Goal: Task Accomplishment & Management: Complete application form

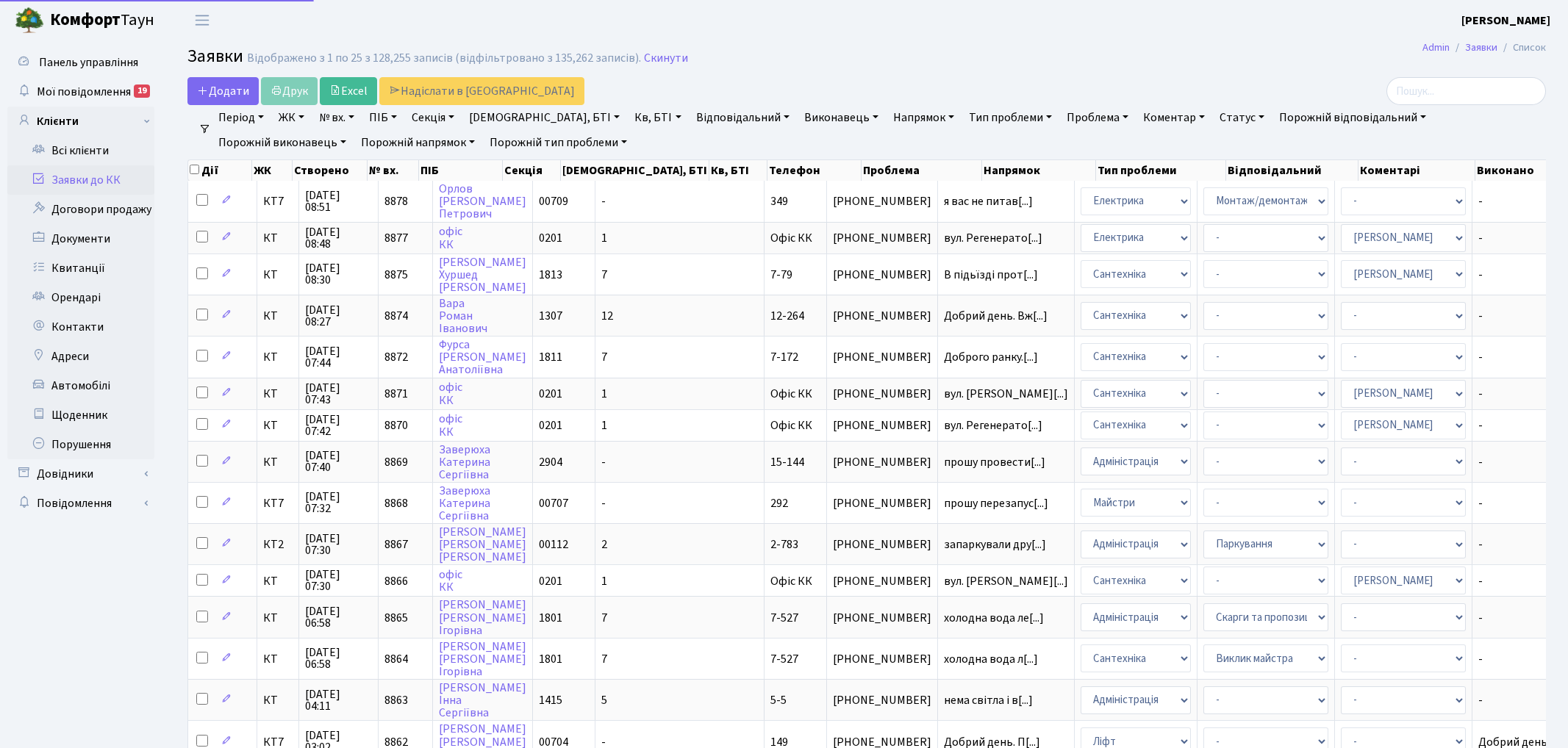
select select "25"
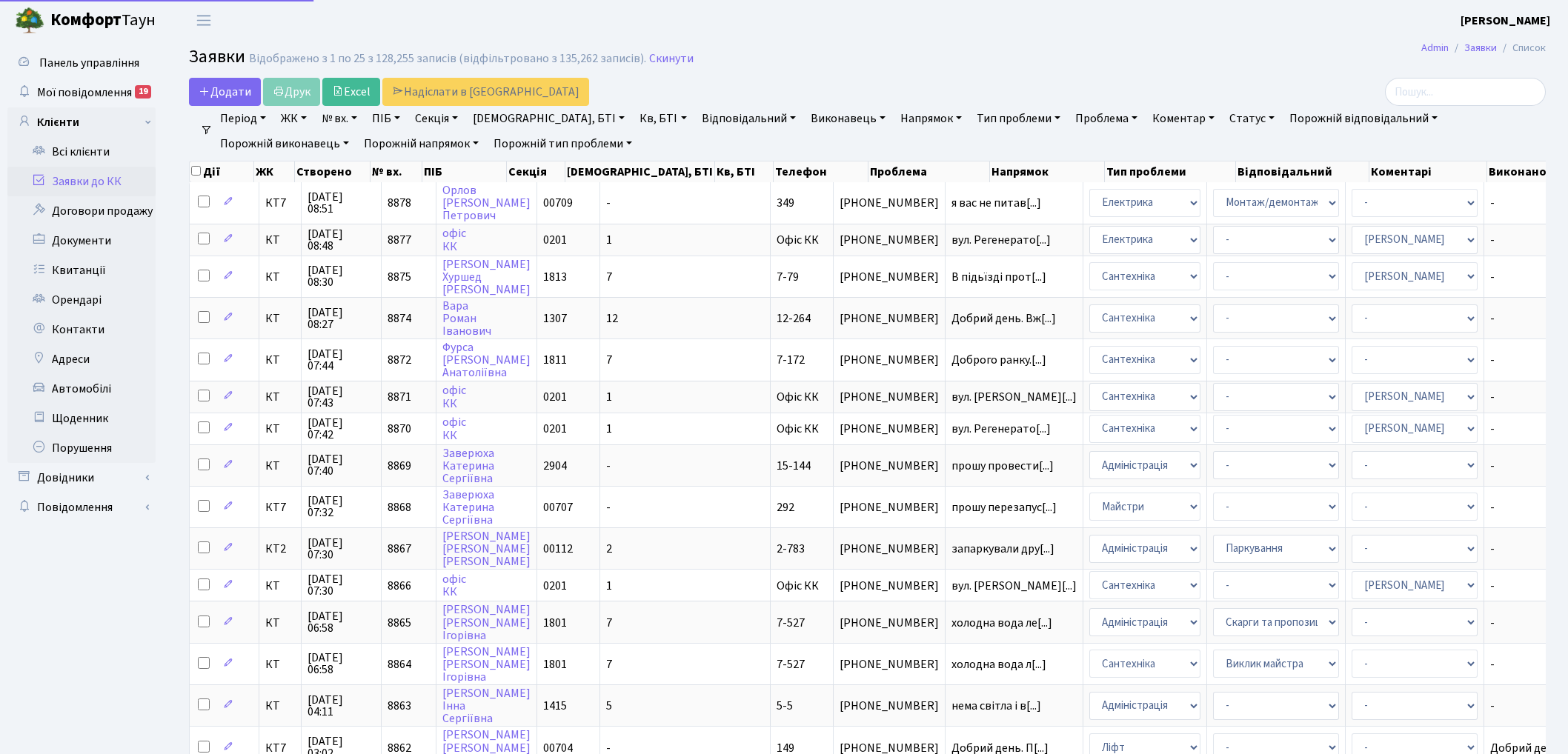
select select "25"
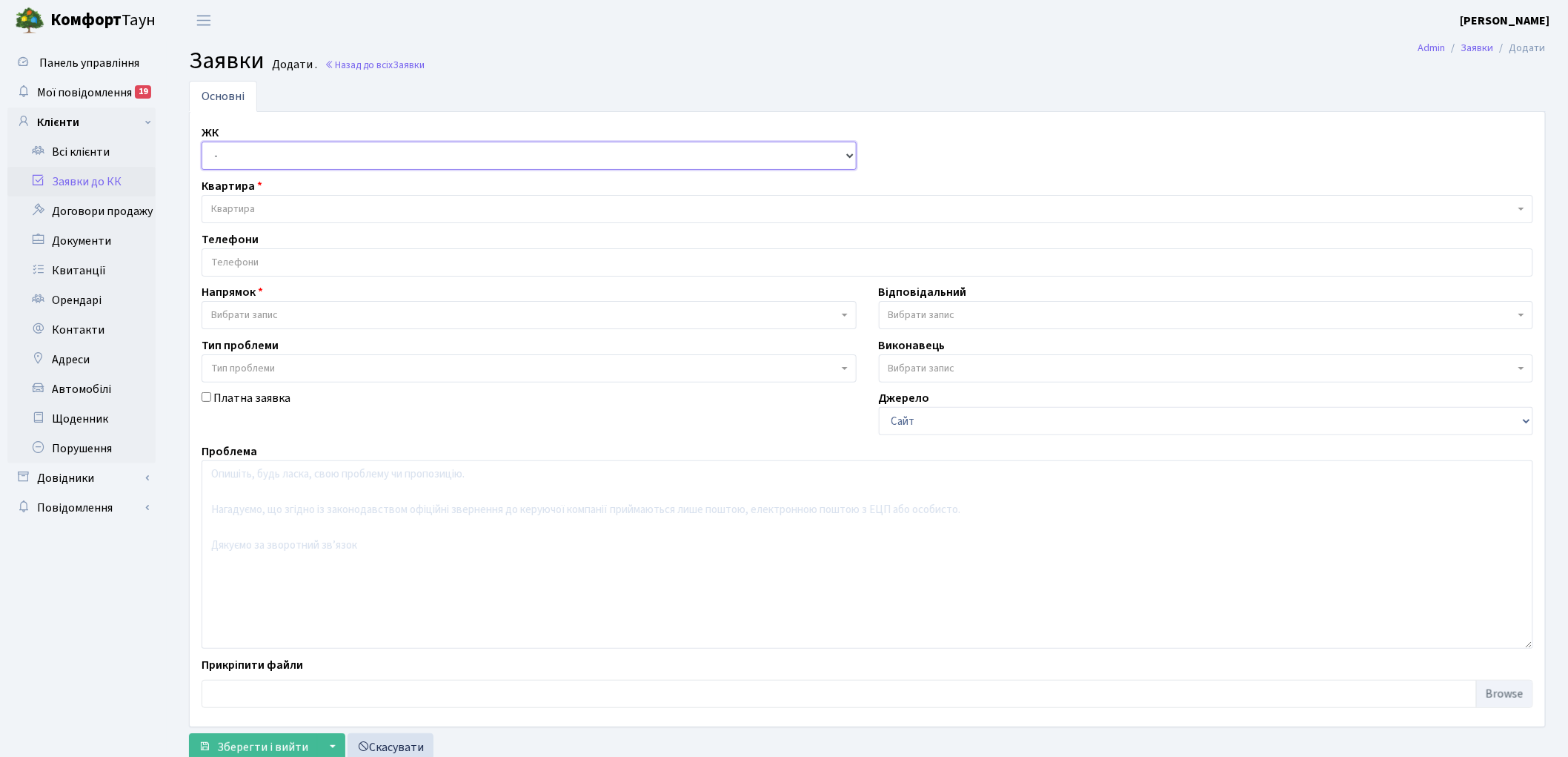
click at [228, 163] on select "- КТ, вул. Регенераторна, 4 КТ2, просп. Соборності, 17 КТ3, вул. Березнева, 16 …" at bounding box center [528, 155] width 655 height 28
select select "271"
click at [201, 142] on select "- КТ, вул. Регенераторна, 4 КТ2, просп. Соборності, 17 КТ3, вул. Березнева, 16 …" at bounding box center [528, 155] width 655 height 28
select select
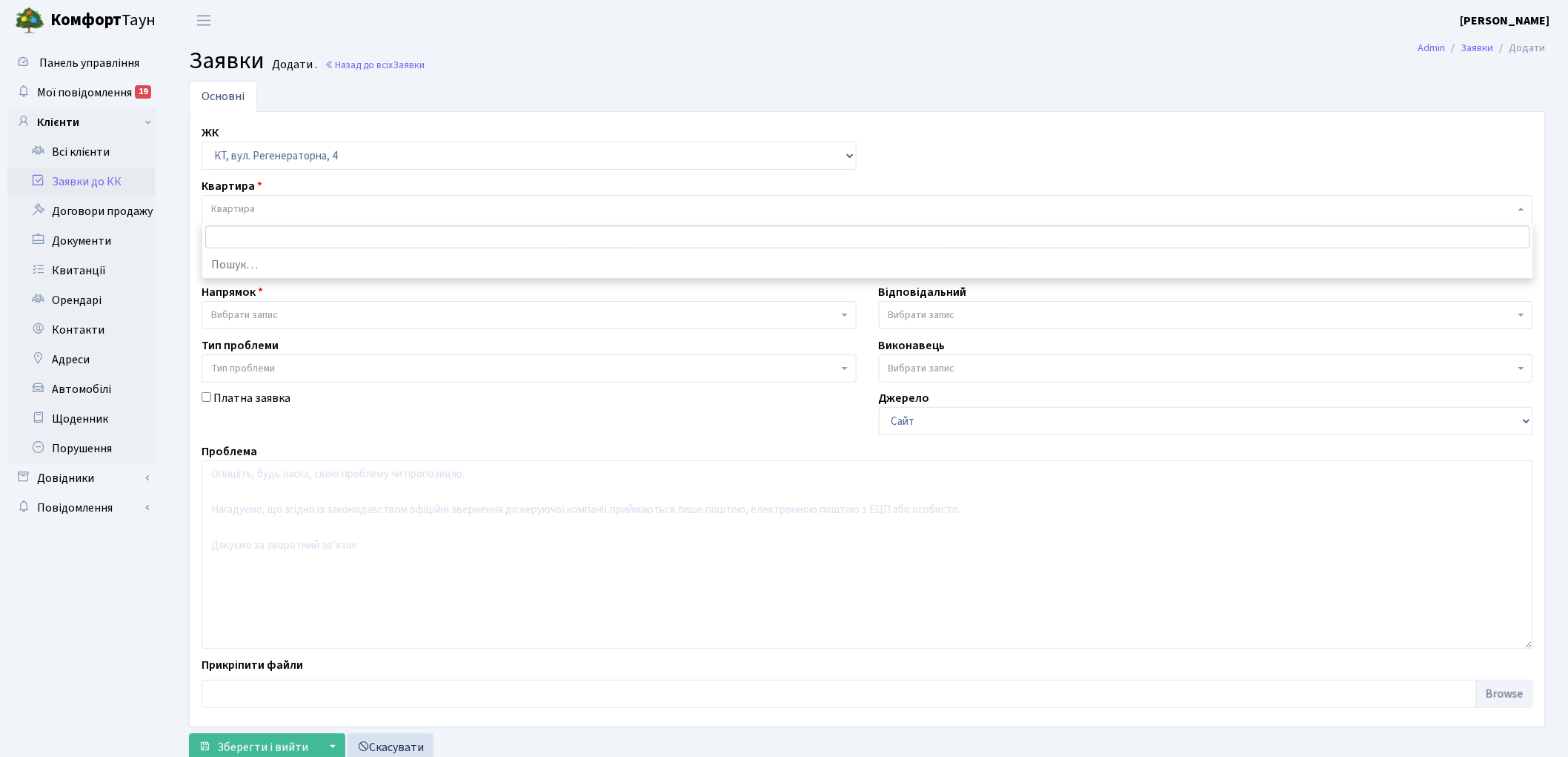
click at [247, 204] on span "Квартира" at bounding box center [232, 208] width 44 height 15
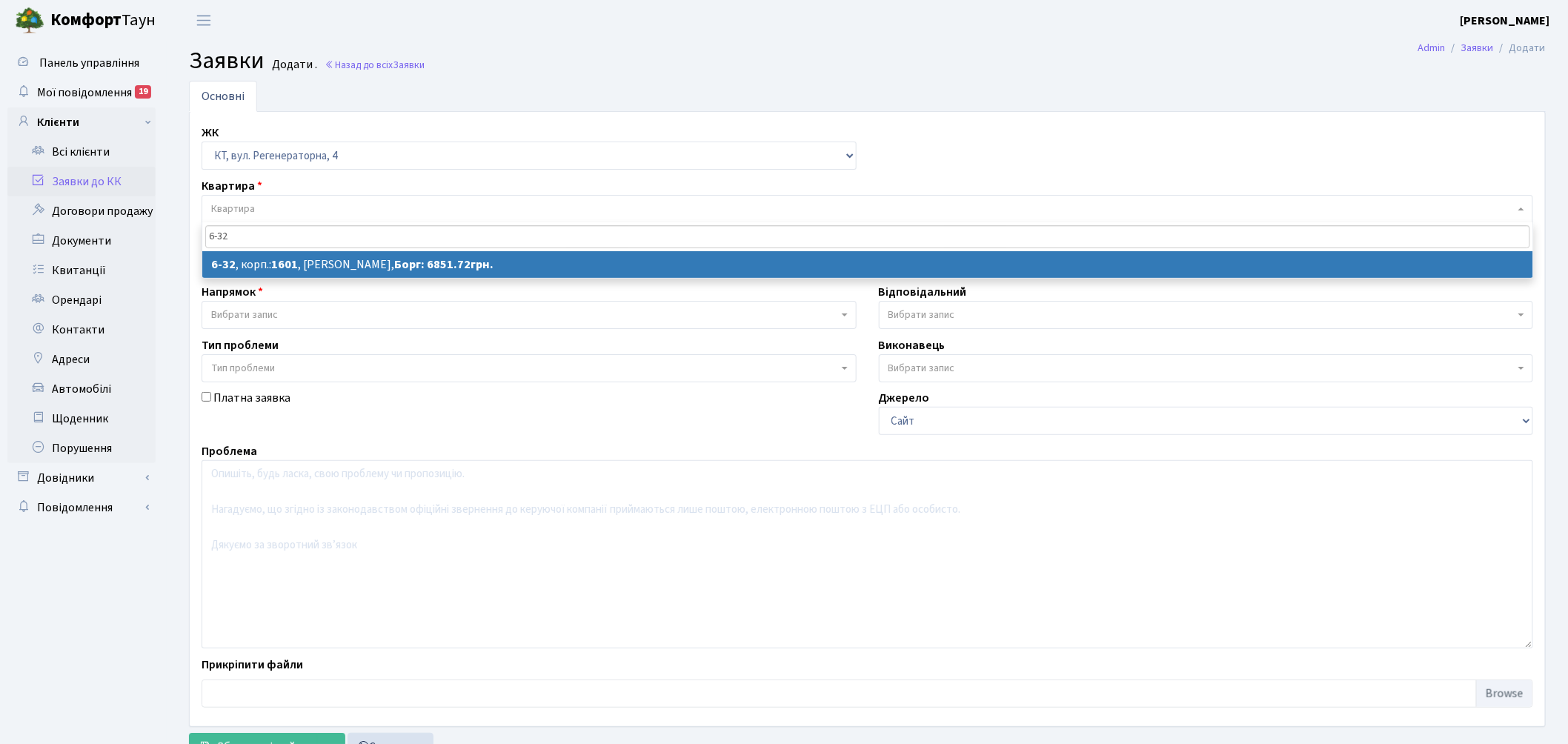
type input "6-32"
select select
select select "5212"
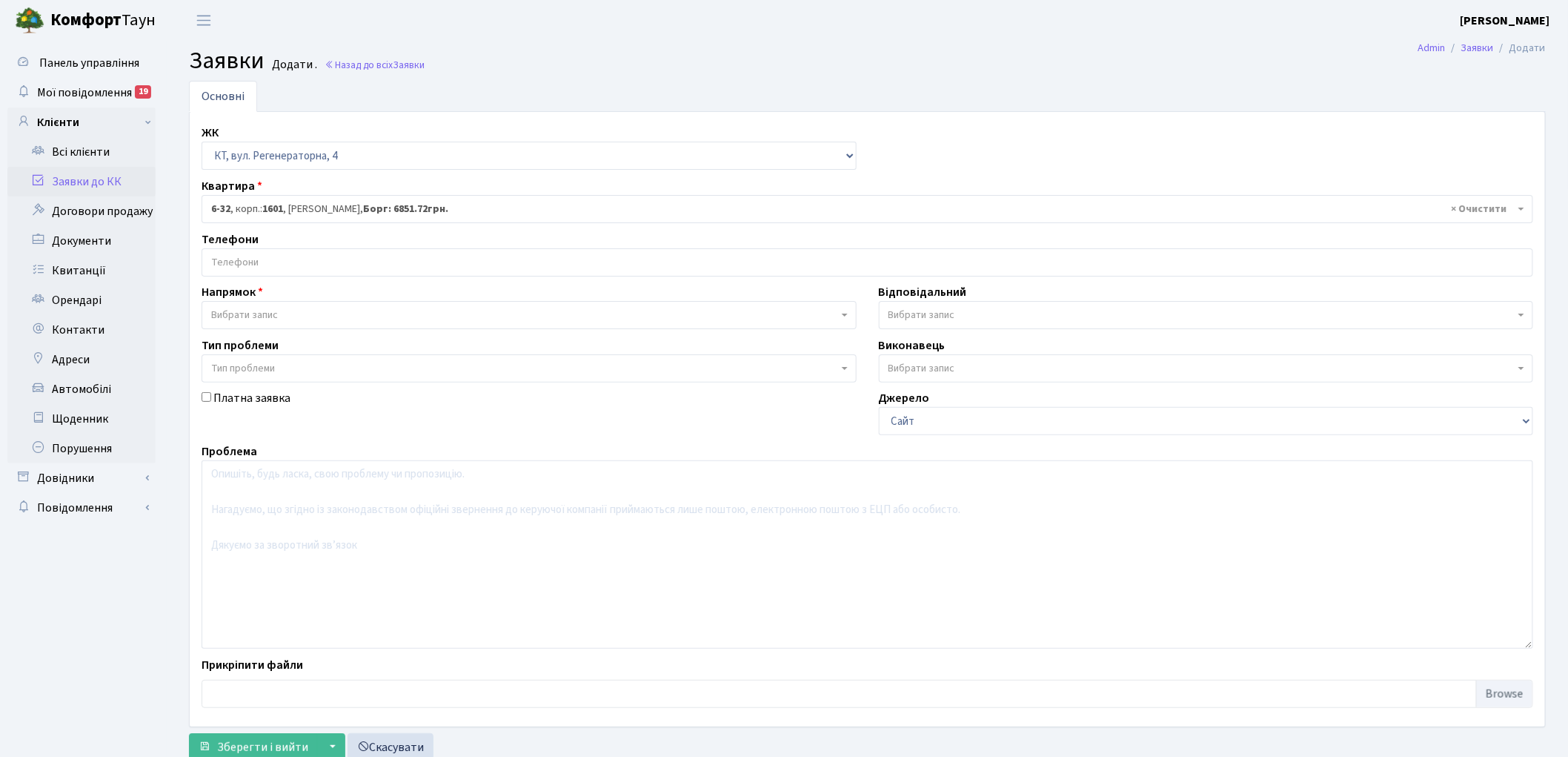
click at [245, 314] on span "Вибрати запис" at bounding box center [244, 315] width 66 height 15
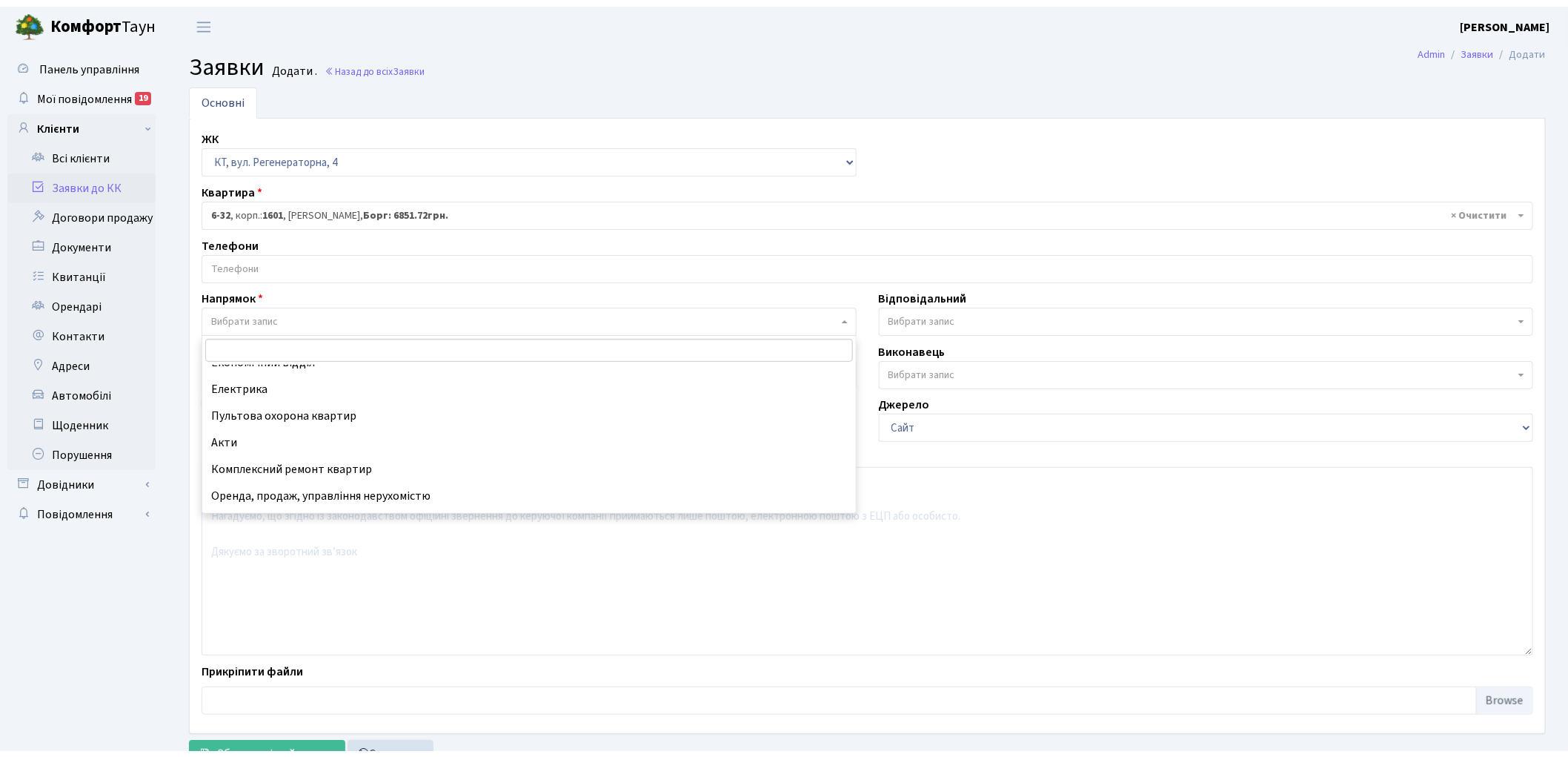
scroll to position [164, 0]
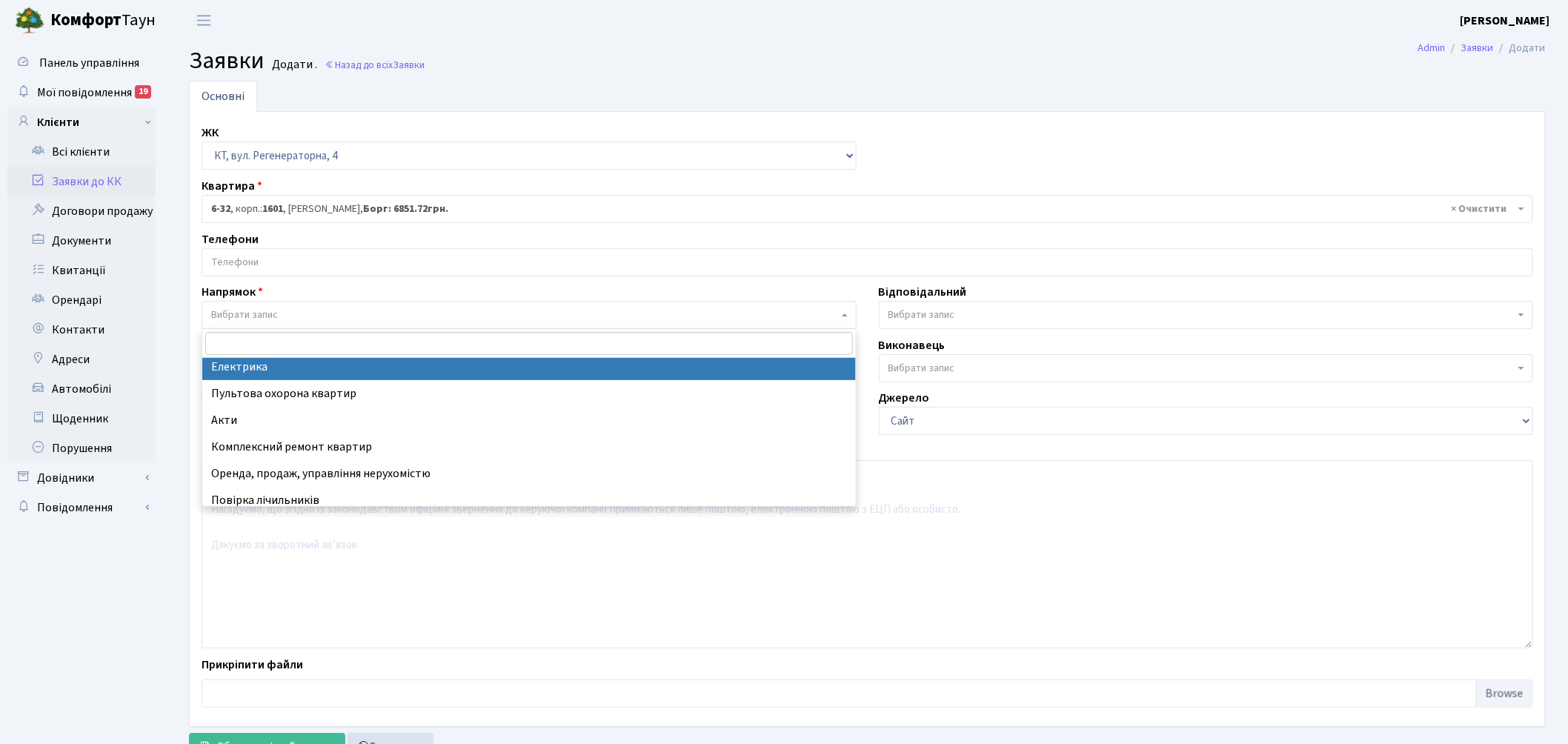
select select "3"
select select
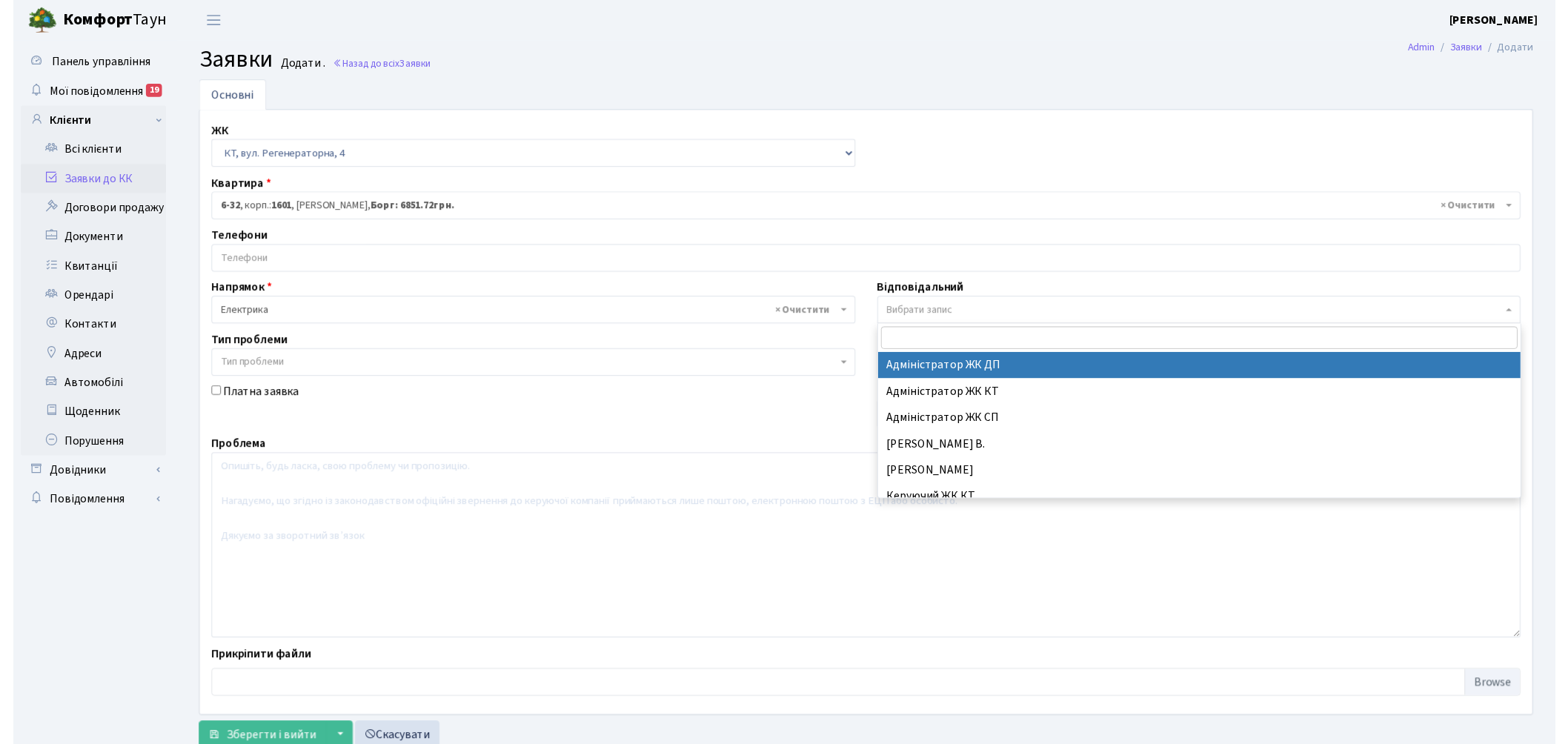
click at [957, 313] on span "Вибрати запис" at bounding box center [1202, 314] width 627 height 15
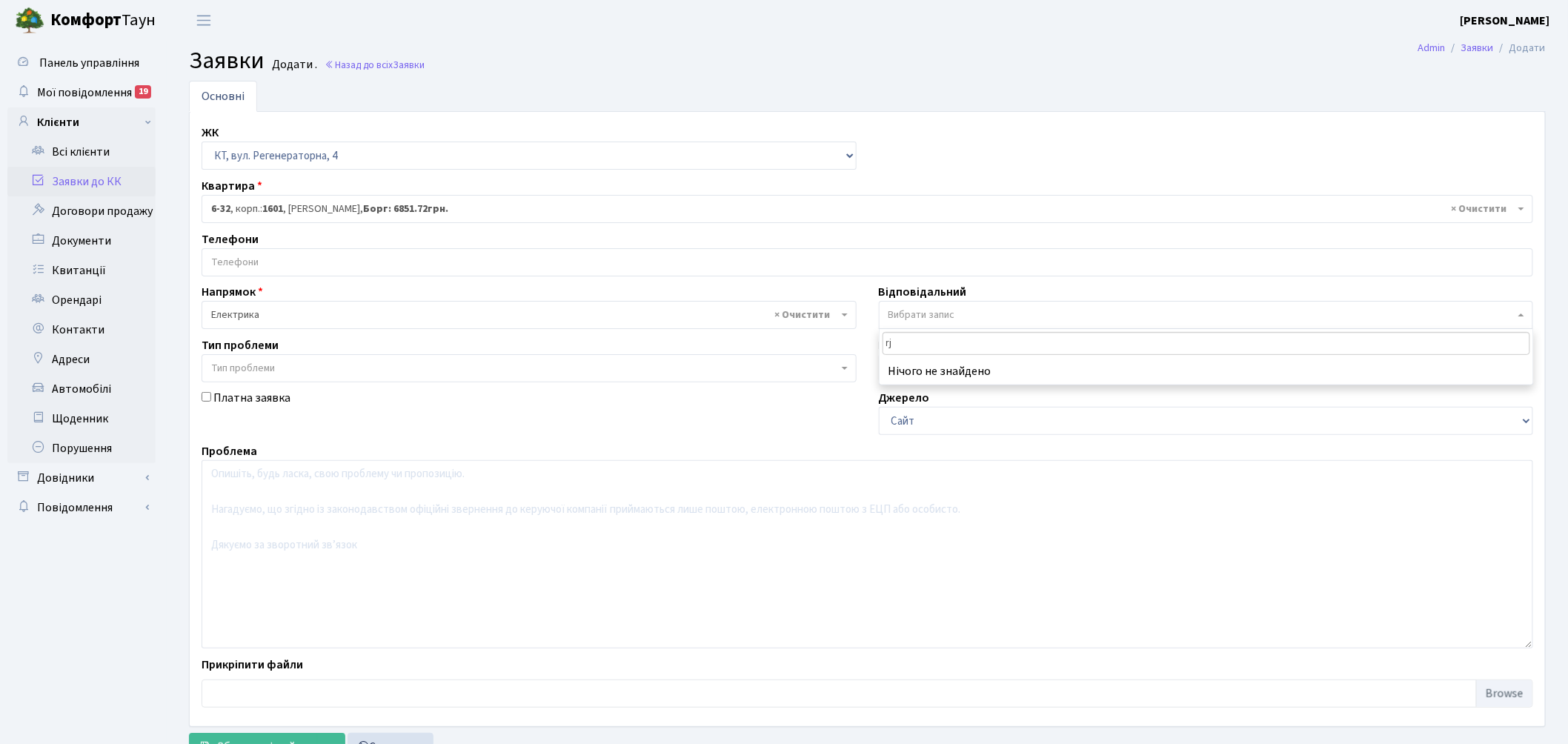
type input "r"
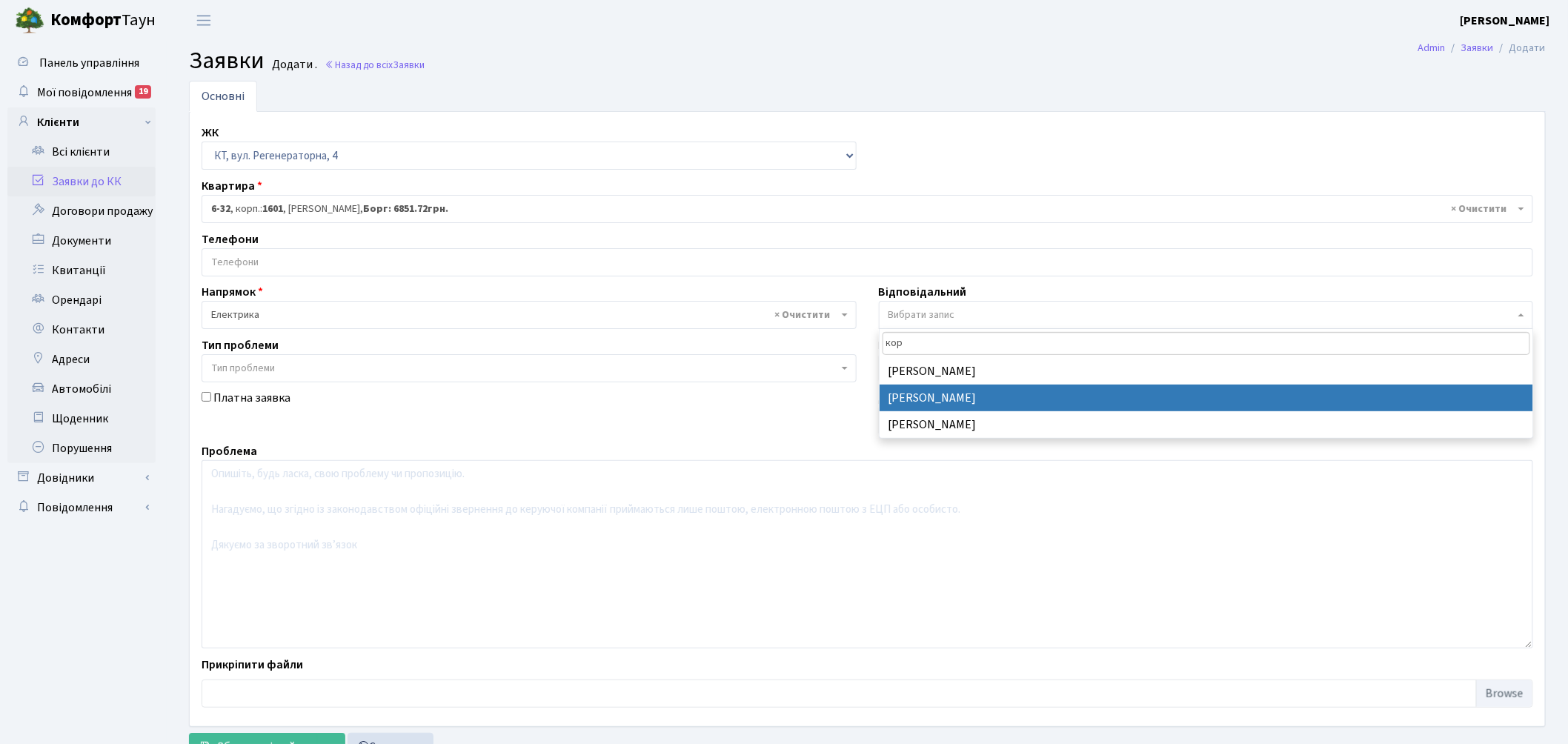
type input "кор"
select select "22"
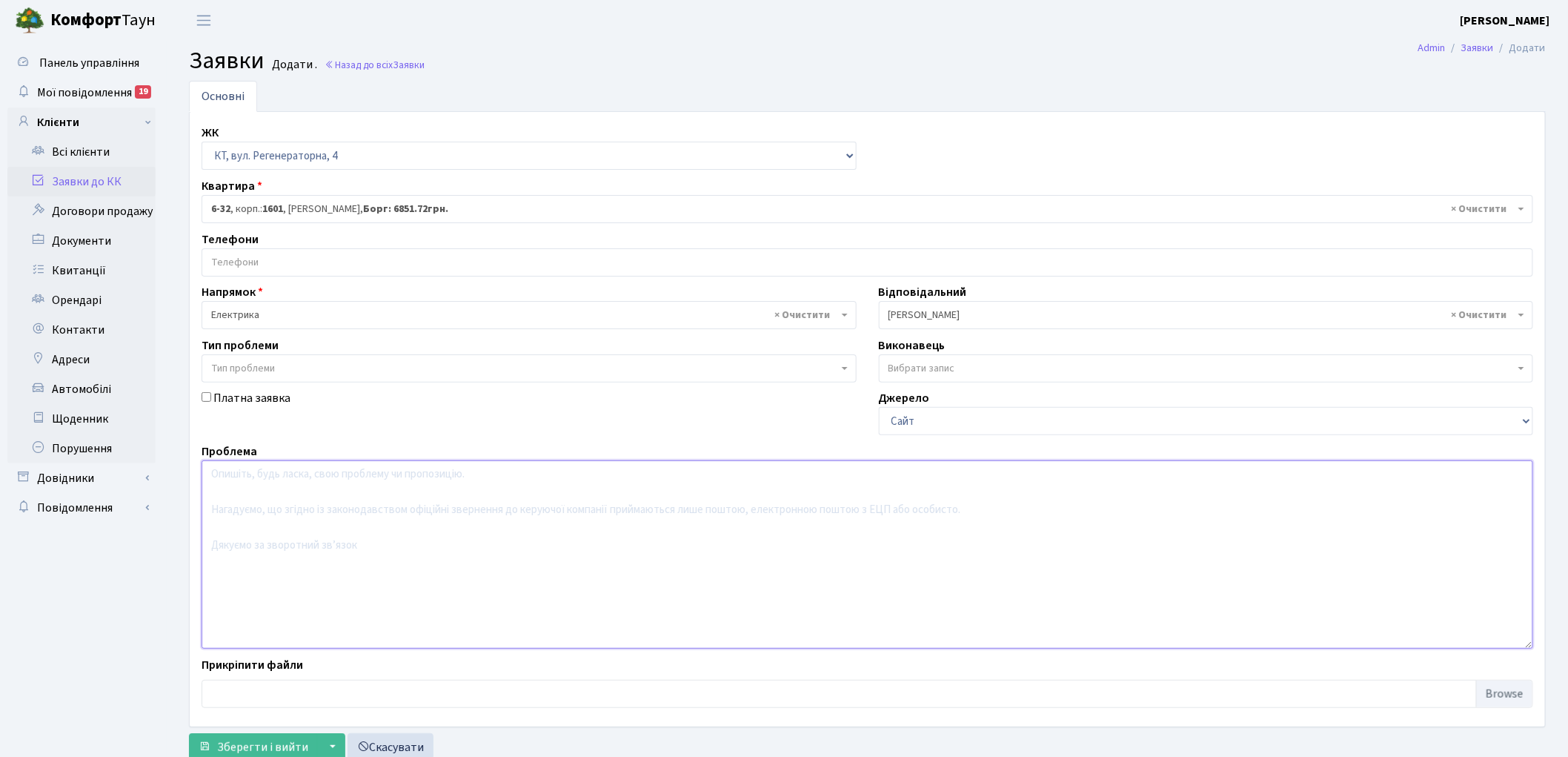
click at [359, 545] on textarea at bounding box center [867, 554] width 1332 height 189
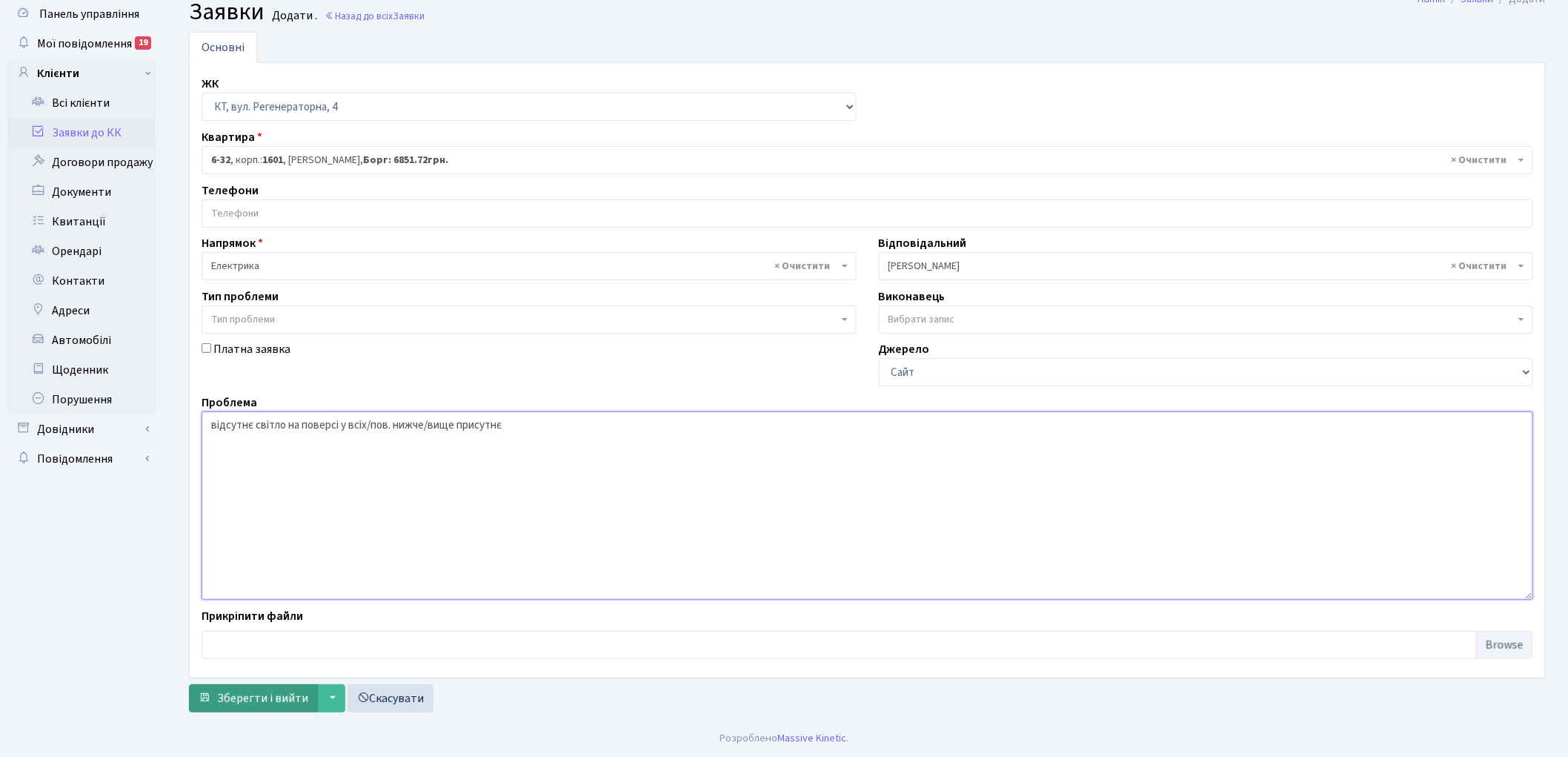
type textarea "відсутнє світло на поверсі у всіх/пов. нижче/вище присутнє"
click at [228, 688] on button "Зберегти і вийти" at bounding box center [253, 697] width 129 height 28
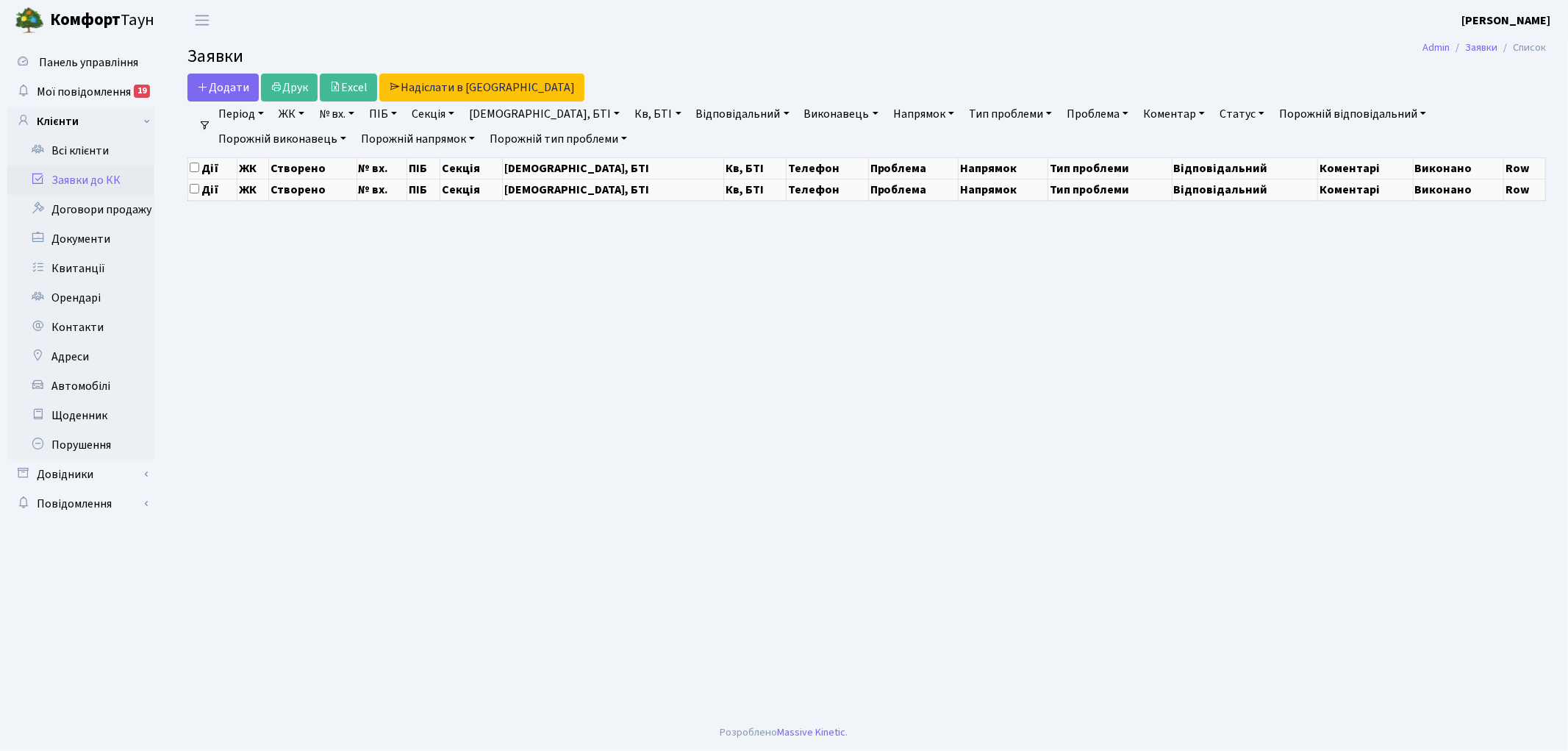
select select "25"
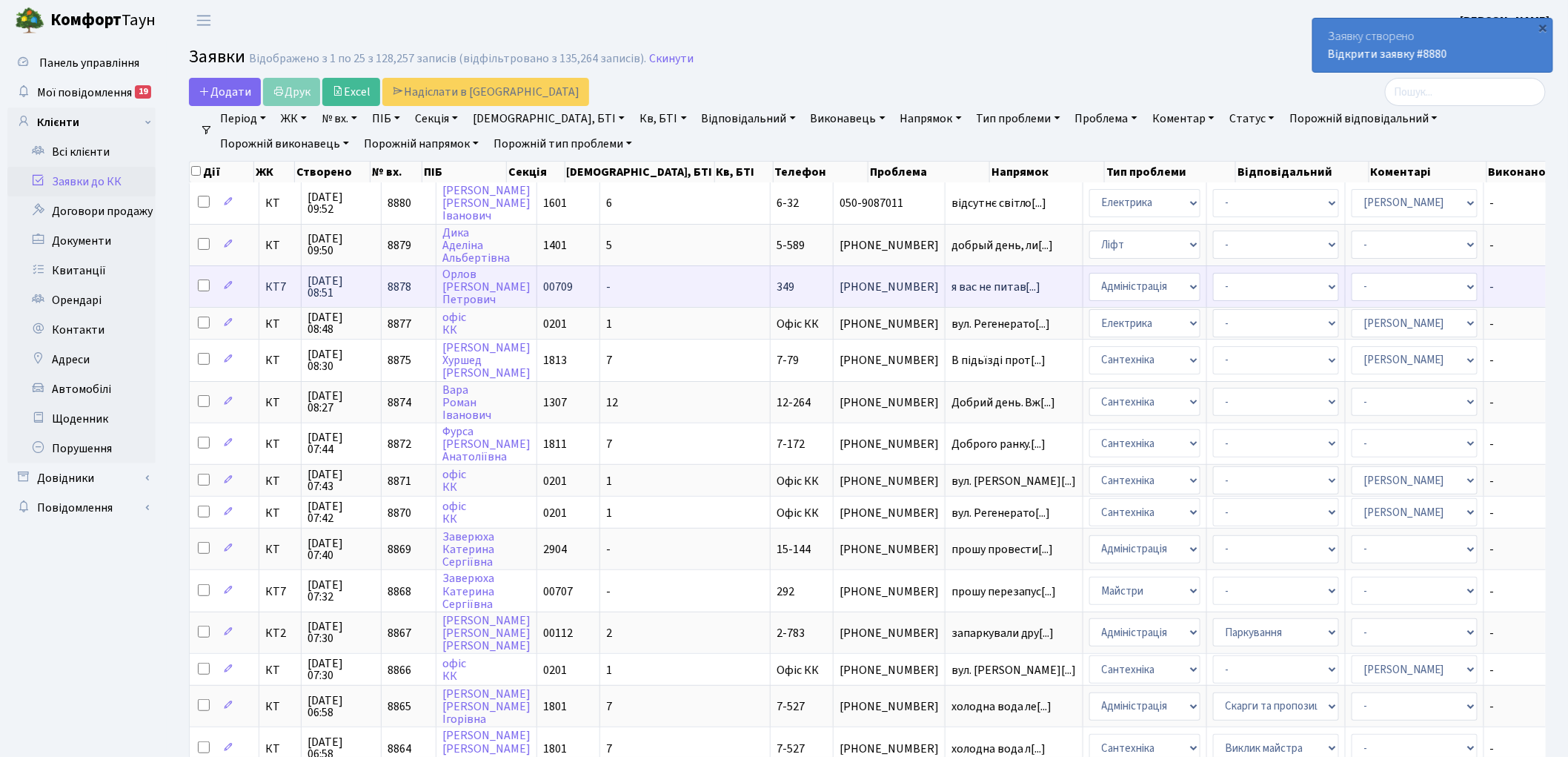
click at [397, 278] on span "8878" at bounding box center [399, 286] width 23 height 17
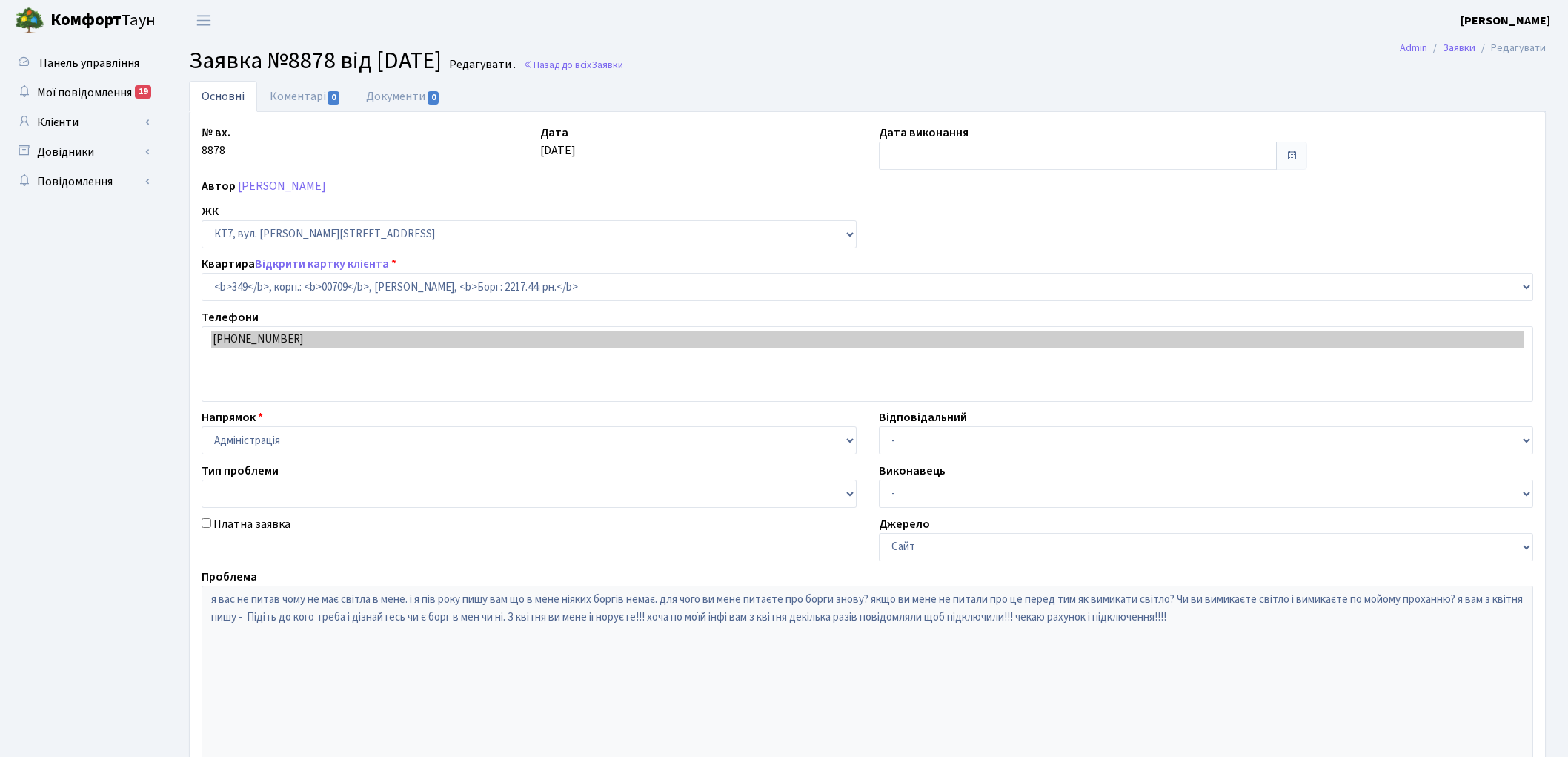
select select "18862"
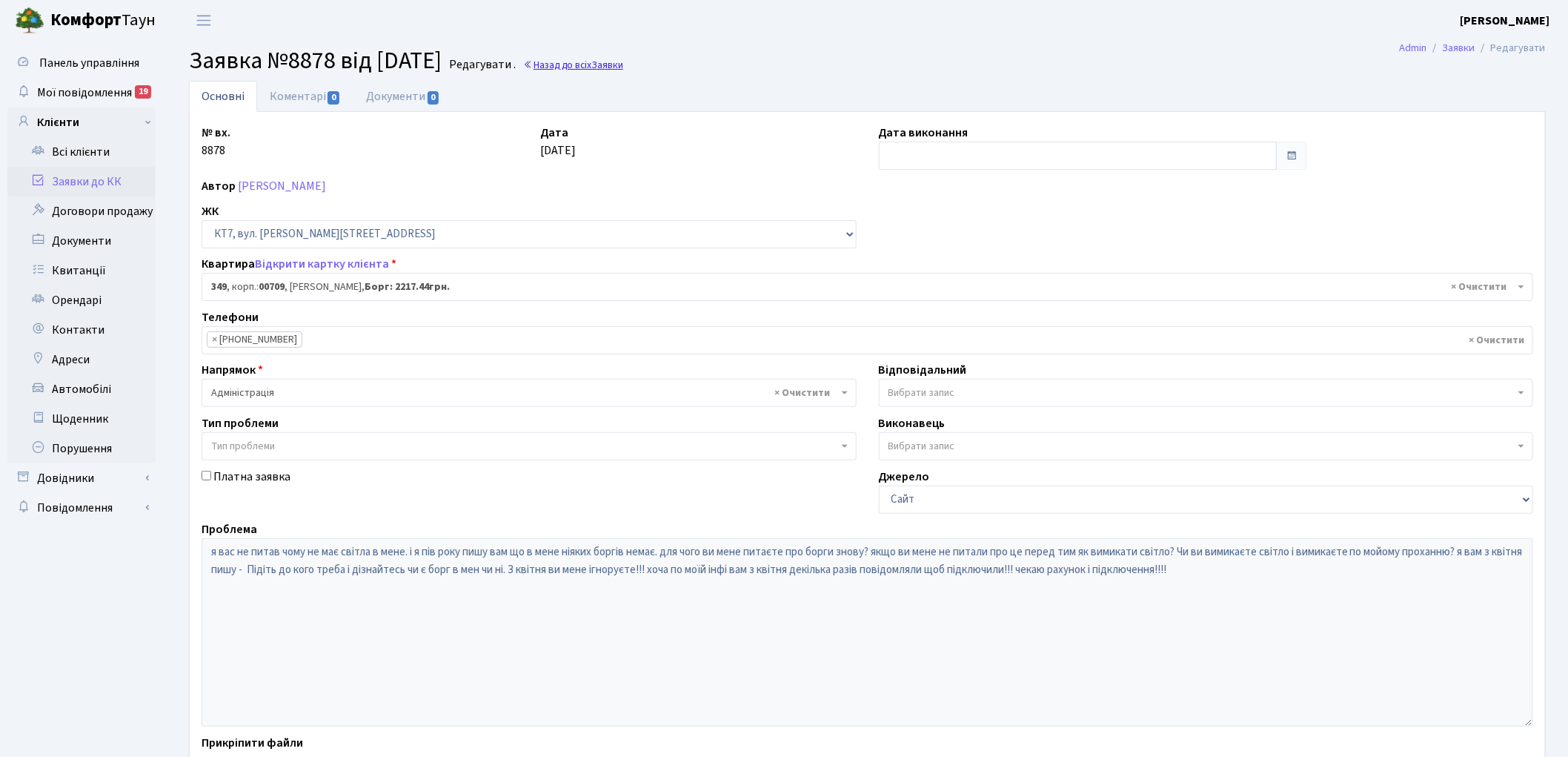
click at [611, 58] on link "Назад до всіх Заявки" at bounding box center [573, 64] width 100 height 14
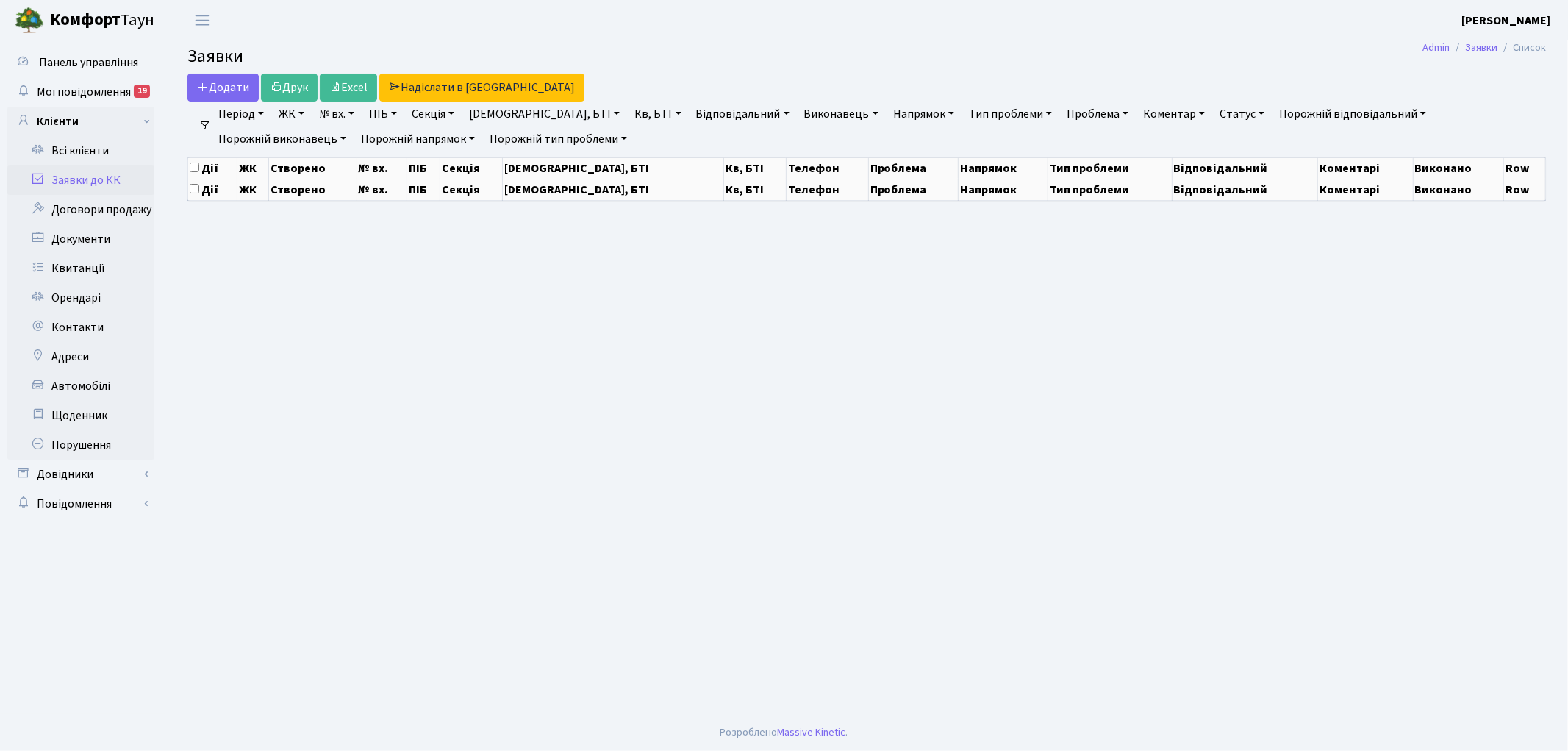
select select "25"
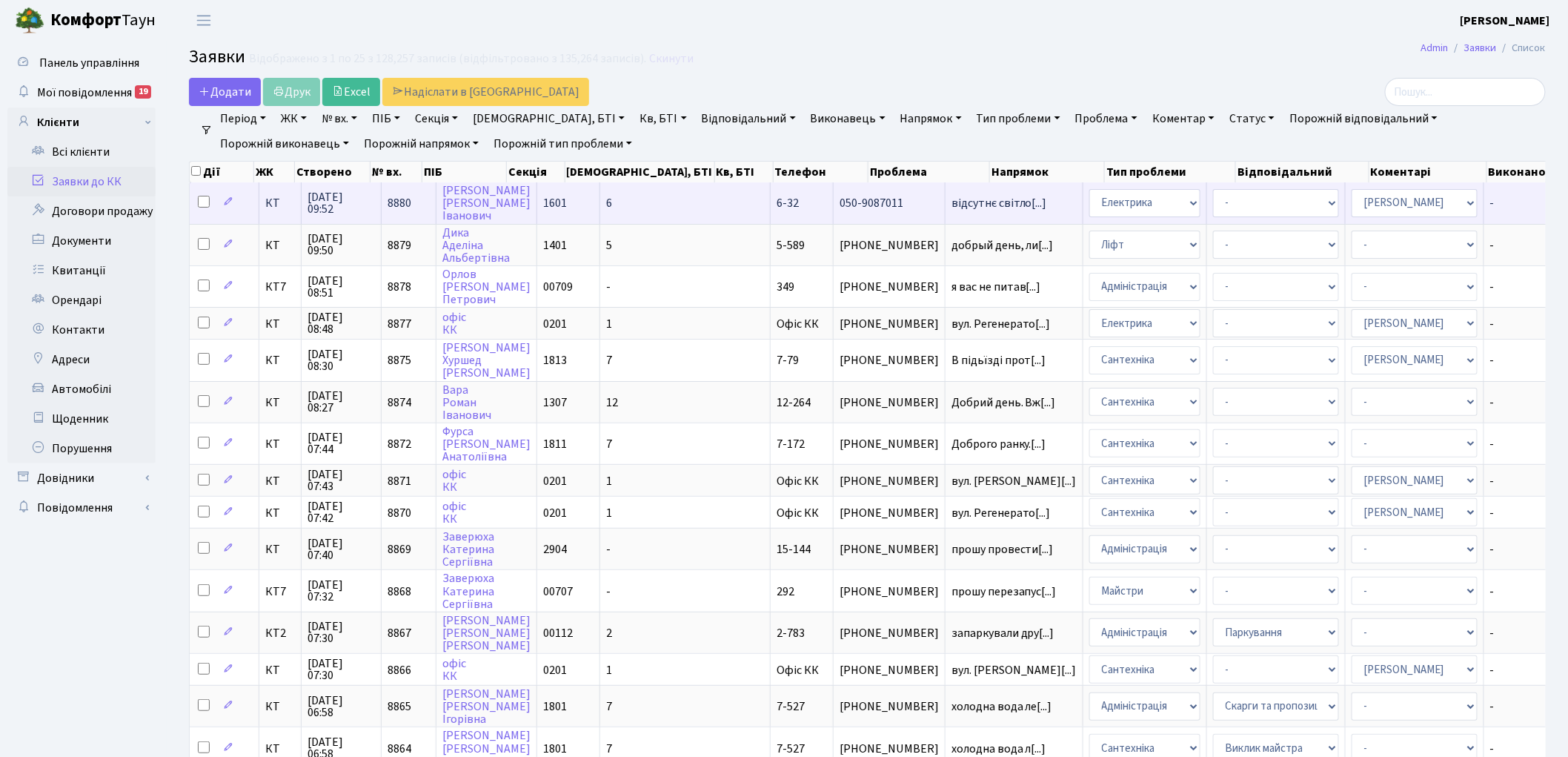
click at [397, 195] on span "8880" at bounding box center [399, 203] width 23 height 17
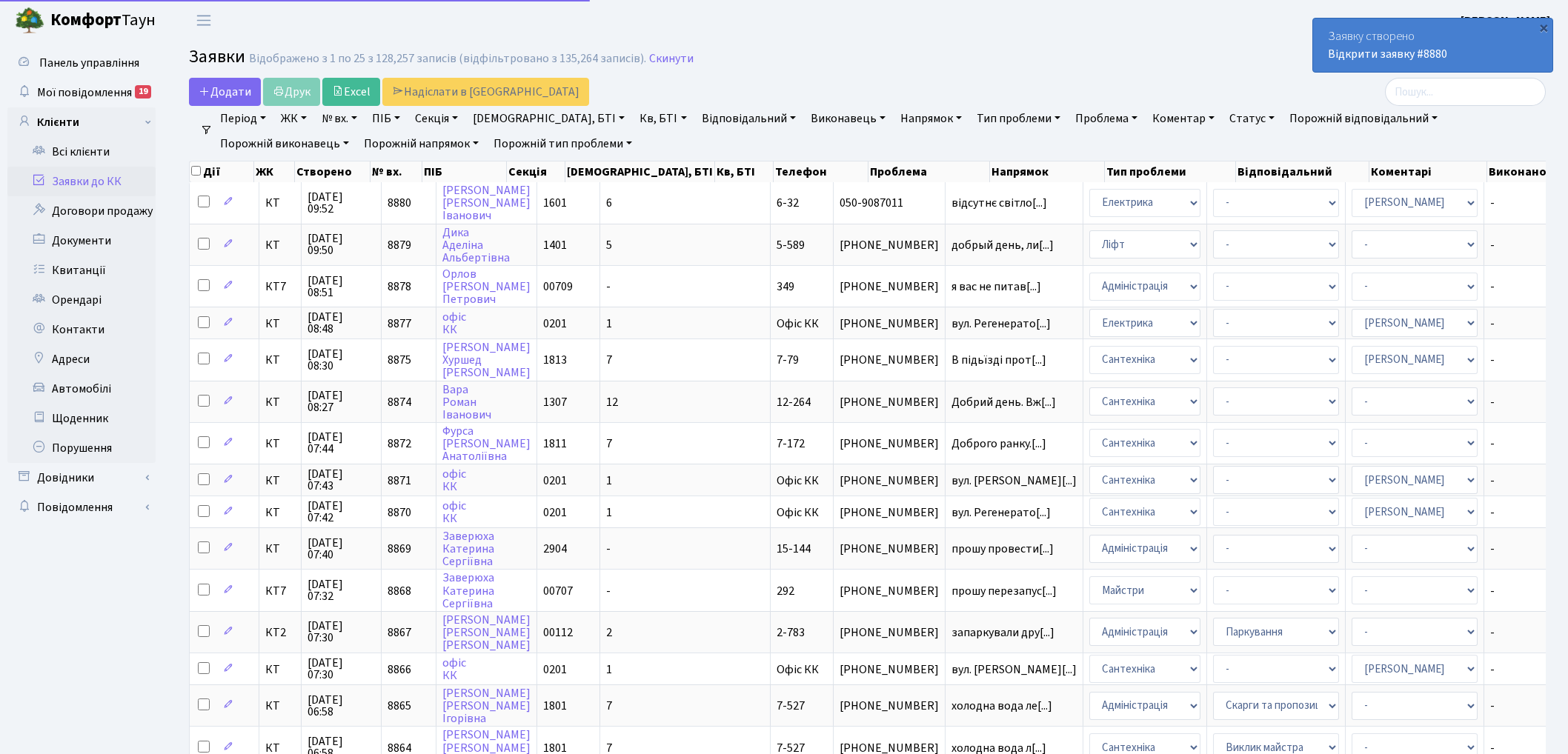
select select "25"
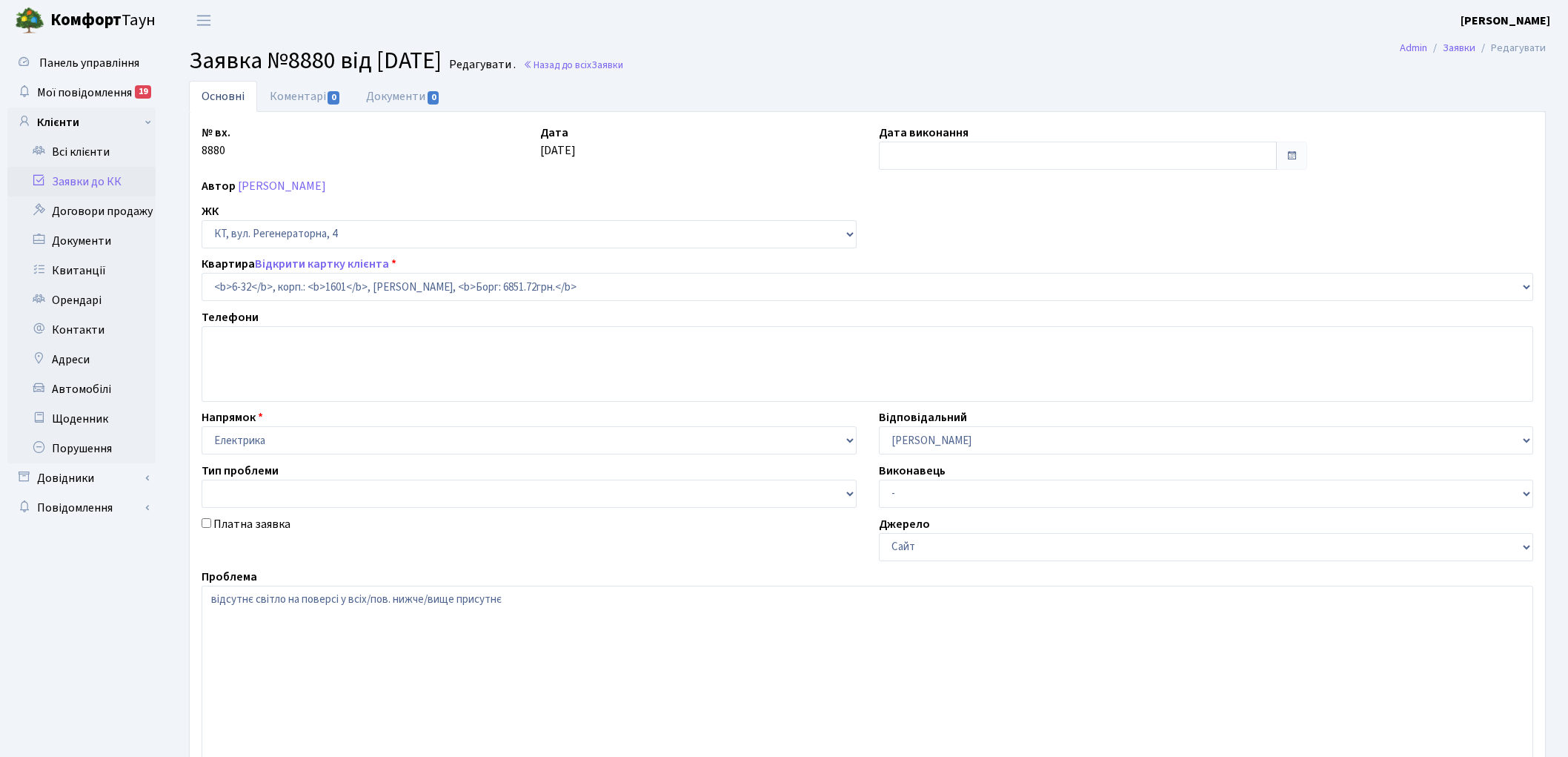
select select "5212"
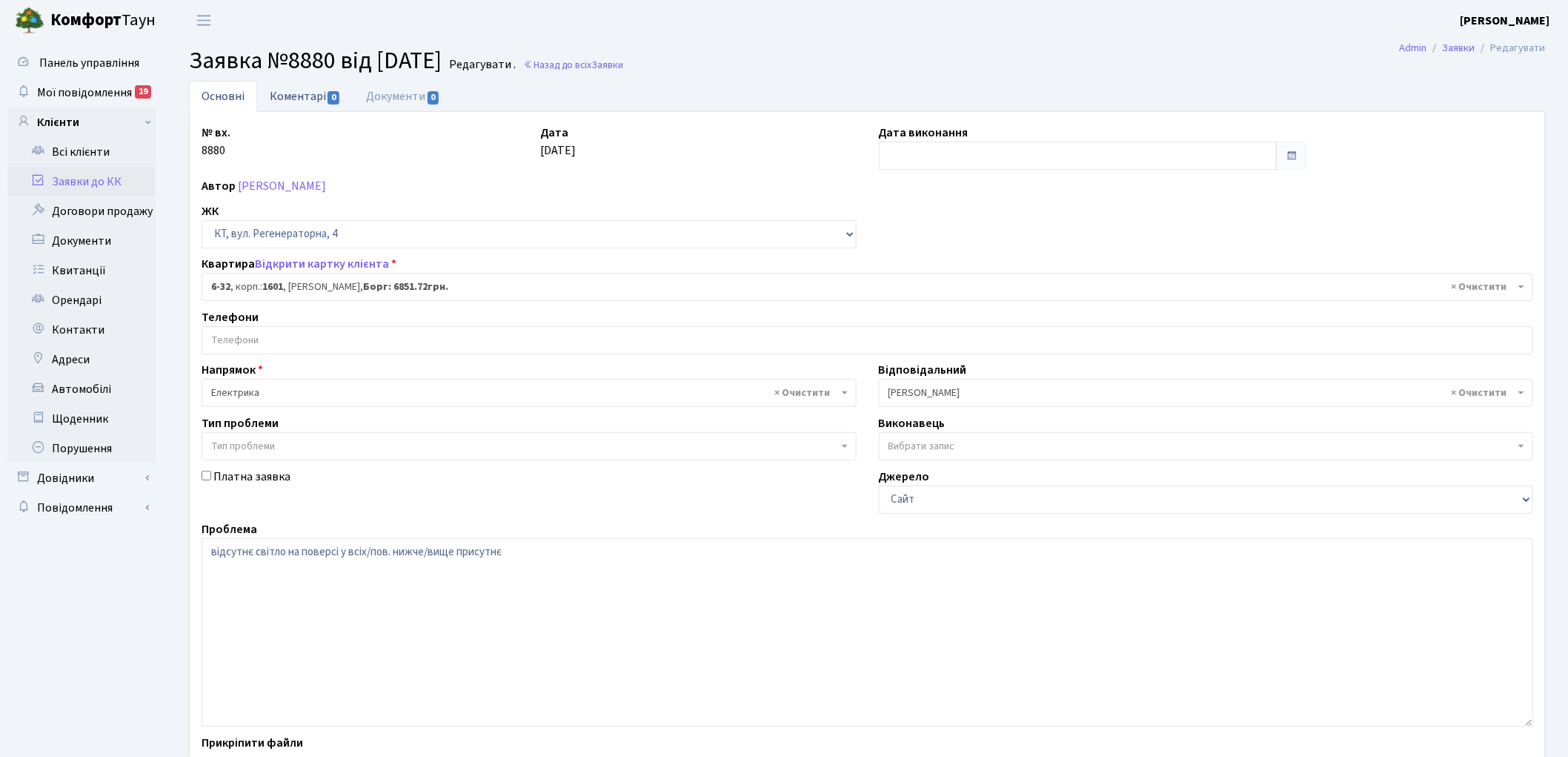
click at [295, 90] on link "Коментарі 0" at bounding box center [305, 96] width 97 height 30
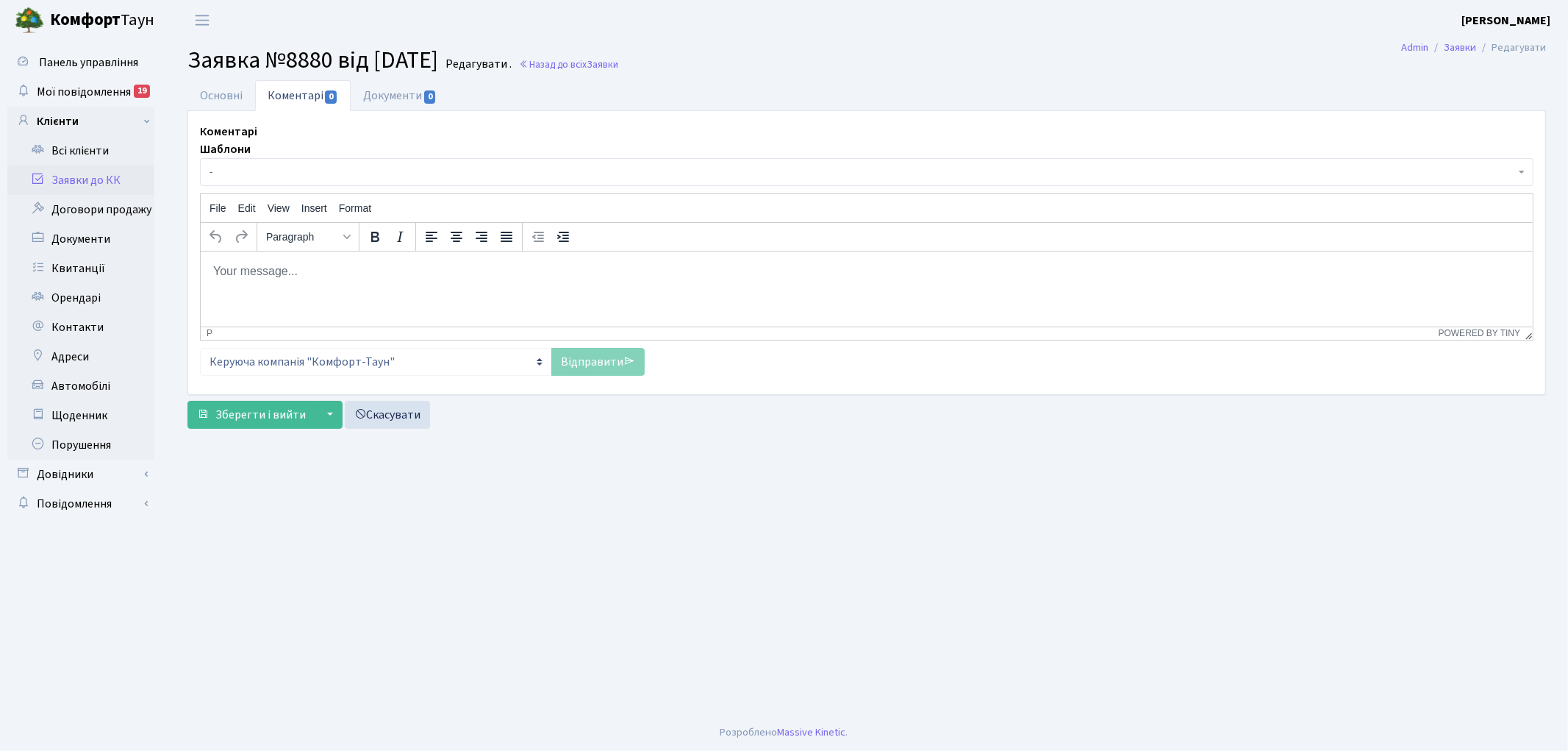
click at [291, 289] on html at bounding box center [865, 270] width 1333 height 40
click at [583, 357] on link "Відправити" at bounding box center [598, 361] width 93 height 28
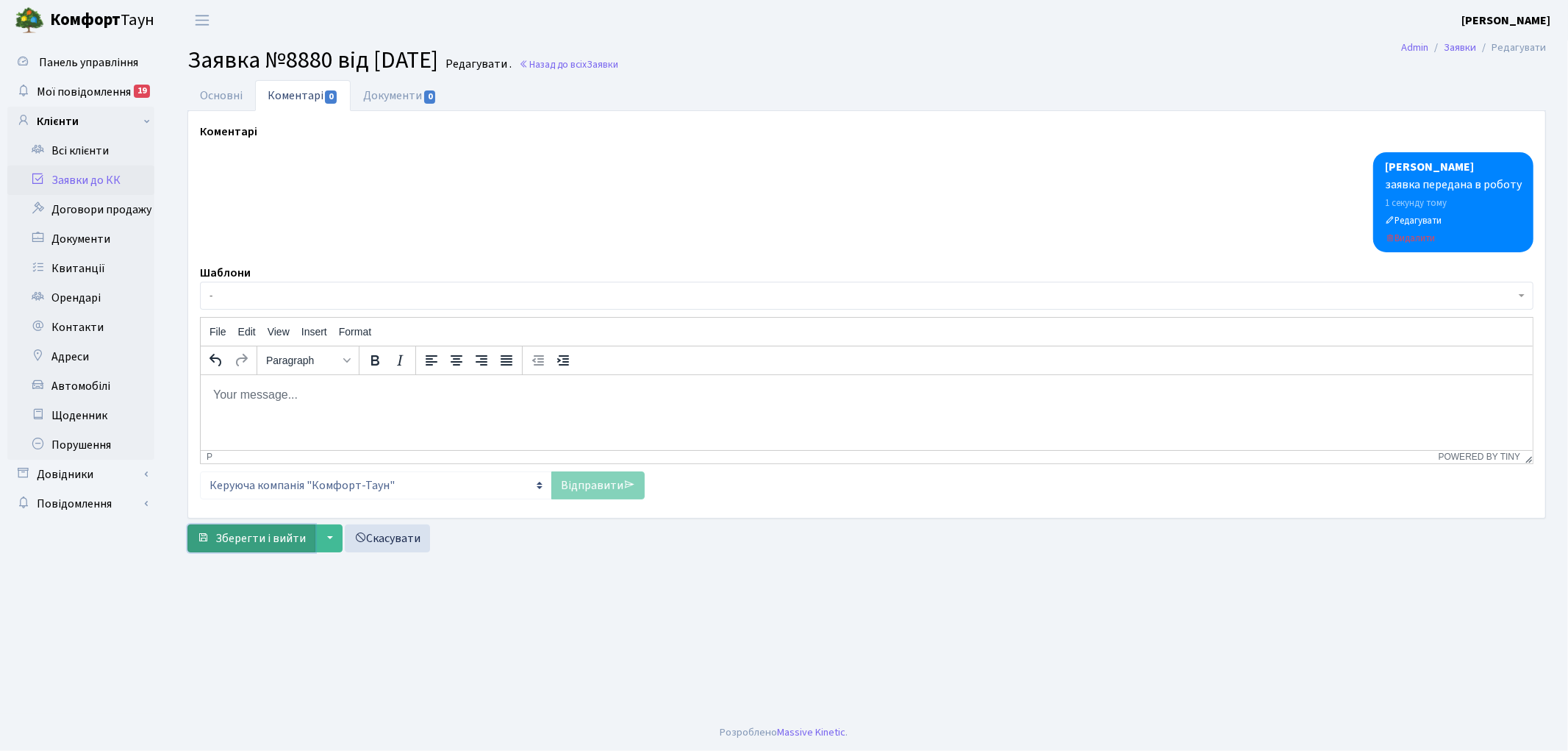
click at [254, 540] on span "Зберегти і вийти" at bounding box center [260, 538] width 90 height 16
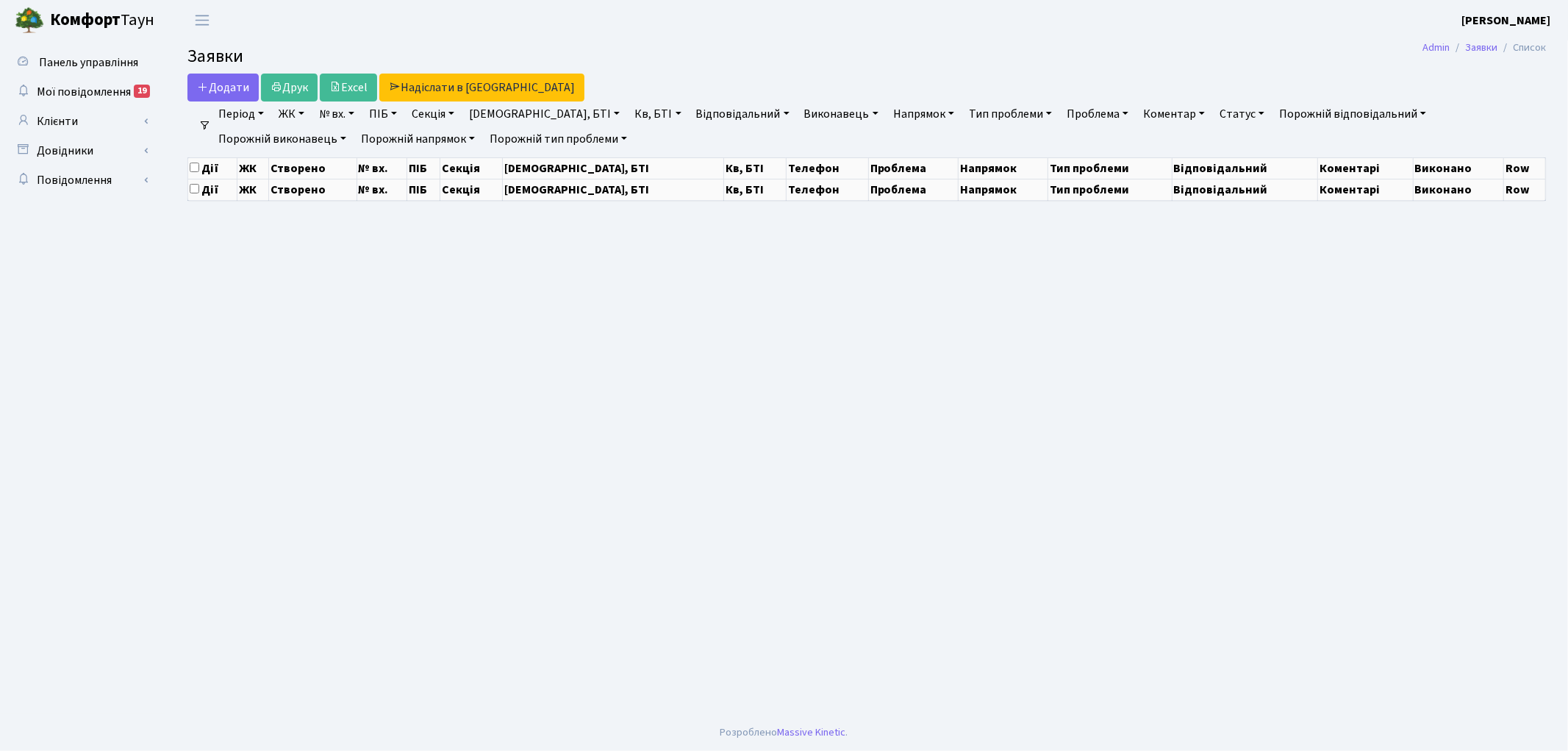
select select "25"
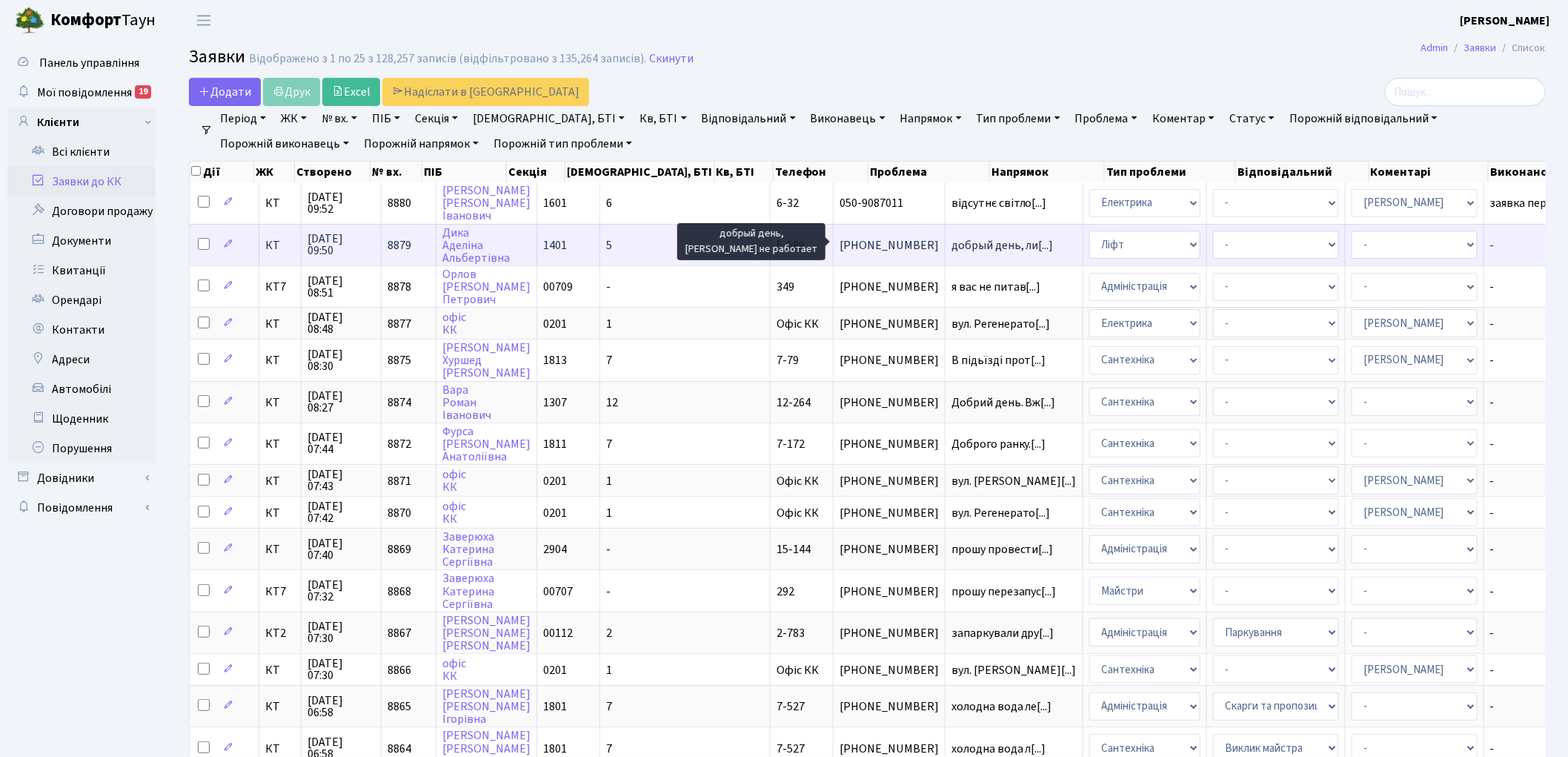
click at [951, 241] on span "добрый день, ли[...]" at bounding box center [1002, 245] width 103 height 17
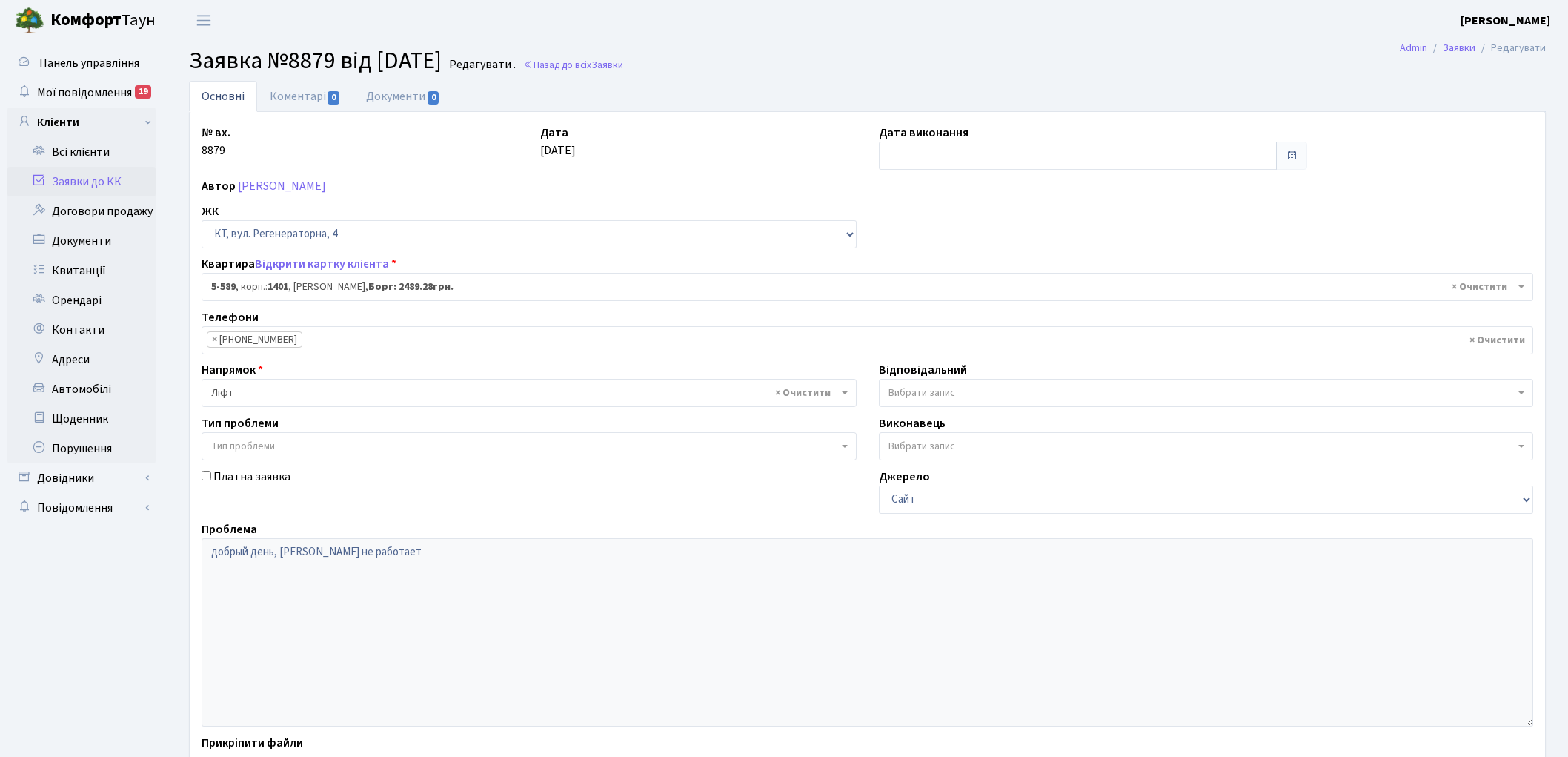
select select "1983"
click at [619, 64] on link "Назад до всіх Заявки" at bounding box center [573, 64] width 100 height 14
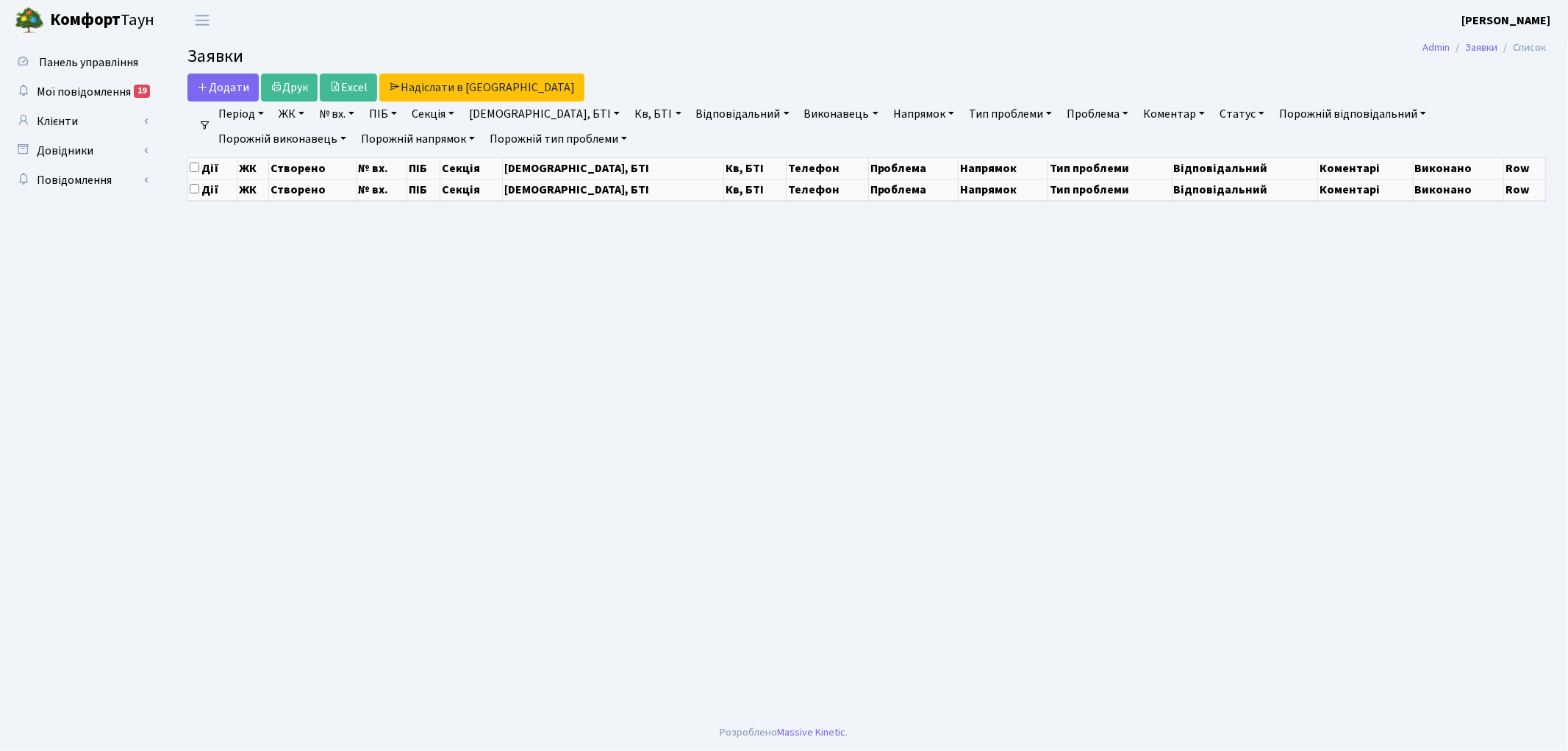
select select "25"
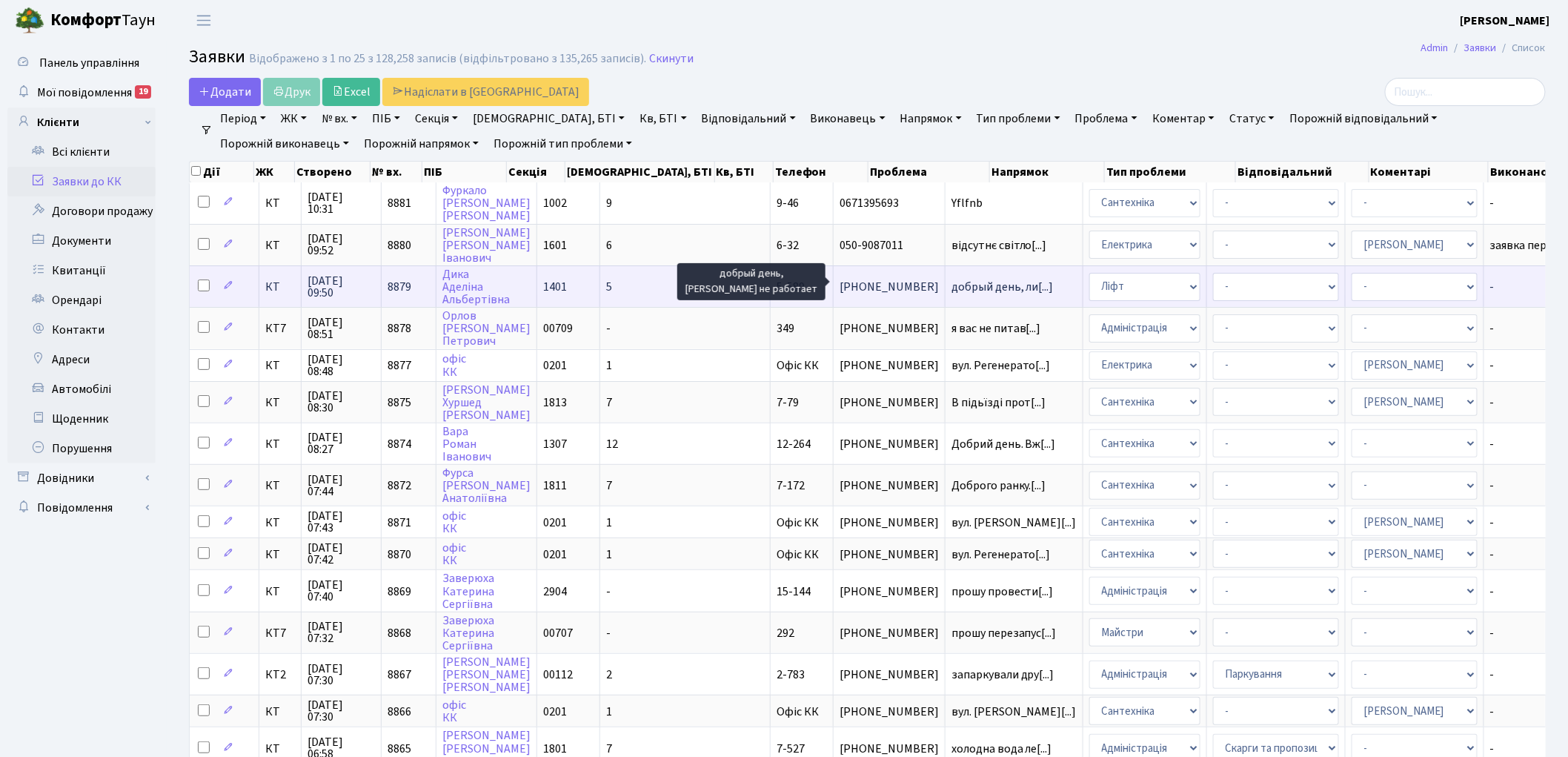
click at [951, 284] on span "добрый день, ли[...]" at bounding box center [1002, 286] width 103 height 17
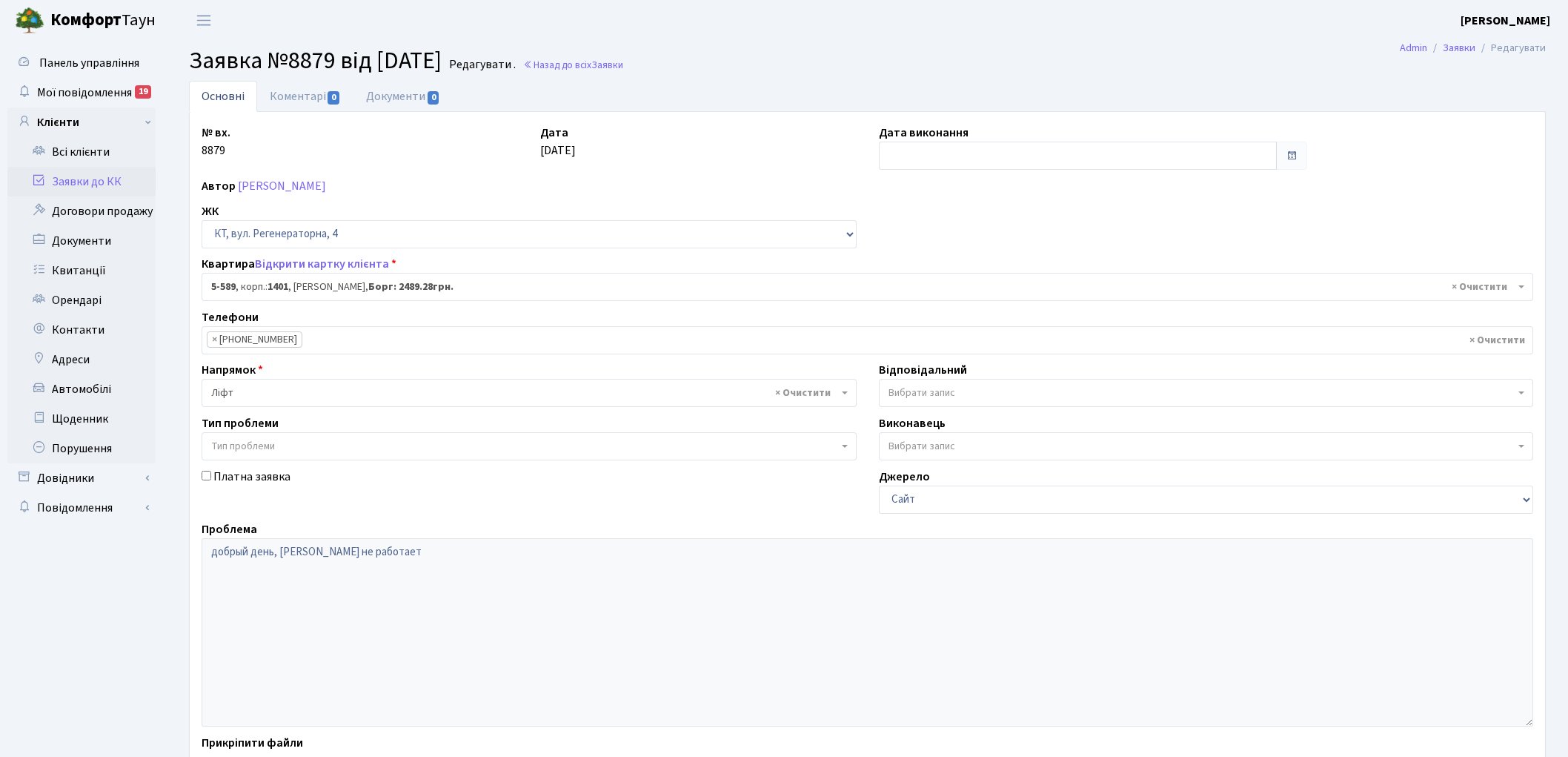
select select "1983"
click at [286, 101] on link "Коментарі 0" at bounding box center [305, 96] width 97 height 30
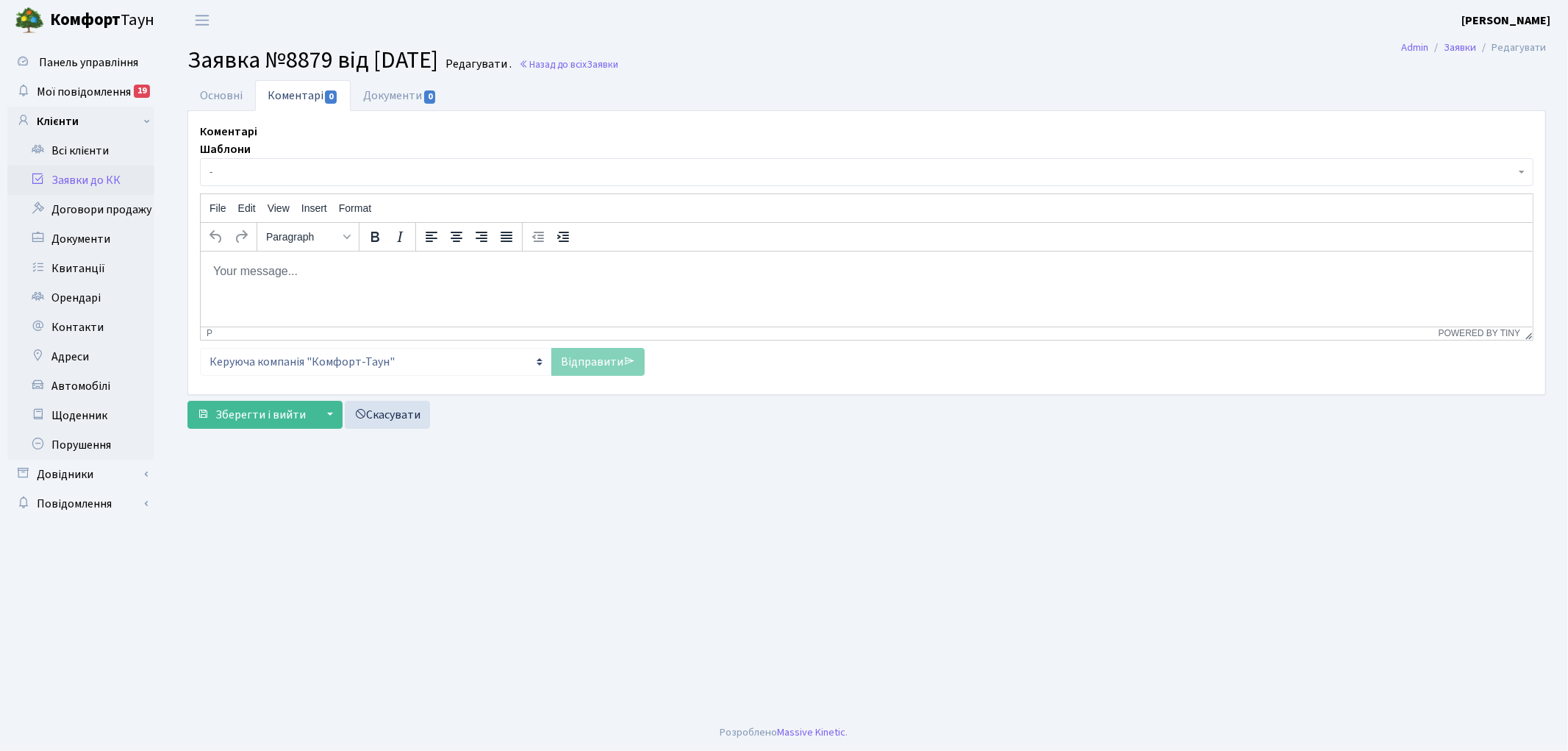
click at [304, 279] on html at bounding box center [865, 270] width 1333 height 40
click at [571, 264] on p "Добрий день, ліфт не працює з причини, часткової відсутності е/е ЖК" at bounding box center [866, 270] width 1309 height 16
click at [590, 359] on link "Відправити" at bounding box center [598, 361] width 93 height 28
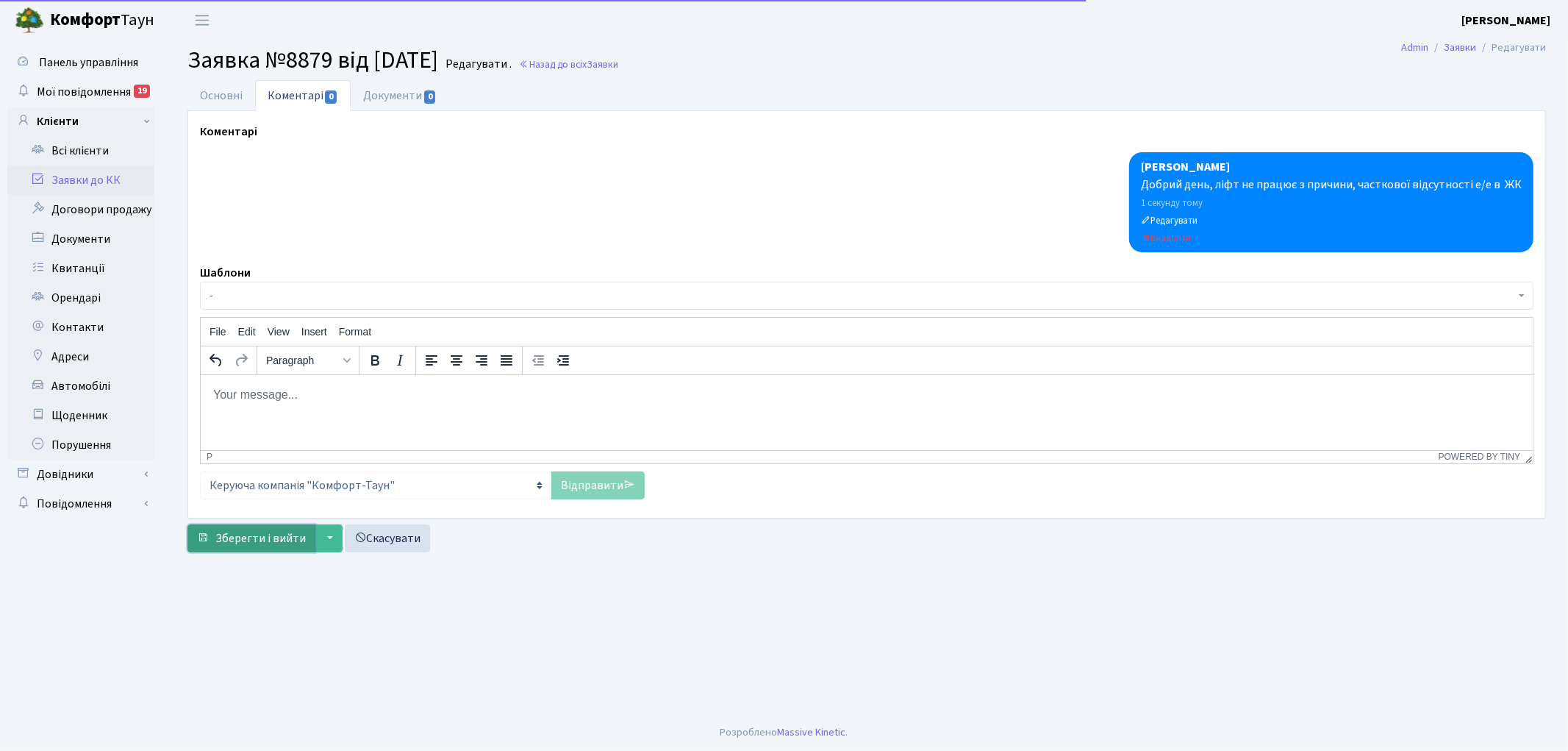
click at [258, 541] on span "Зберегти і вийти" at bounding box center [260, 538] width 90 height 16
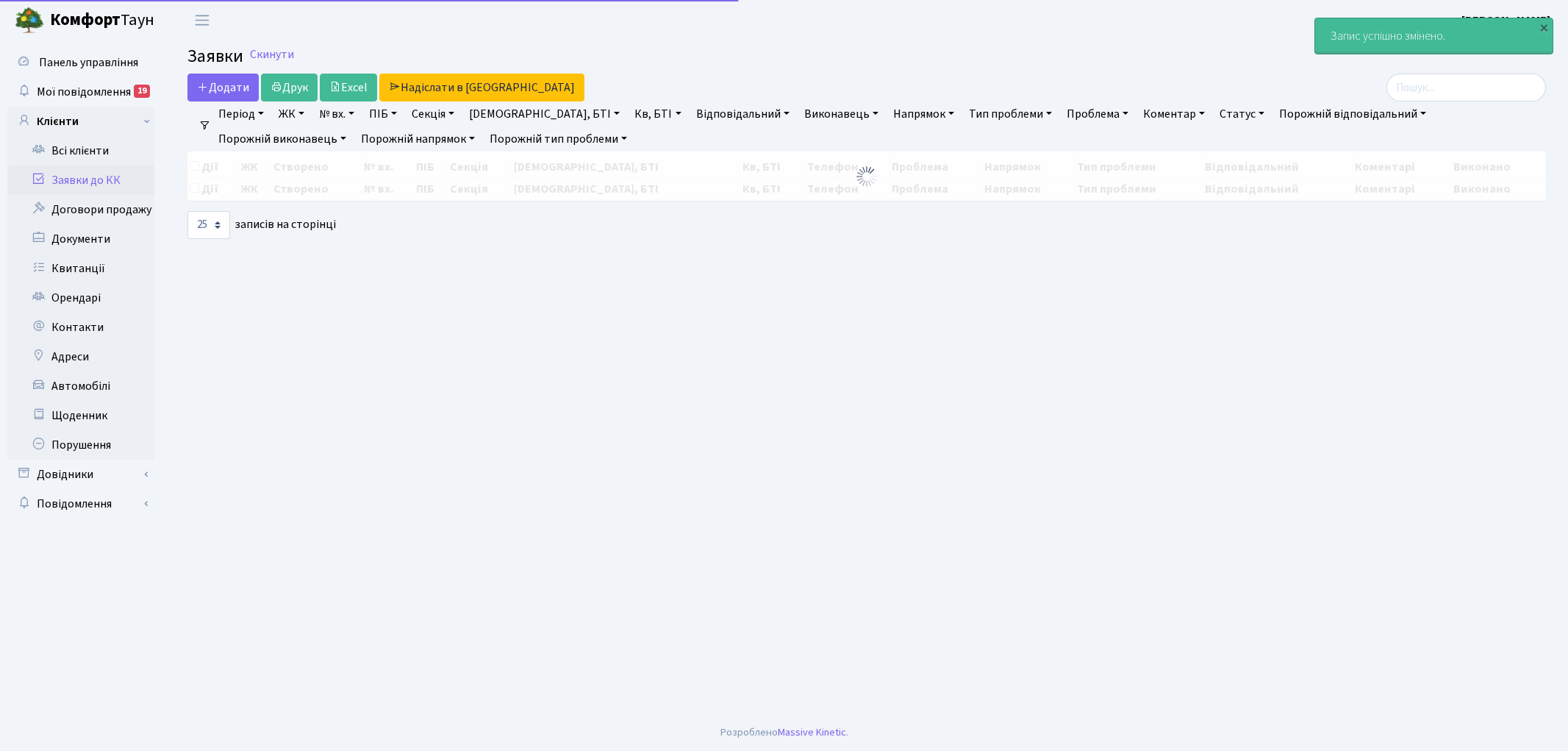
select select "25"
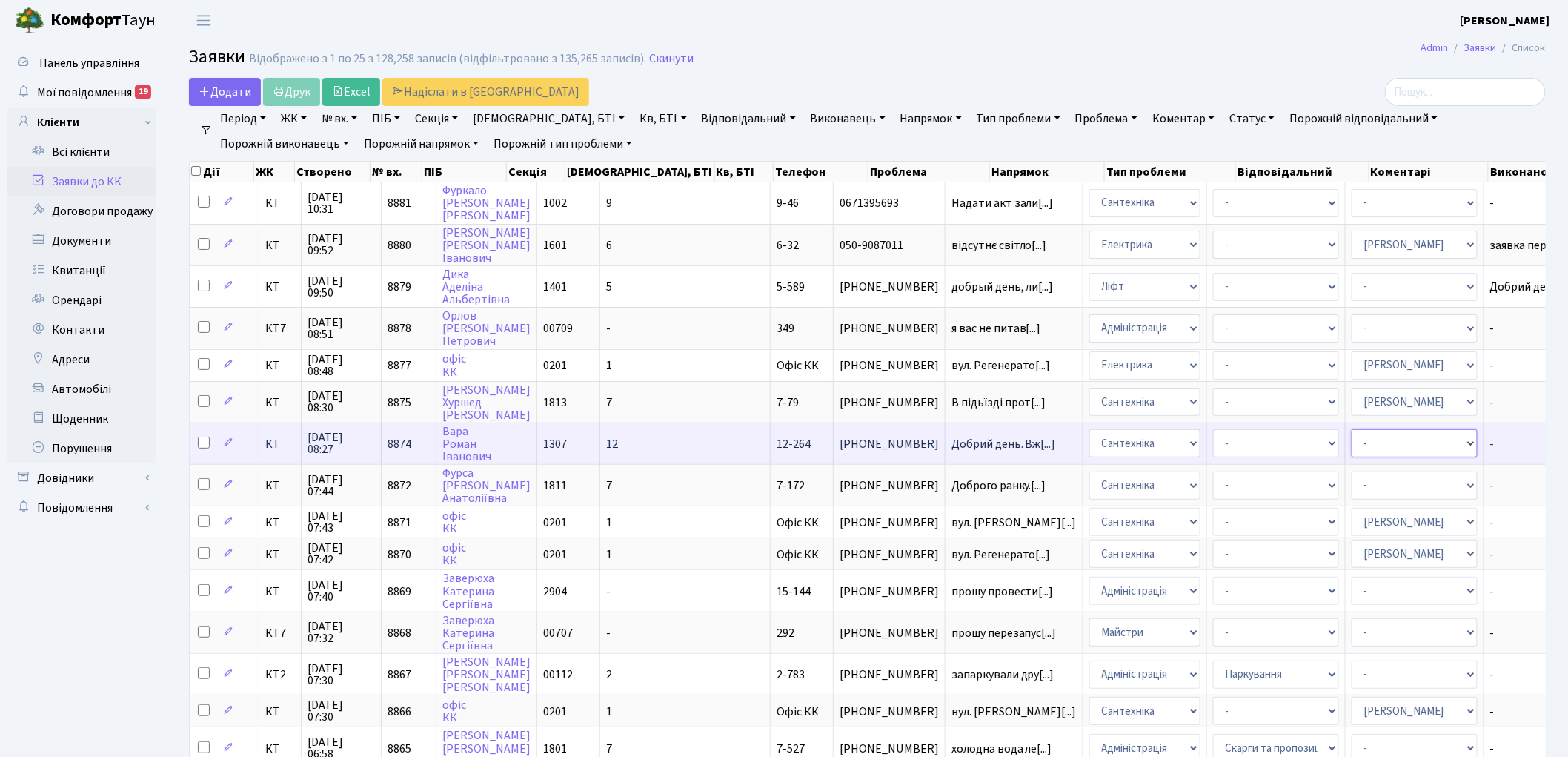
click at [1351, 438] on select "- Адміністратор ЖК ДП Адміністратор ЖК КТ Адміністратор ЖК СП [PERSON_NAME] [PE…" at bounding box center [1414, 442] width 126 height 28
select select "67"
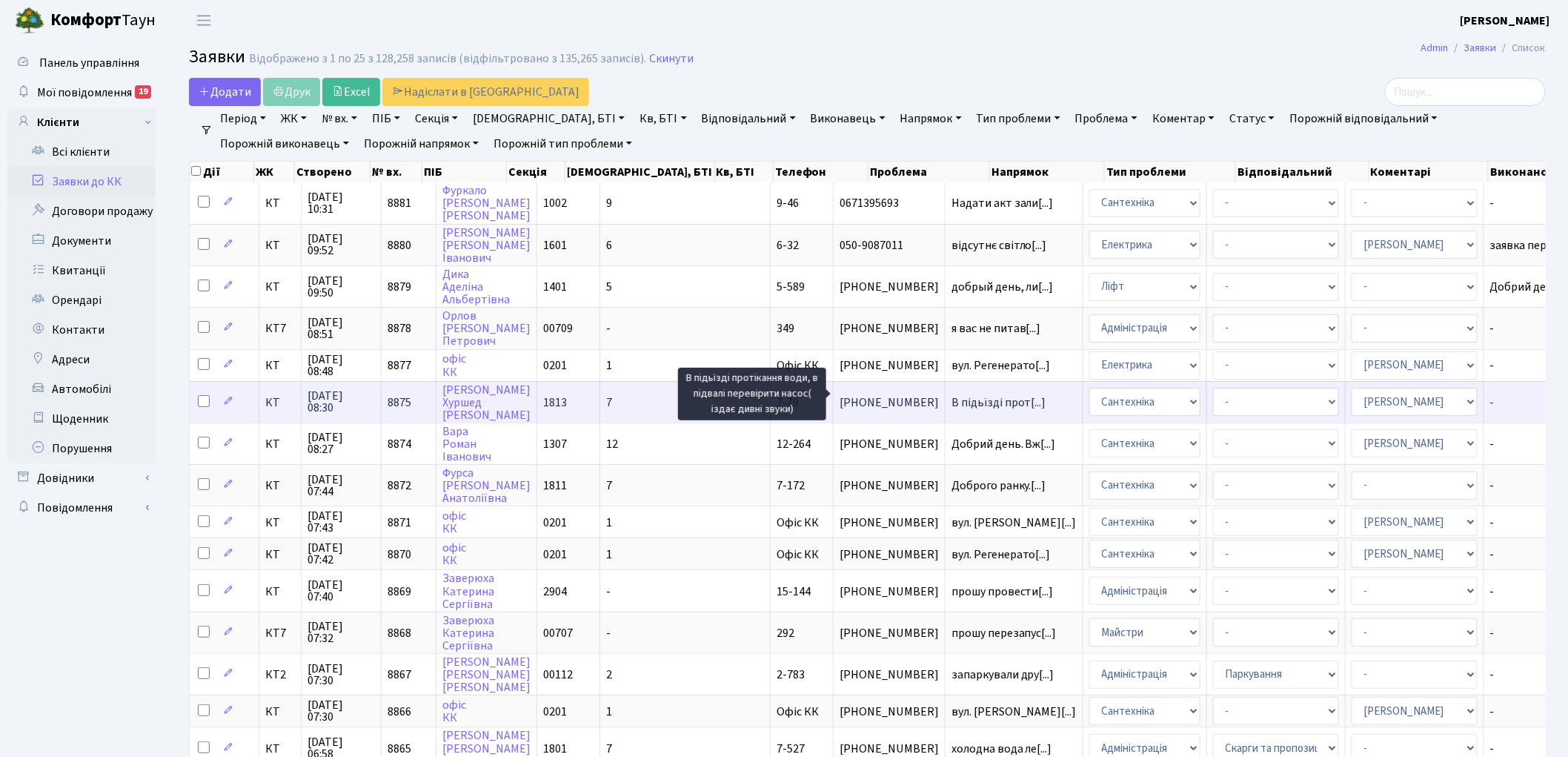
click at [951, 396] on span "В підьїзді прот[...]" at bounding box center [998, 402] width 95 height 17
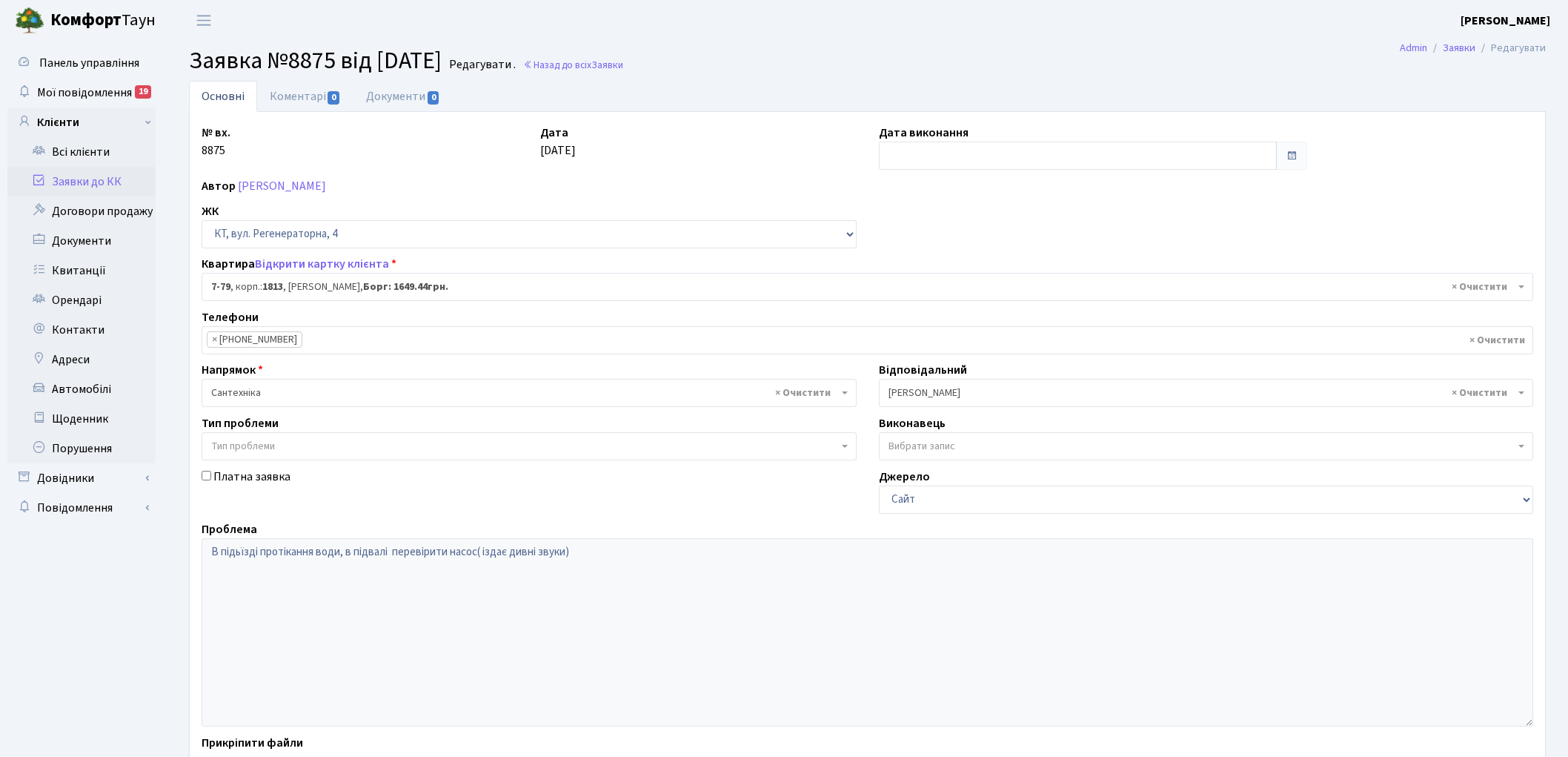
select select "5080"
click at [291, 94] on link "Коментарі 0" at bounding box center [305, 96] width 97 height 30
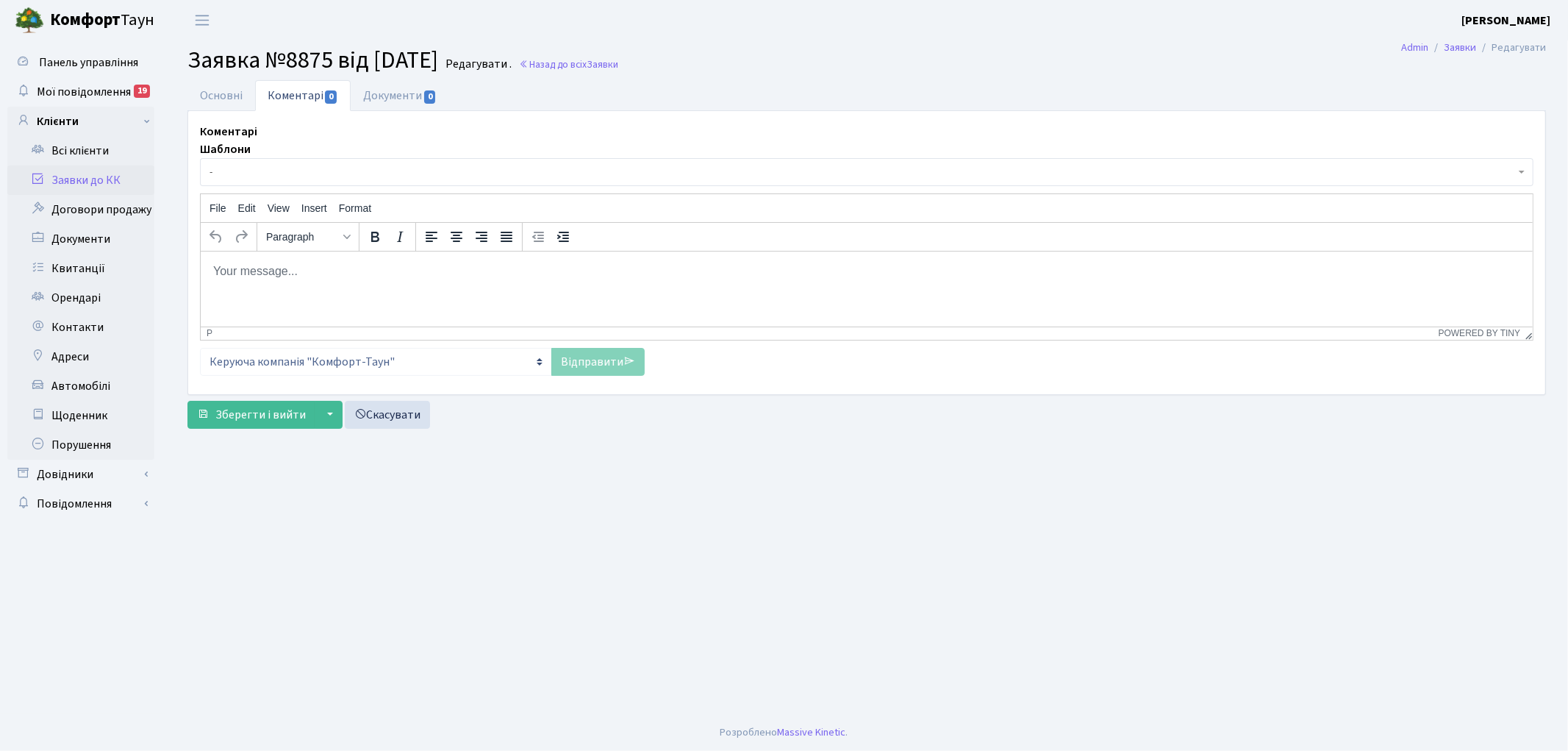
click at [271, 266] on body "Rich Text Area. Press ALT-0 for help." at bounding box center [866, 270] width 1309 height 16
click at [592, 364] on link "Відправити" at bounding box center [598, 361] width 93 height 28
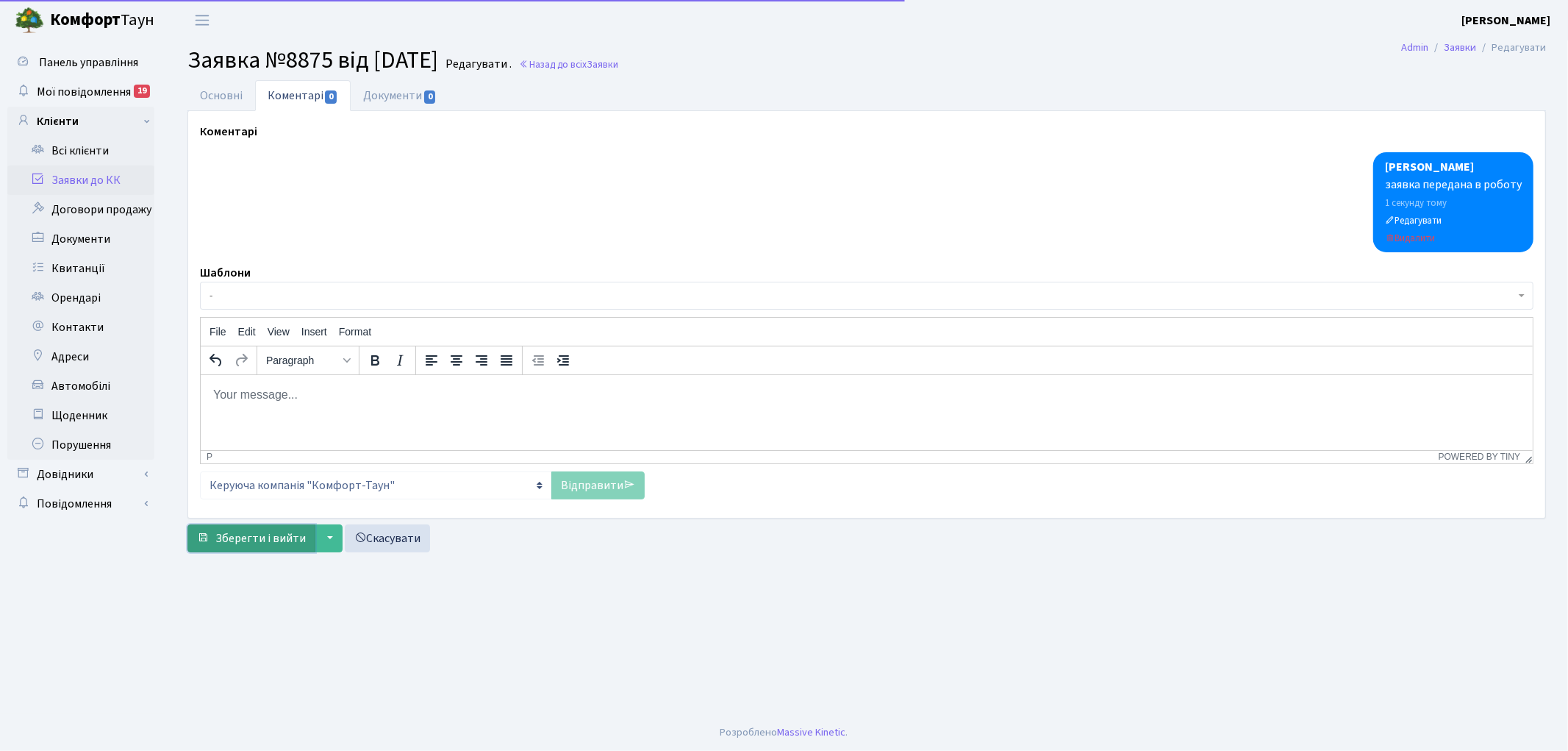
click at [233, 534] on span "Зберегти і вийти" at bounding box center [260, 538] width 90 height 16
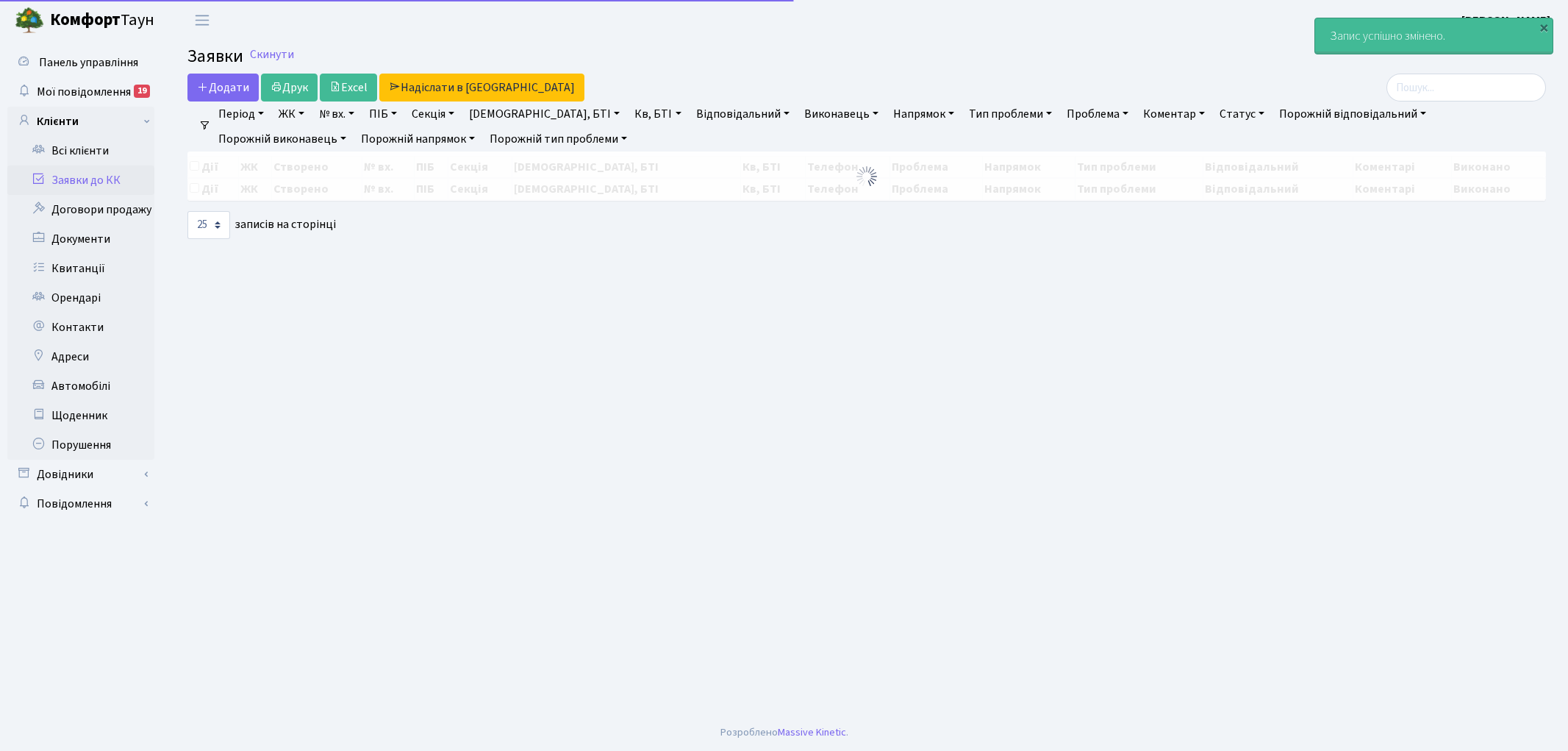
select select "25"
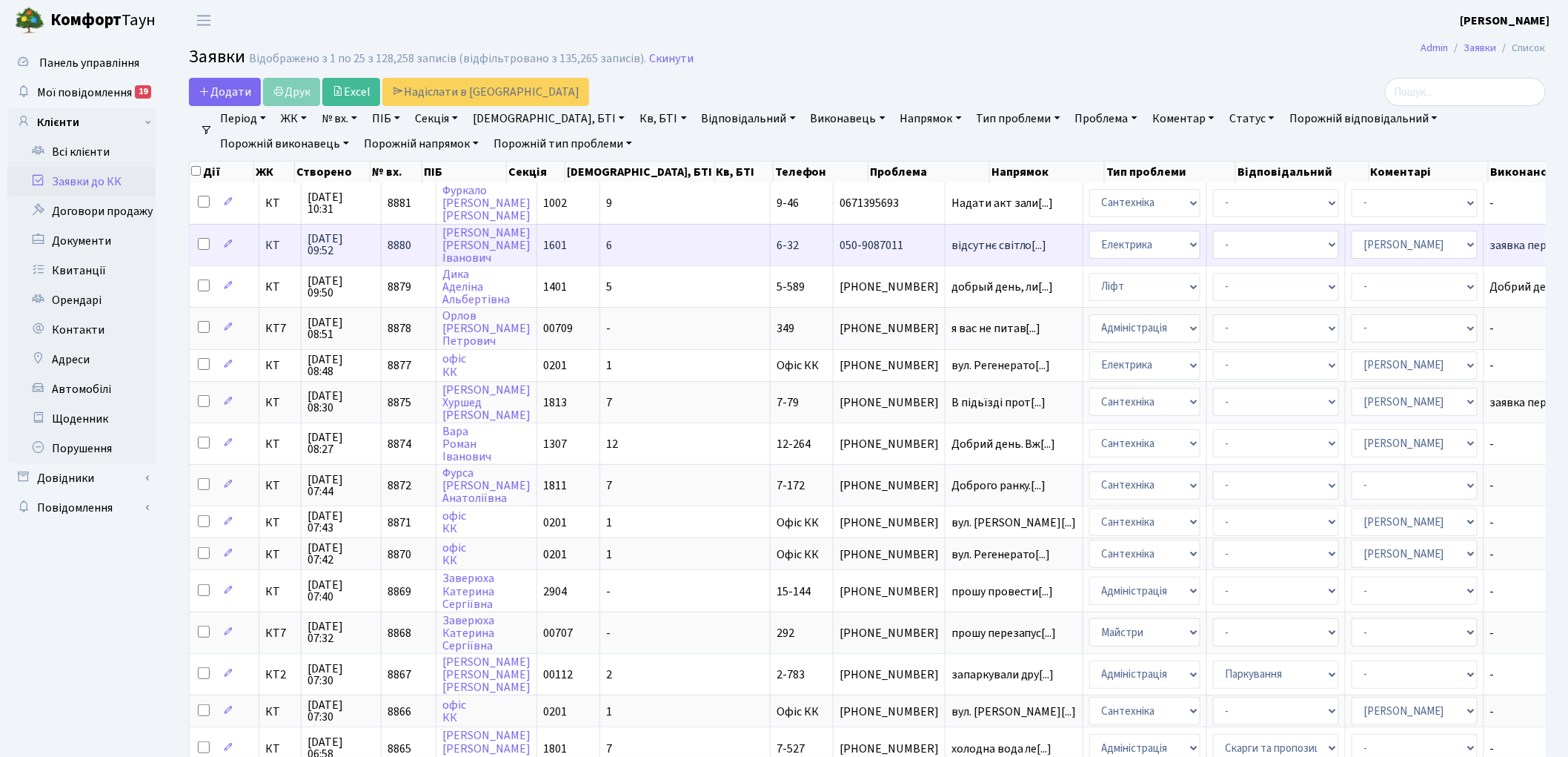
click at [398, 237] on span "8880" at bounding box center [399, 245] width 23 height 17
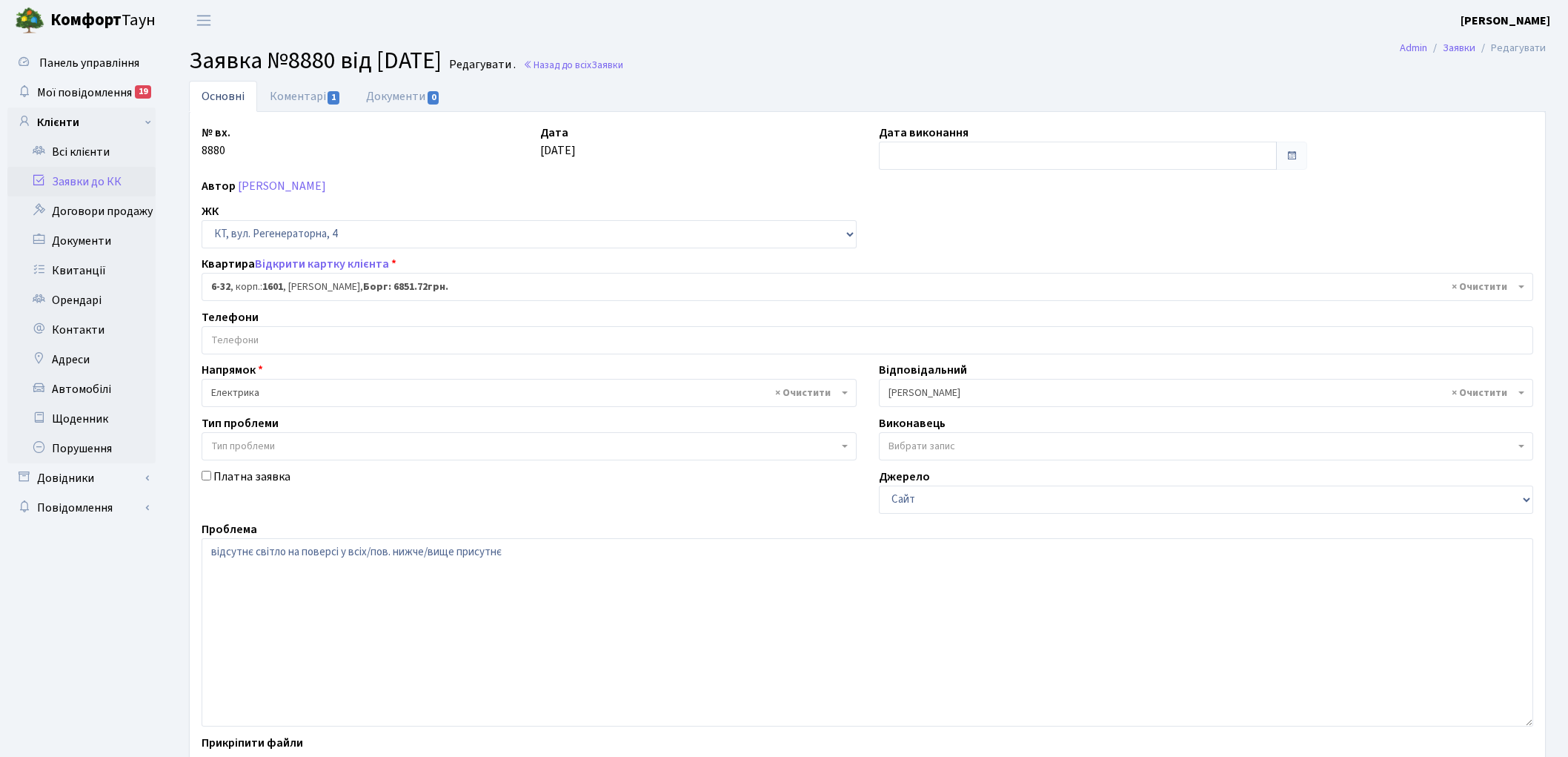
select select "5212"
click at [571, 63] on link "Назад до всіх Заявки" at bounding box center [573, 64] width 100 height 14
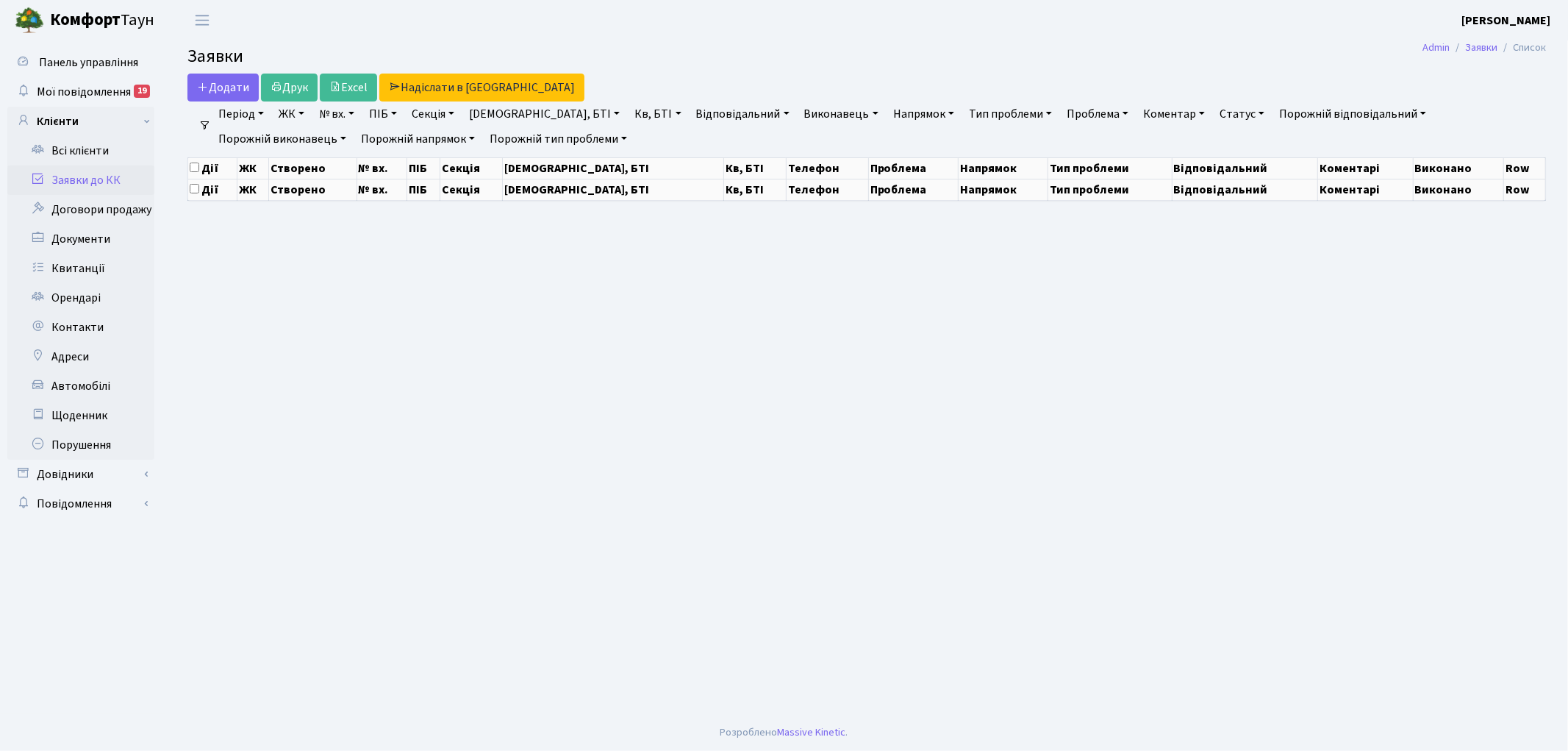
select select "25"
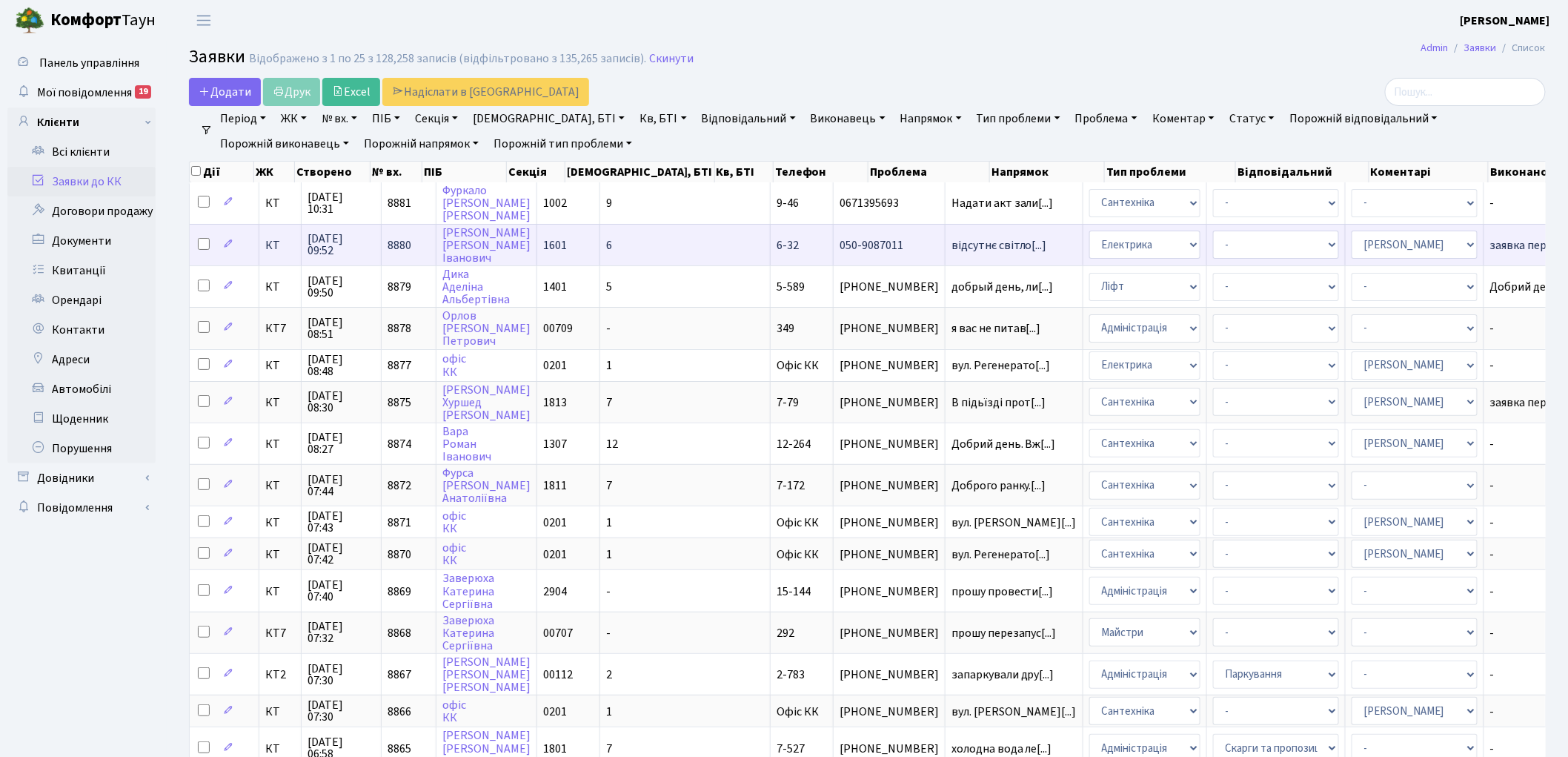
click at [400, 237] on span "8880" at bounding box center [399, 245] width 23 height 17
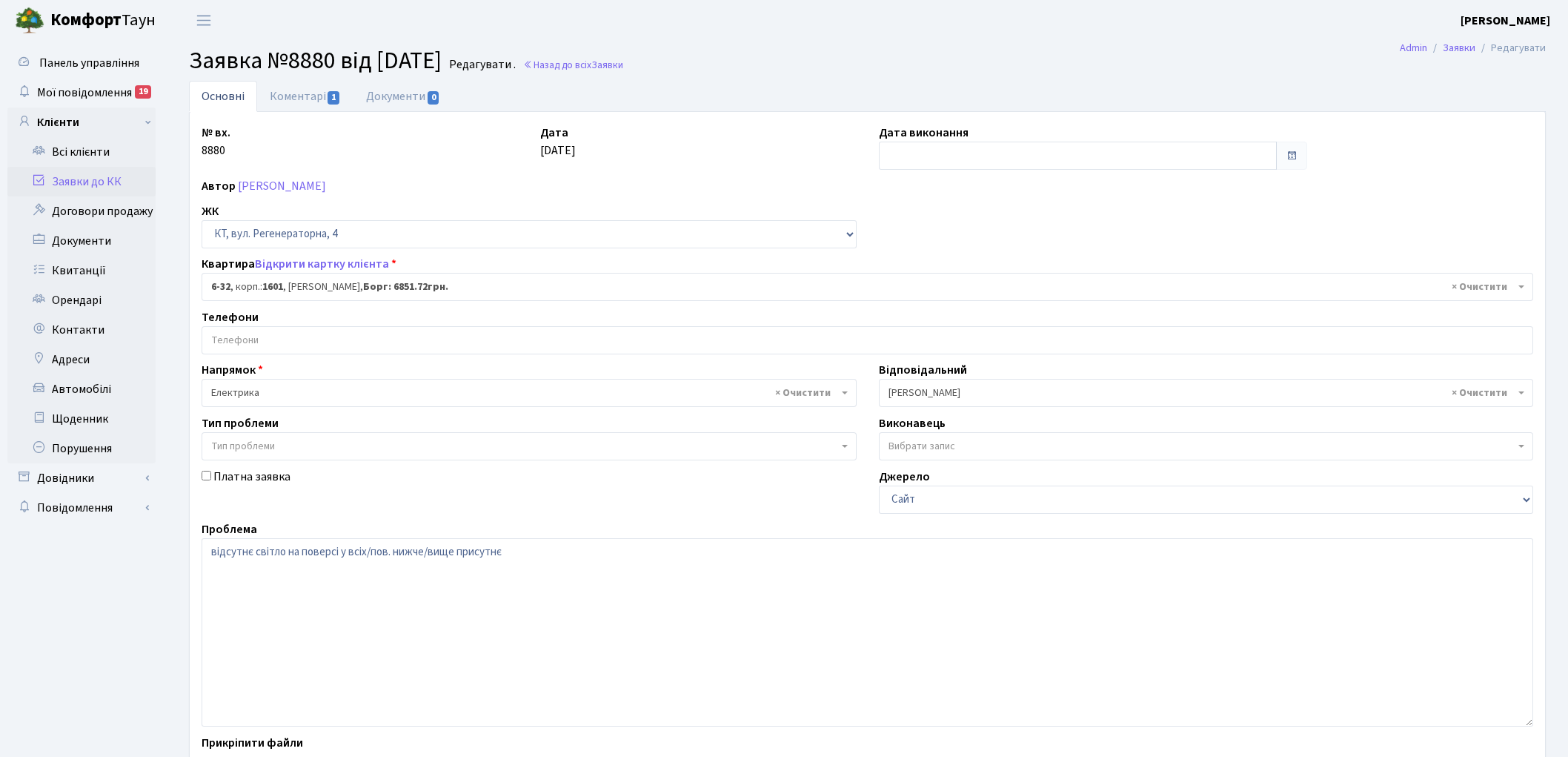
select select "5212"
click at [594, 66] on link "Назад до всіх Заявки" at bounding box center [573, 64] width 100 height 14
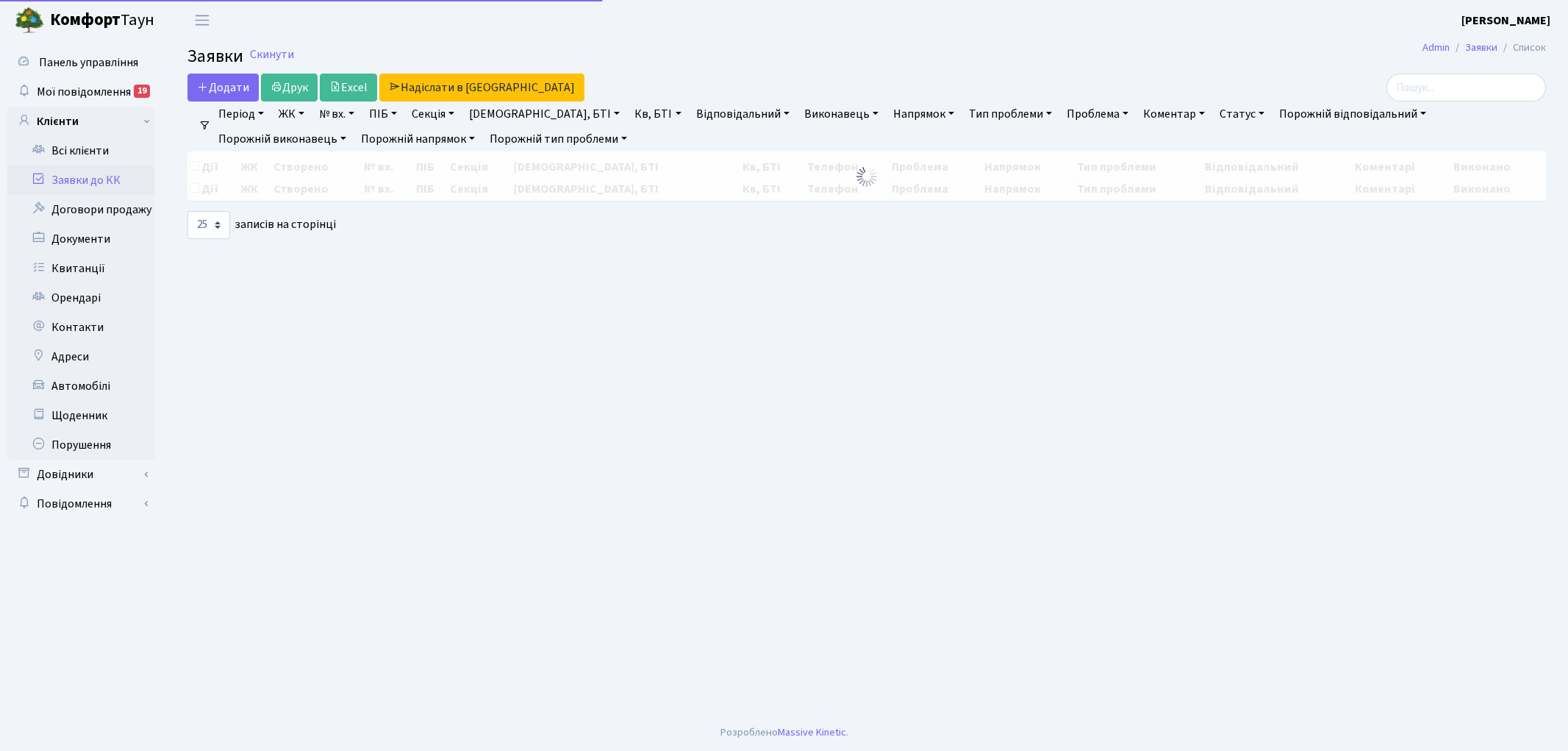
select select "25"
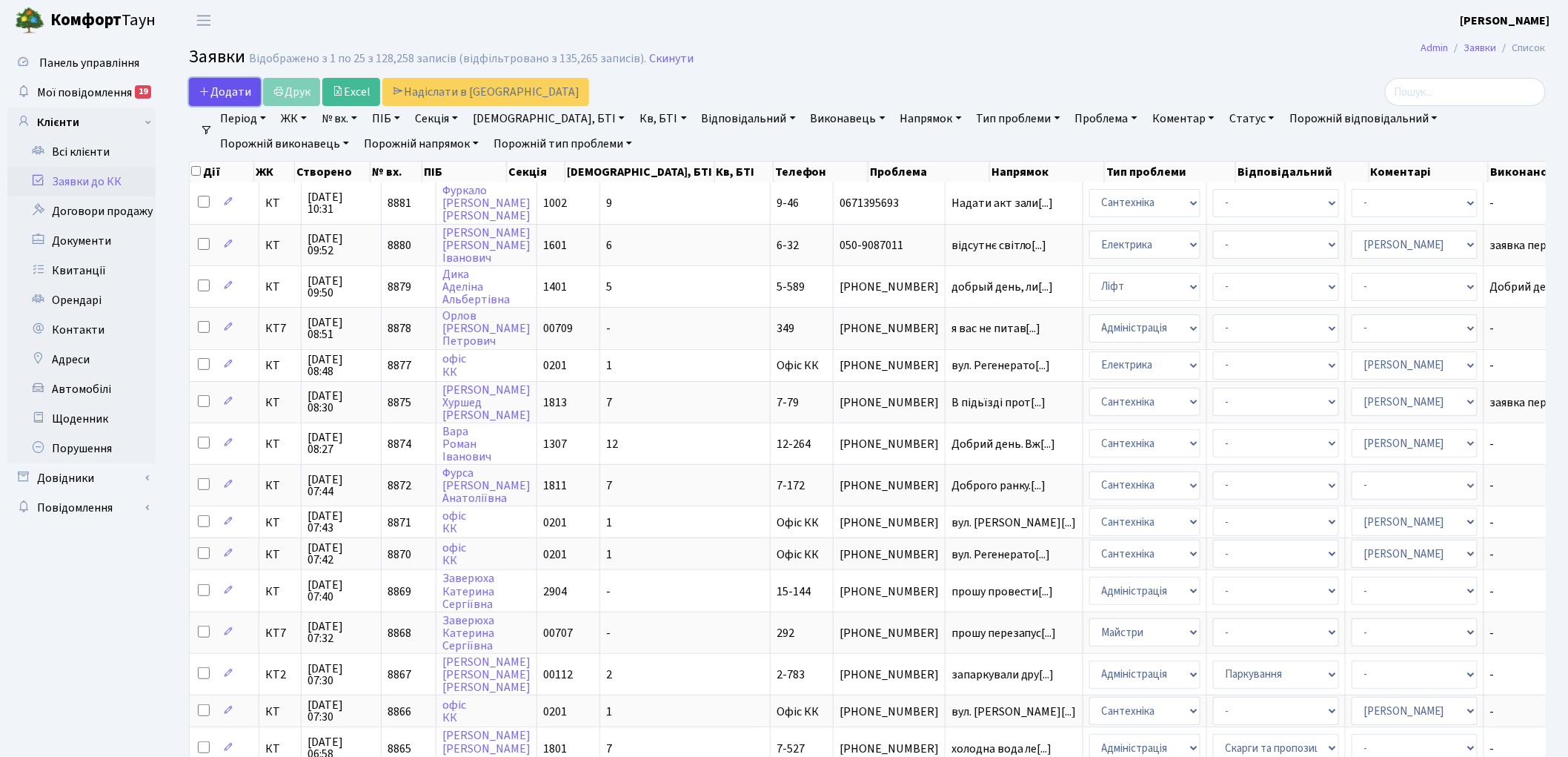
click at [221, 92] on span "Додати" at bounding box center [225, 92] width 53 height 17
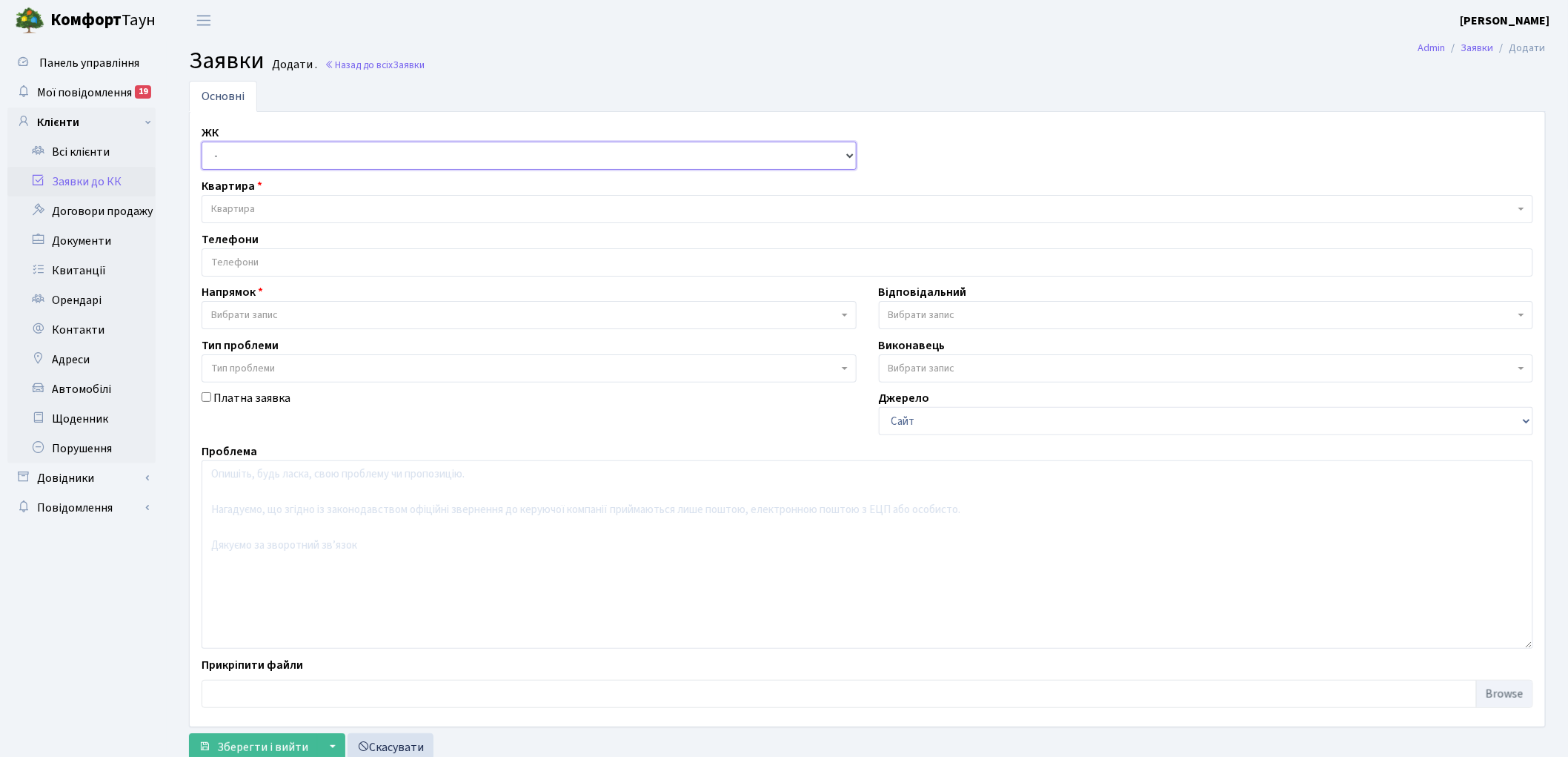
click at [242, 163] on select "- КТ, вул. Регенераторна, 4 КТ2, просп. Соборності, 17 КТ3, вул. Березнева, 16 …" at bounding box center [528, 155] width 655 height 28
select select "271"
click at [201, 142] on select "- КТ, вул. Регенераторна, 4 КТ2, просп. Соборності, 17 КТ3, вул. Березнева, 16 …" at bounding box center [528, 155] width 655 height 28
select select
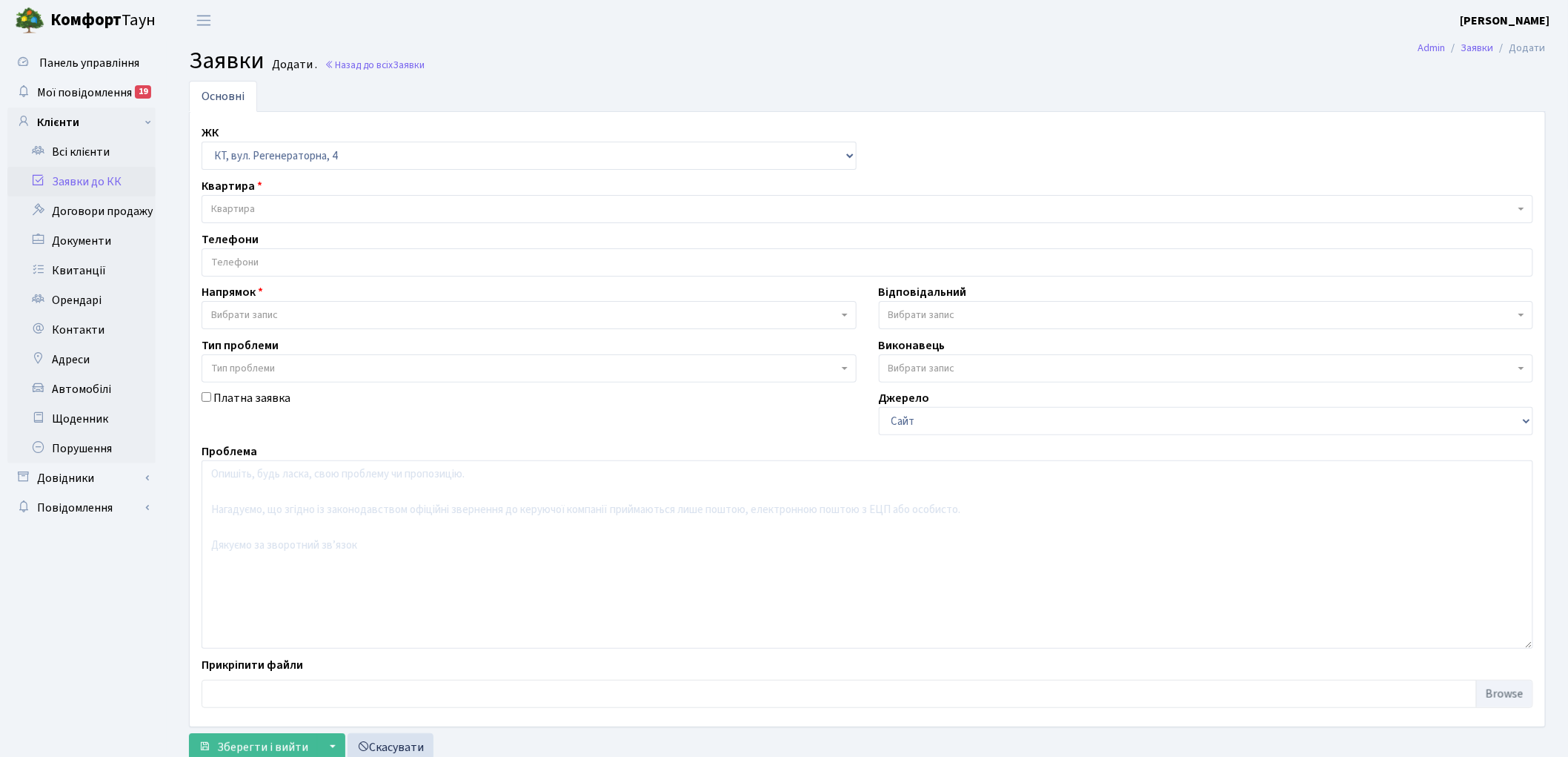
click at [306, 206] on span "Квартира" at bounding box center [862, 208] width 1303 height 15
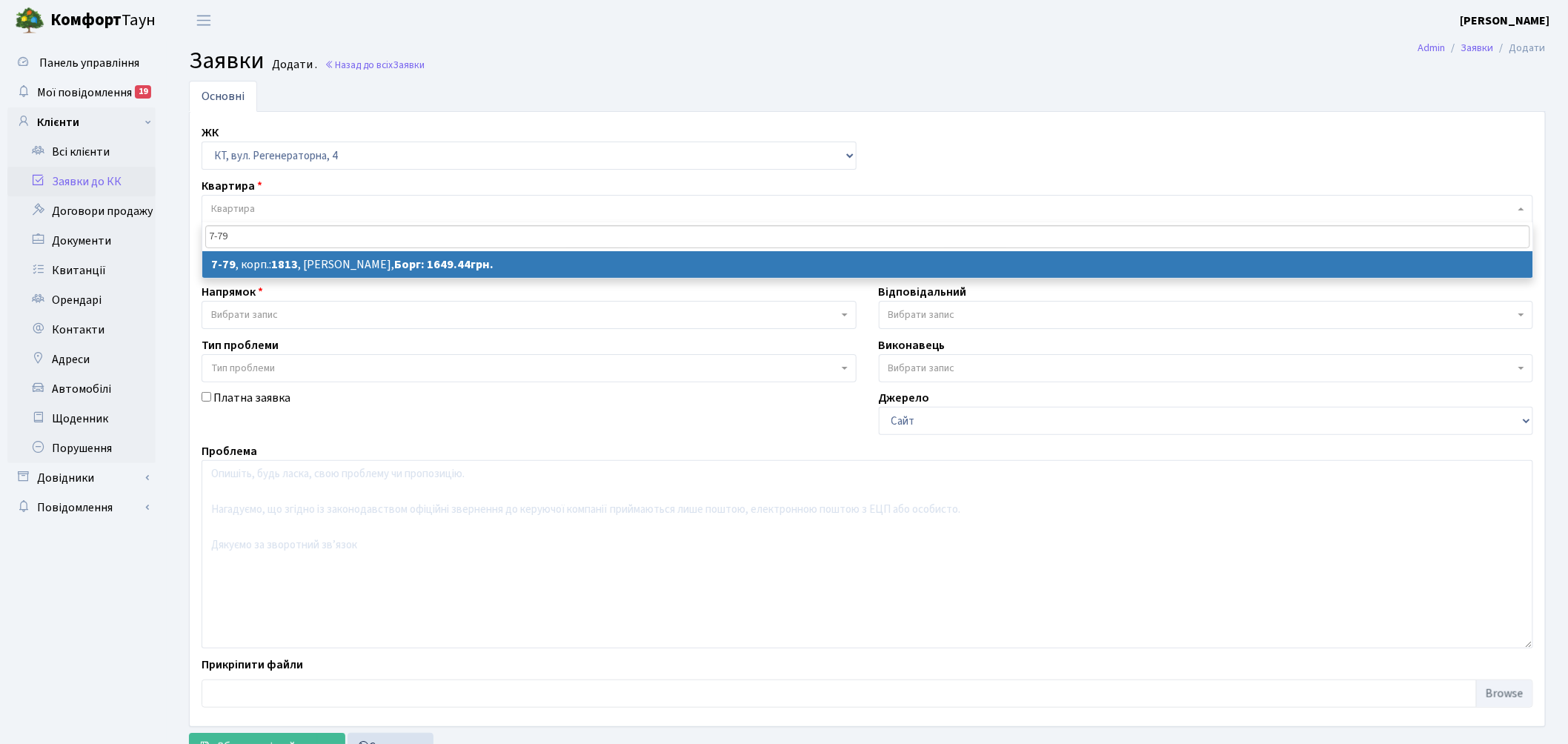
type input "7-79"
select select
select select "5080"
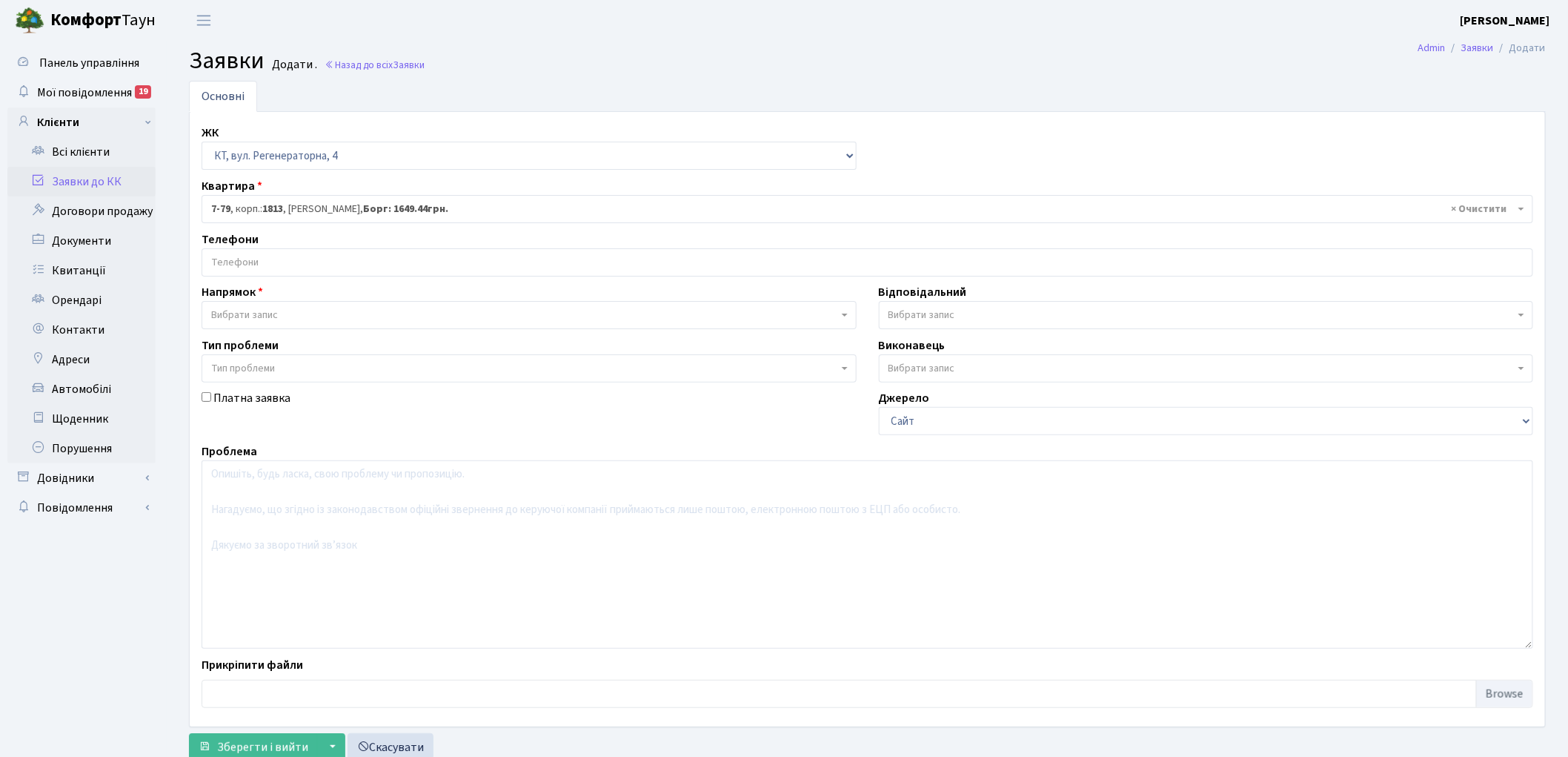
click at [278, 307] on span "Вибрати запис" at bounding box center [528, 315] width 655 height 28
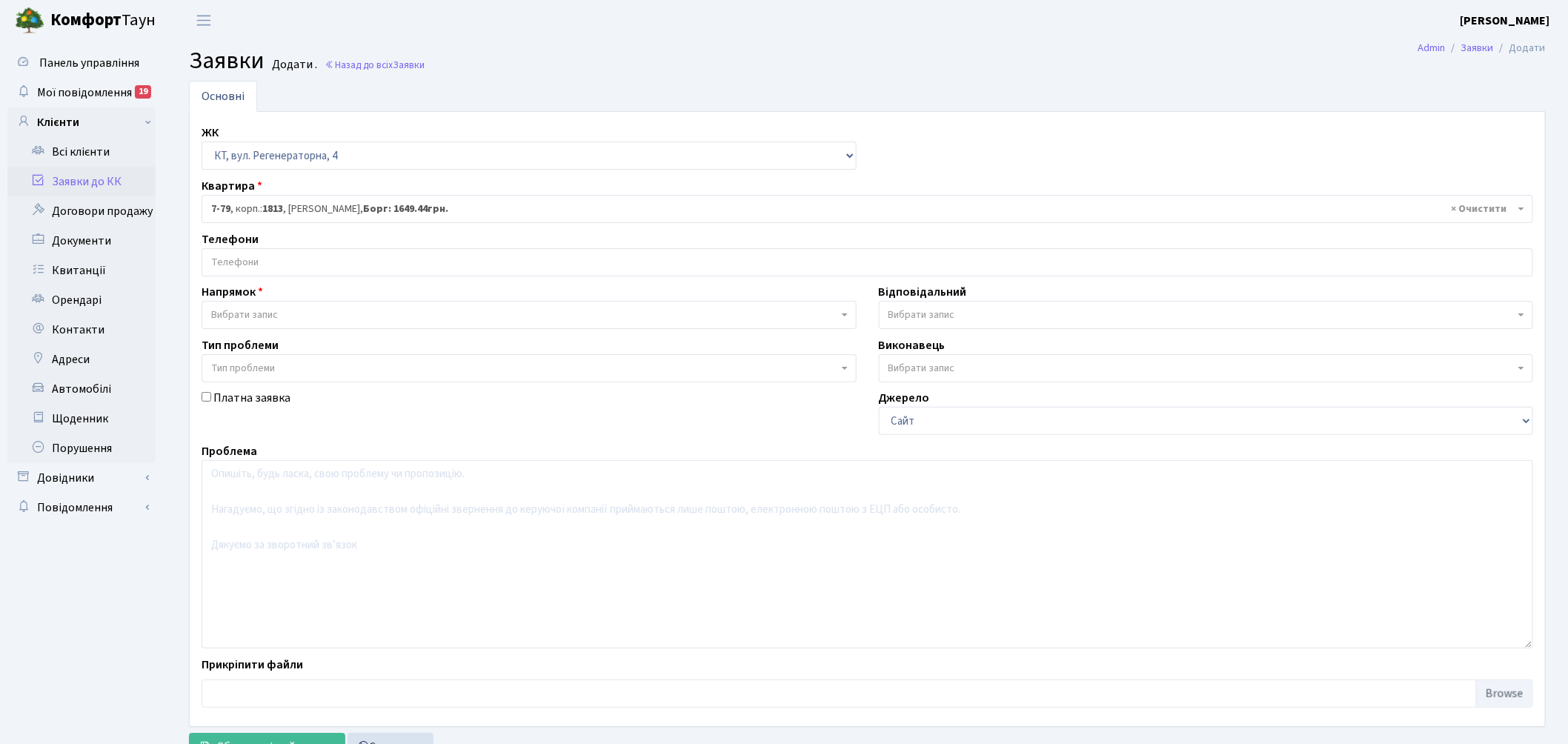
click at [279, 253] on input "search" at bounding box center [867, 262] width 1330 height 26
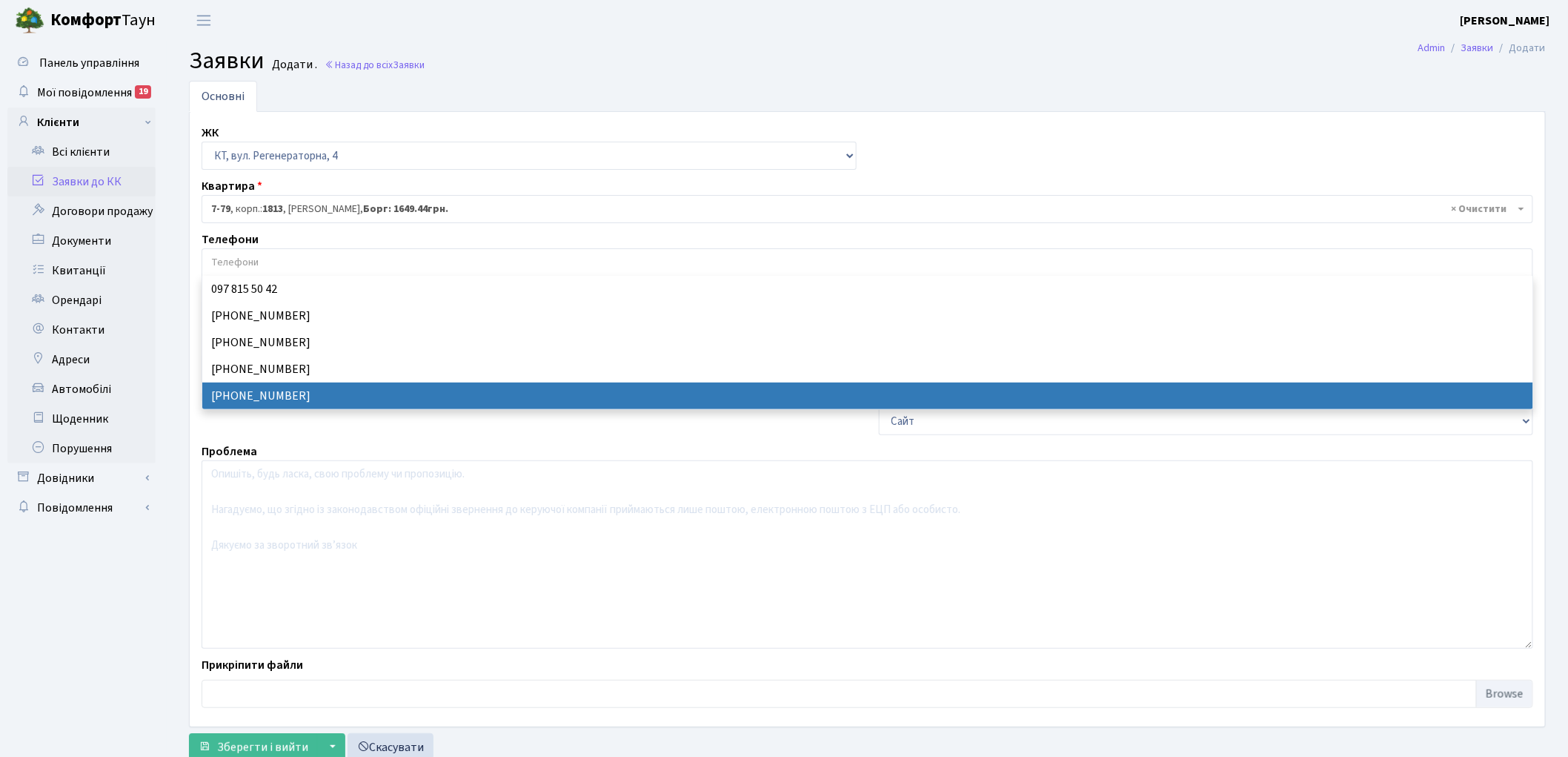
select select "16997"
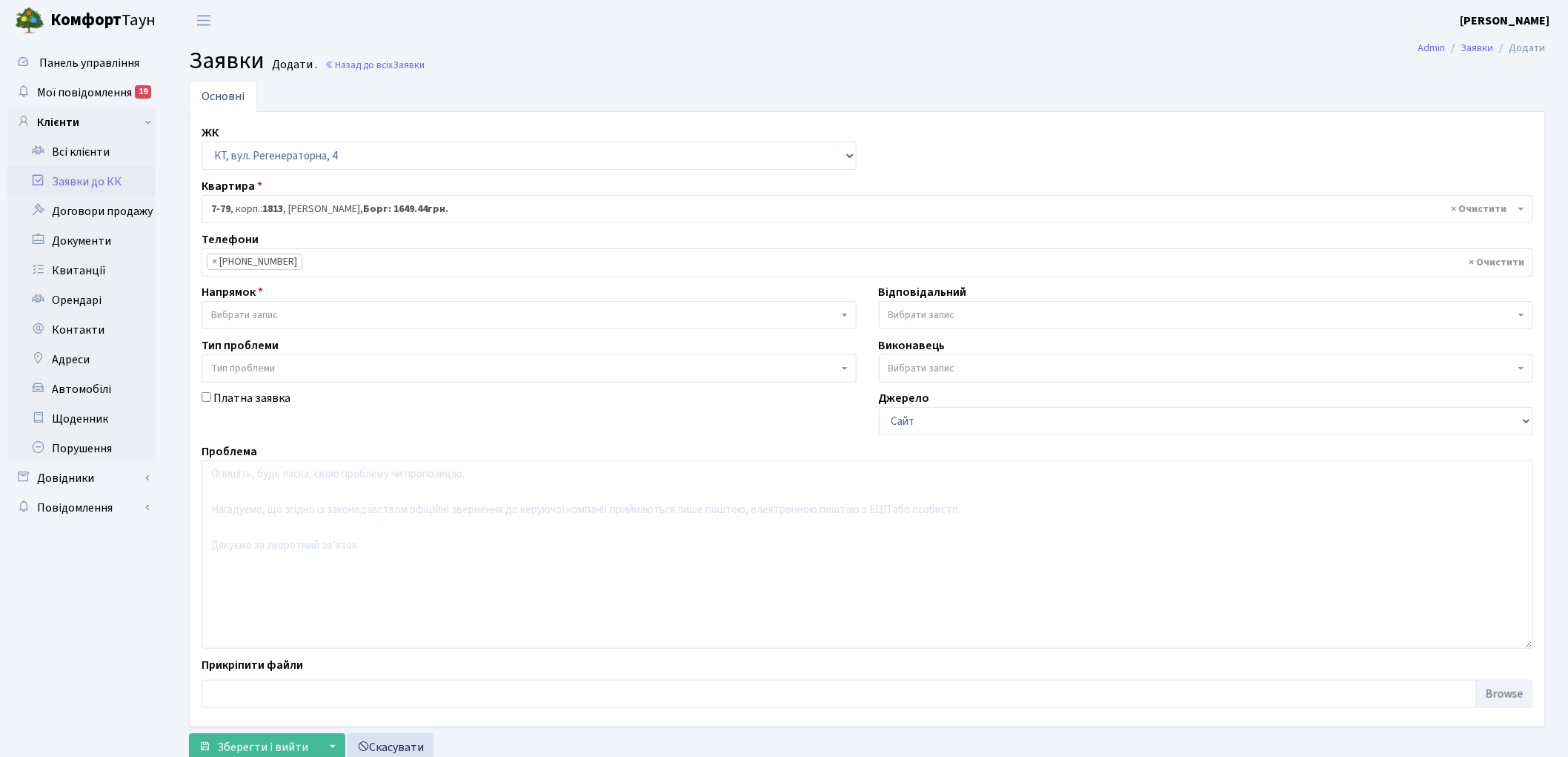
click at [357, 258] on input "search" at bounding box center [377, 262] width 148 height 26
click at [270, 317] on span "Вибрати запис" at bounding box center [244, 315] width 66 height 15
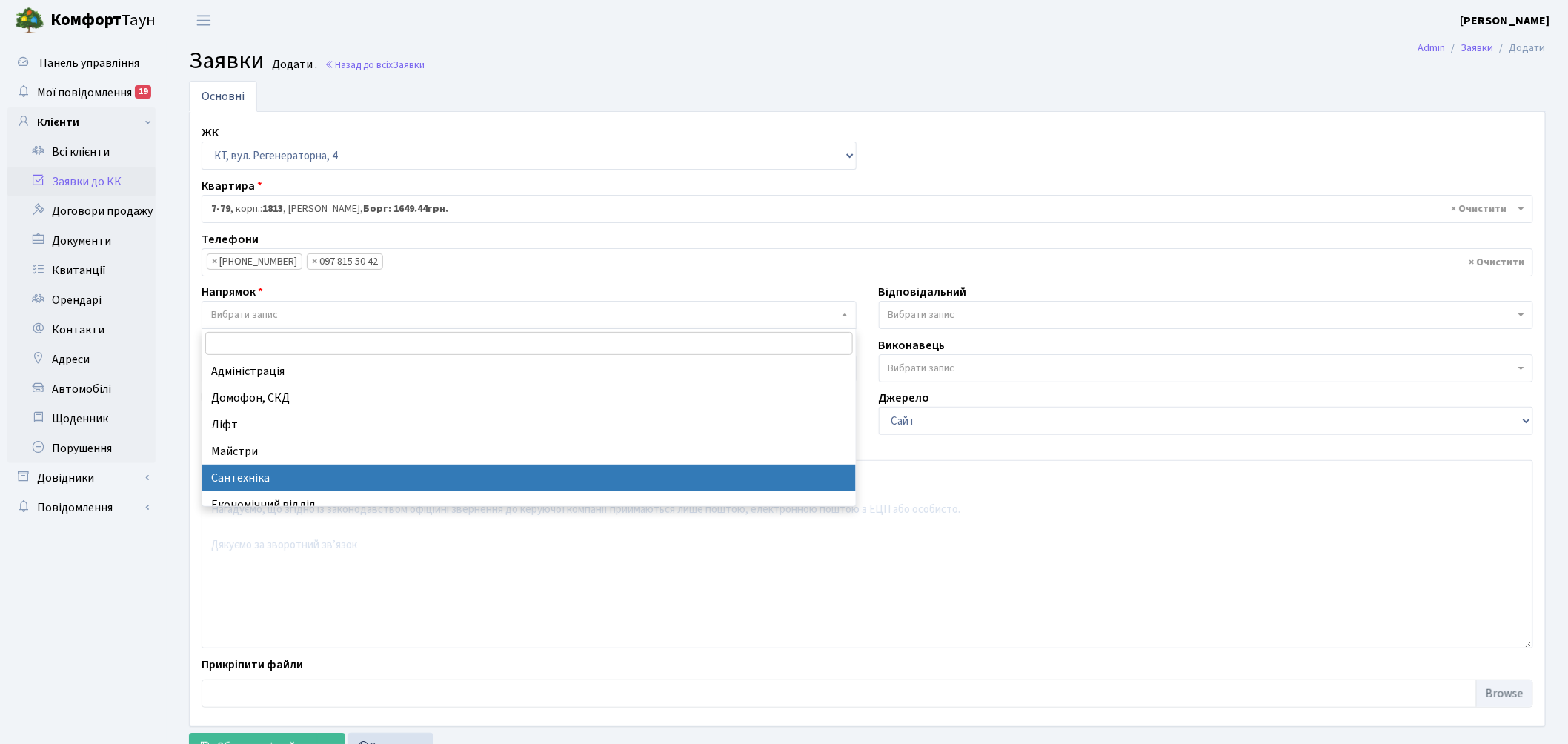
select select "2"
select select
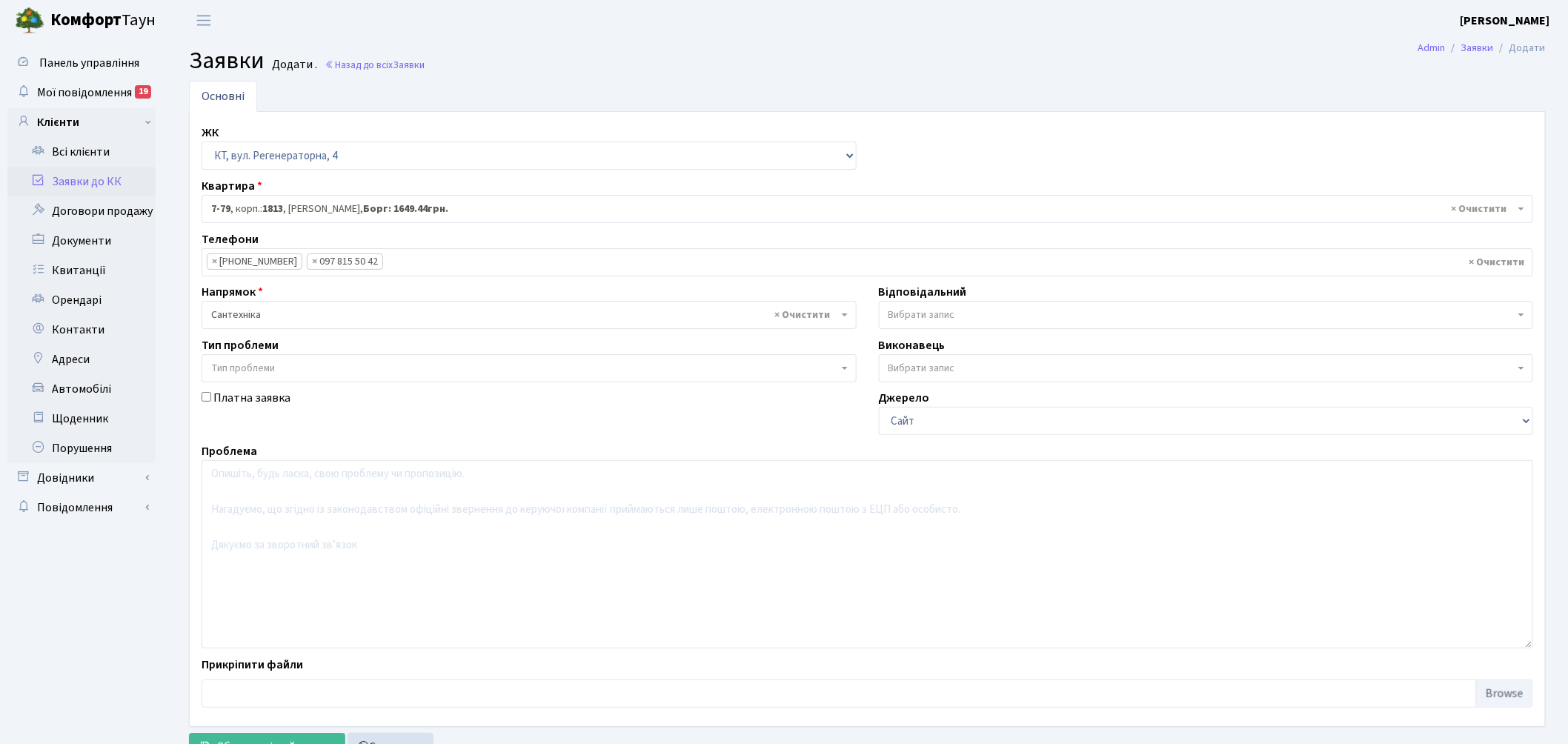
click at [919, 314] on span "Вибрати запис" at bounding box center [922, 314] width 66 height 15
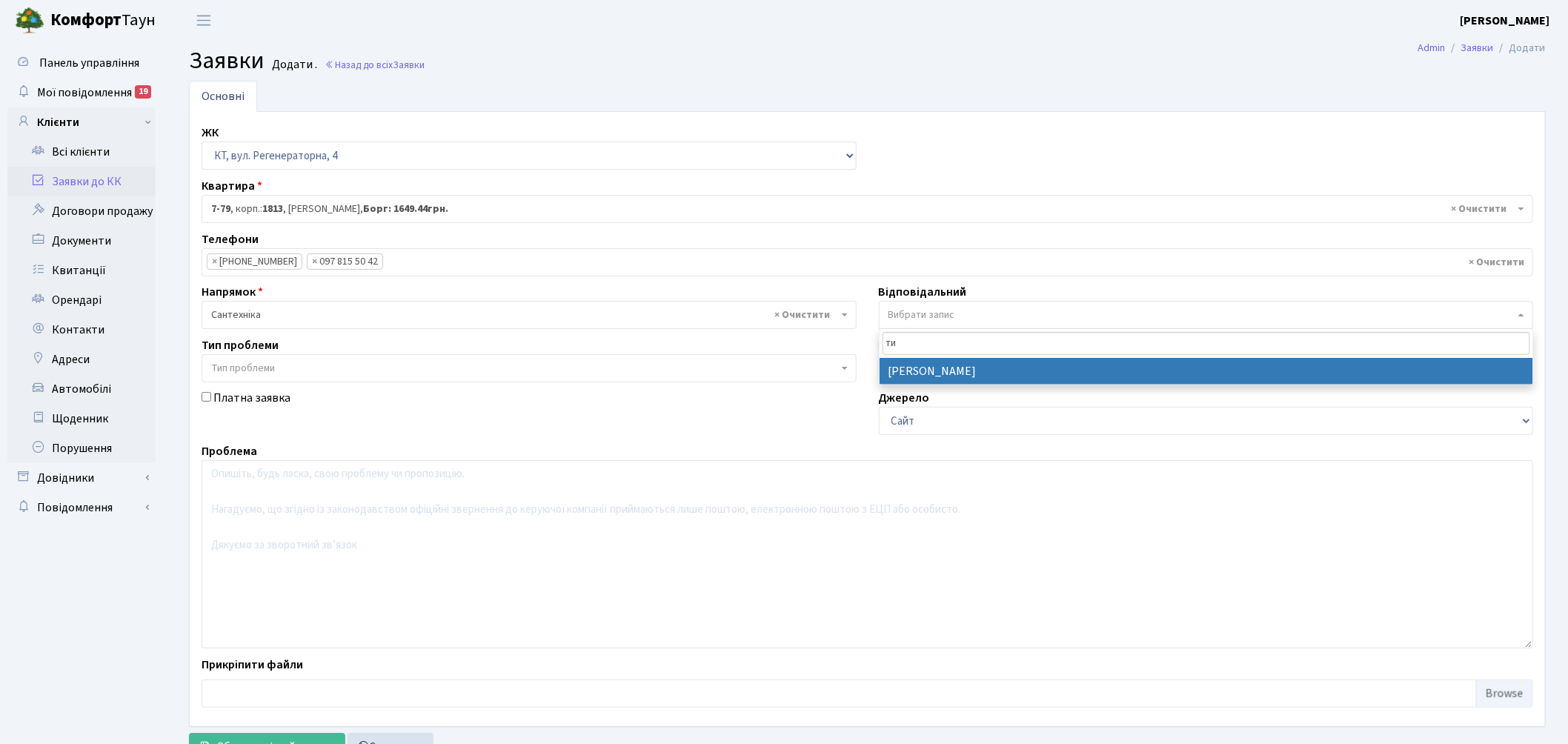
type input "ти"
select select "67"
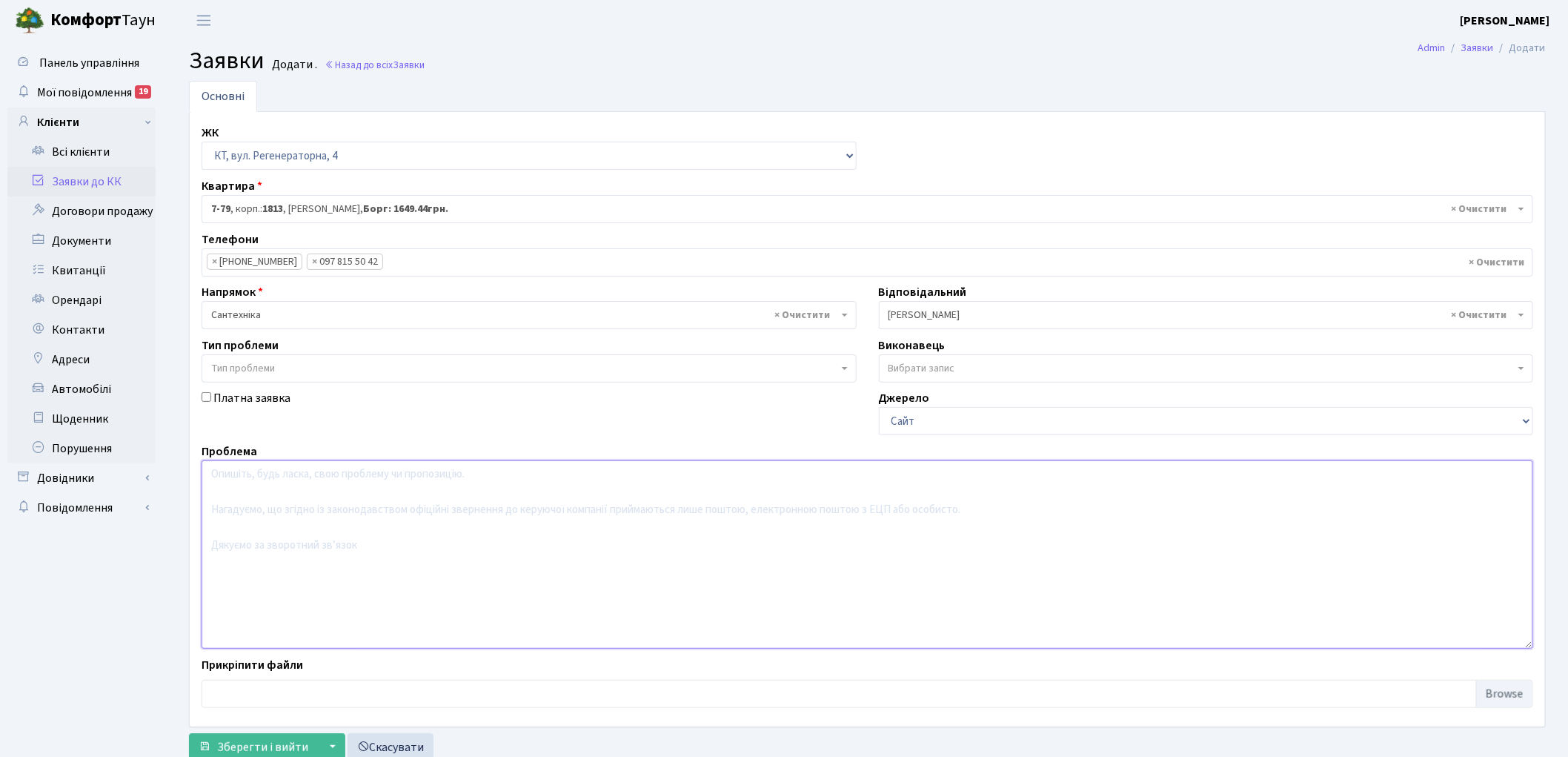
click at [304, 564] on textarea at bounding box center [867, 554] width 1332 height 189
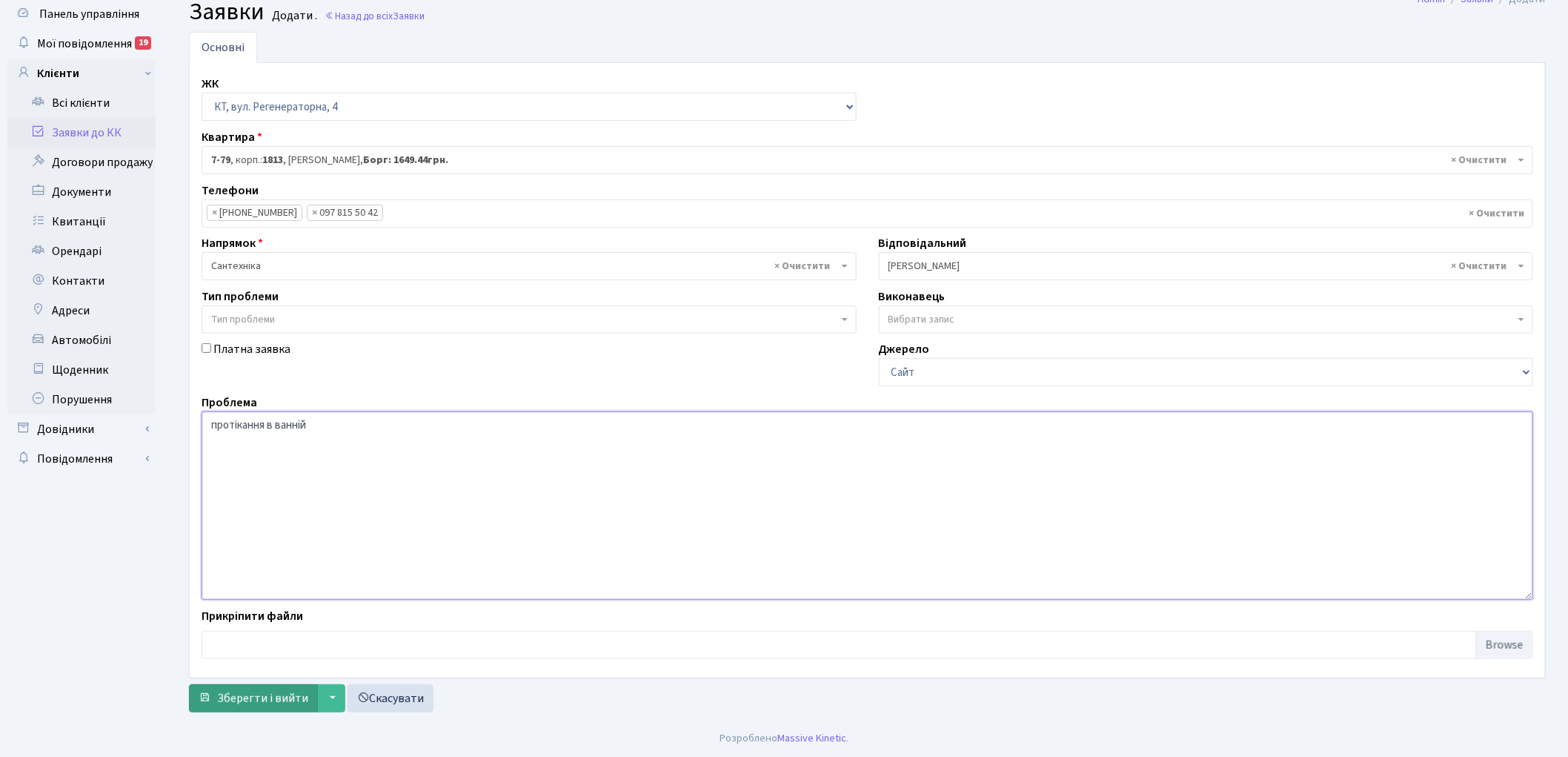
type textarea "протікання в ванній"
click at [267, 693] on span "Зберегти і вийти" at bounding box center [262, 697] width 91 height 17
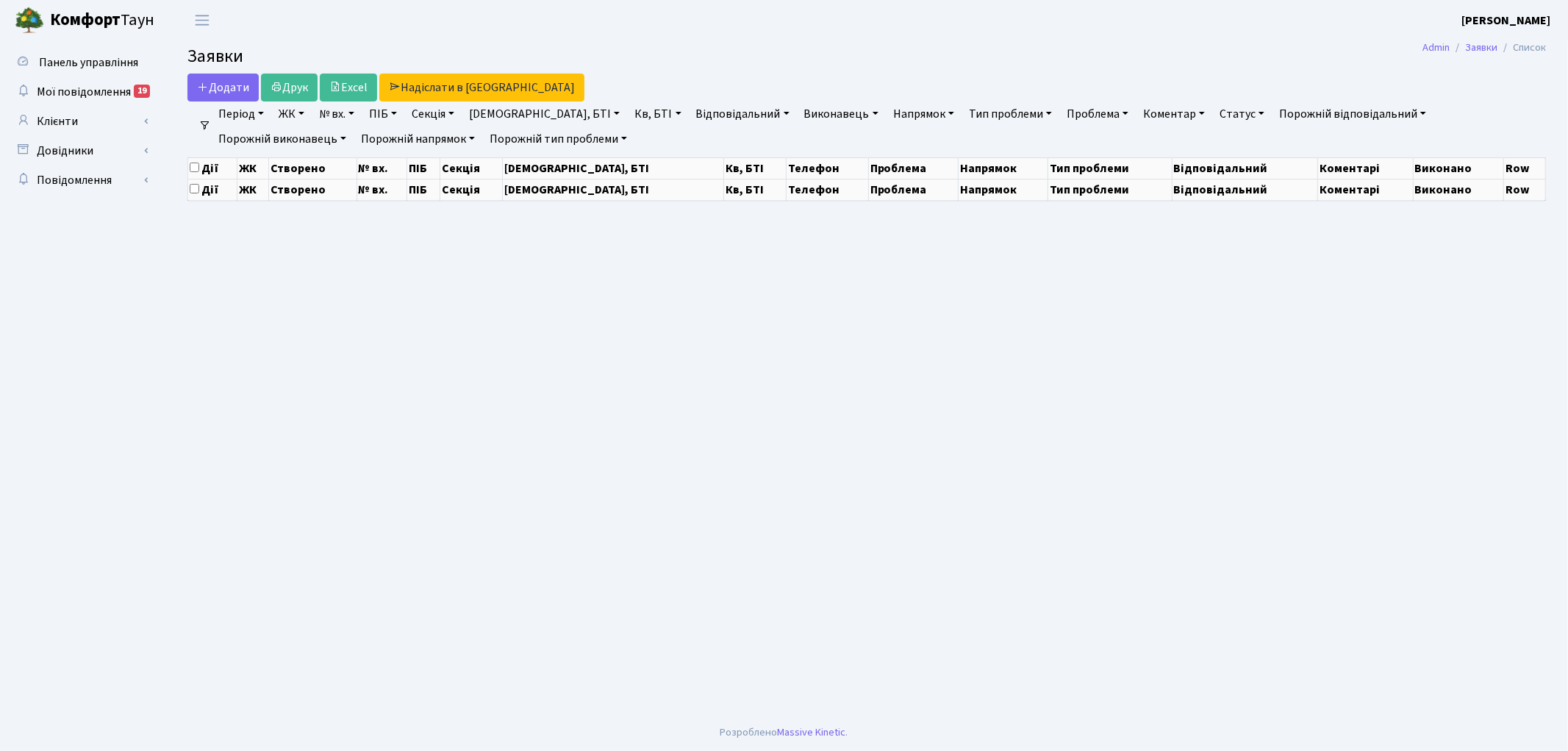
select select "25"
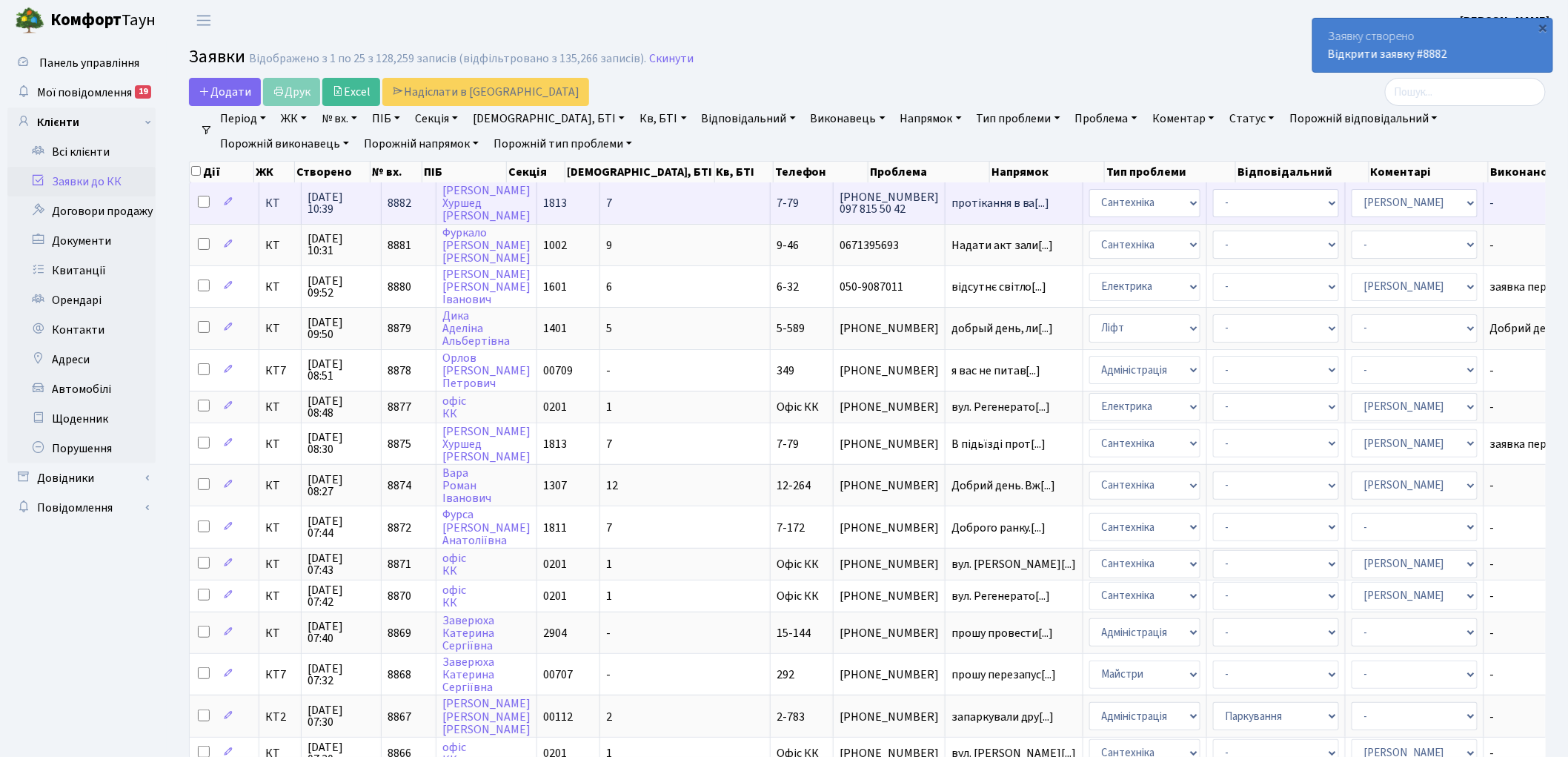
click at [397, 204] on span "8882" at bounding box center [399, 203] width 23 height 17
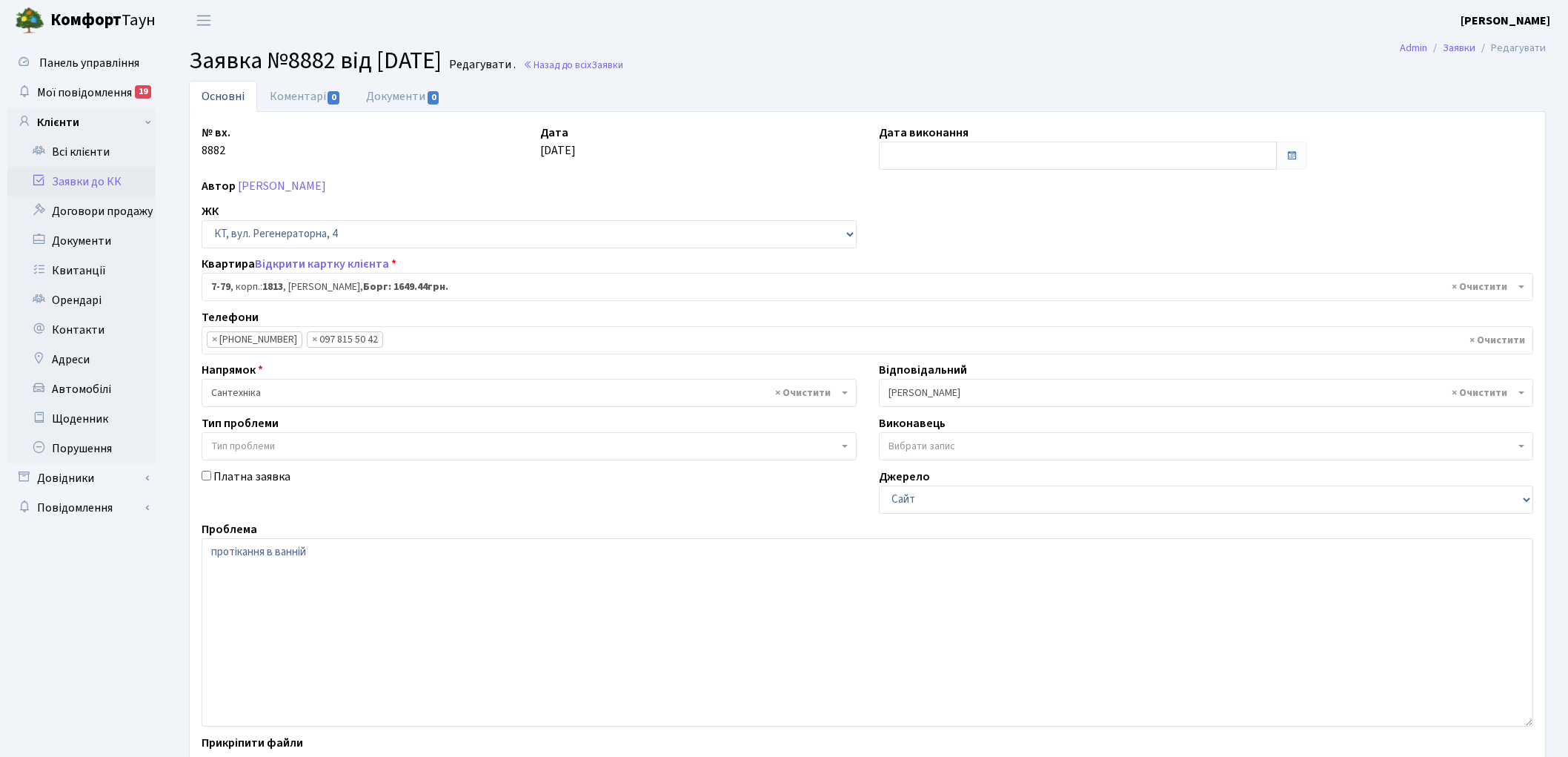
select select "5080"
click at [300, 91] on link "Коментарі 0" at bounding box center [305, 96] width 97 height 30
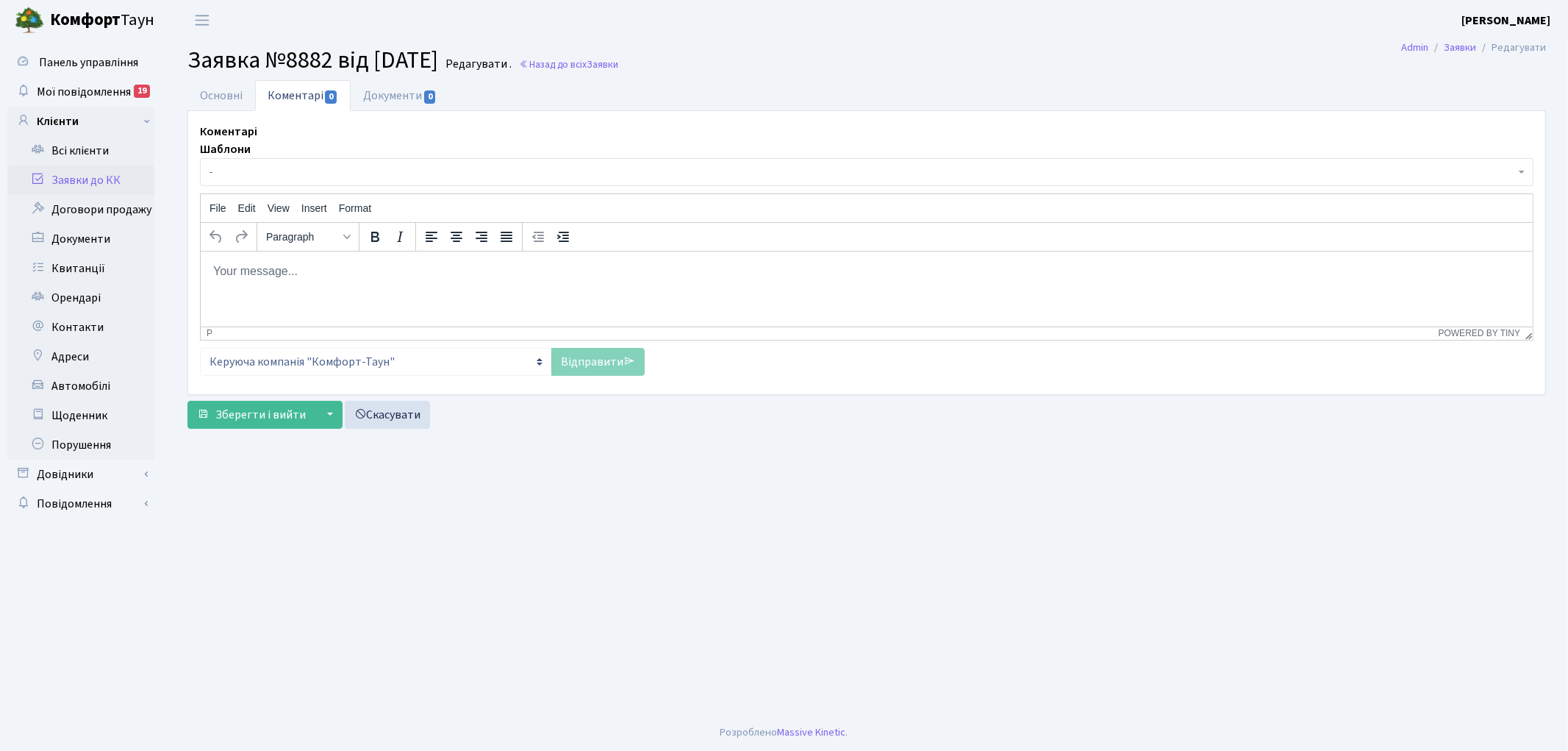
click at [319, 285] on html at bounding box center [865, 270] width 1333 height 40
click at [586, 366] on link "Відправити" at bounding box center [598, 361] width 93 height 28
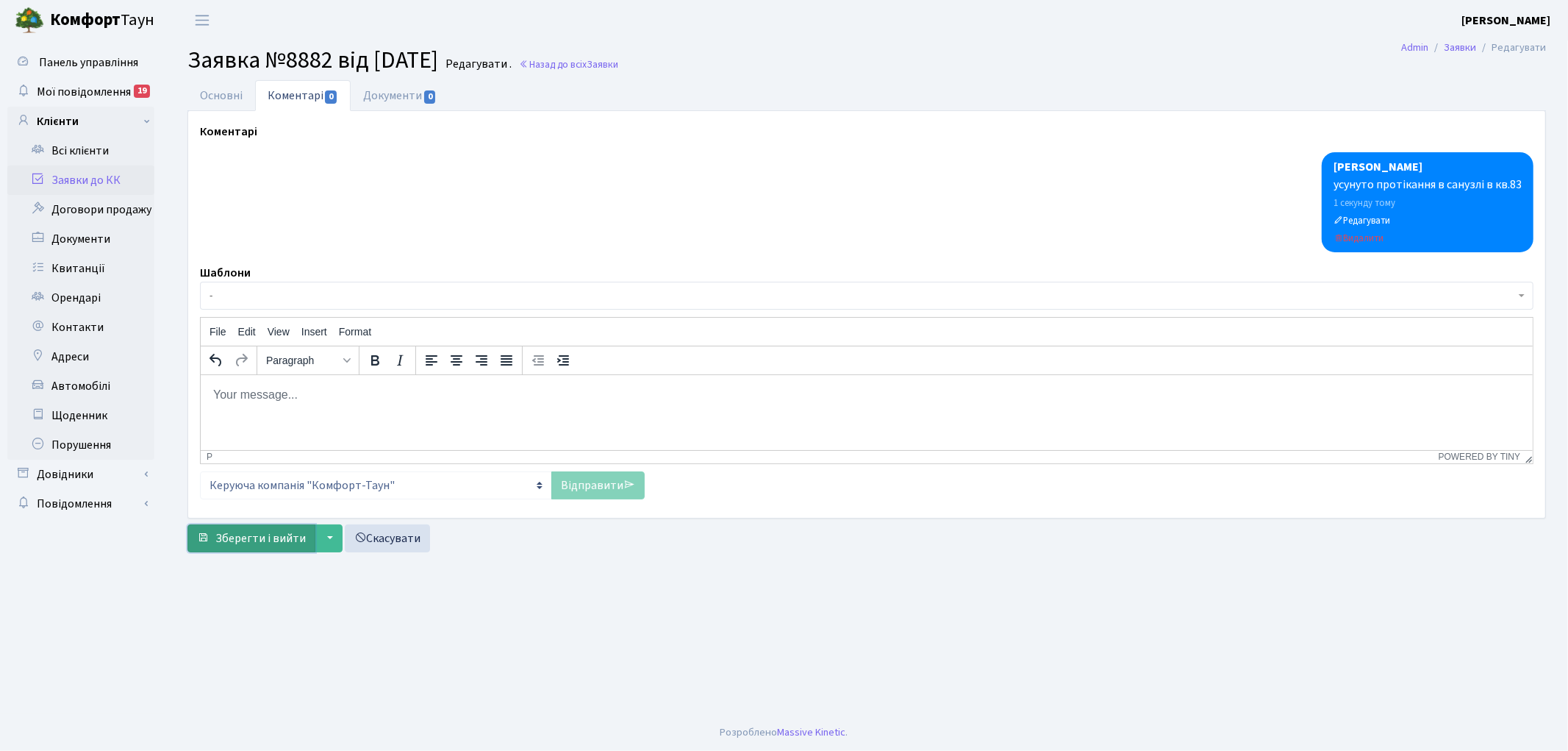
click at [236, 538] on span "Зберегти і вийти" at bounding box center [260, 538] width 90 height 16
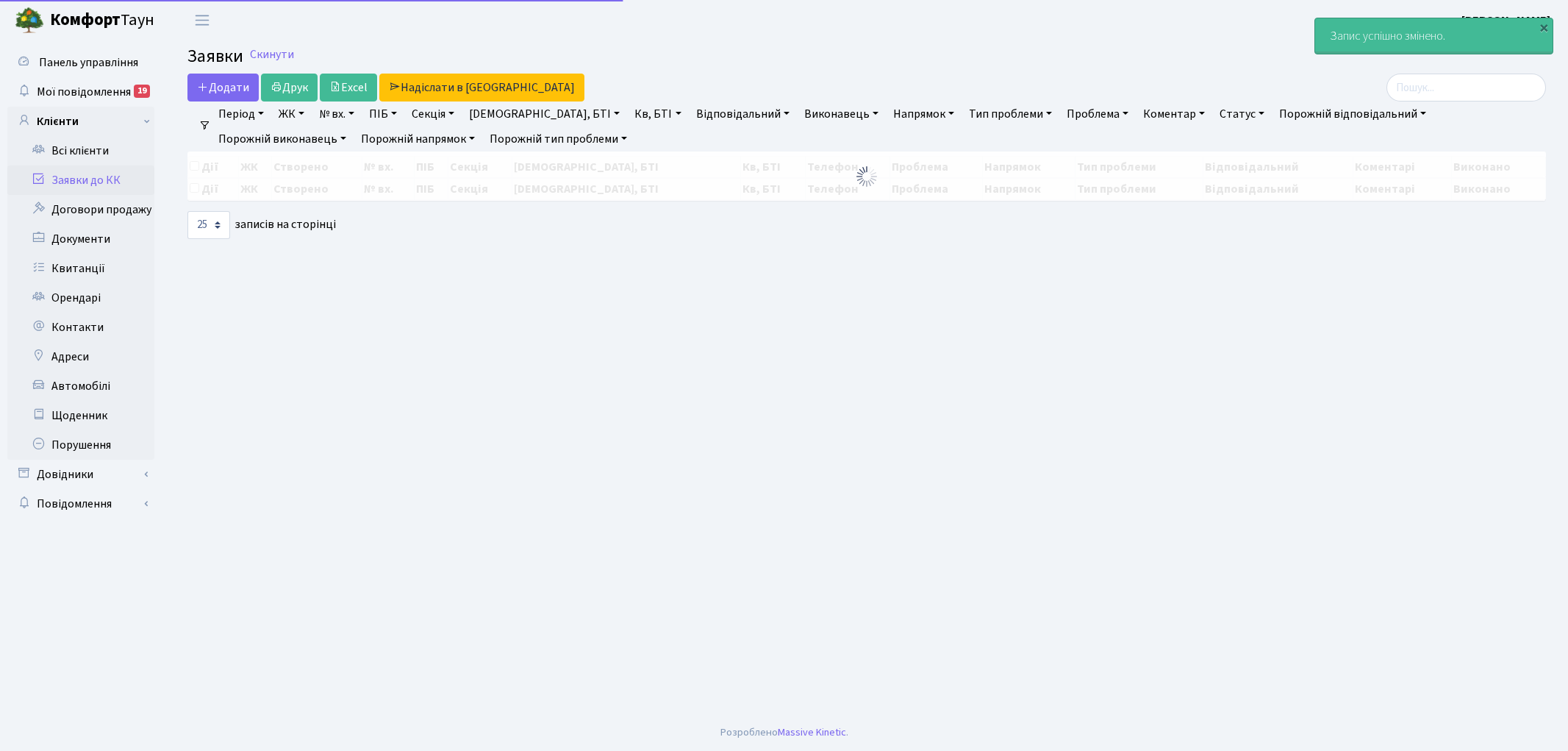
select select "25"
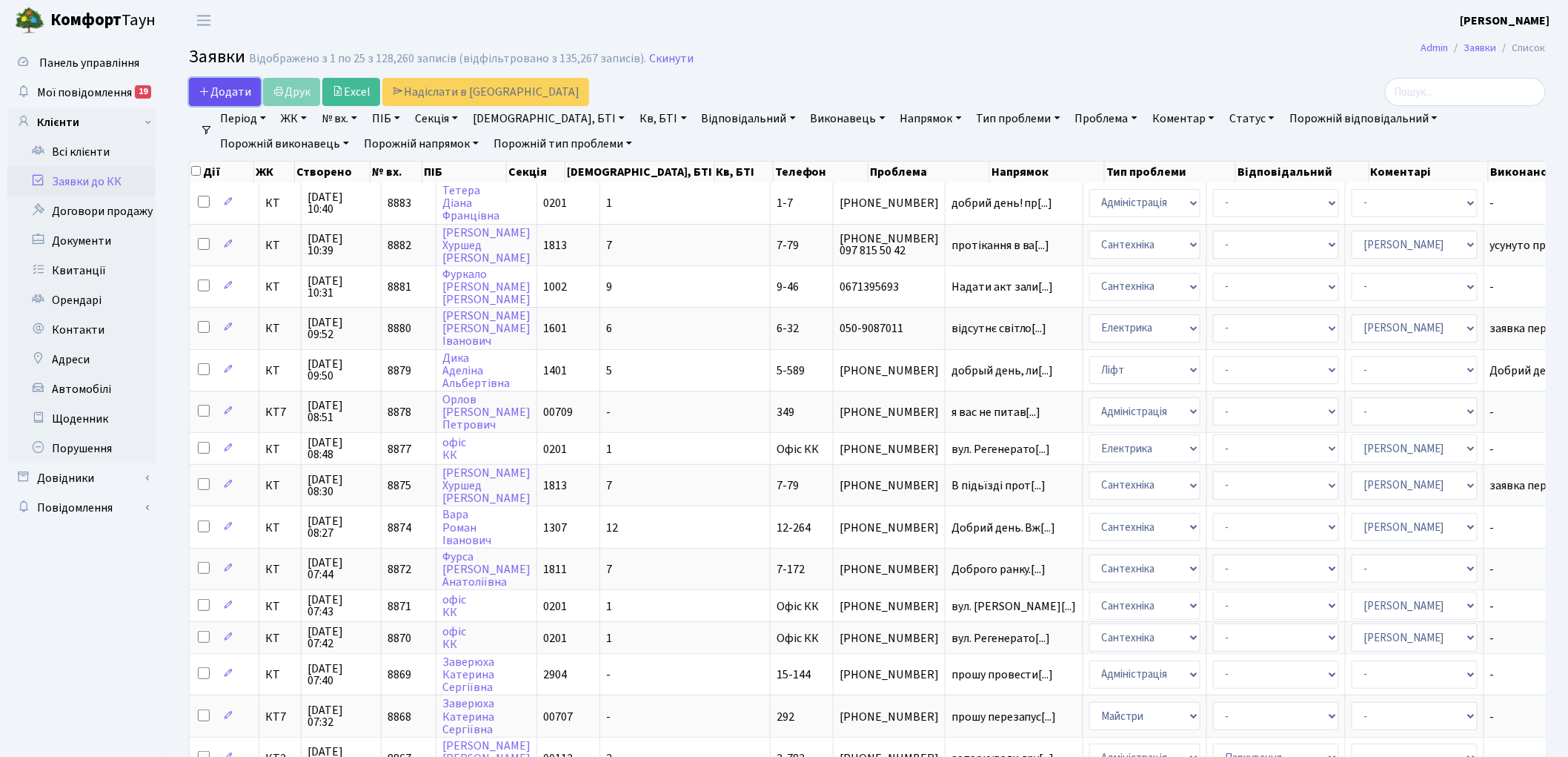
click at [220, 87] on span "Додати" at bounding box center [225, 92] width 53 height 17
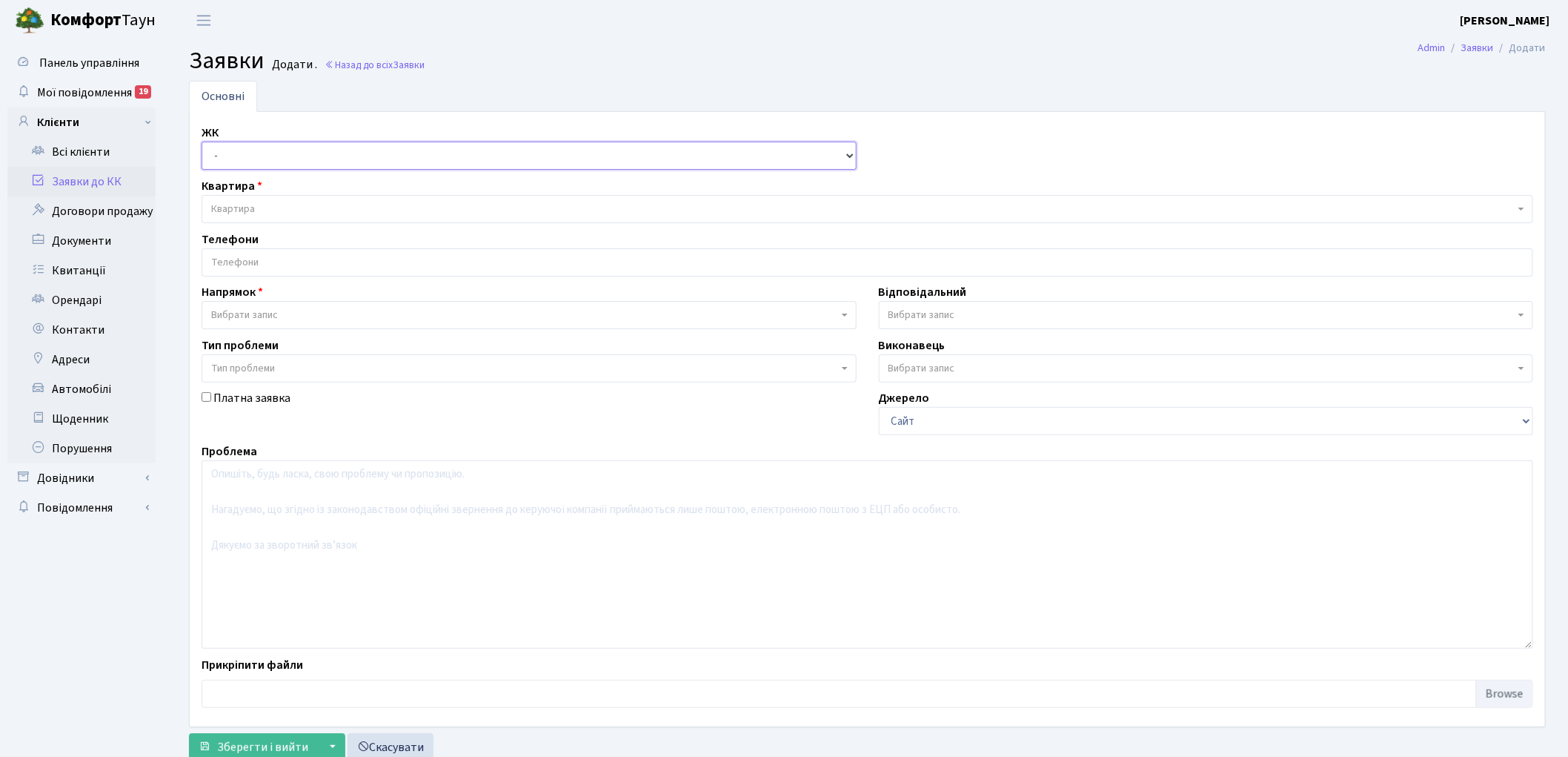
click at [226, 164] on select "- КТ, вул. Регенераторна, 4 КТ2, просп. [STREET_ADDRESS] [STREET_ADDRESS] [PERS…" at bounding box center [528, 155] width 655 height 28
select select "271"
click at [201, 142] on select "- КТ, вул. Регенераторна, 4 КТ2, просп. Соборності, 17 КТ3, вул. Березнева, 16 …" at bounding box center [528, 155] width 655 height 28
select select
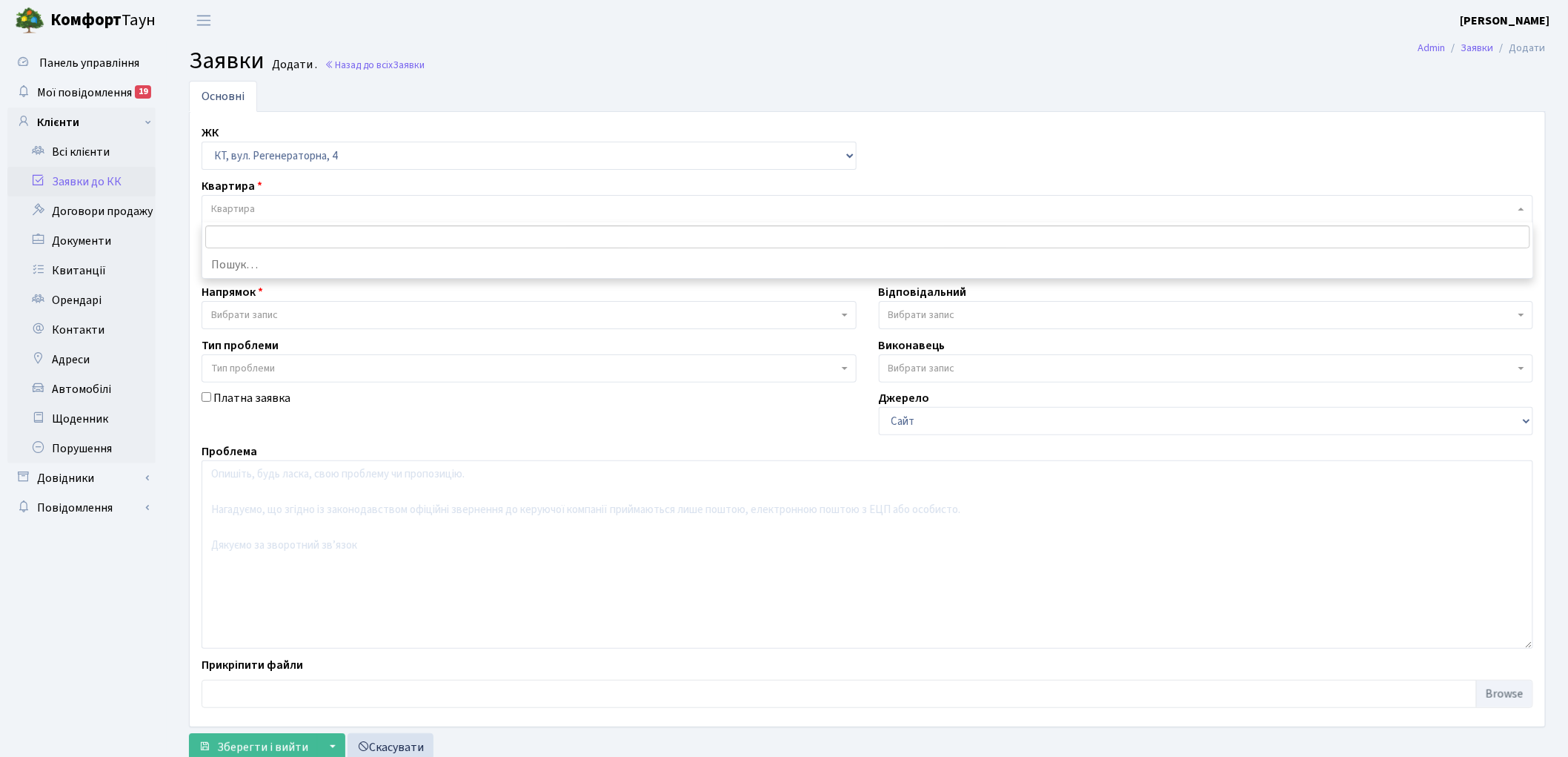
click at [268, 203] on span "Квартира" at bounding box center [862, 208] width 1303 height 15
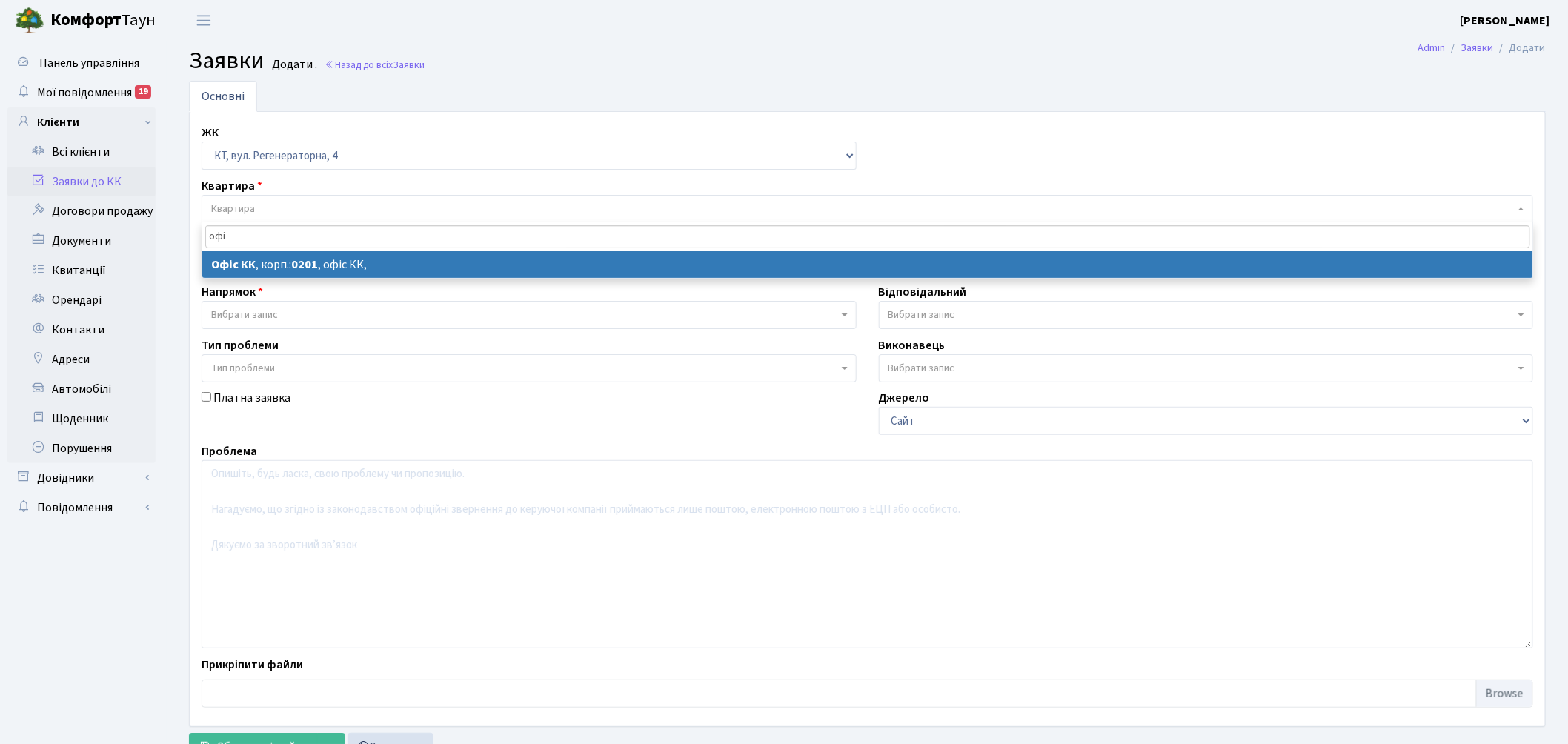
type input "офі"
select select
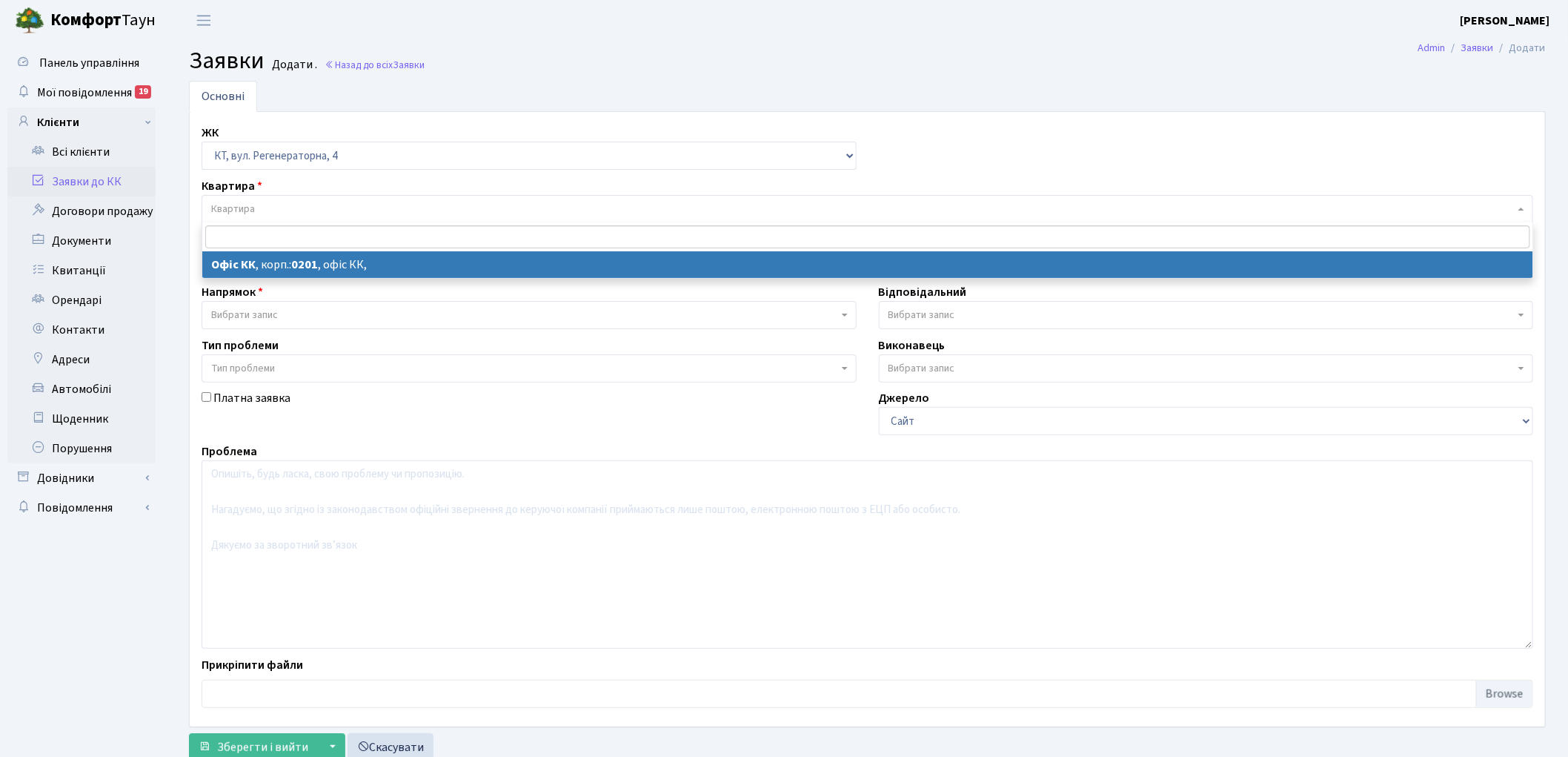
select select "4"
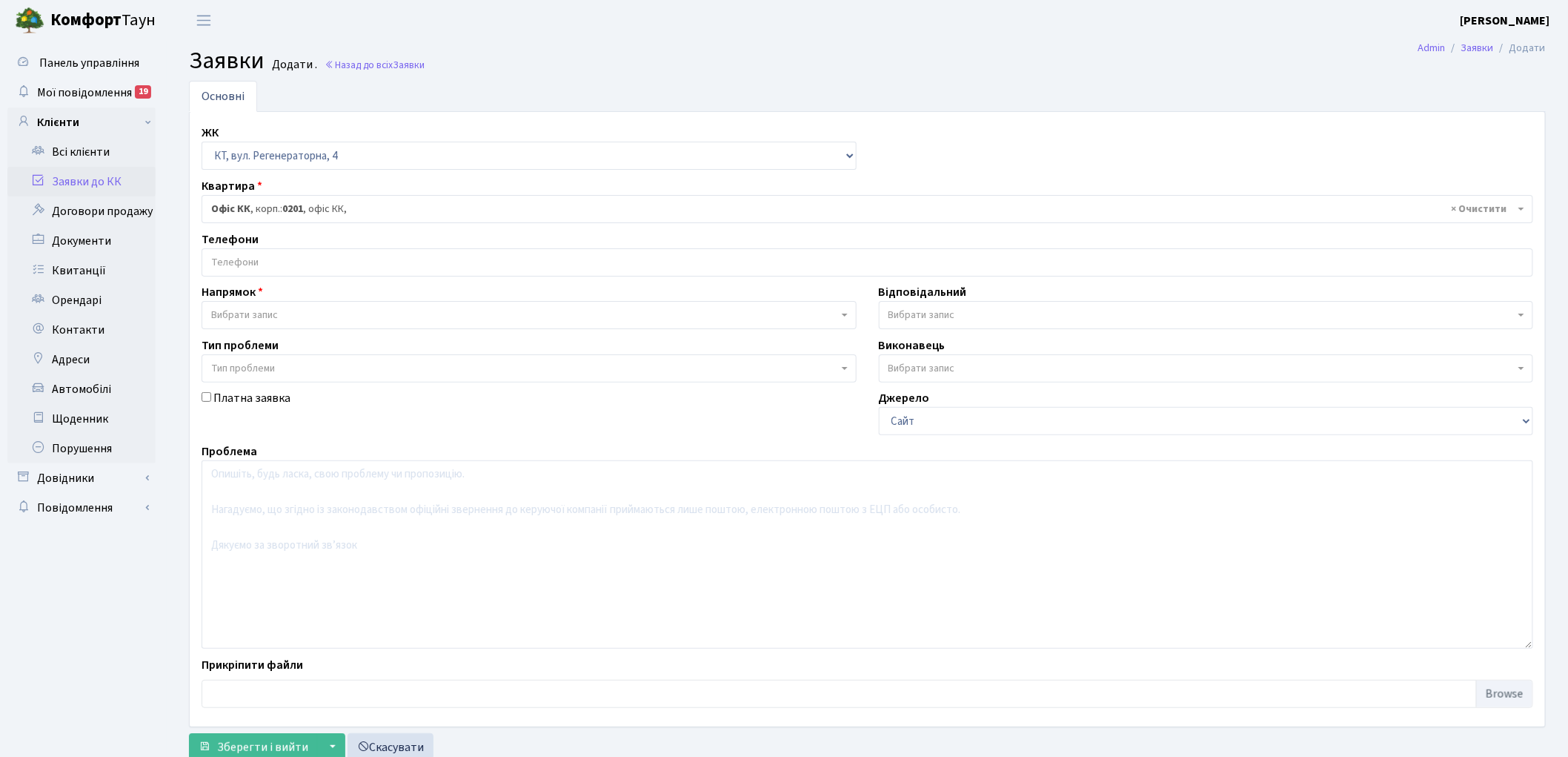
click at [237, 313] on span "Вибрати запис" at bounding box center [244, 315] width 66 height 15
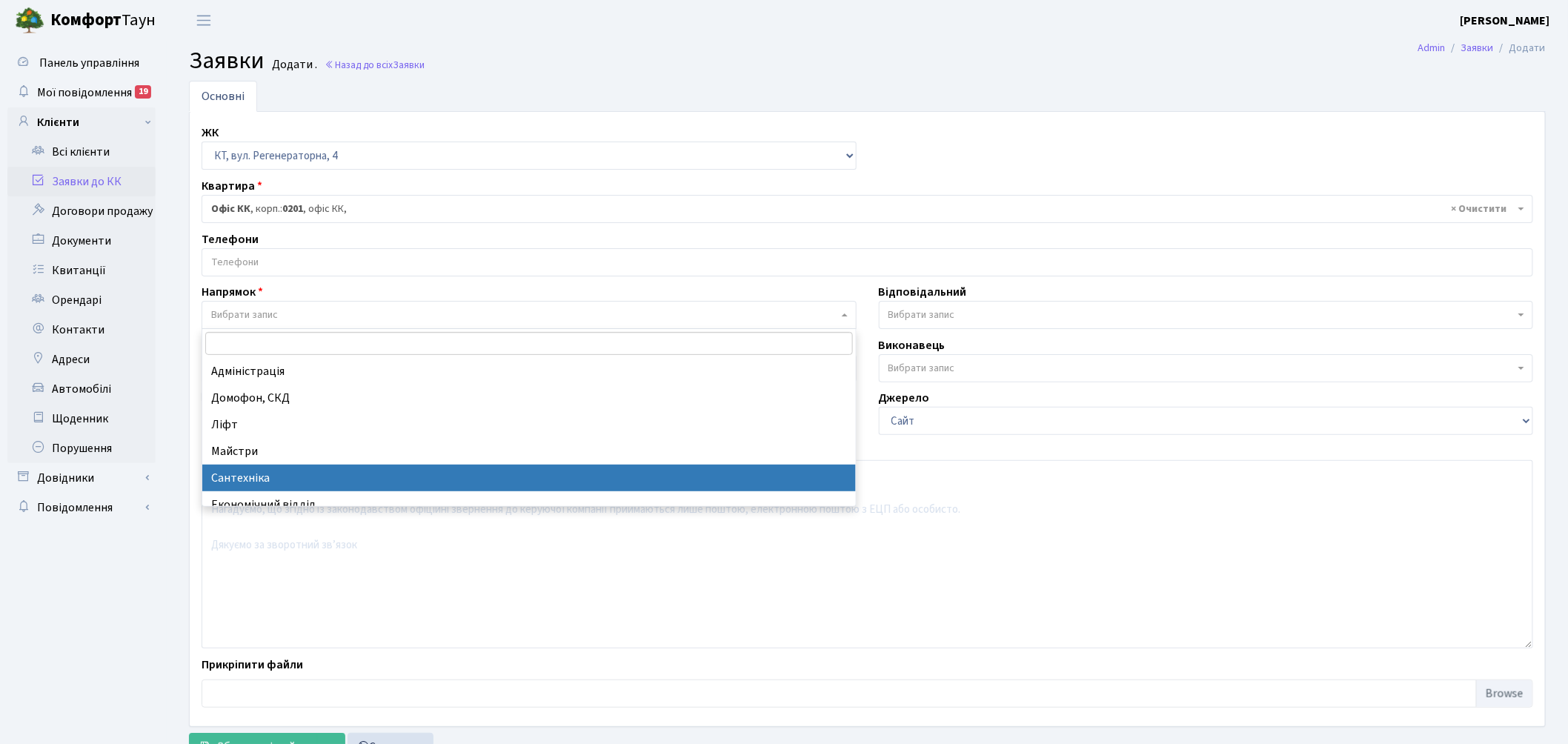
select select "2"
select select
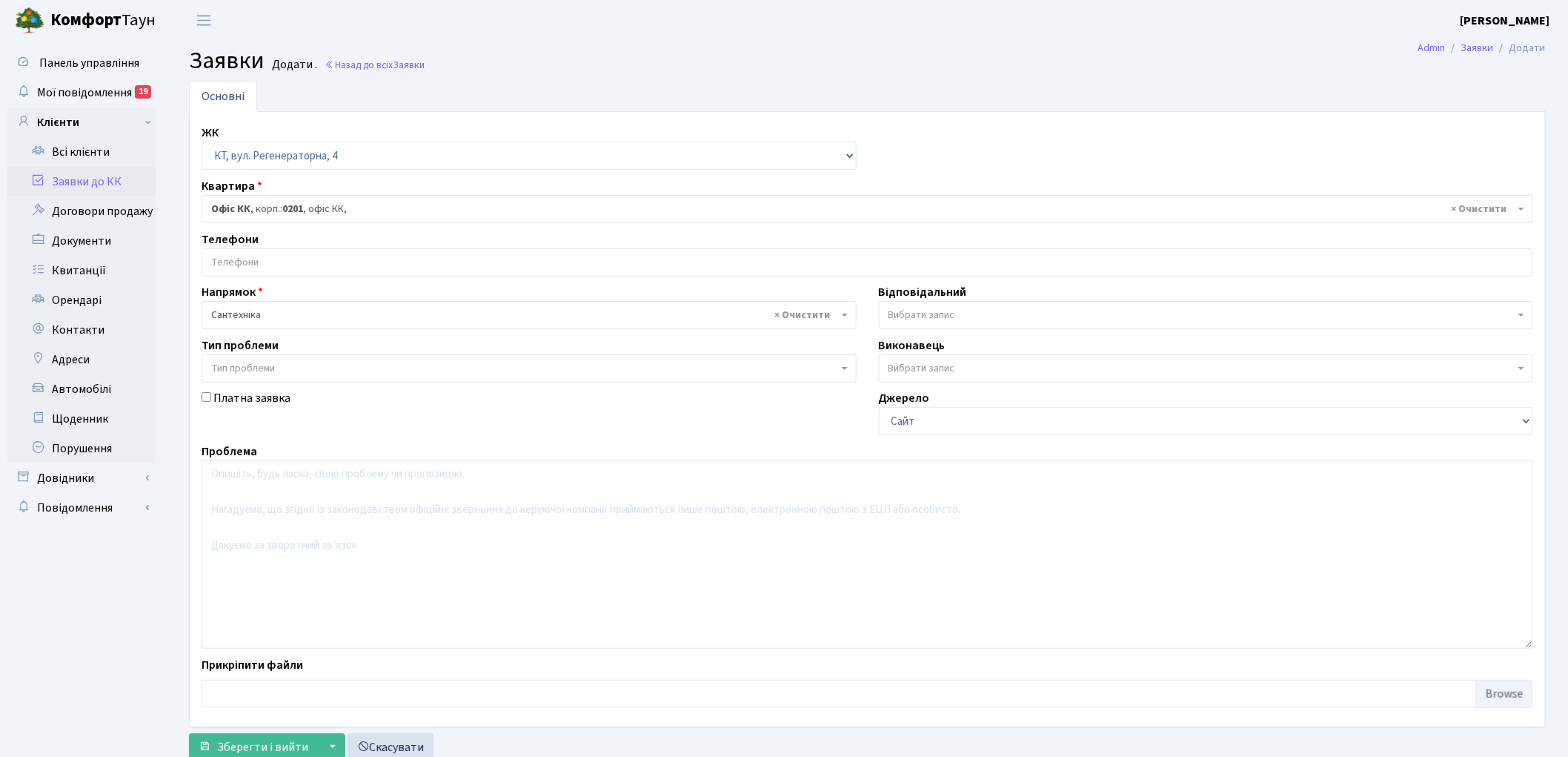
click at [981, 306] on span "Вибрати запис" at bounding box center [1206, 315] width 655 height 28
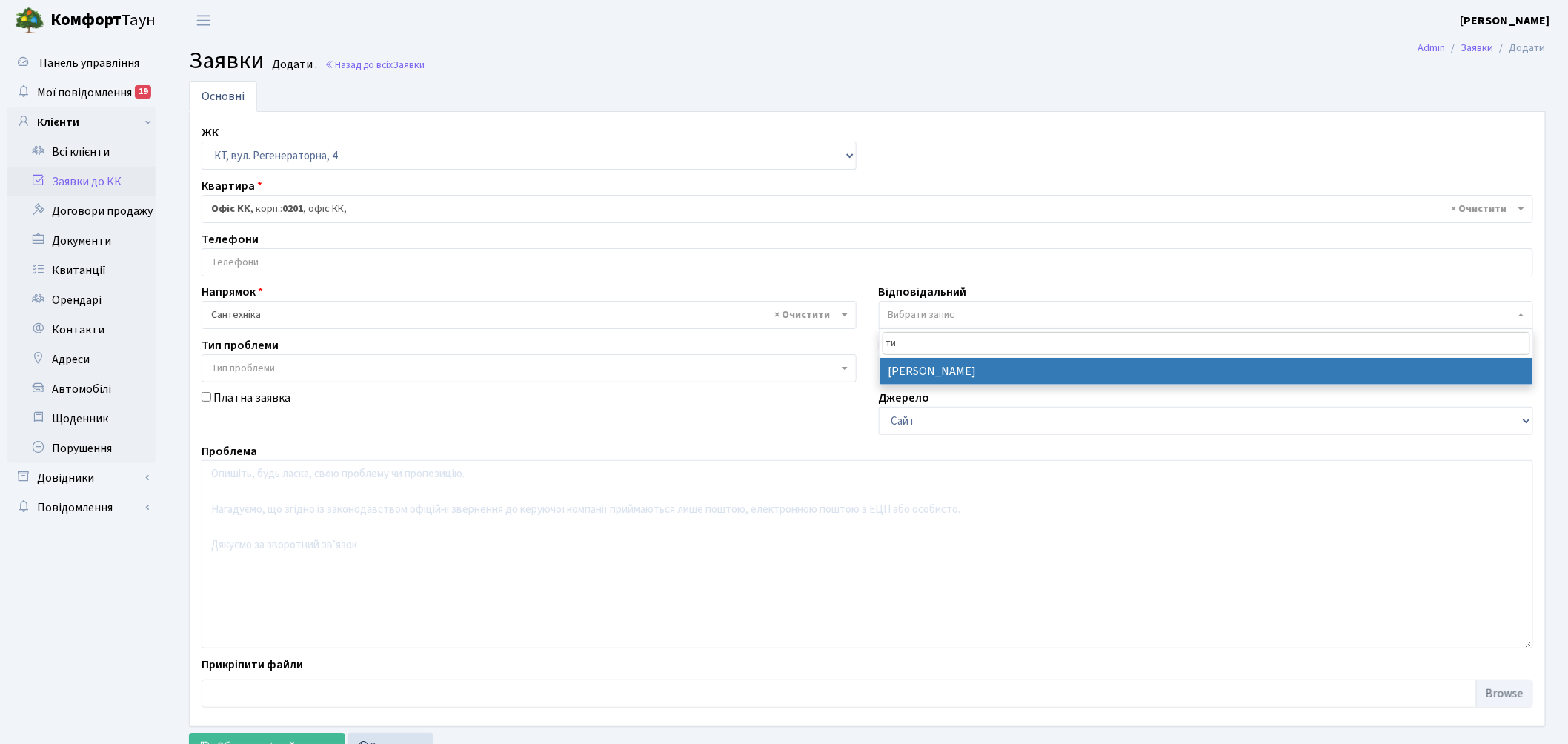
type input "ти"
select select "67"
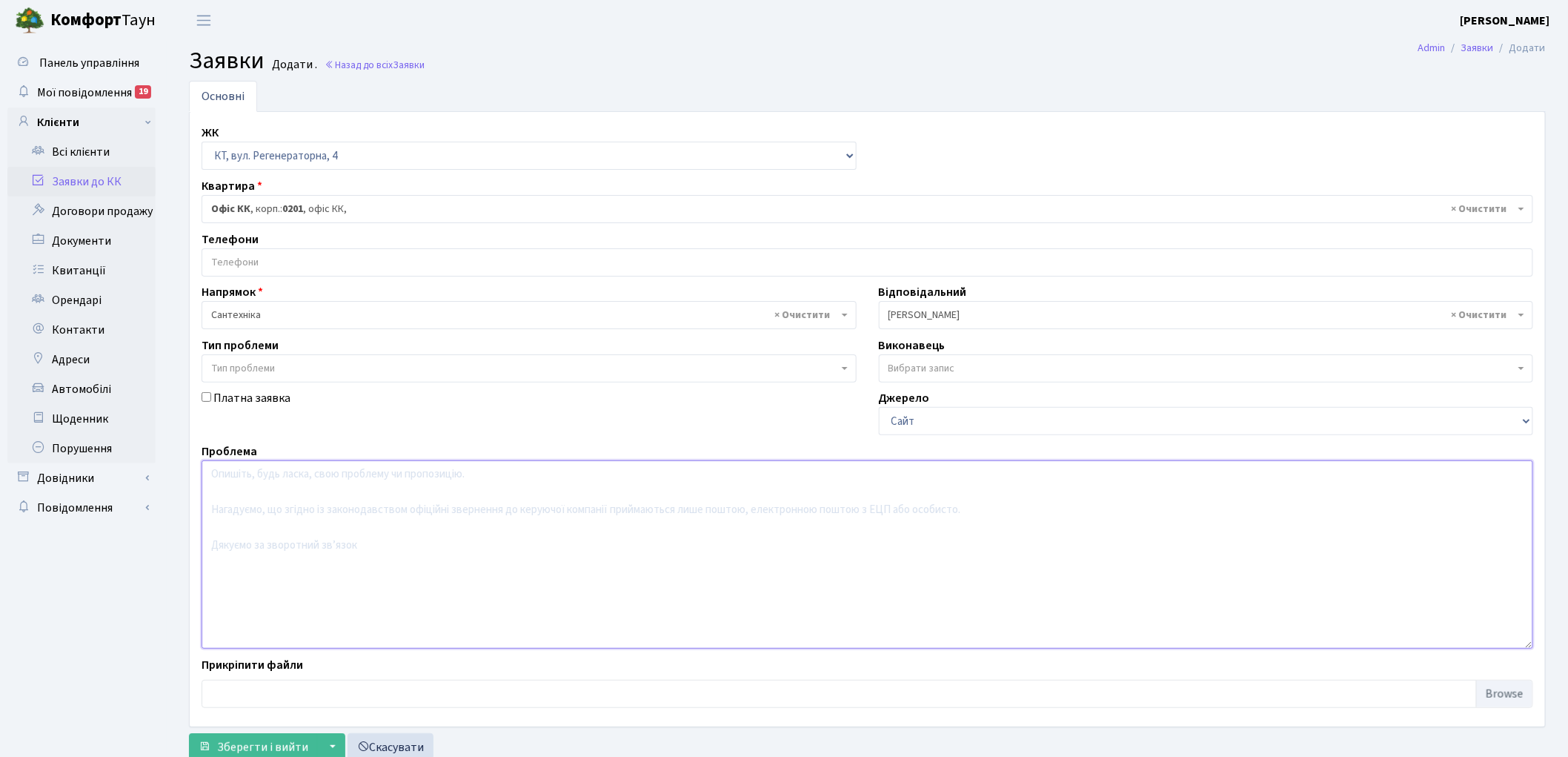
click at [352, 534] on textarea at bounding box center [867, 554] width 1332 height 189
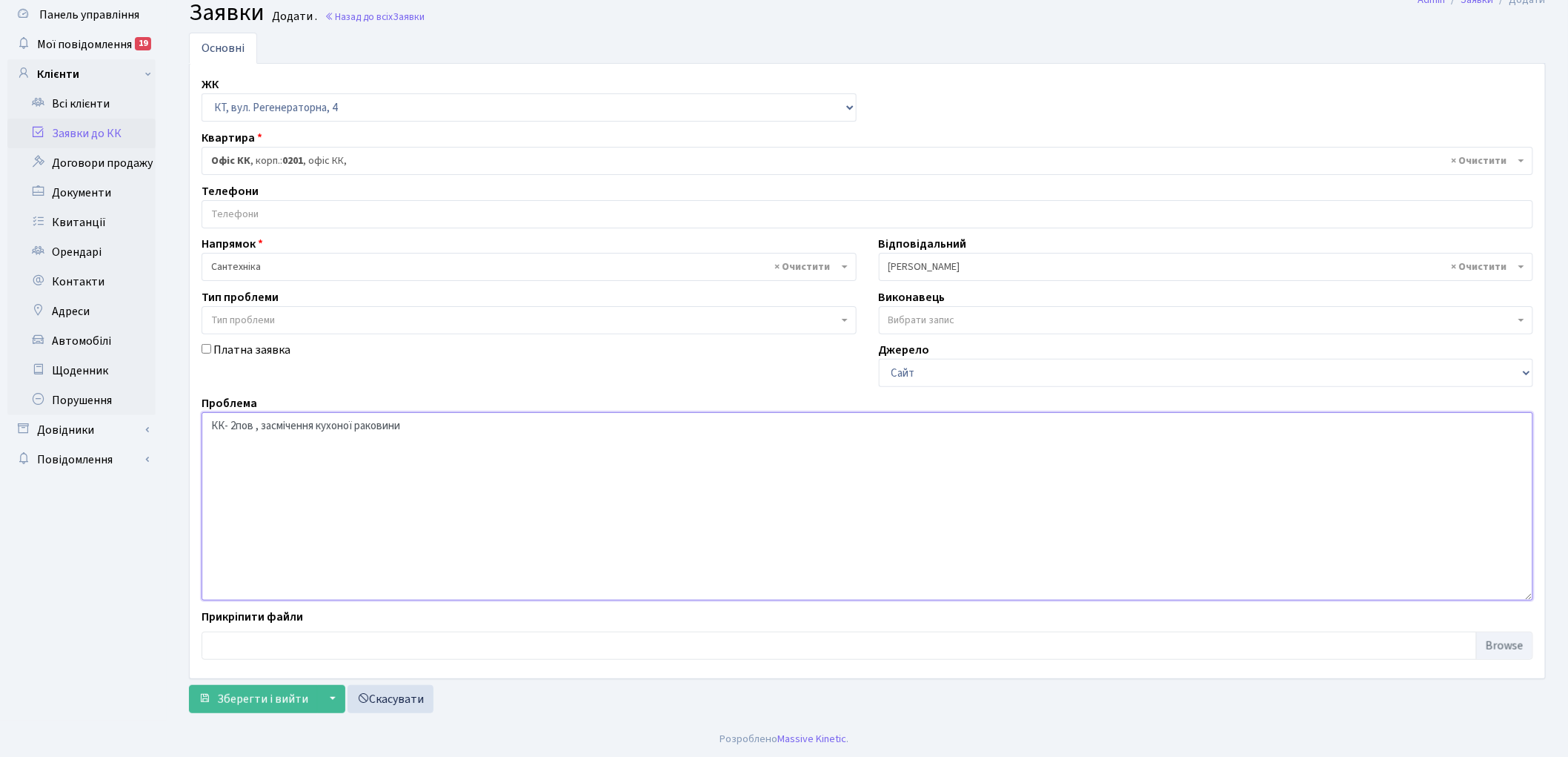
scroll to position [49, 0]
type textarea "КК- 2пов , засмічення кухоної раковини"
click at [238, 704] on span "Зберегти і вийти" at bounding box center [262, 697] width 91 height 17
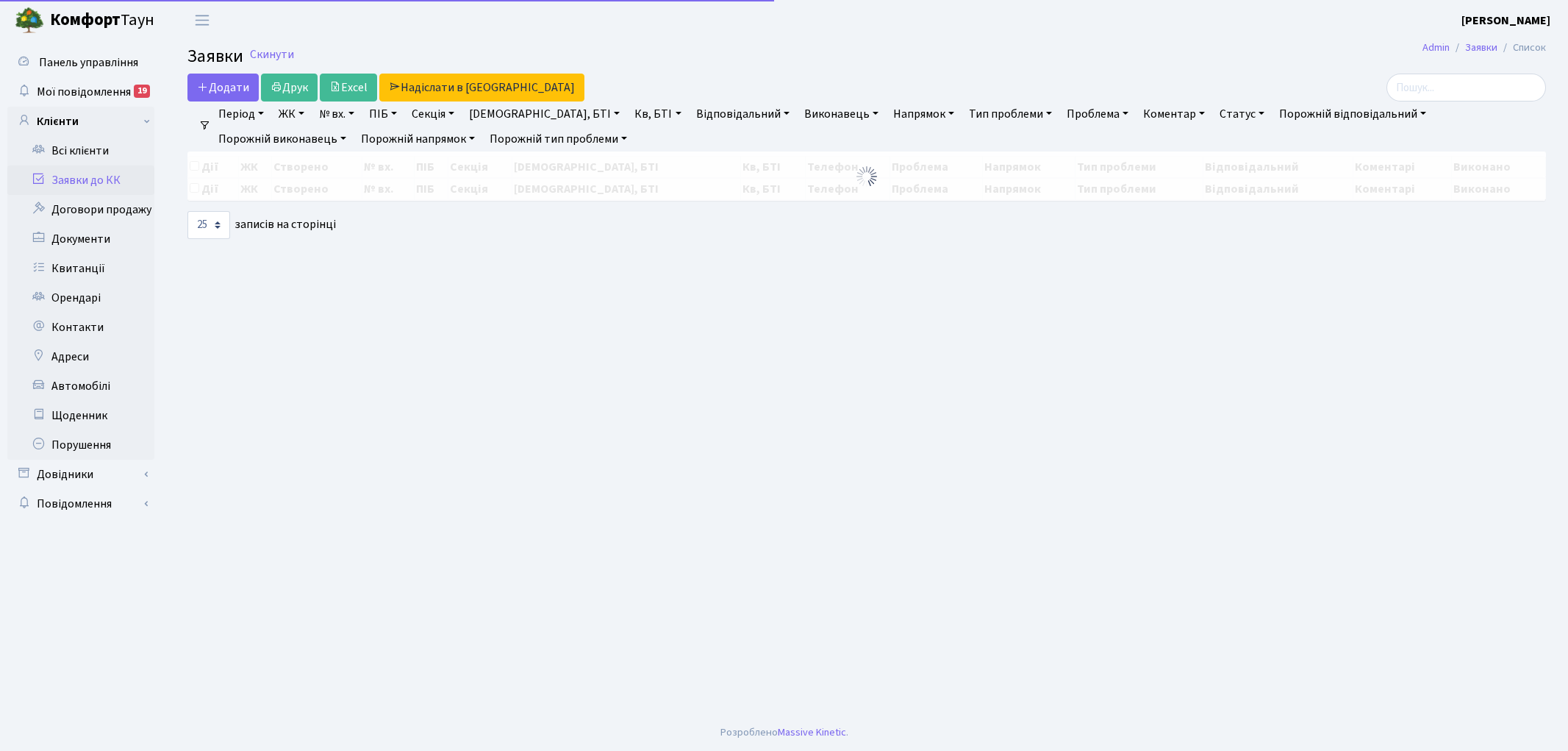
select select "25"
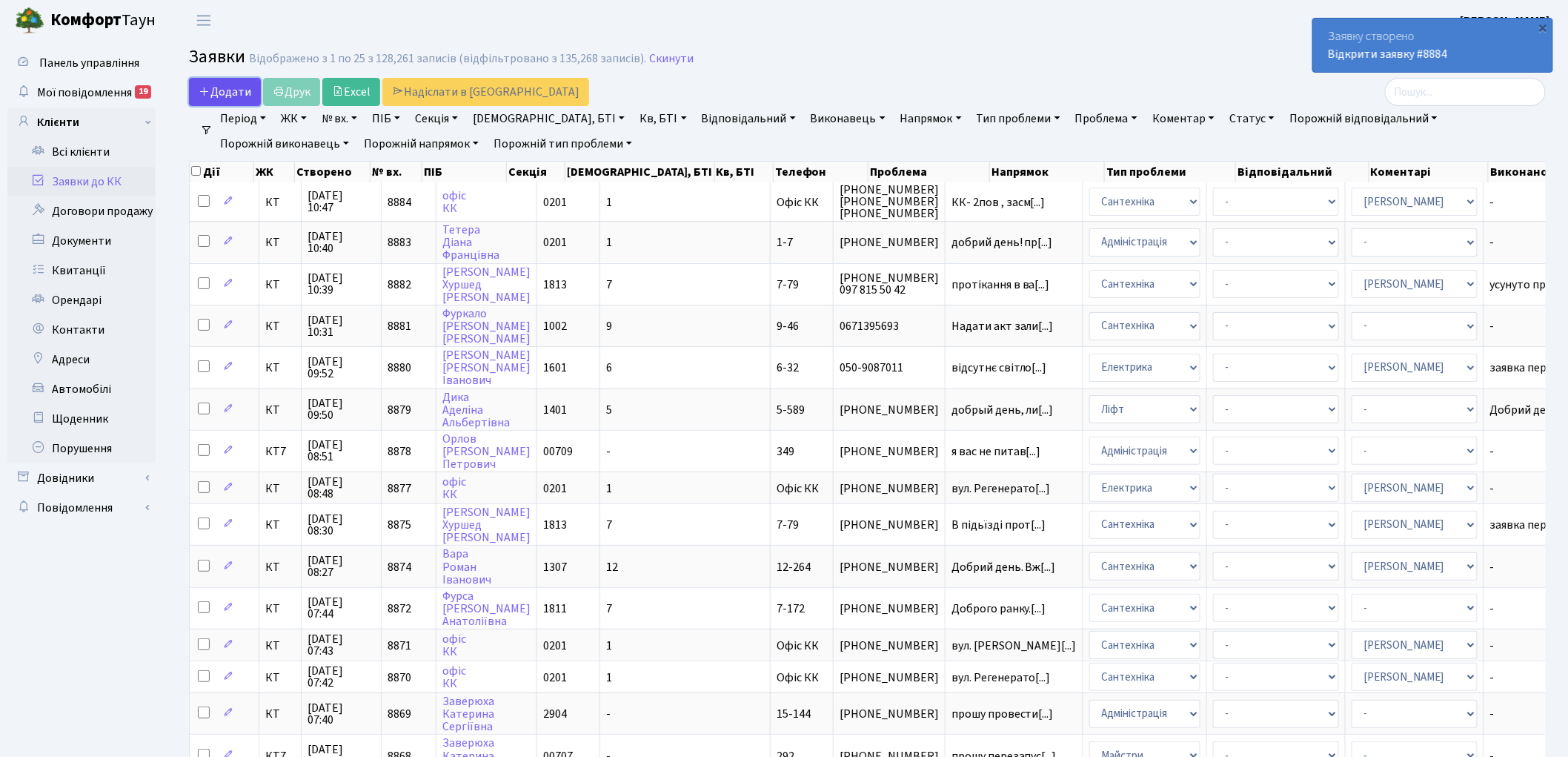
click at [218, 86] on span "Додати" at bounding box center [225, 92] width 53 height 17
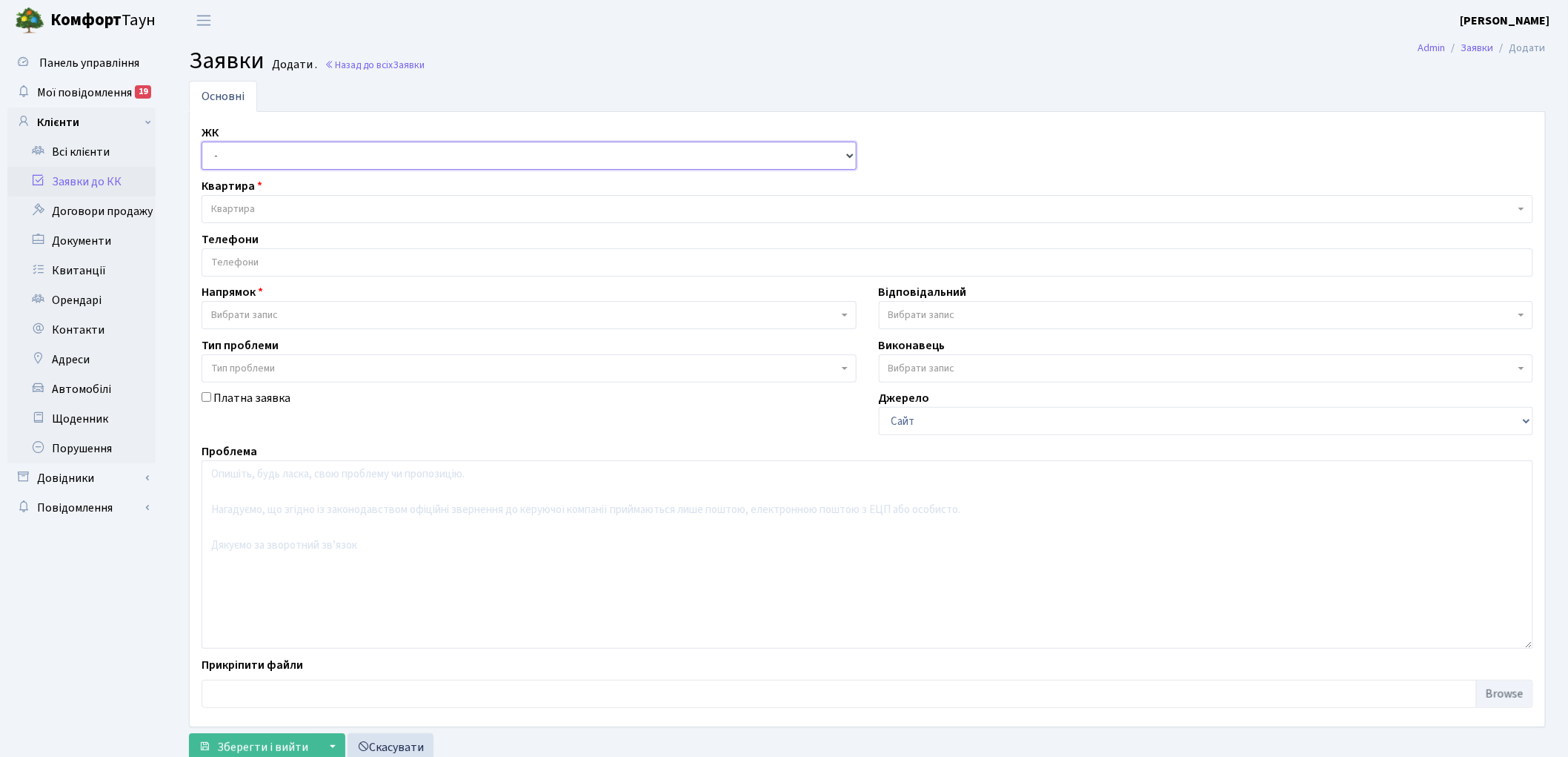
click at [240, 153] on select "- КТ, вул. Регенераторна, 4 КТ2, просп. [STREET_ADDRESS] [STREET_ADDRESS] [PERS…" at bounding box center [528, 155] width 655 height 28
select select "271"
click at [201, 142] on select "- КТ, вул. Регенераторна, 4 КТ2, просп. [STREET_ADDRESS] [STREET_ADDRESS] [PERS…" at bounding box center [528, 155] width 655 height 28
select select
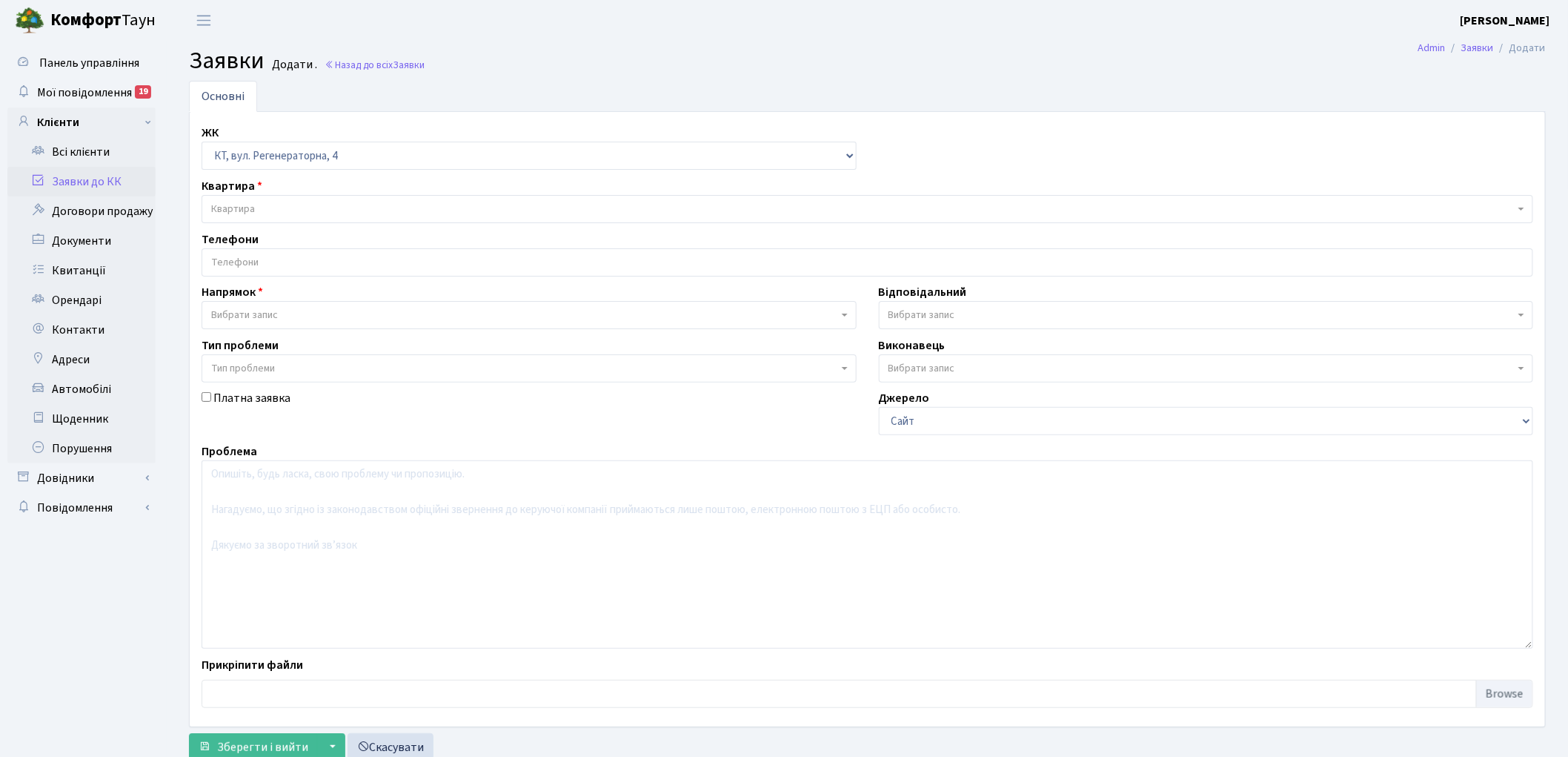
click at [301, 212] on span "Квартира" at bounding box center [862, 208] width 1303 height 15
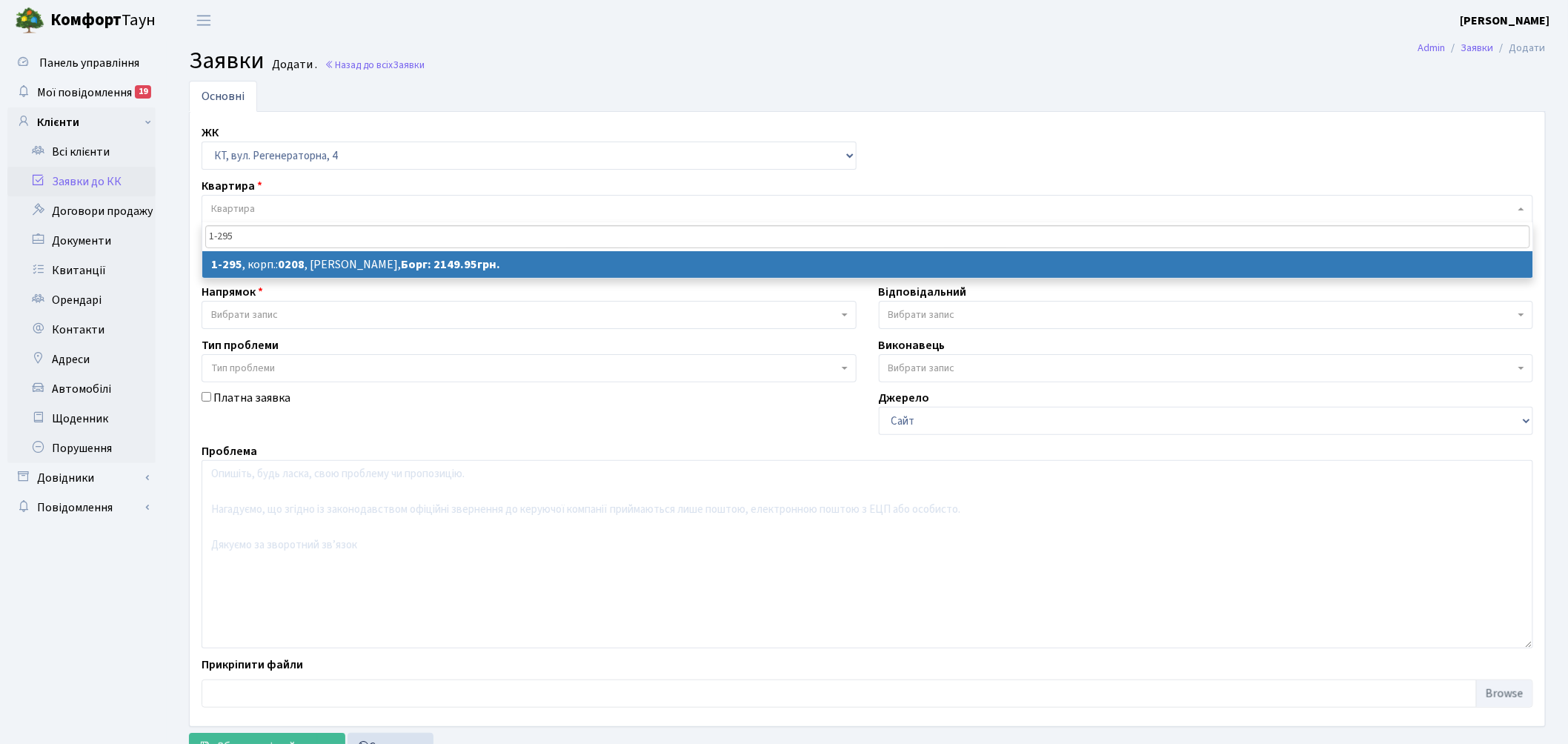
type input "1-295"
select select
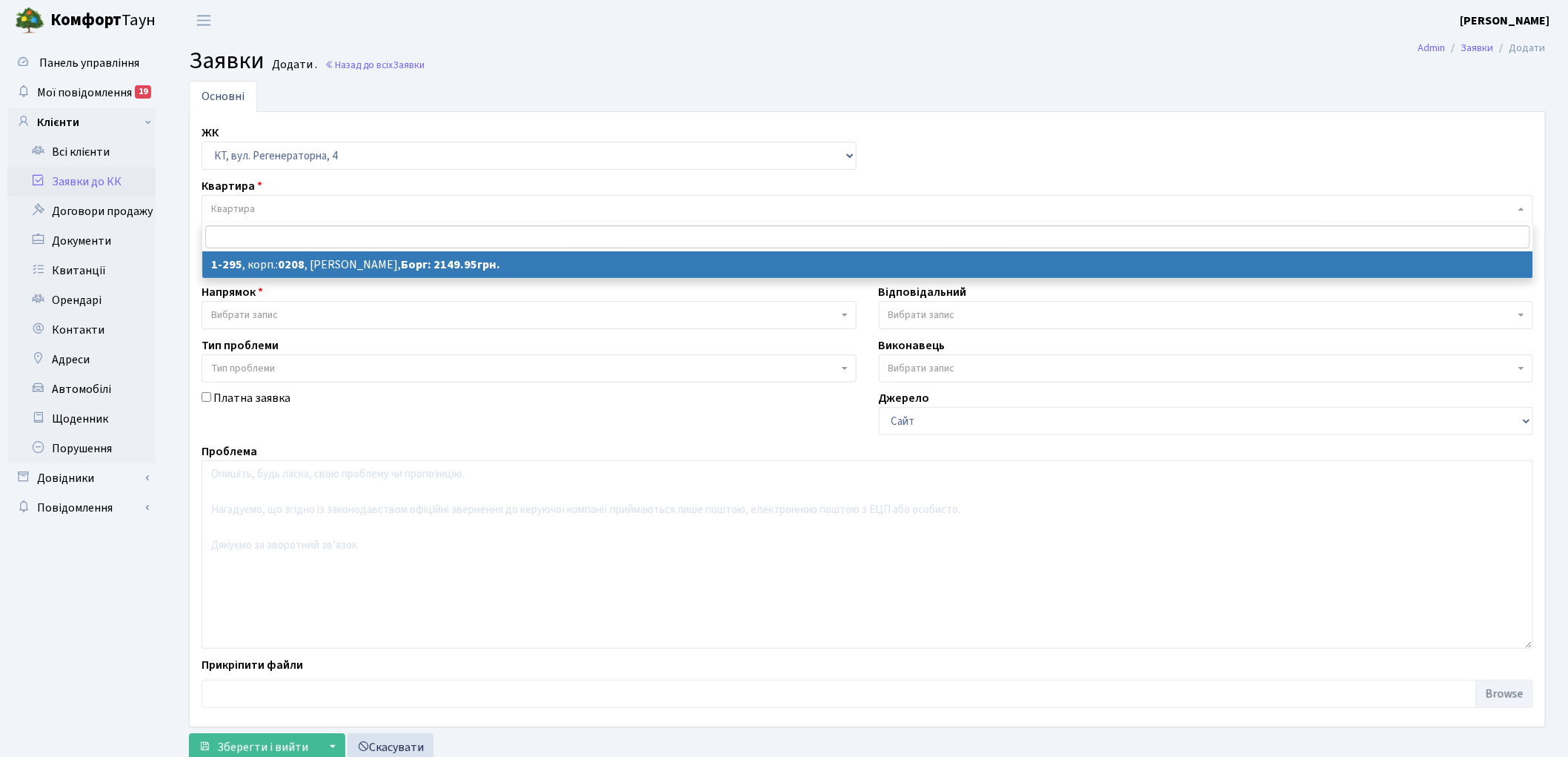
select select "295"
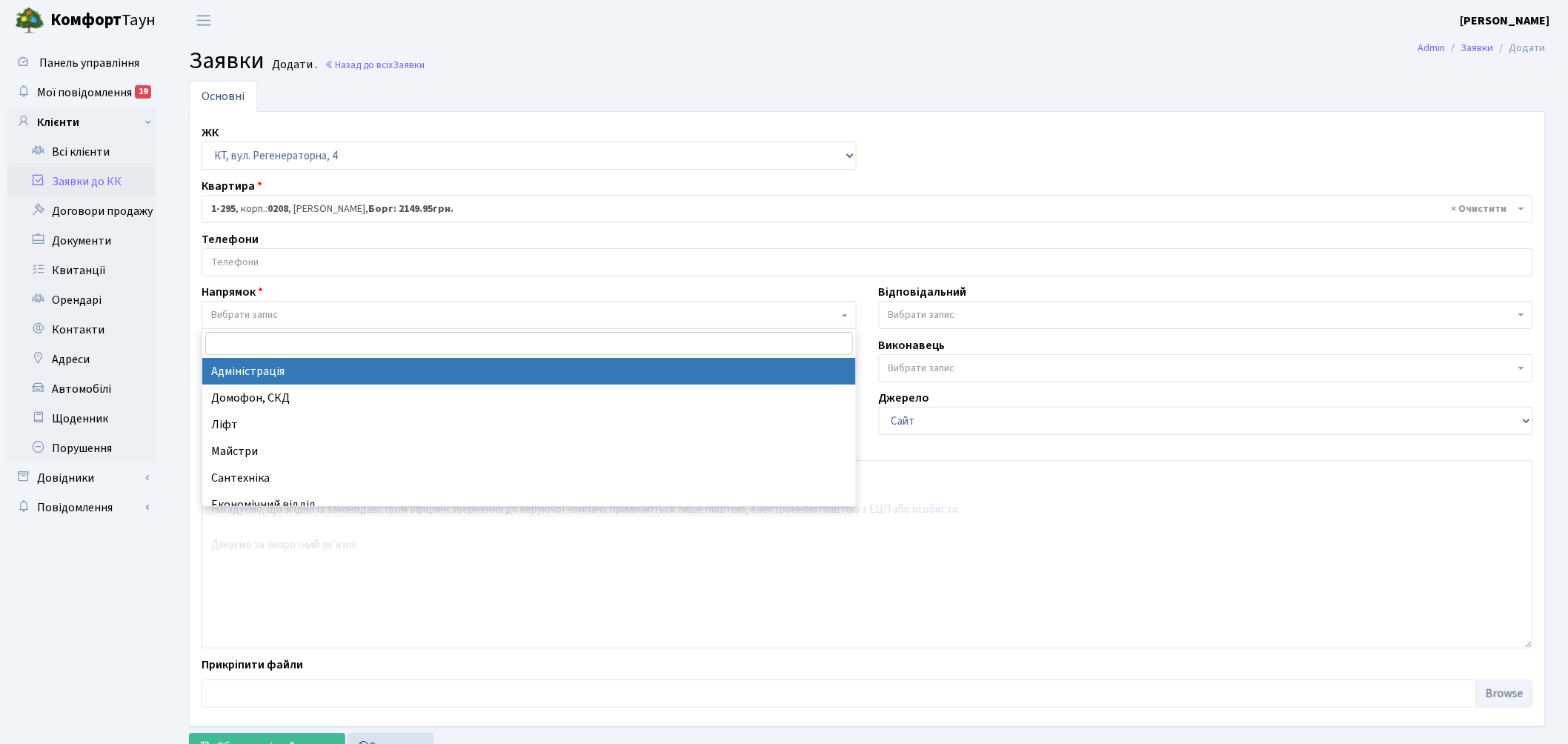
click at [271, 312] on span "Вибрати запис" at bounding box center [244, 314] width 66 height 15
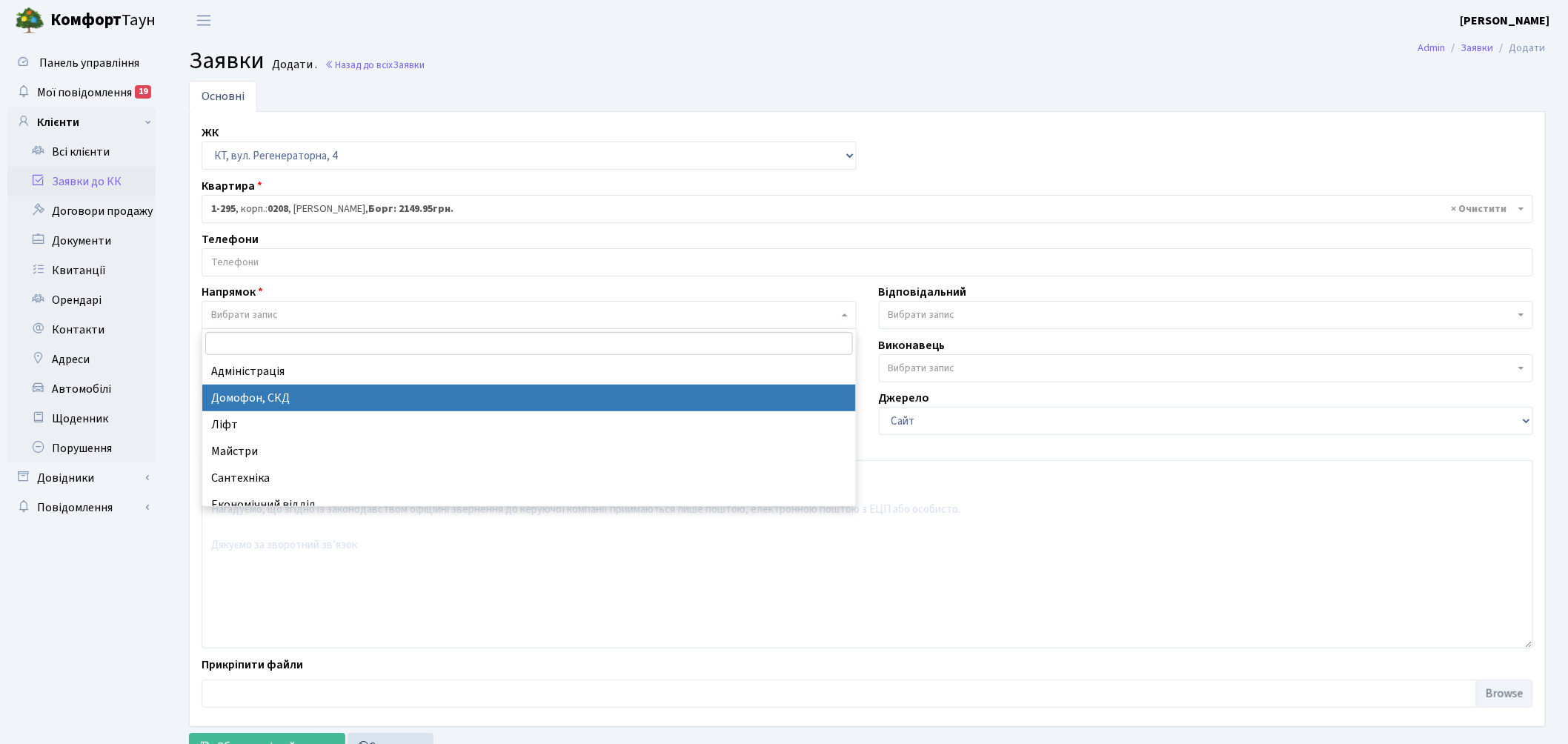
select select "4"
select select
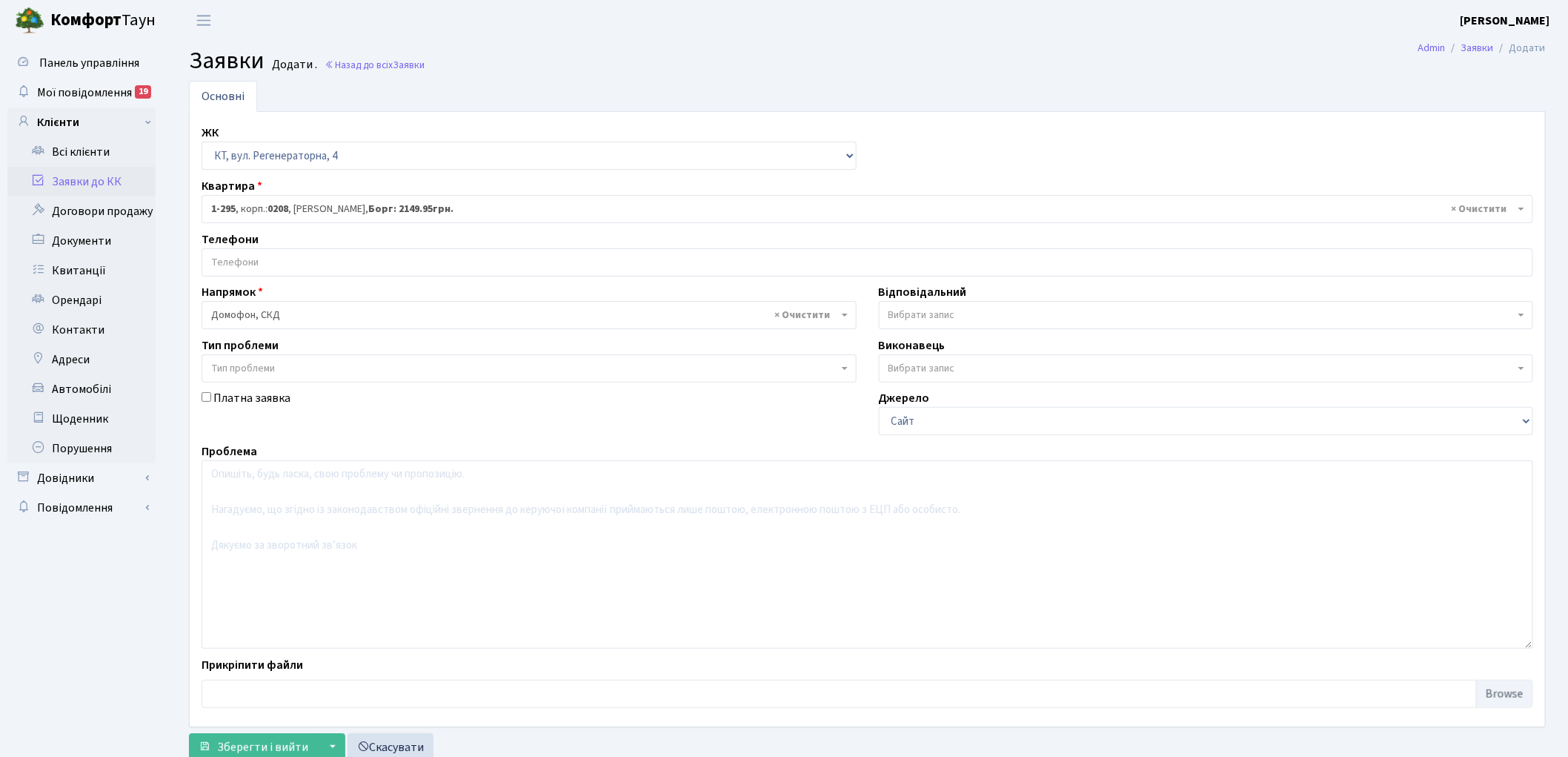
click at [936, 309] on span "Вибрати запис" at bounding box center [922, 315] width 66 height 15
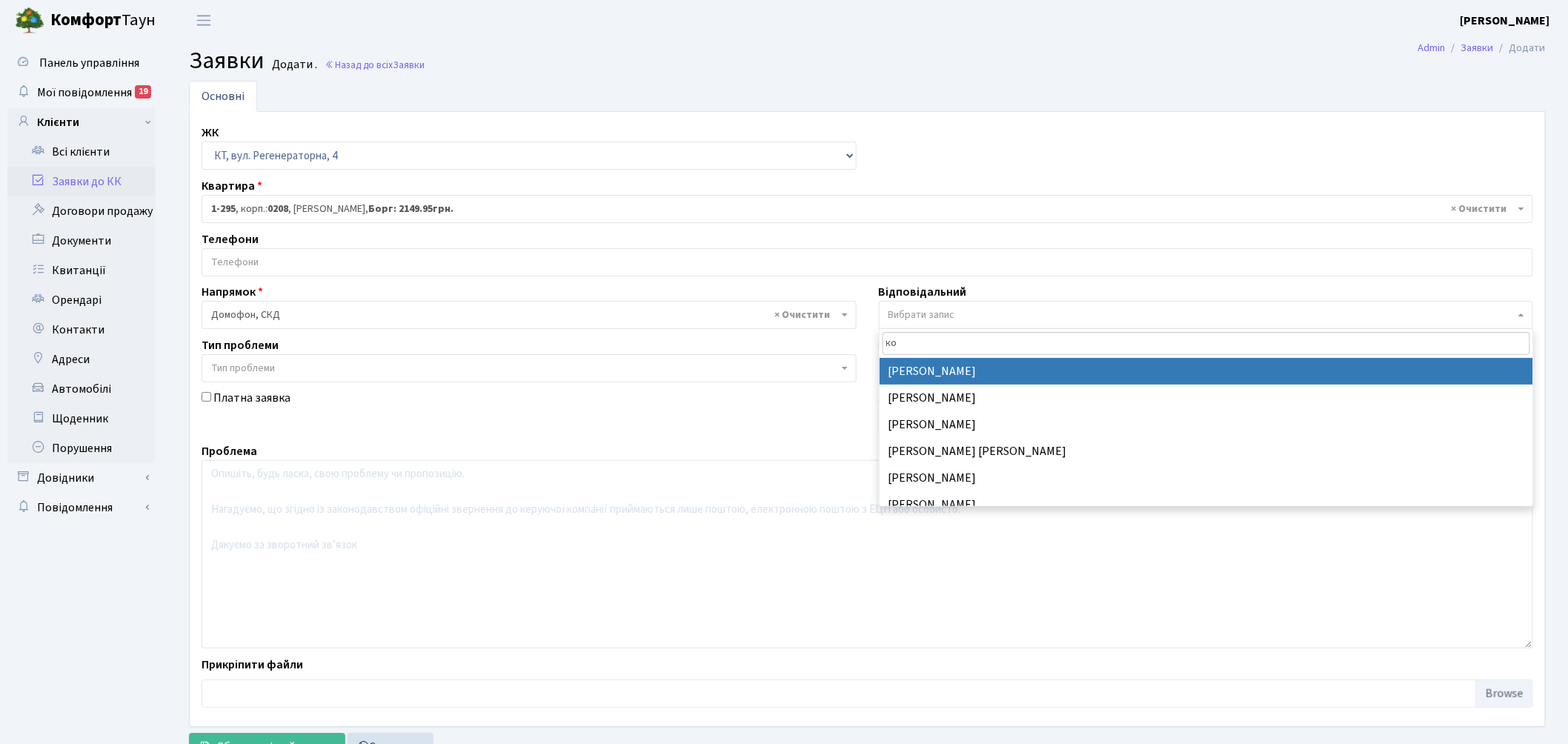
type input "кор"
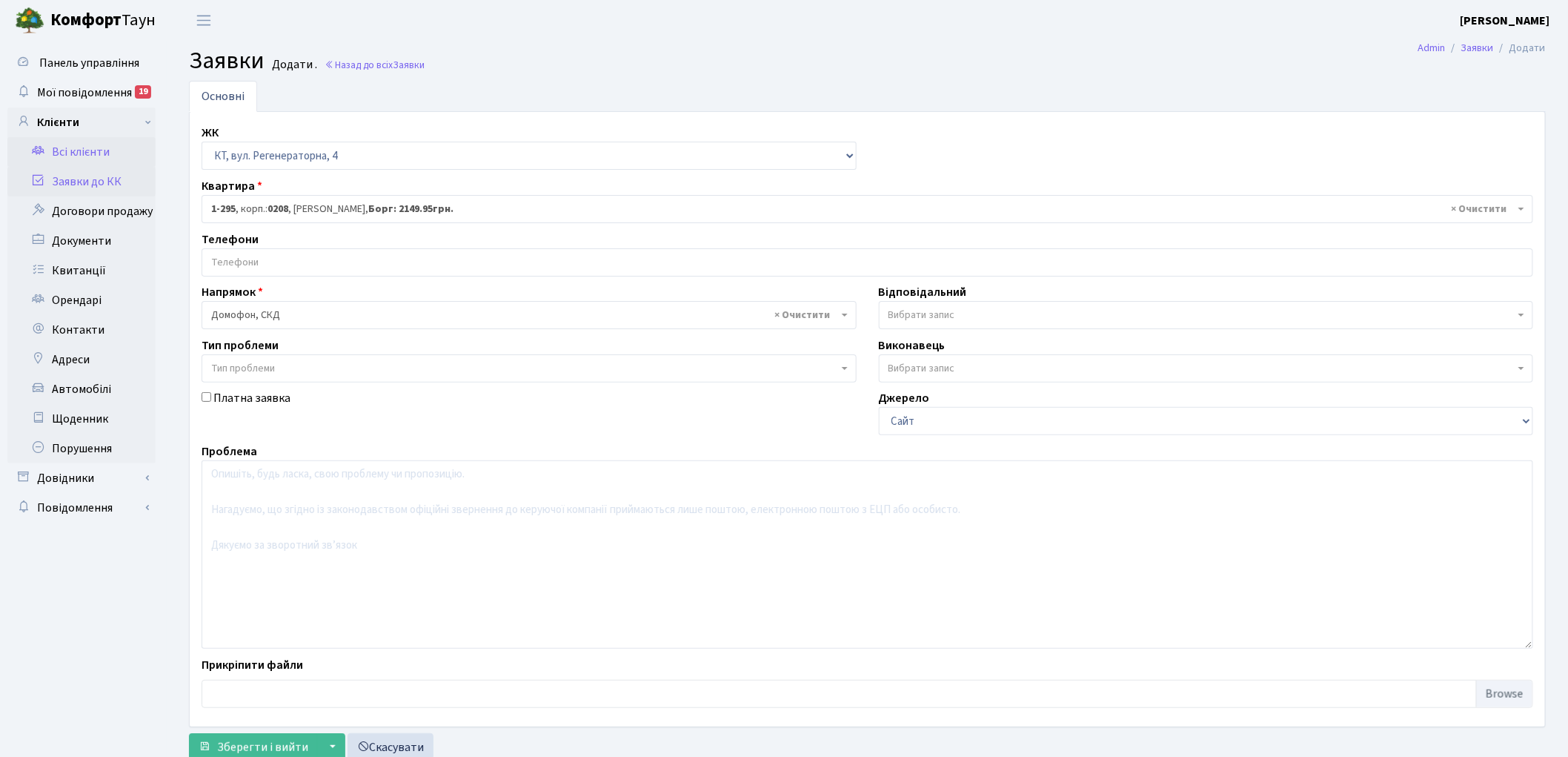
click at [97, 153] on link "Всі клієнти" at bounding box center [82, 151] width 148 height 29
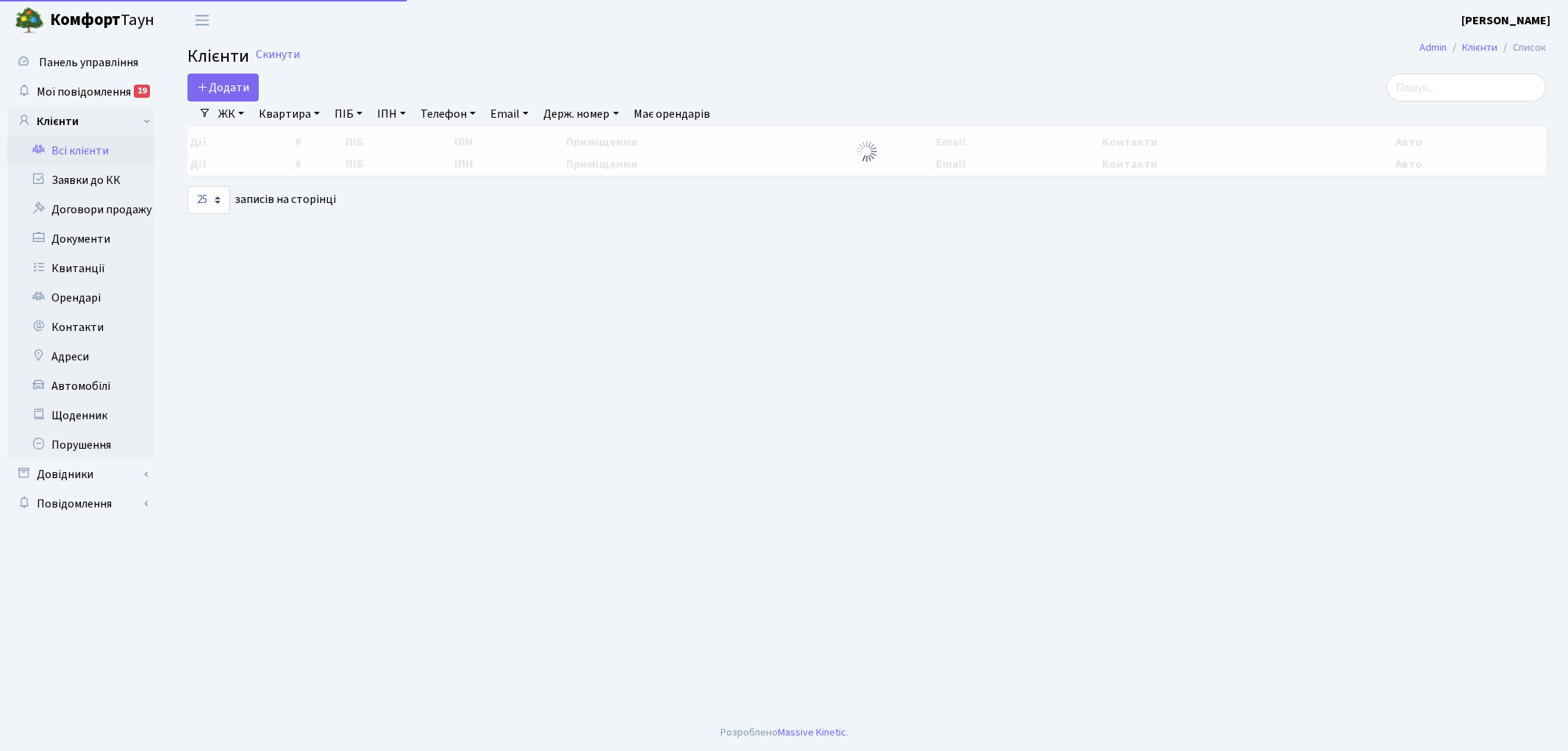
select select "25"
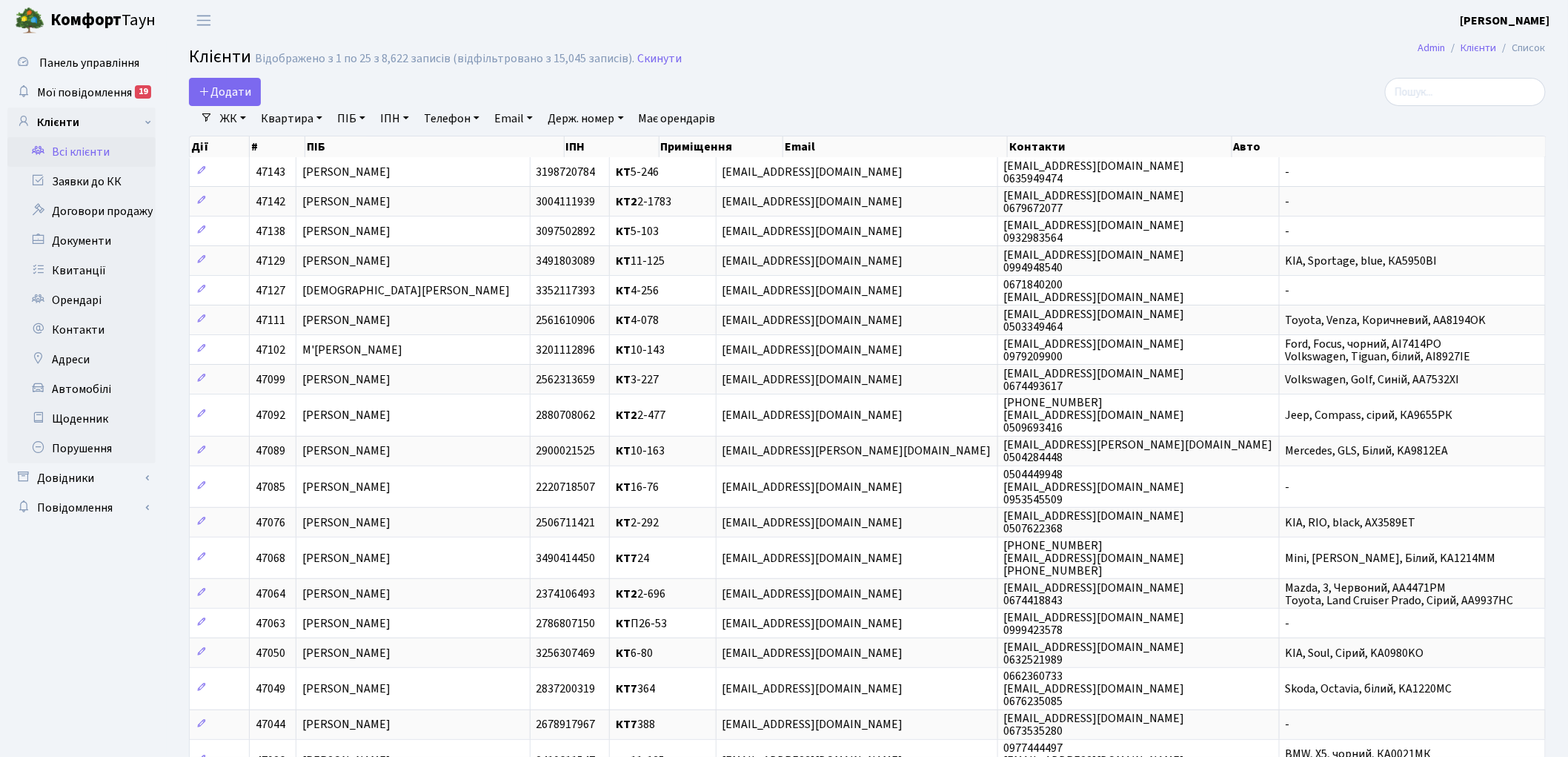
click at [241, 122] on link "ЖК" at bounding box center [232, 119] width 38 height 25
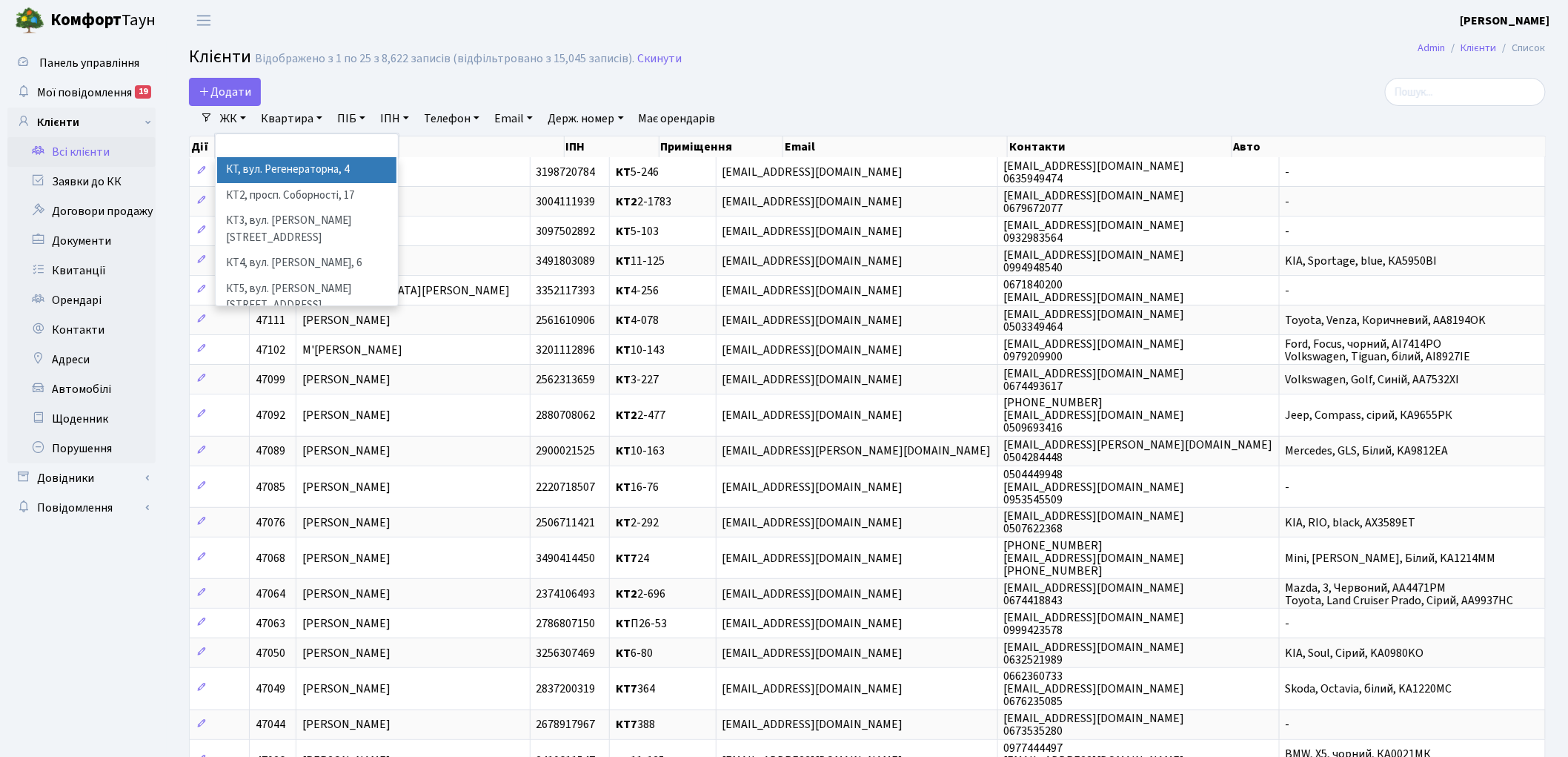
click at [240, 165] on li "КТ, вул. Регенераторна, 4" at bounding box center [307, 170] width 180 height 26
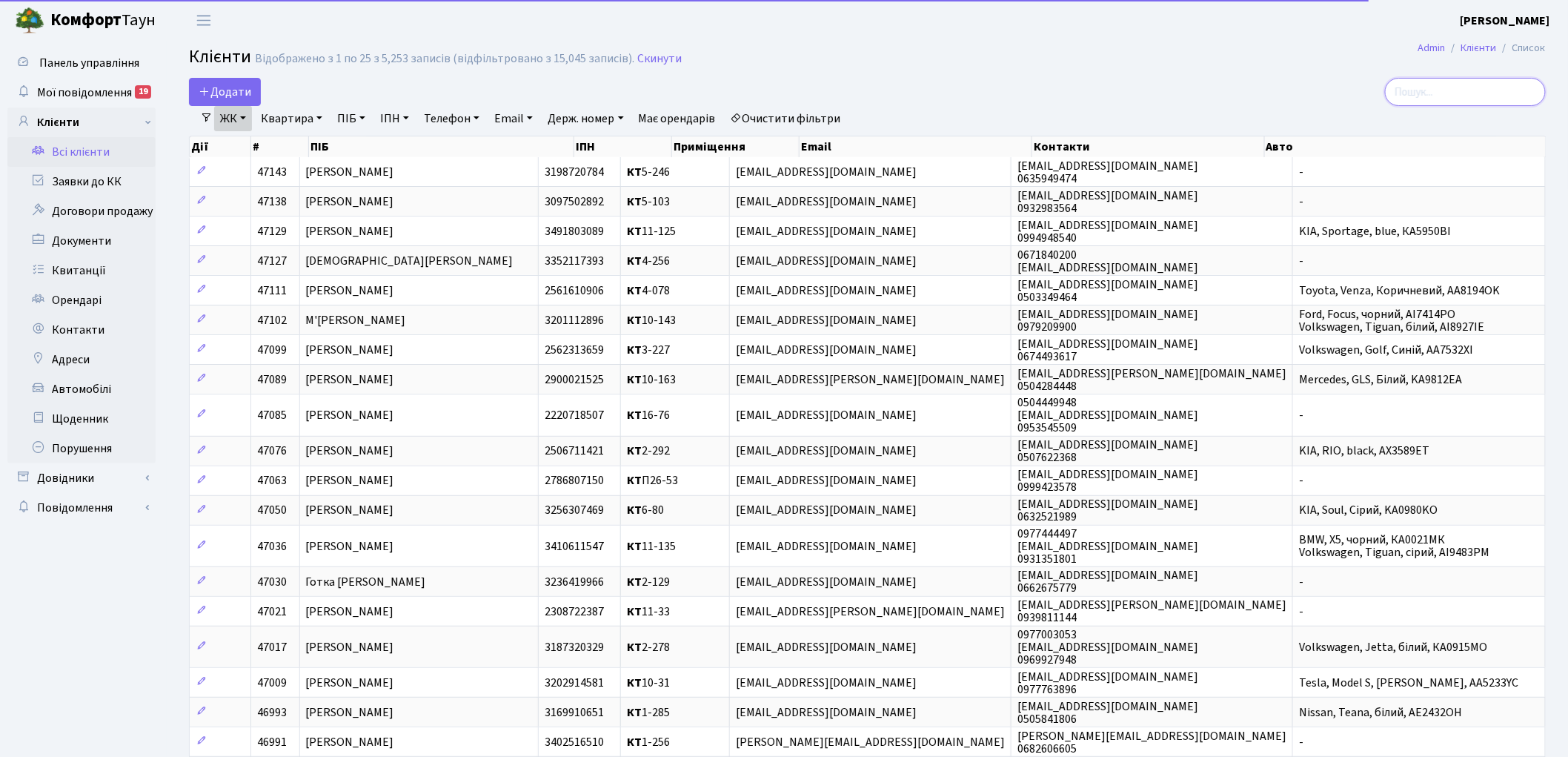
click at [1445, 89] on input "search" at bounding box center [1465, 92] width 161 height 28
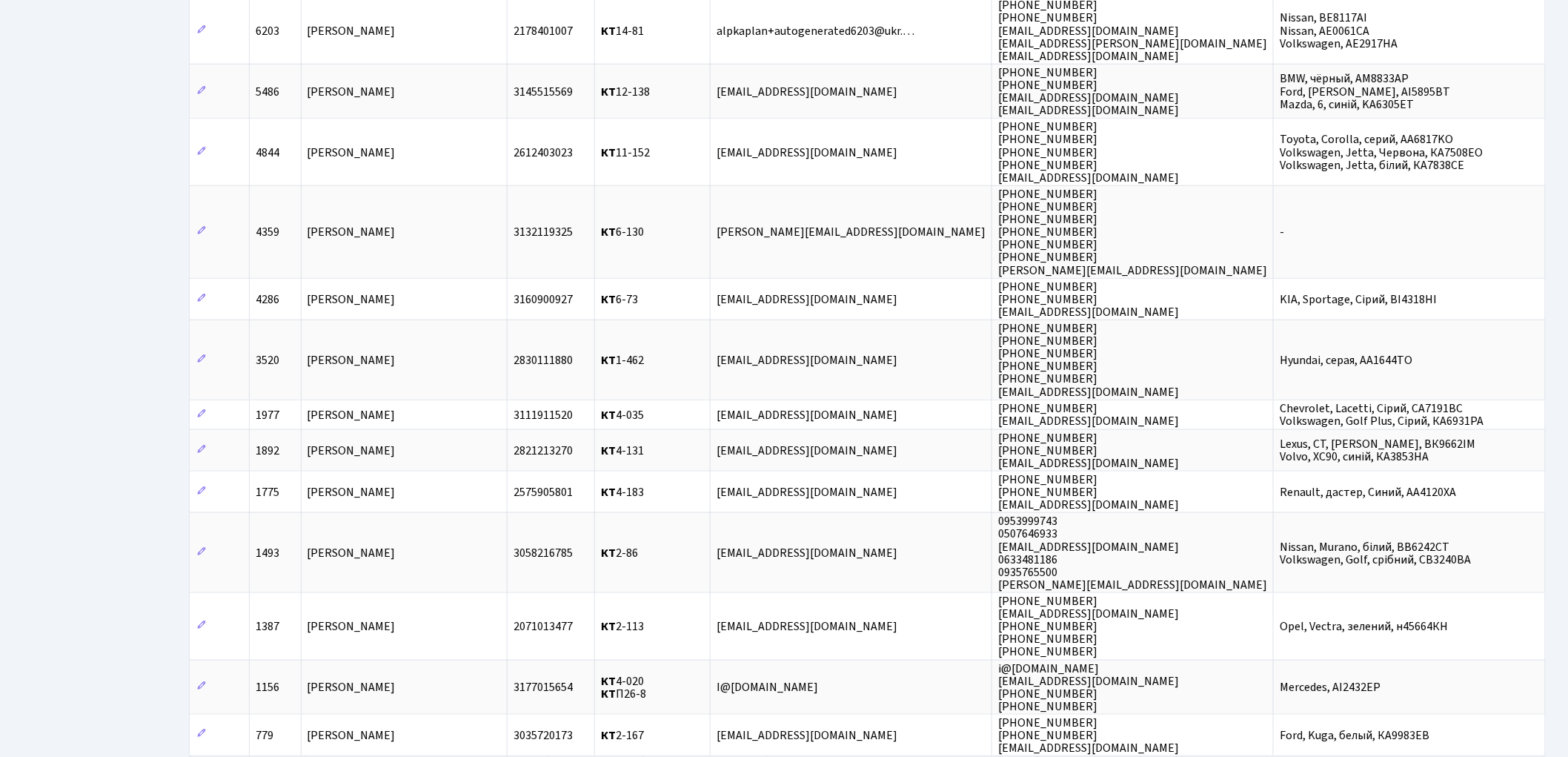
scroll to position [630, 0]
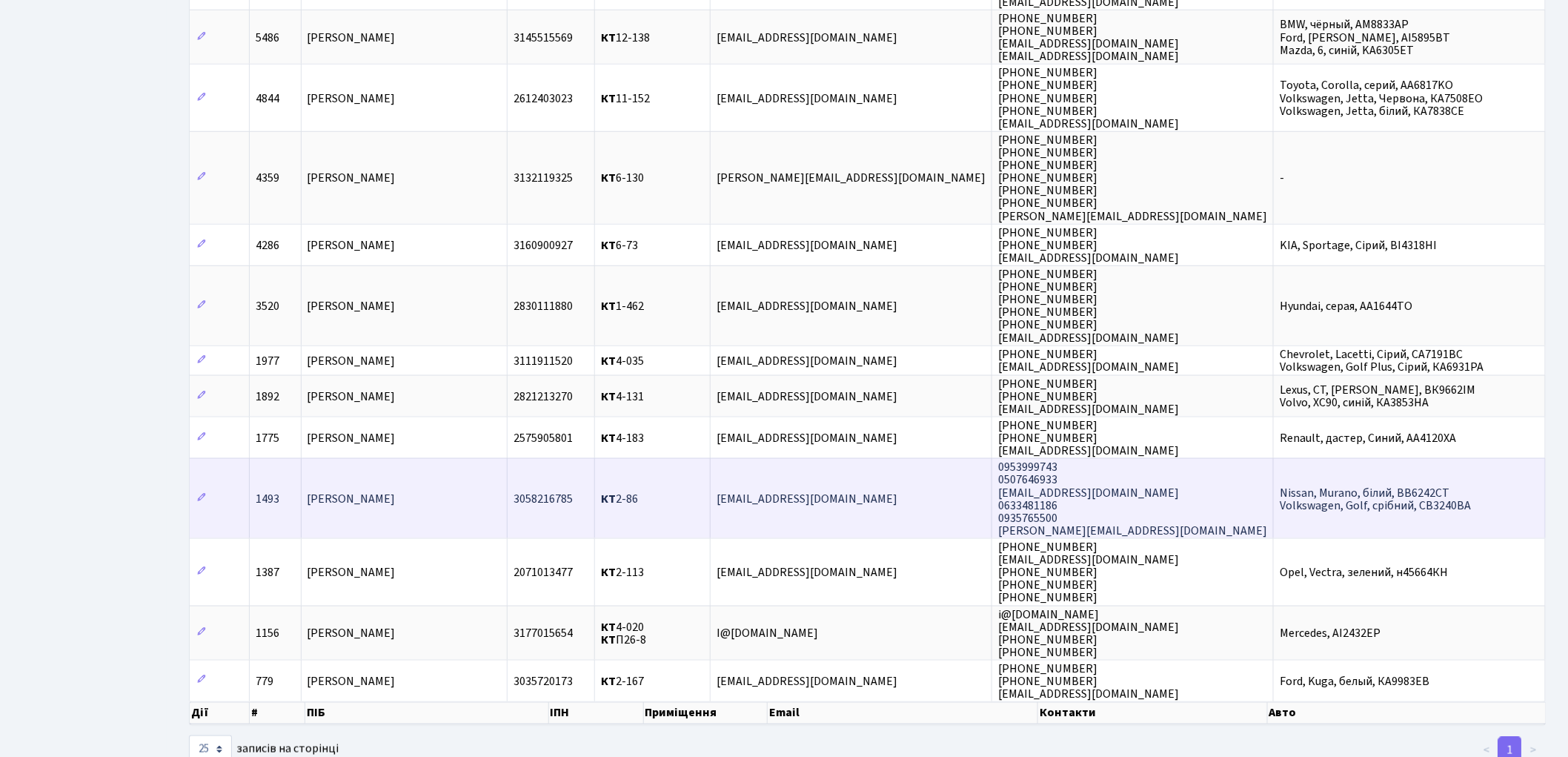
type input "2-86"
click at [365, 490] on span "Анищенко Лариса Євгенівна" at bounding box center [351, 498] width 88 height 17
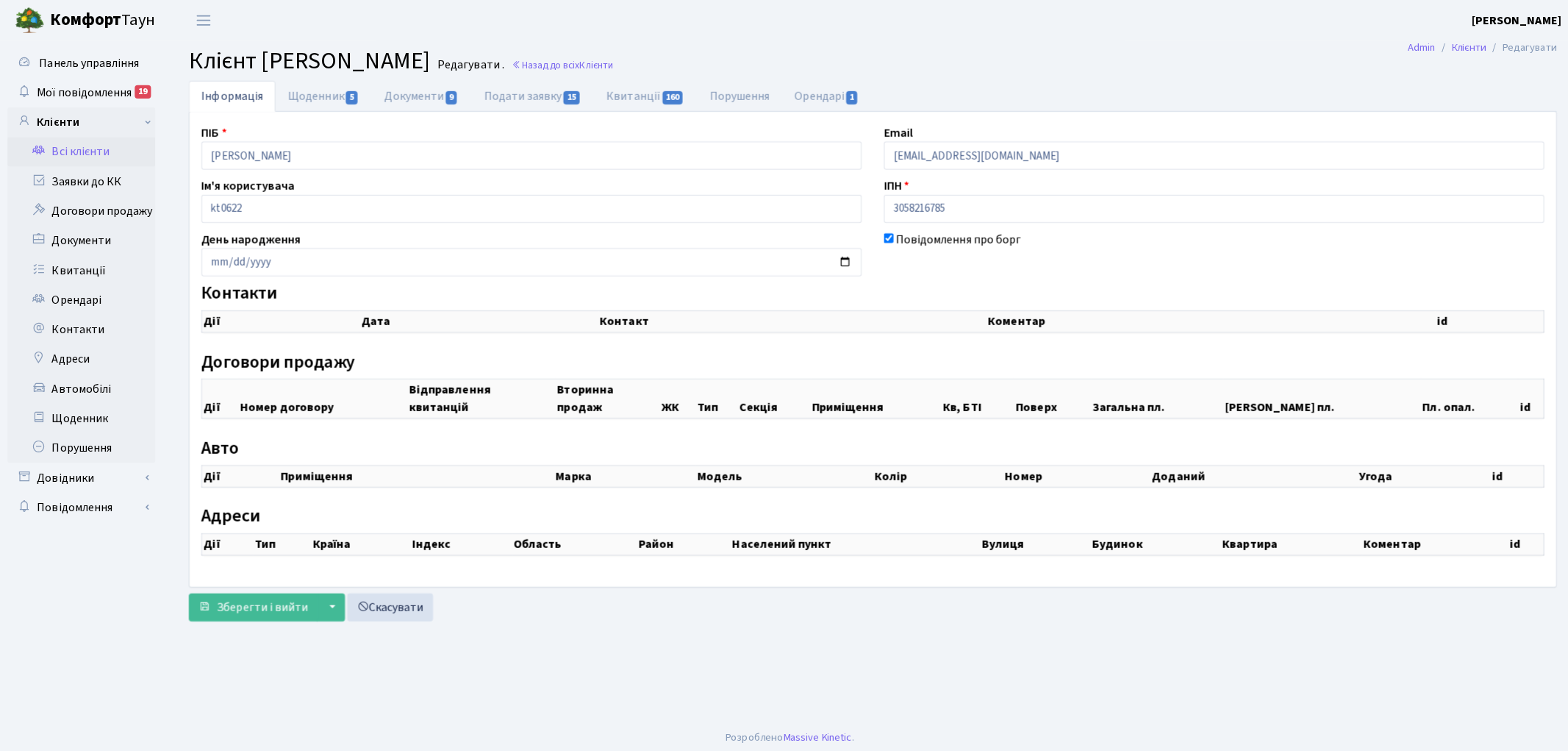
checkbox input "true"
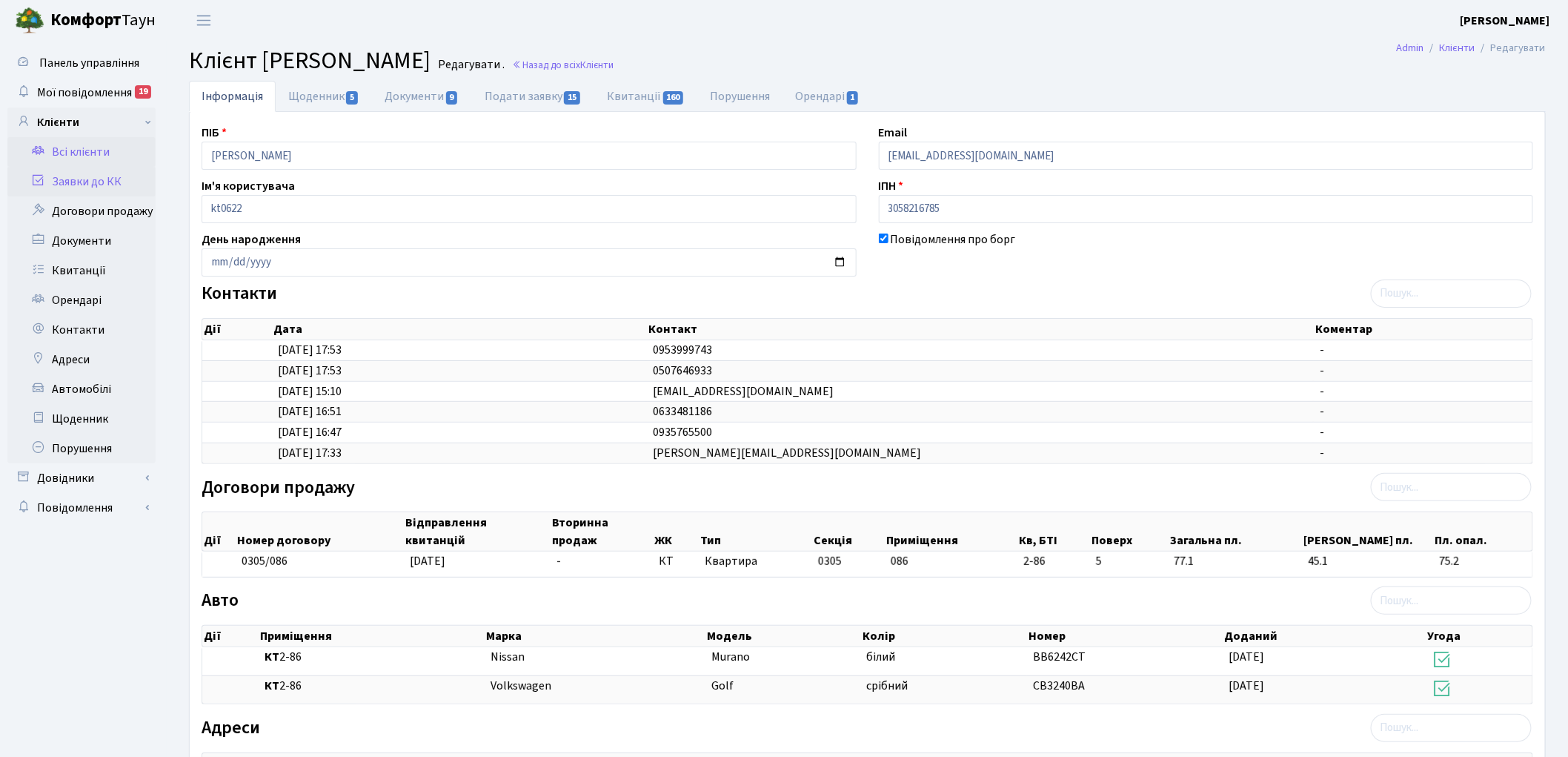
click at [87, 189] on link "Заявки до КК" at bounding box center [82, 182] width 148 height 29
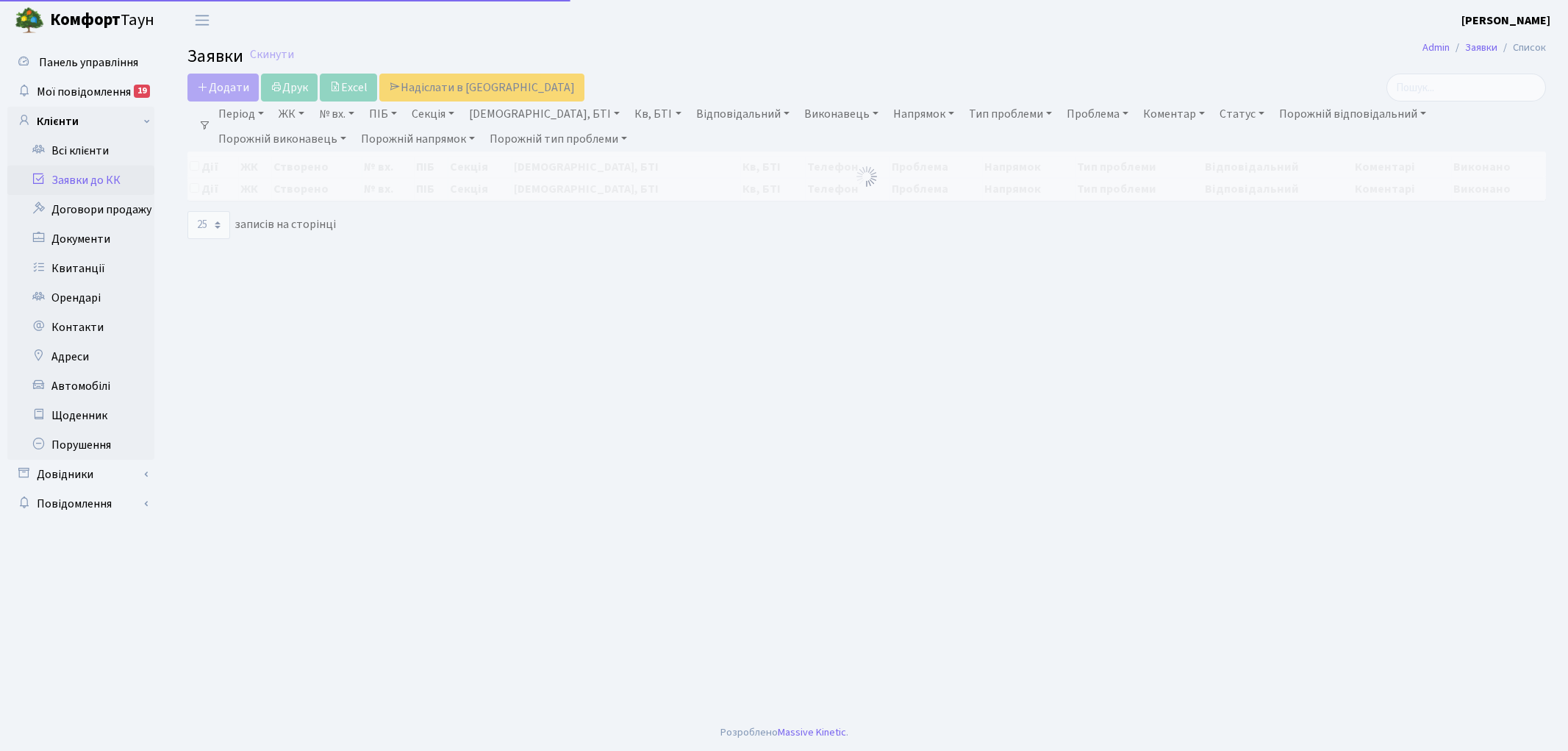
select select "25"
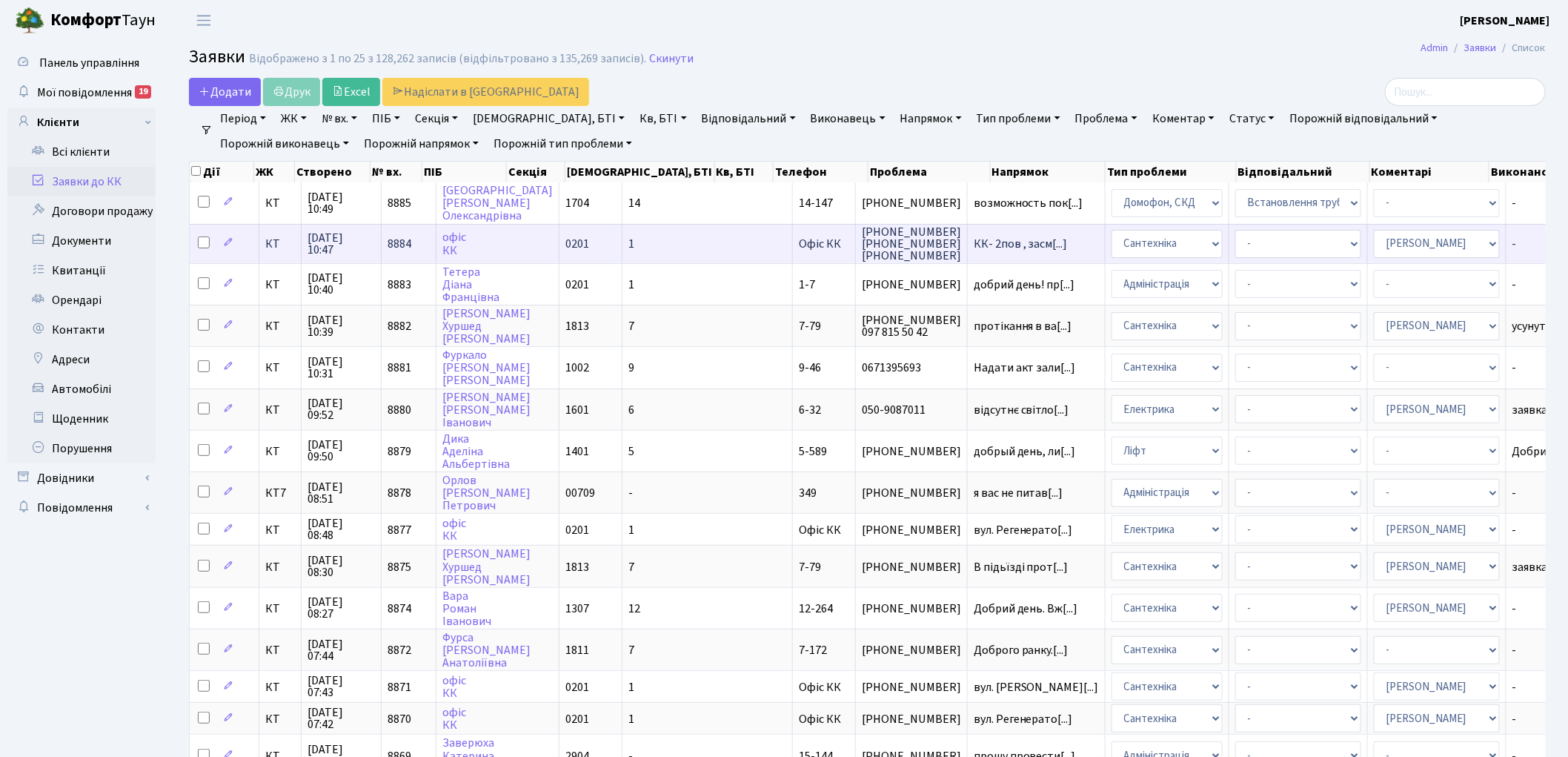
click at [397, 241] on span "8884" at bounding box center [399, 243] width 23 height 17
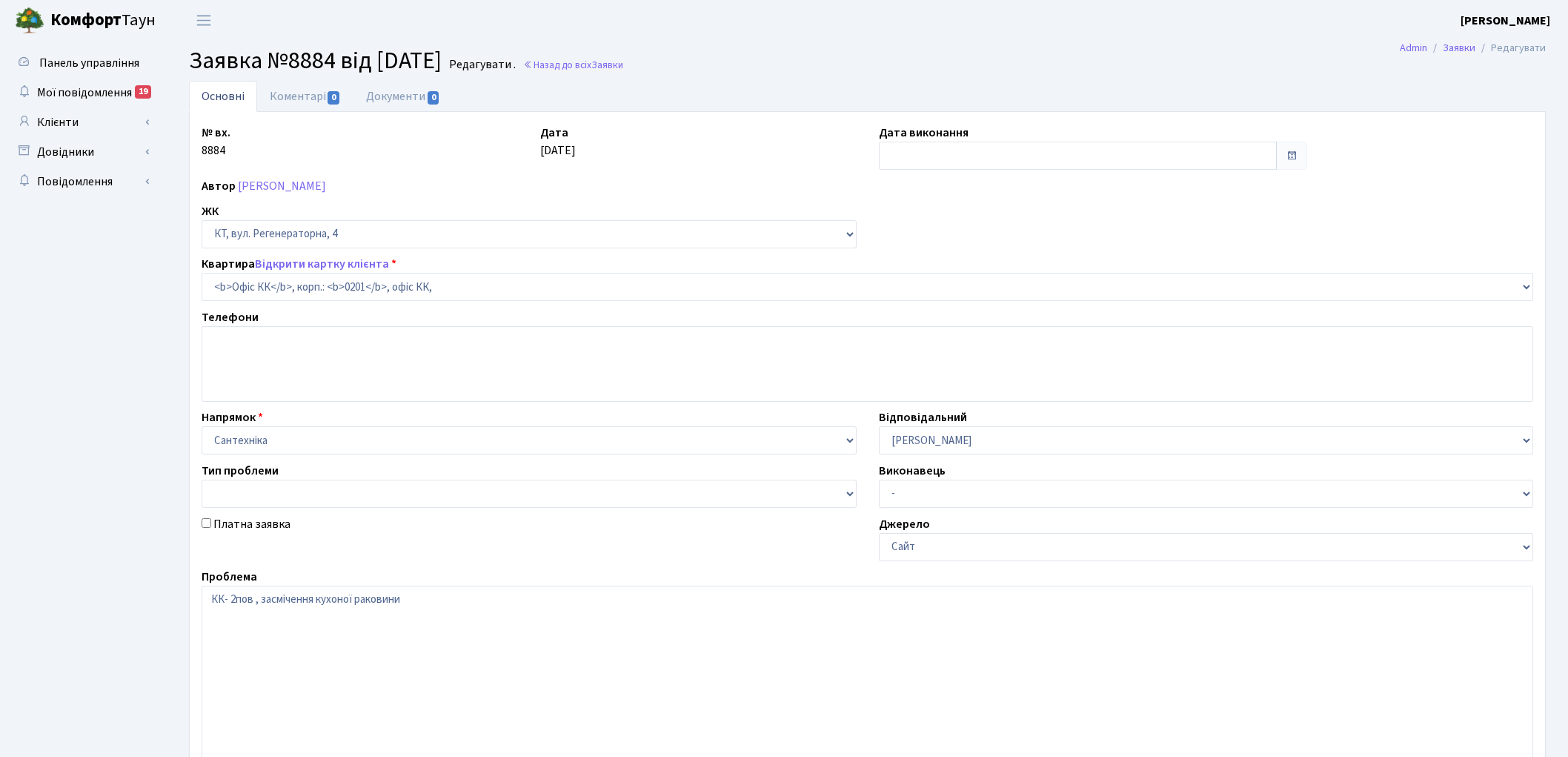
select select "4"
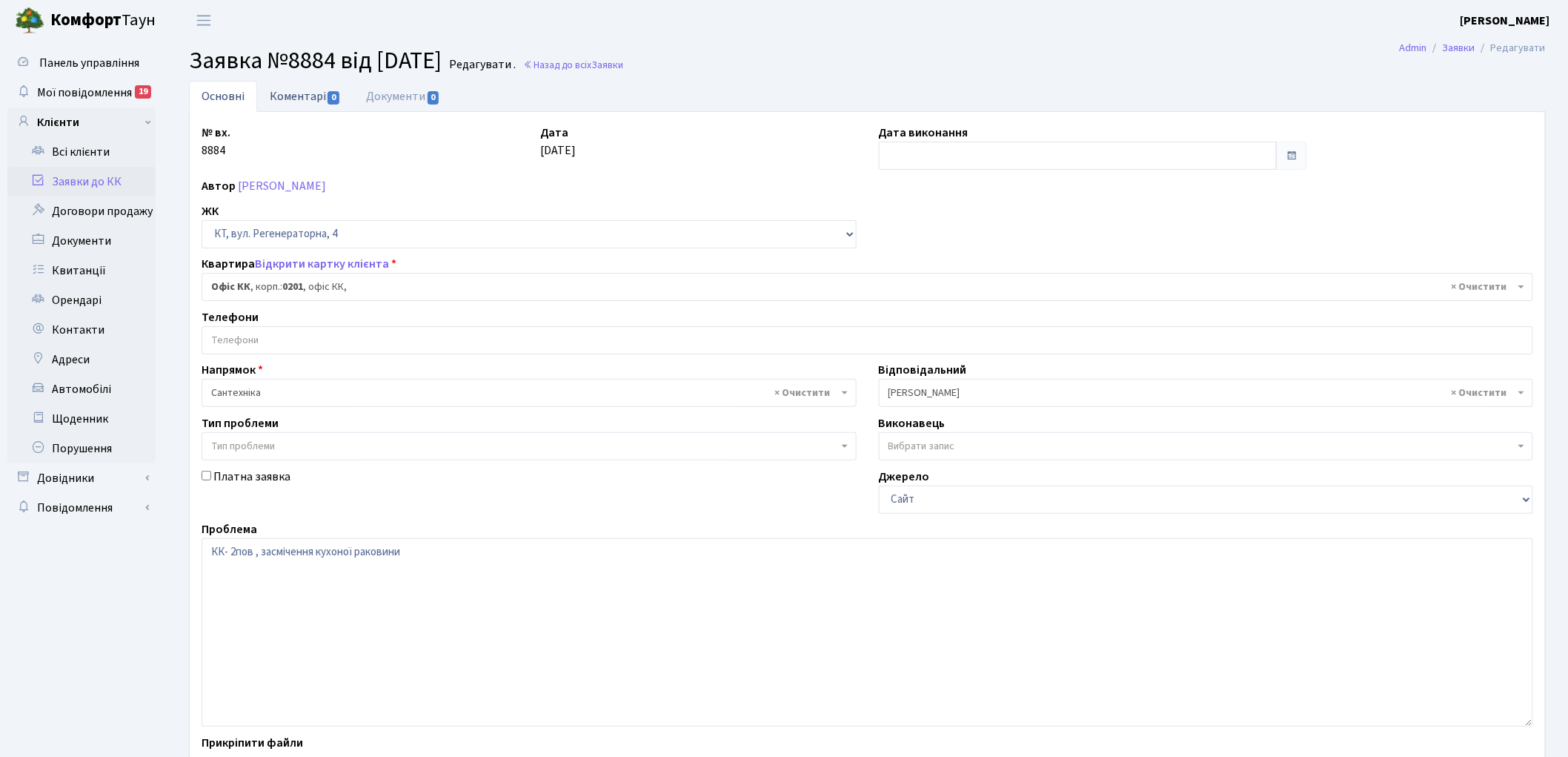
click at [290, 101] on link "Коментарі 0" at bounding box center [305, 96] width 97 height 30
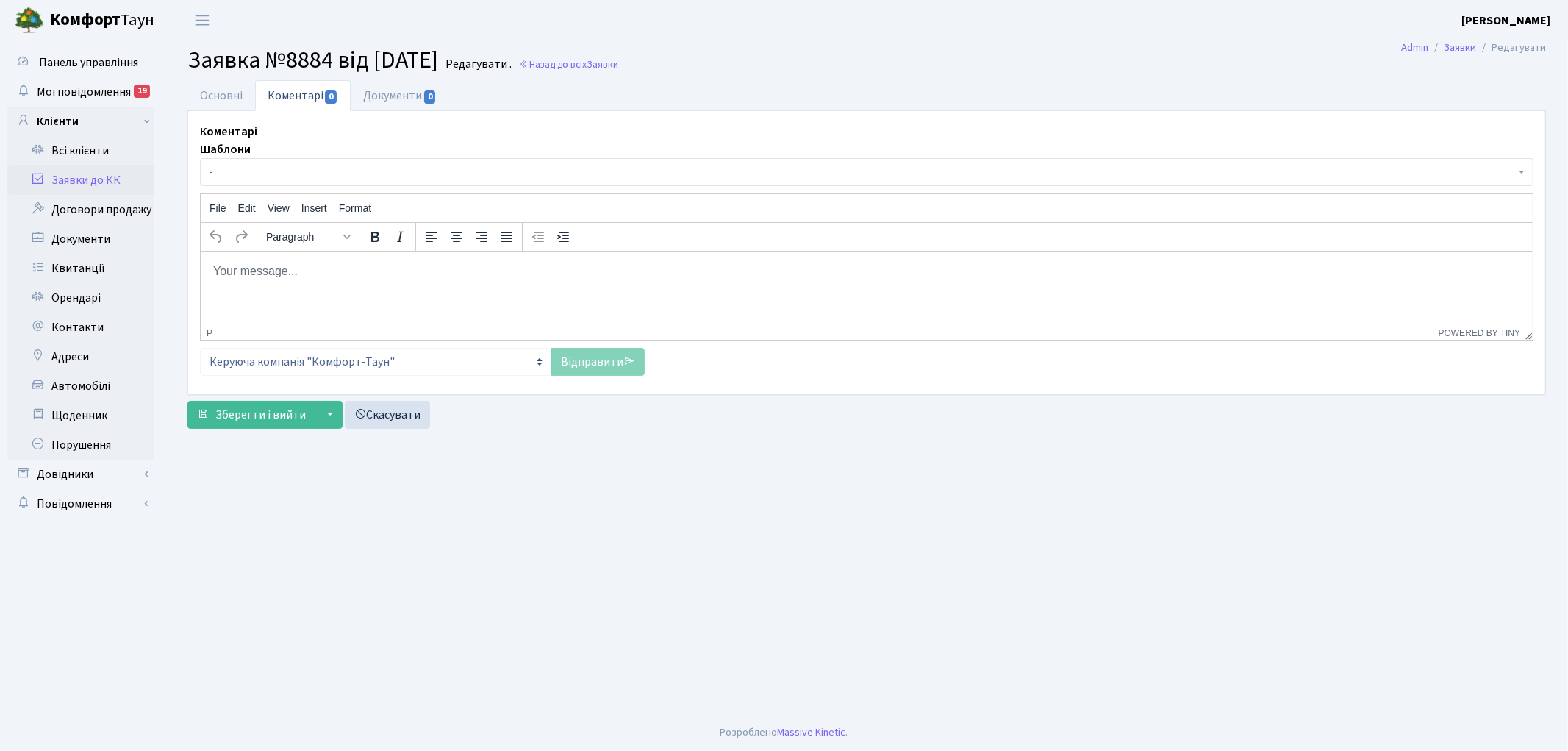
click at [273, 278] on body "Rich Text Area. Press ALT-0 for help." at bounding box center [866, 270] width 1309 height 16
click at [589, 359] on link "Відправити" at bounding box center [598, 361] width 93 height 28
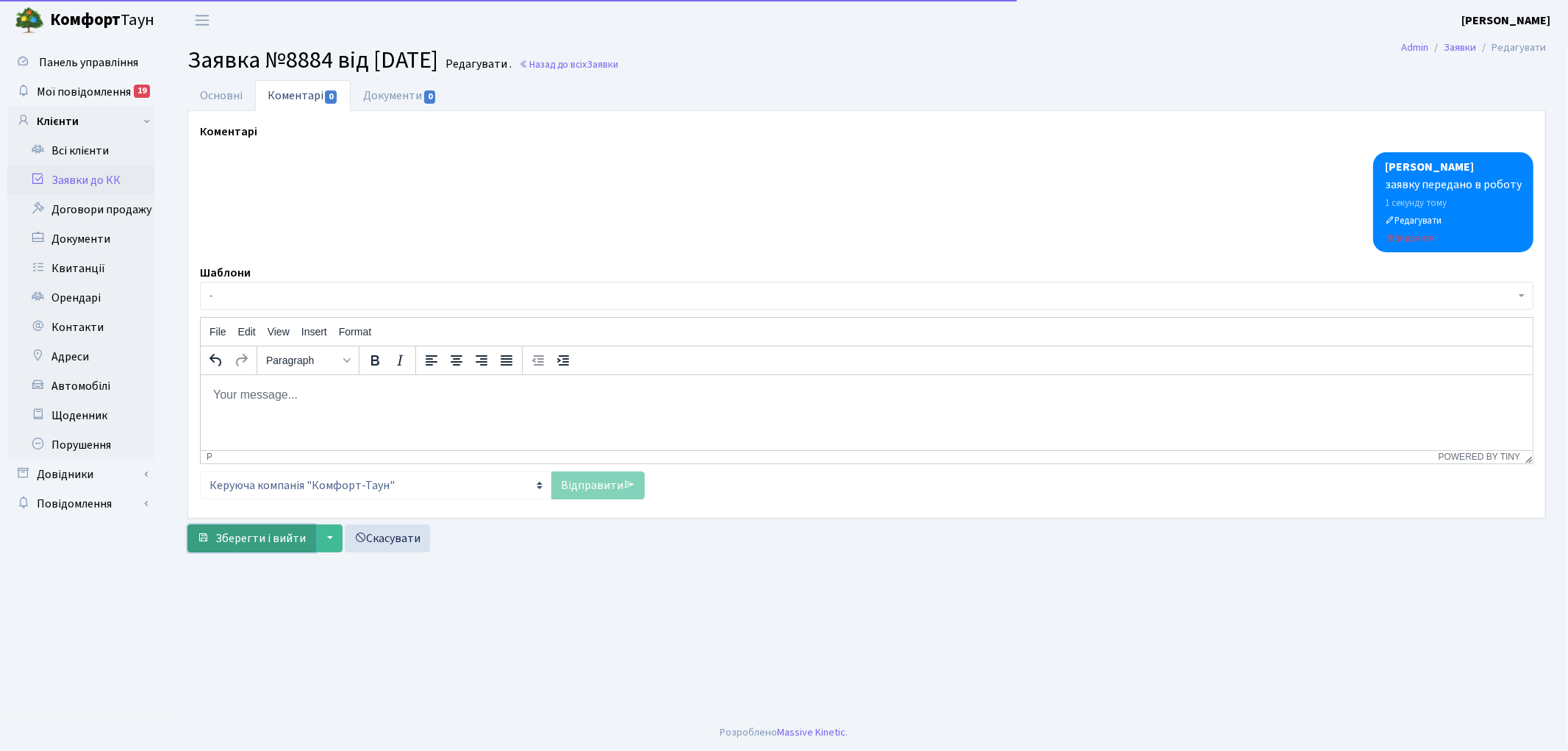
click at [248, 535] on span "Зберегти і вийти" at bounding box center [260, 538] width 90 height 16
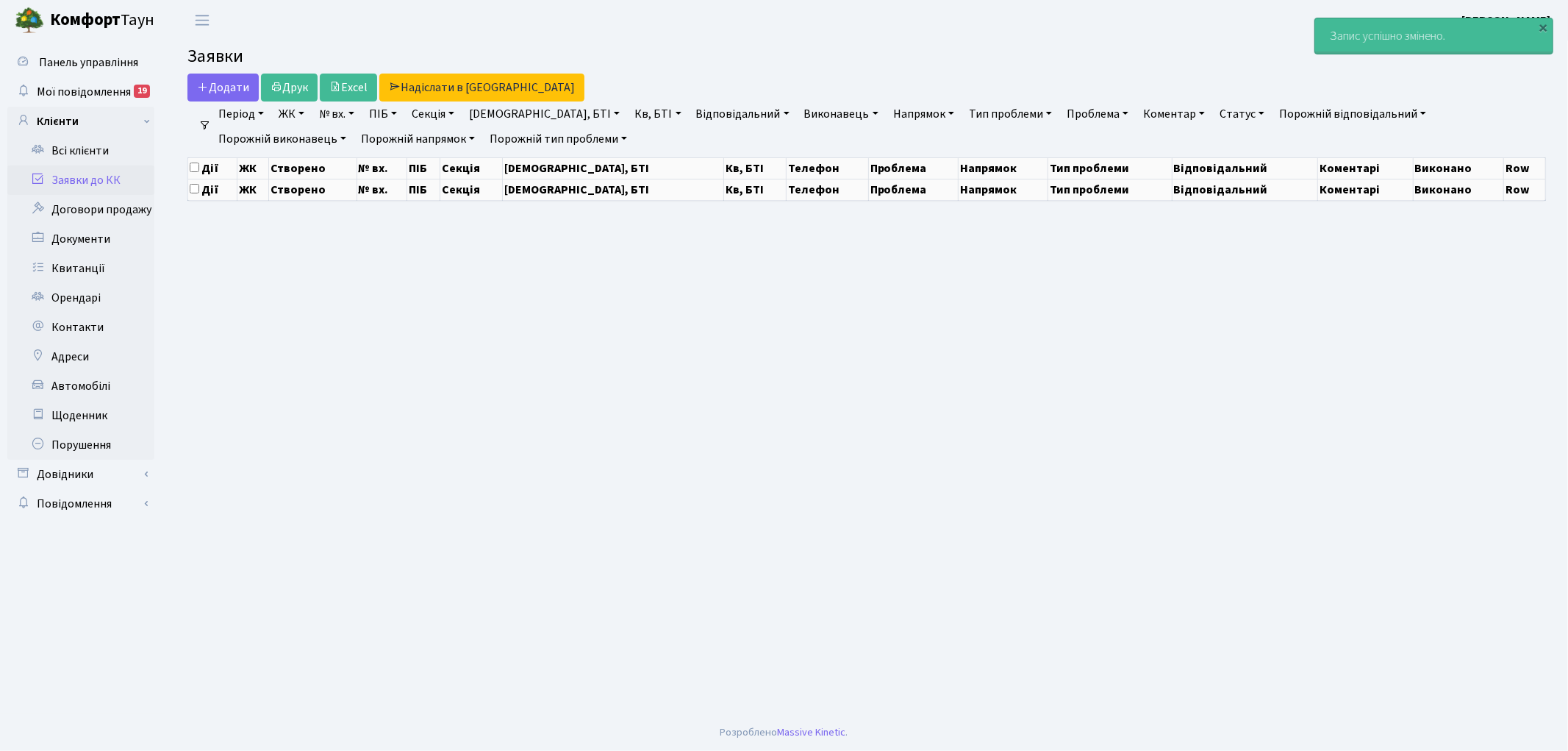
select select "25"
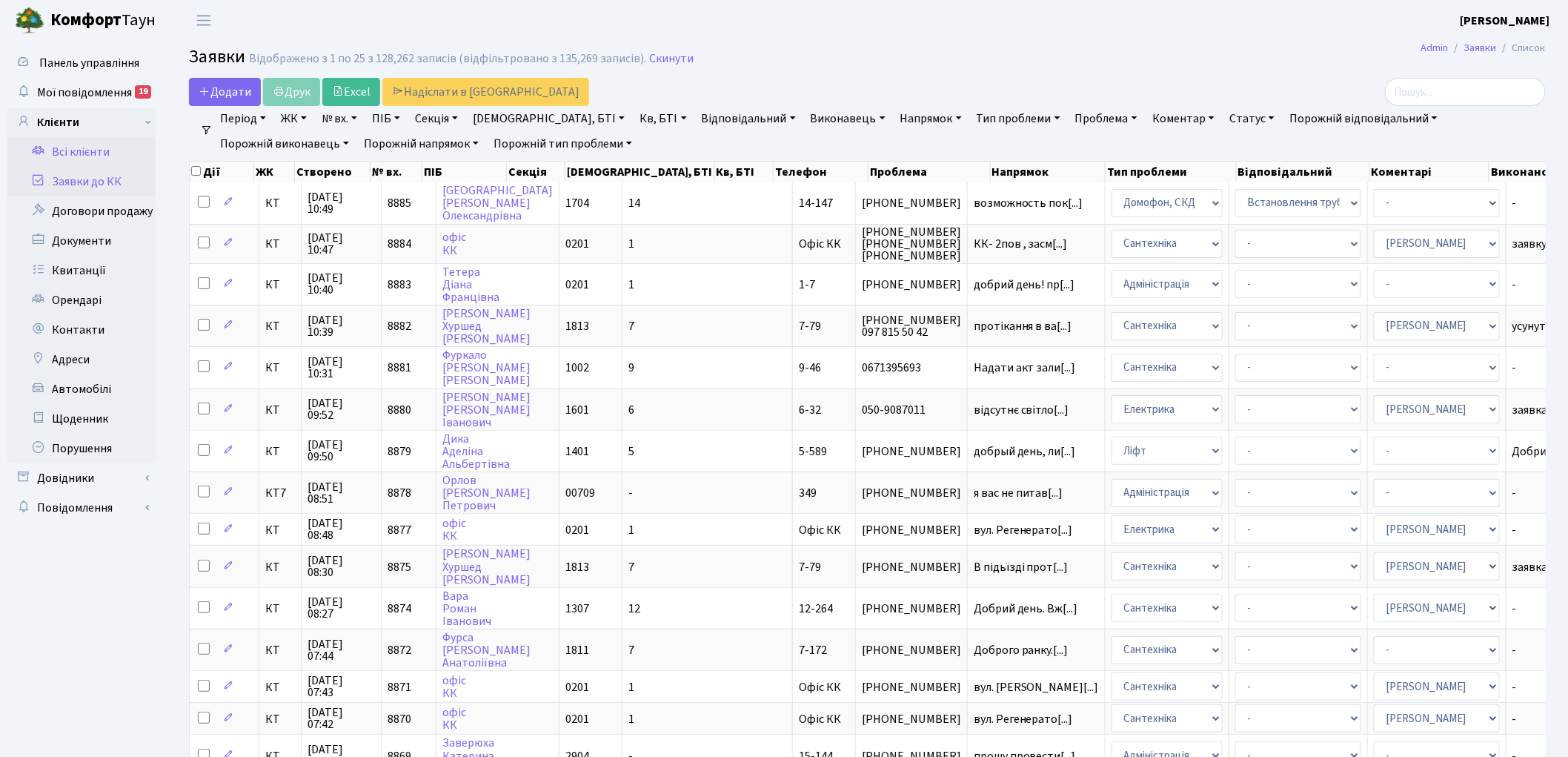
click at [86, 149] on link "Всі клієнти" at bounding box center [82, 151] width 148 height 29
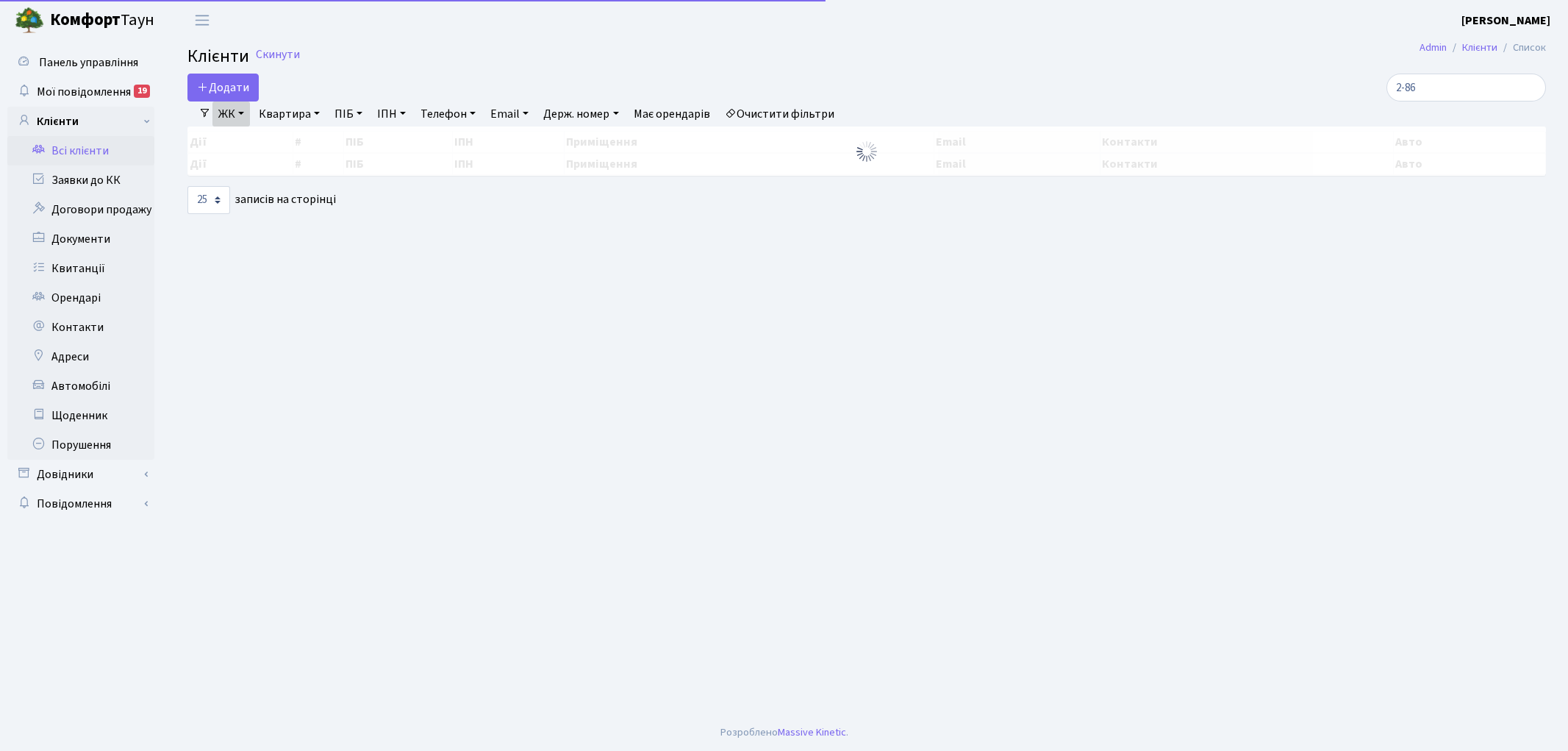
select select "25"
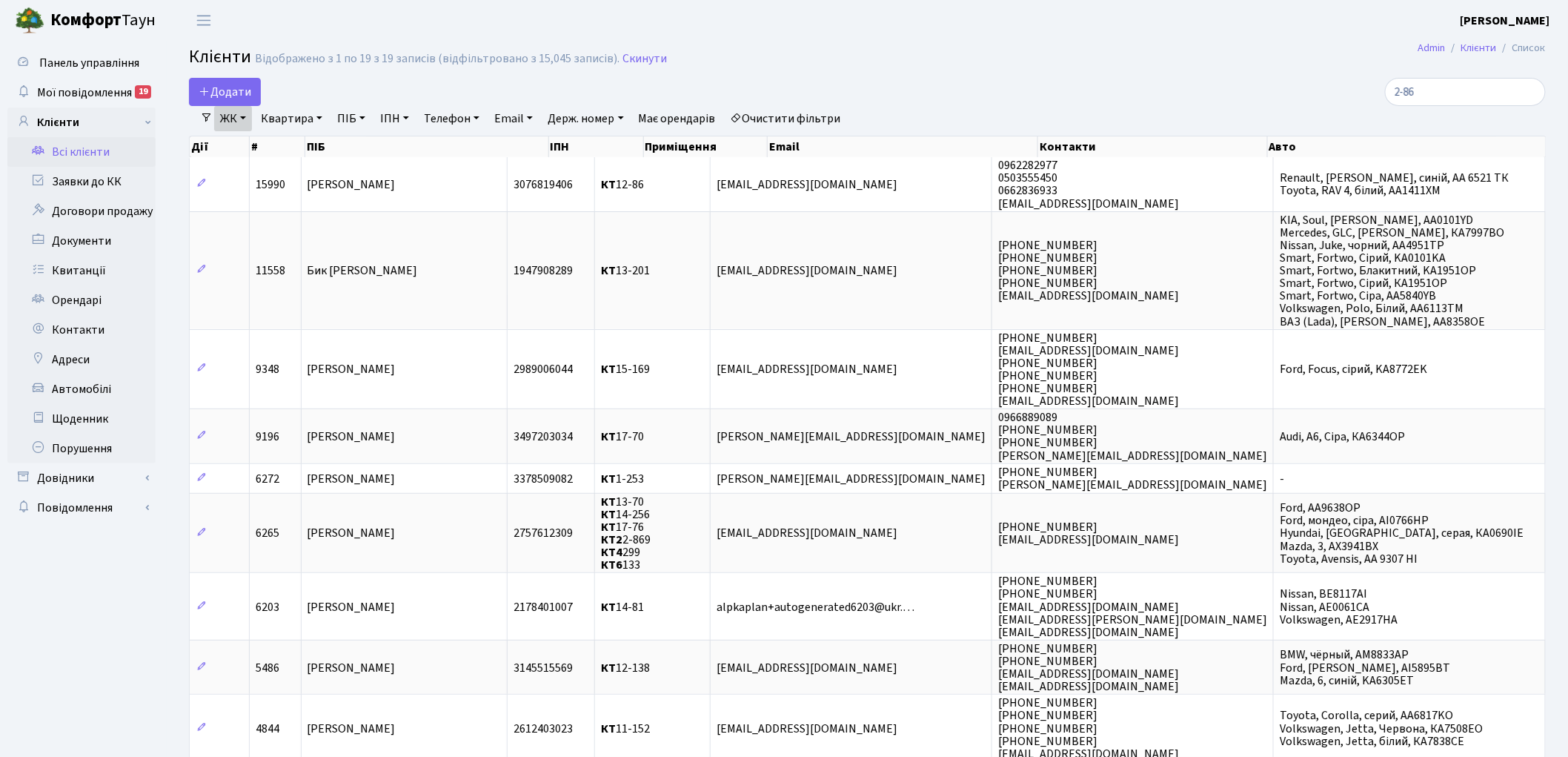
click at [770, 112] on link "Очистити фільтри" at bounding box center [785, 119] width 122 height 25
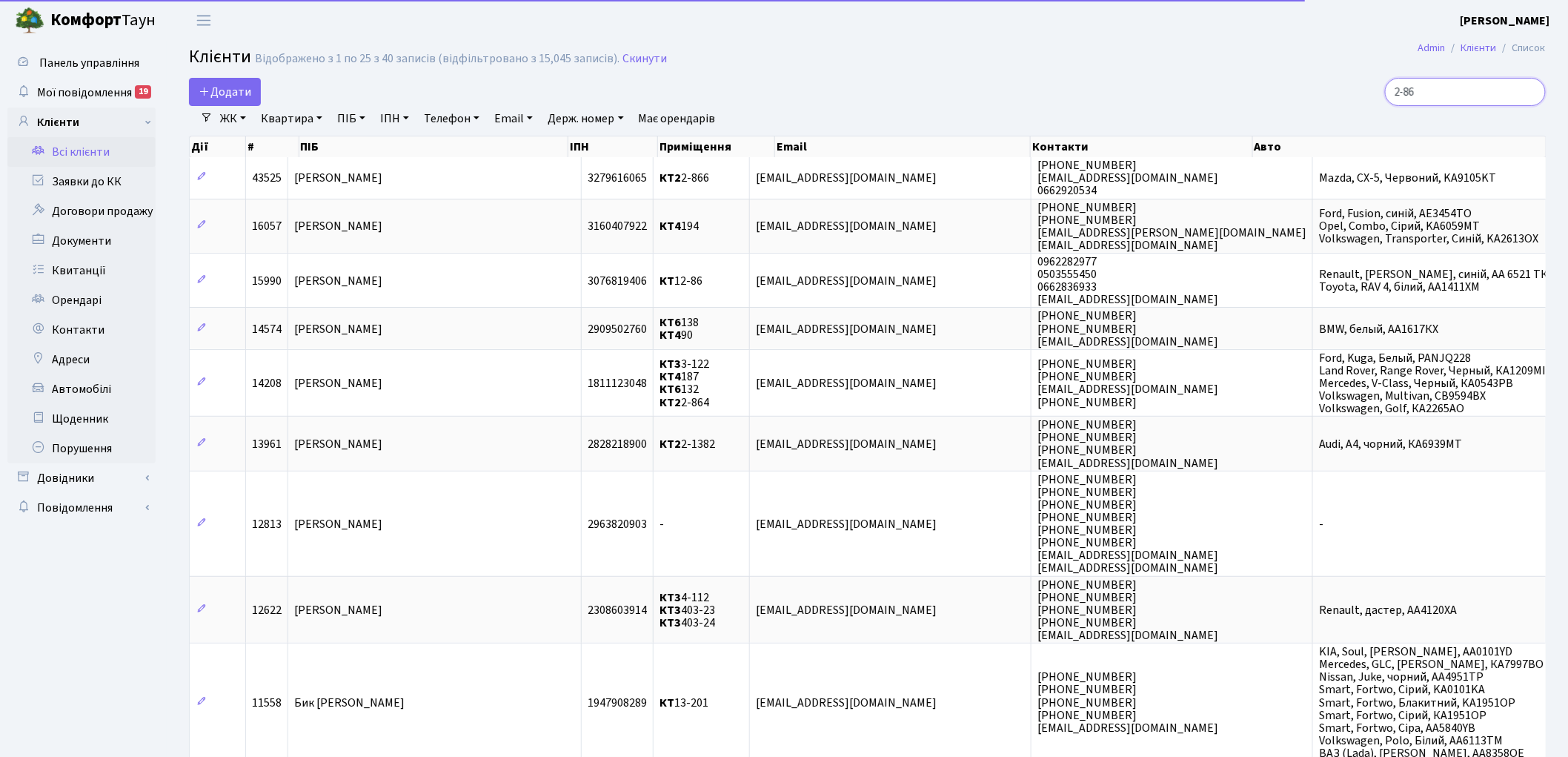
click at [1451, 98] on input "2-86" at bounding box center [1465, 92] width 161 height 28
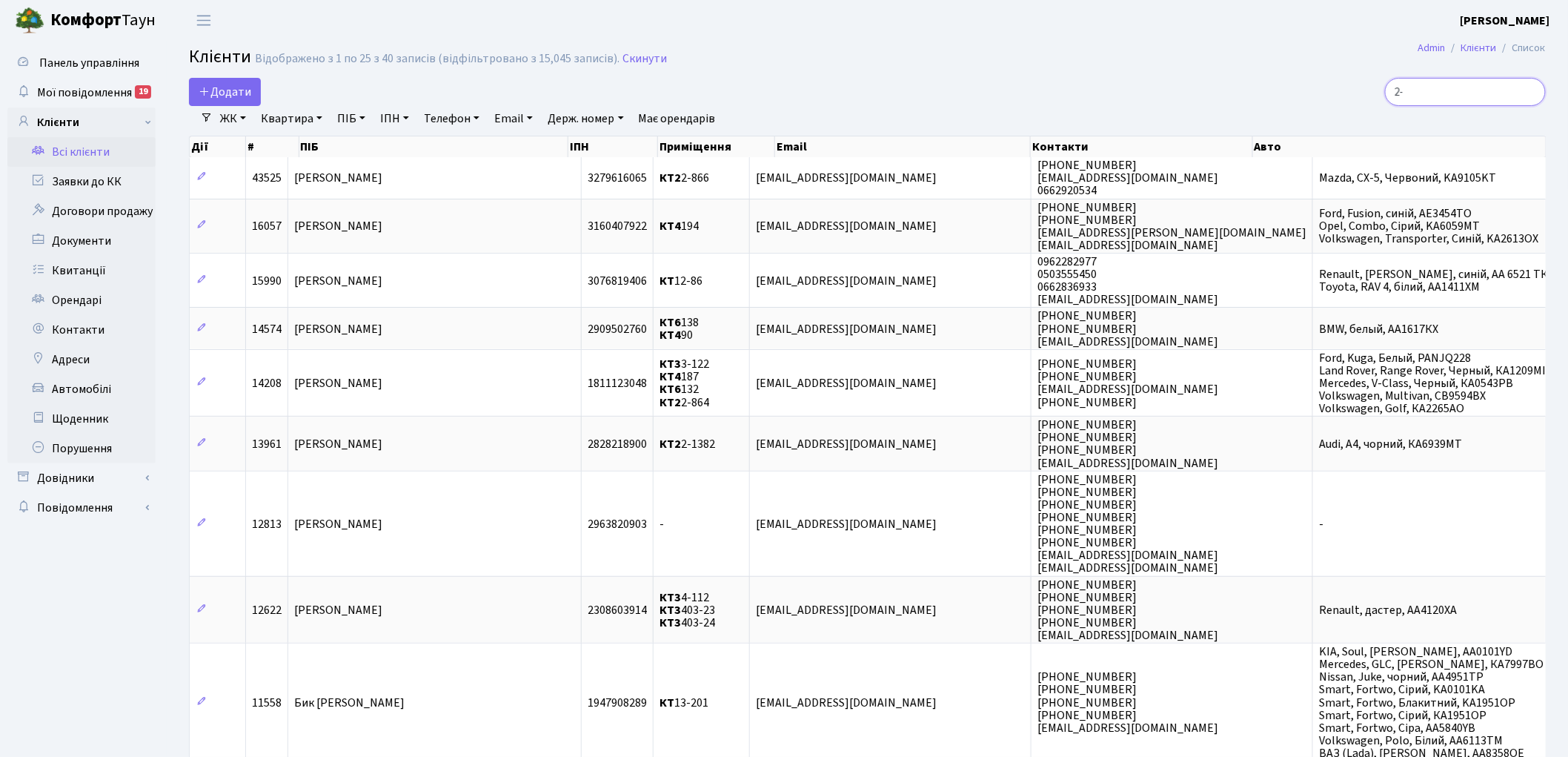
type input "2"
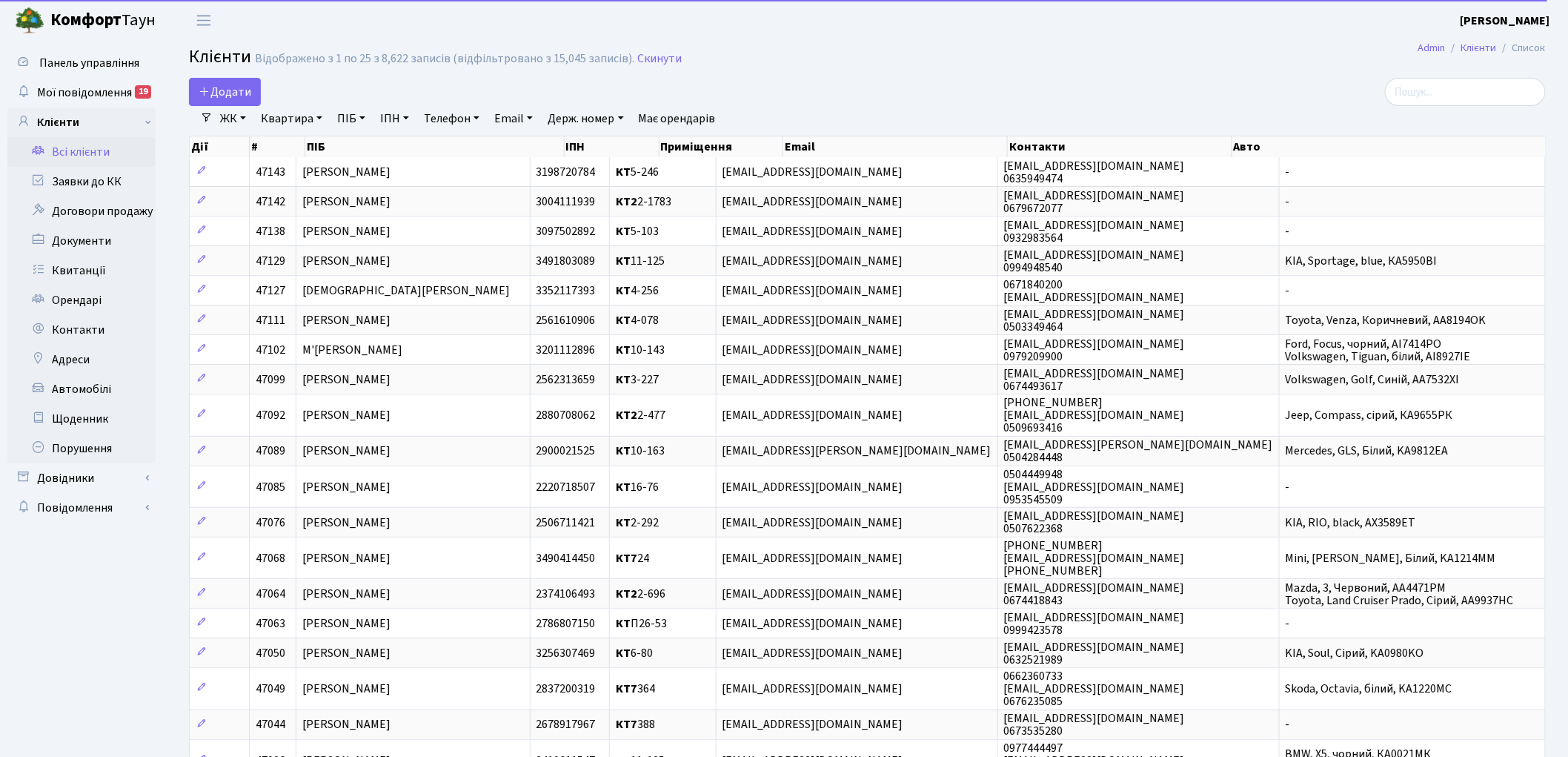
click at [238, 120] on link "ЖК" at bounding box center [232, 119] width 38 height 25
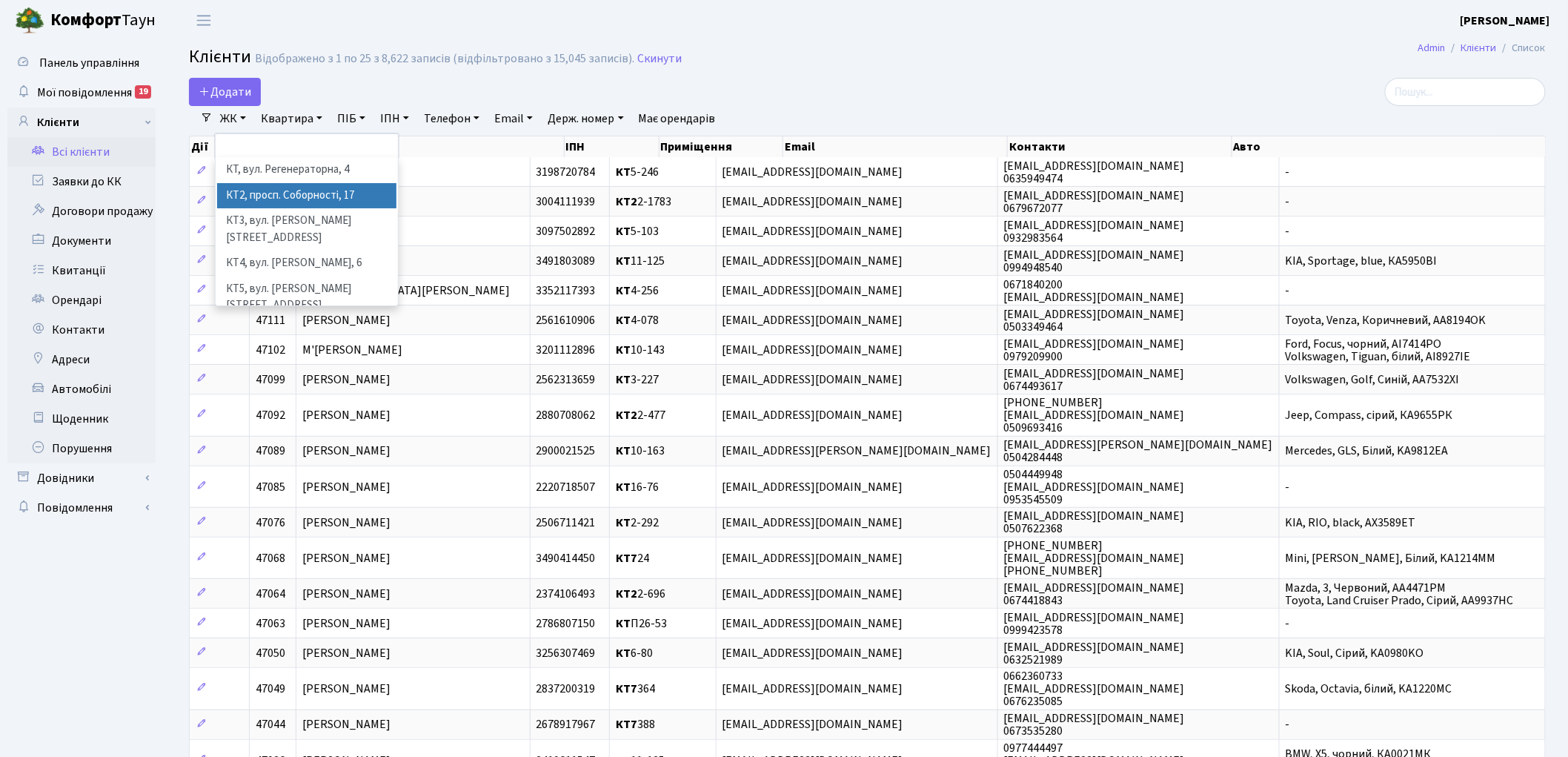
click at [257, 192] on li "КТ2, просп. Соборності, 17" at bounding box center [307, 195] width 180 height 26
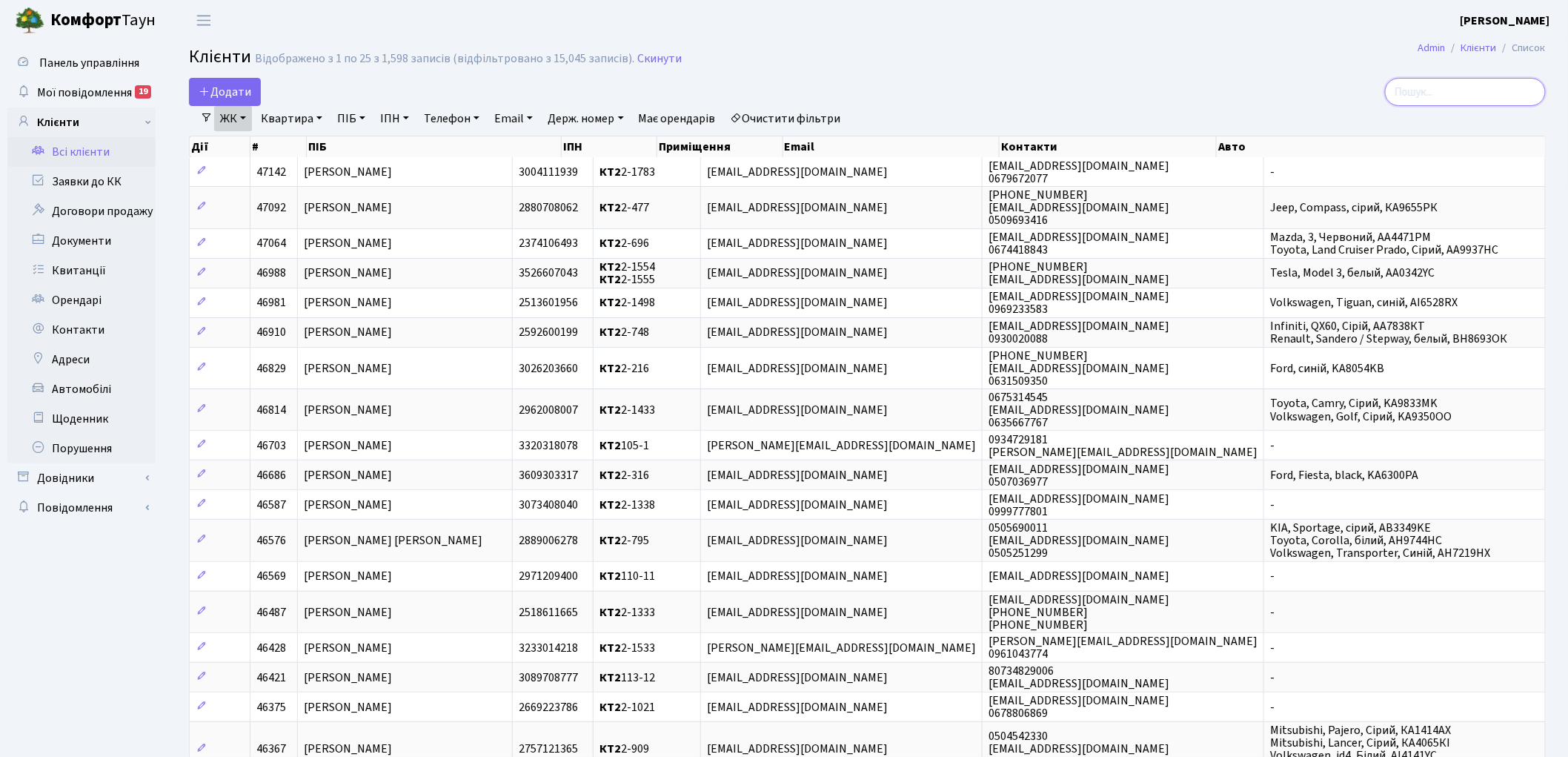
click at [1439, 85] on input "search" at bounding box center [1465, 92] width 161 height 28
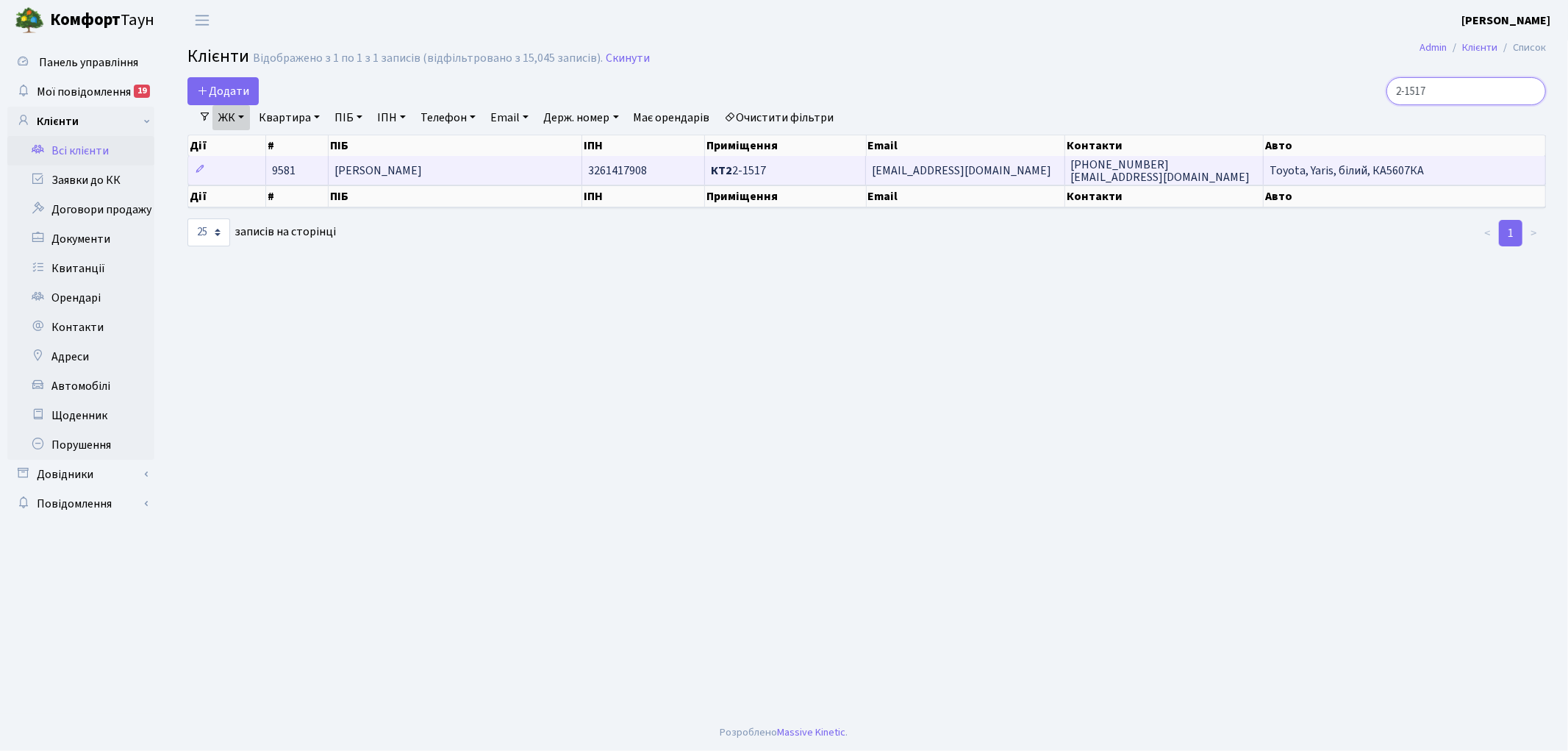
type input "2-1517"
click at [423, 172] on span "Станкевич Ілона Петрівна" at bounding box center [378, 171] width 87 height 16
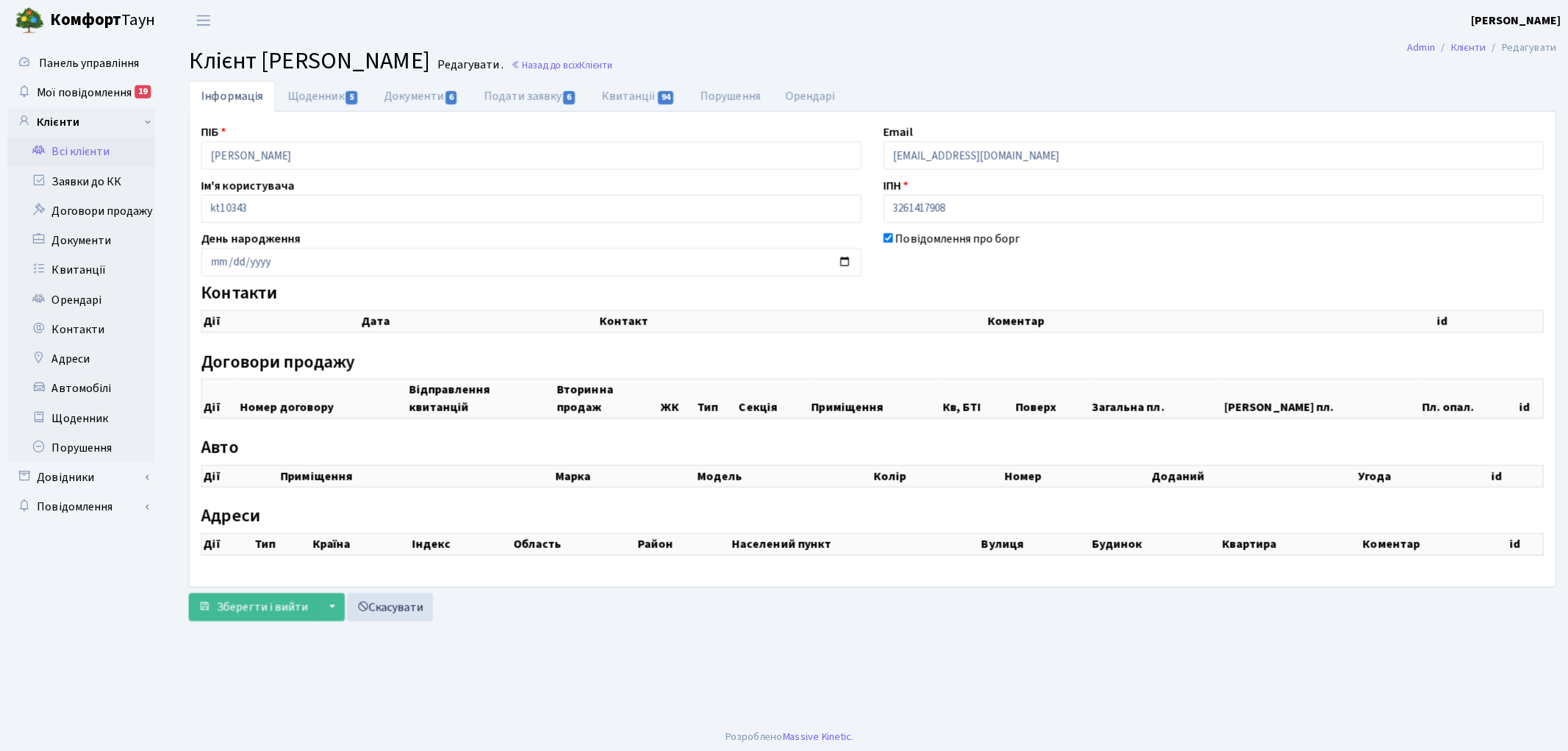
checkbox input "true"
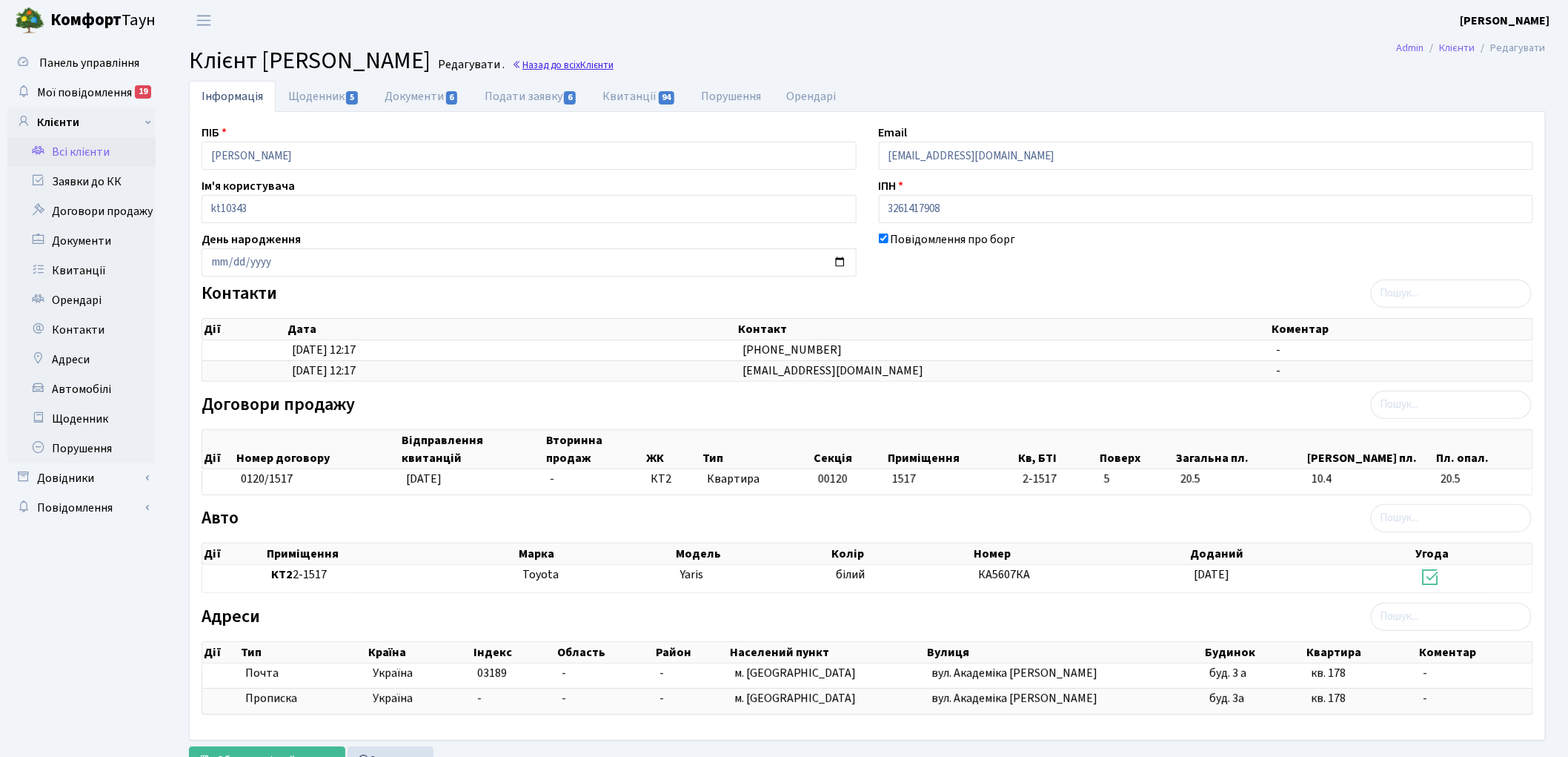
click at [613, 68] on link "Назад до всіх Клієнти" at bounding box center [562, 64] width 102 height 14
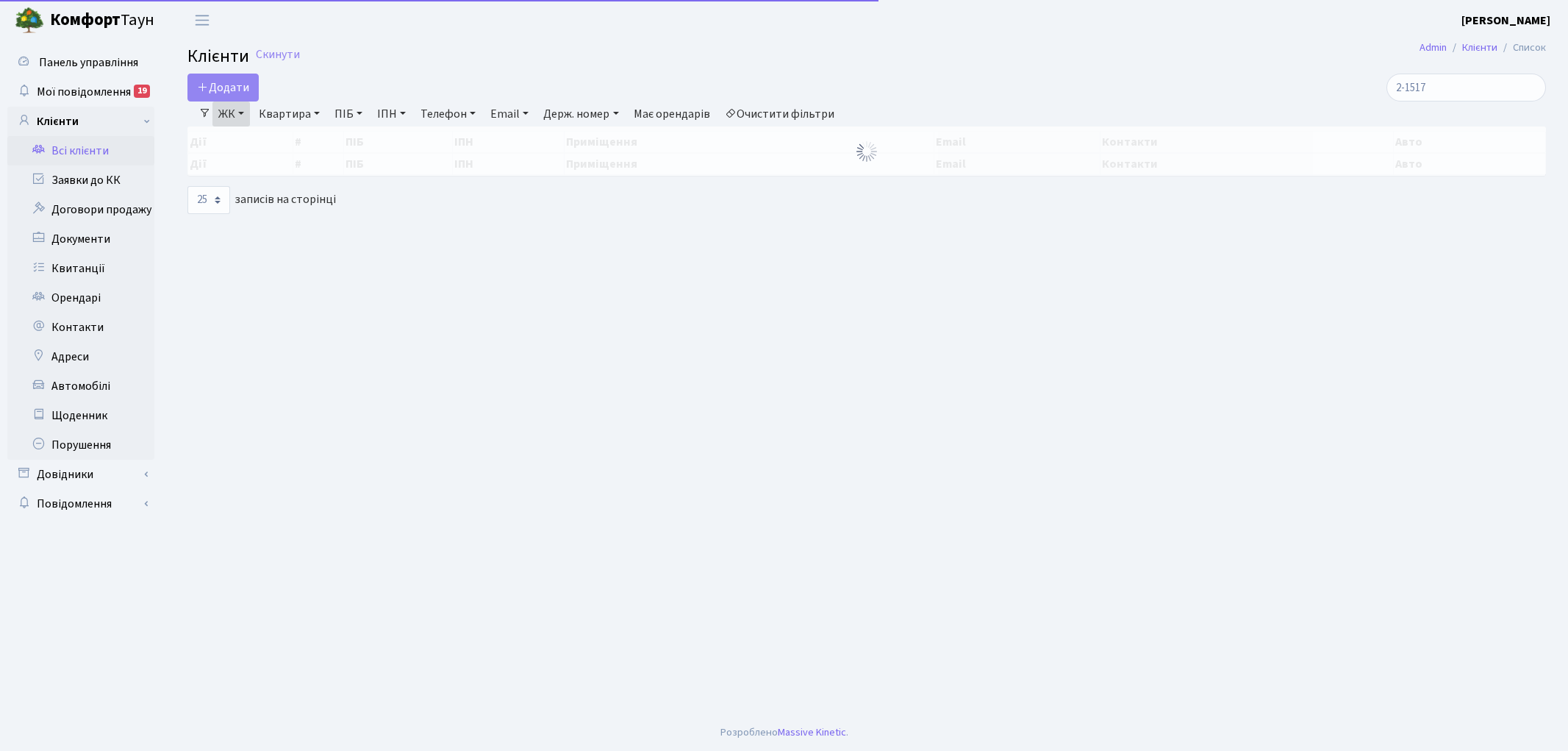
select select "25"
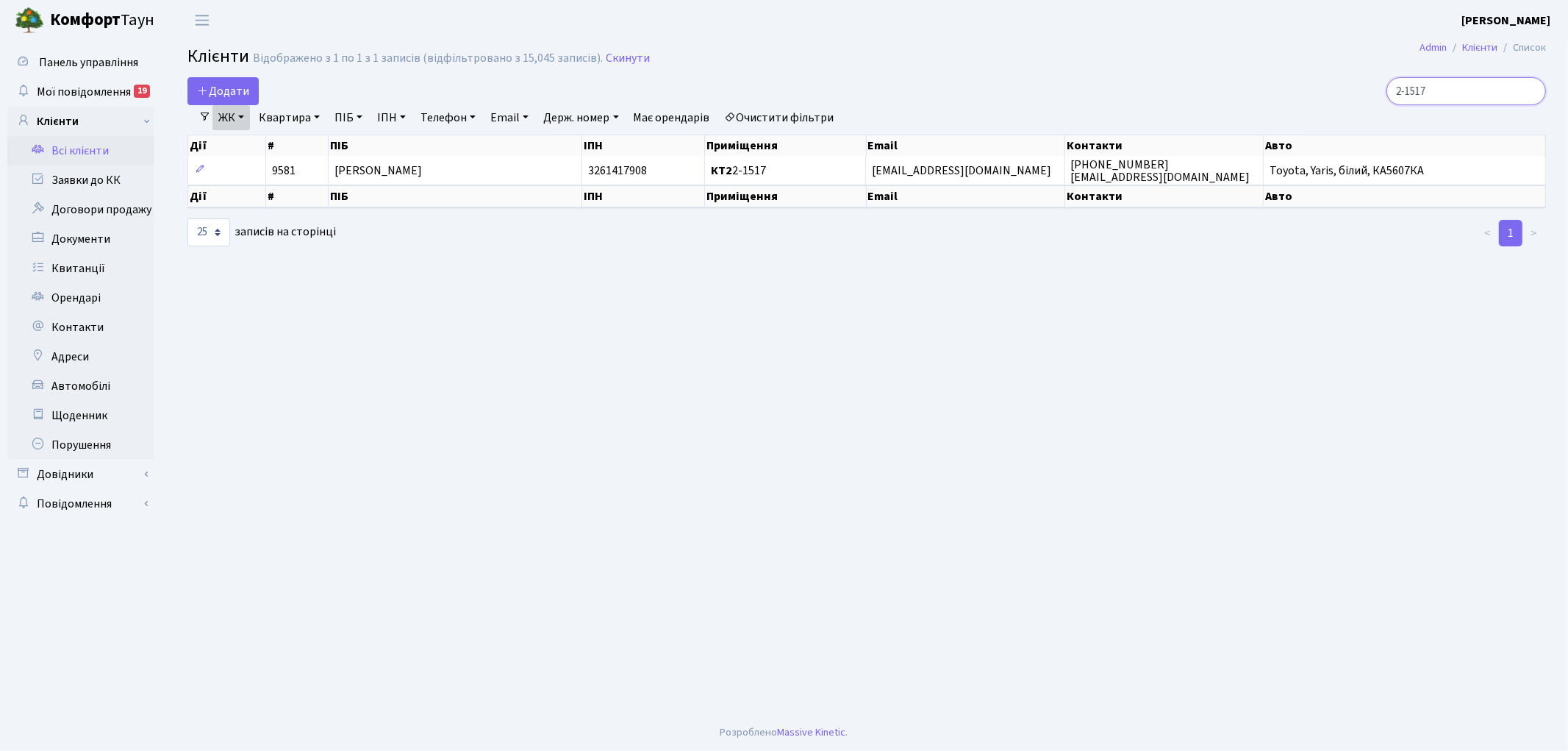
drag, startPoint x: 1456, startPoint y: 90, endPoint x: 1386, endPoint y: 88, distance: 70.0
click at [1386, 88] on div "2-1517" at bounding box center [1327, 91] width 438 height 28
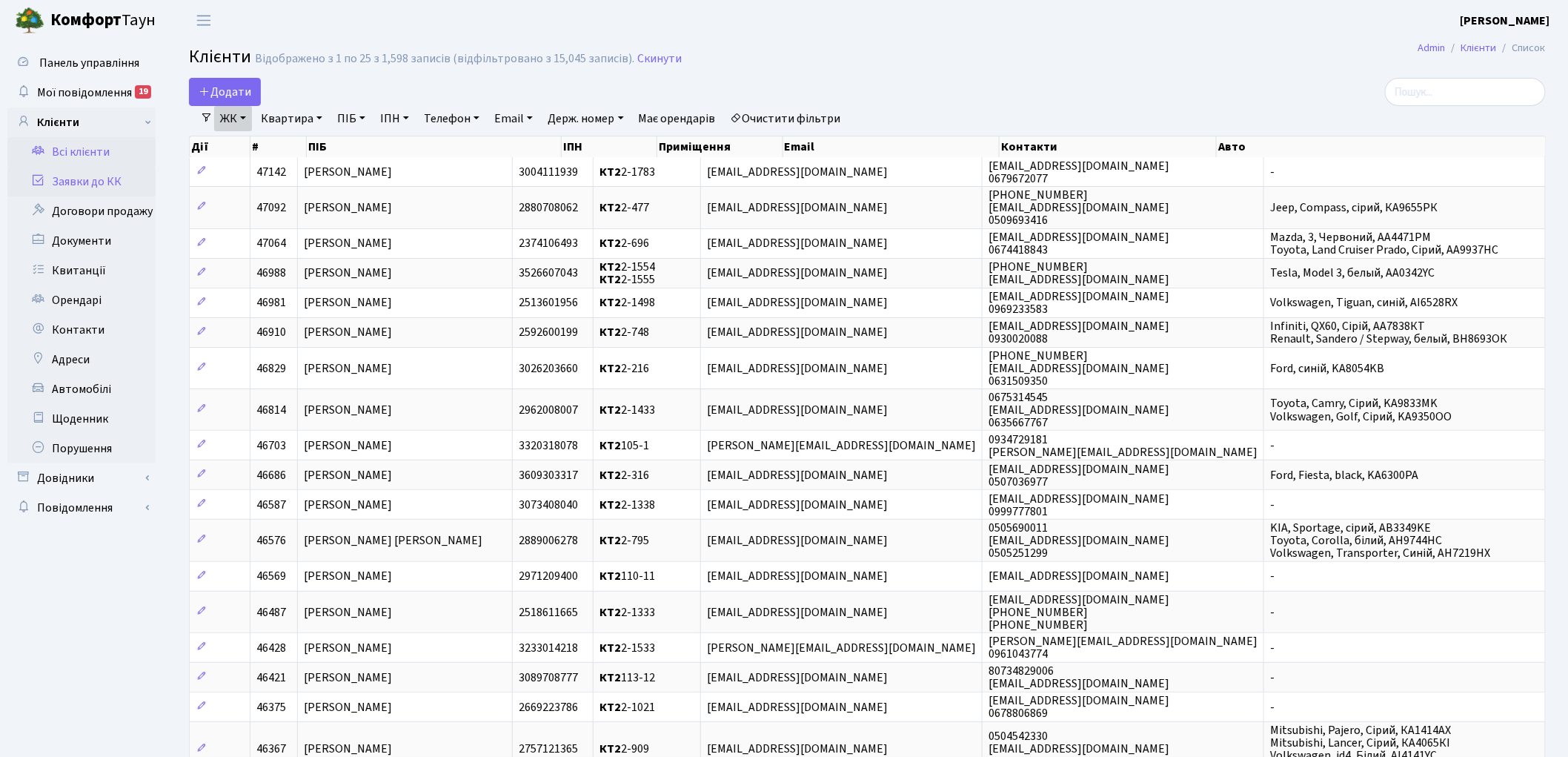
click at [85, 182] on link "Заявки до КК" at bounding box center [82, 182] width 148 height 29
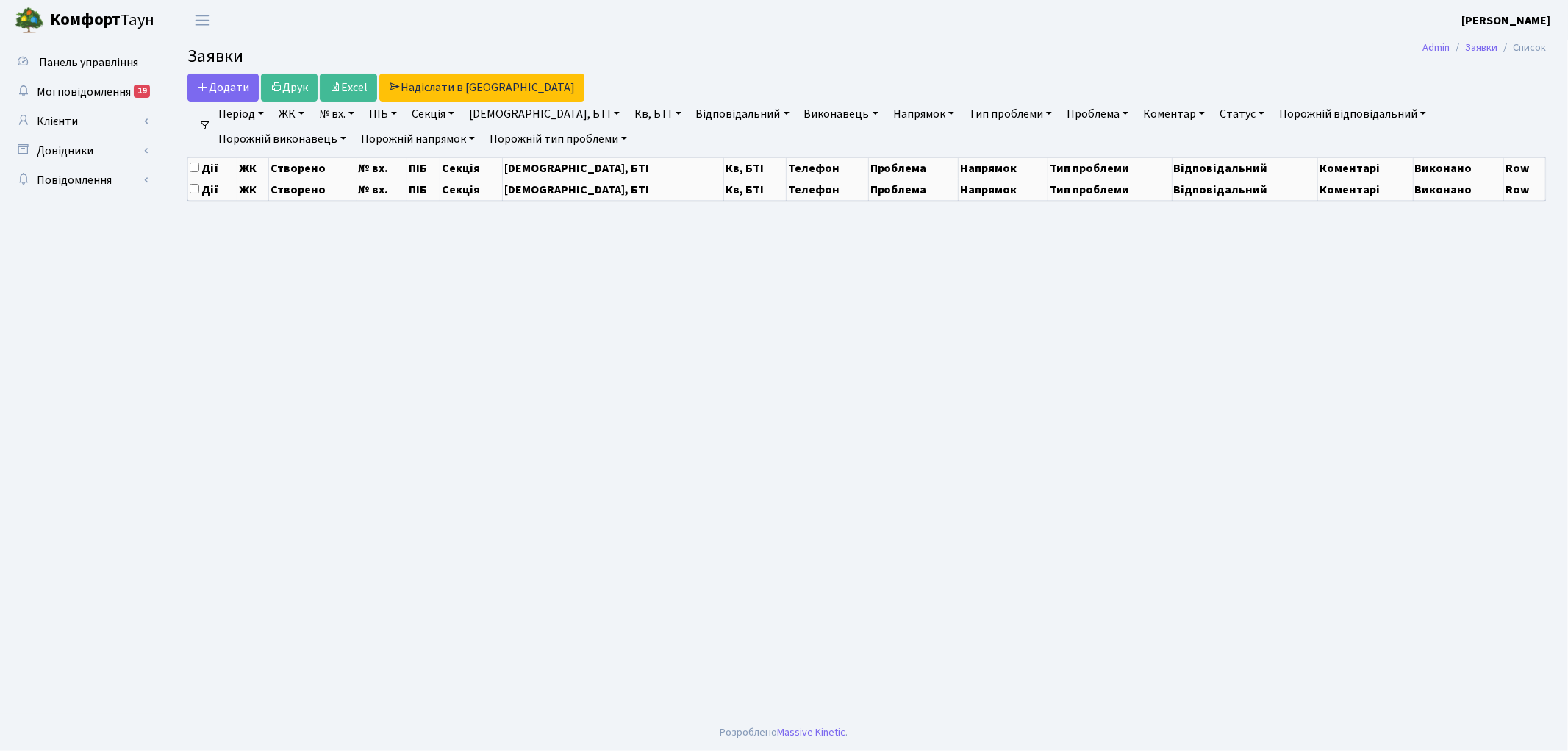
select select "25"
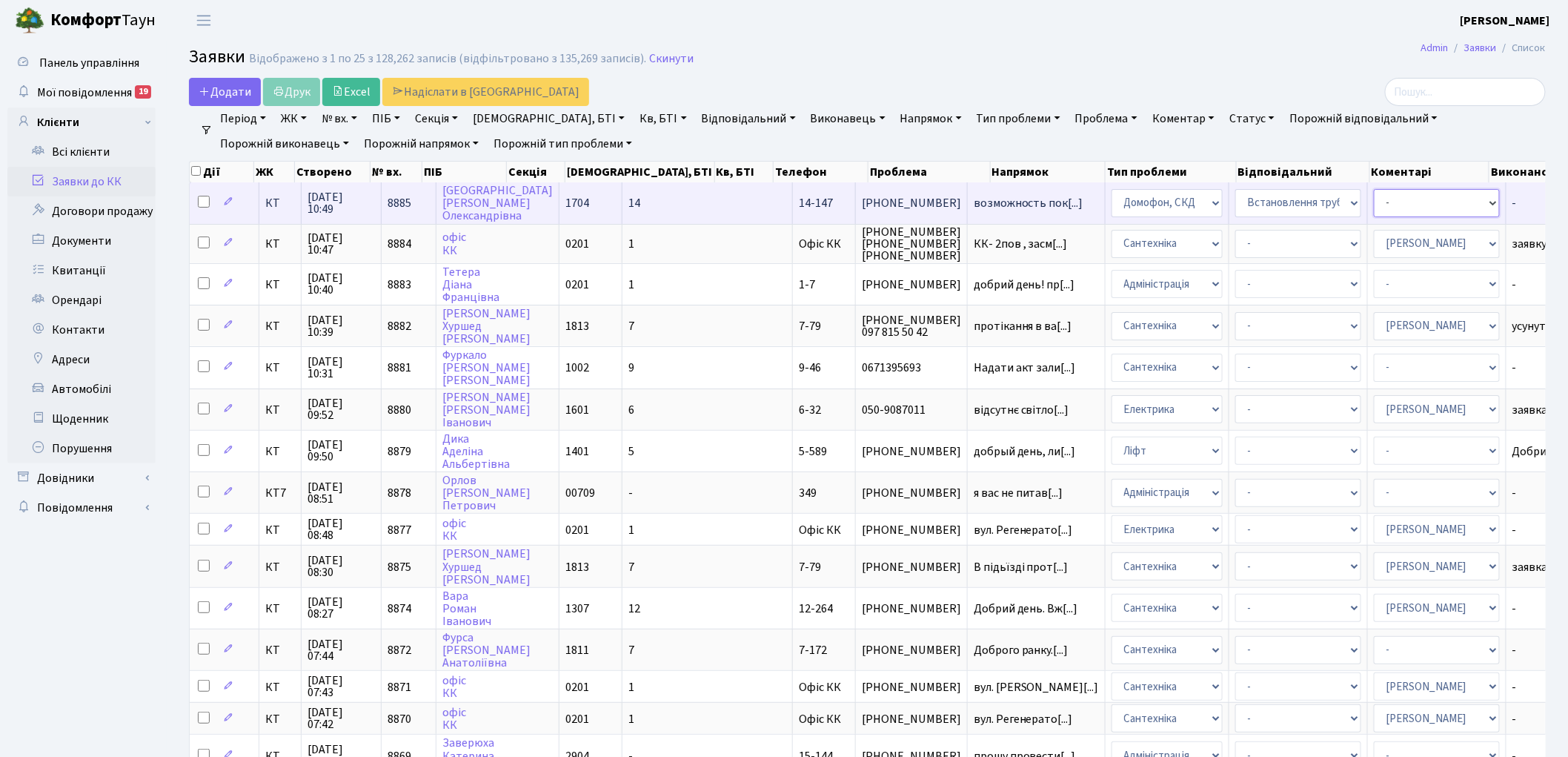
click at [1374, 200] on select "- Адміністратор ЖК ДП Адміністратор ЖК КТ Адміністратор ЖК СП [PERSON_NAME] [PE…" at bounding box center [1436, 202] width 126 height 28
select select "22"
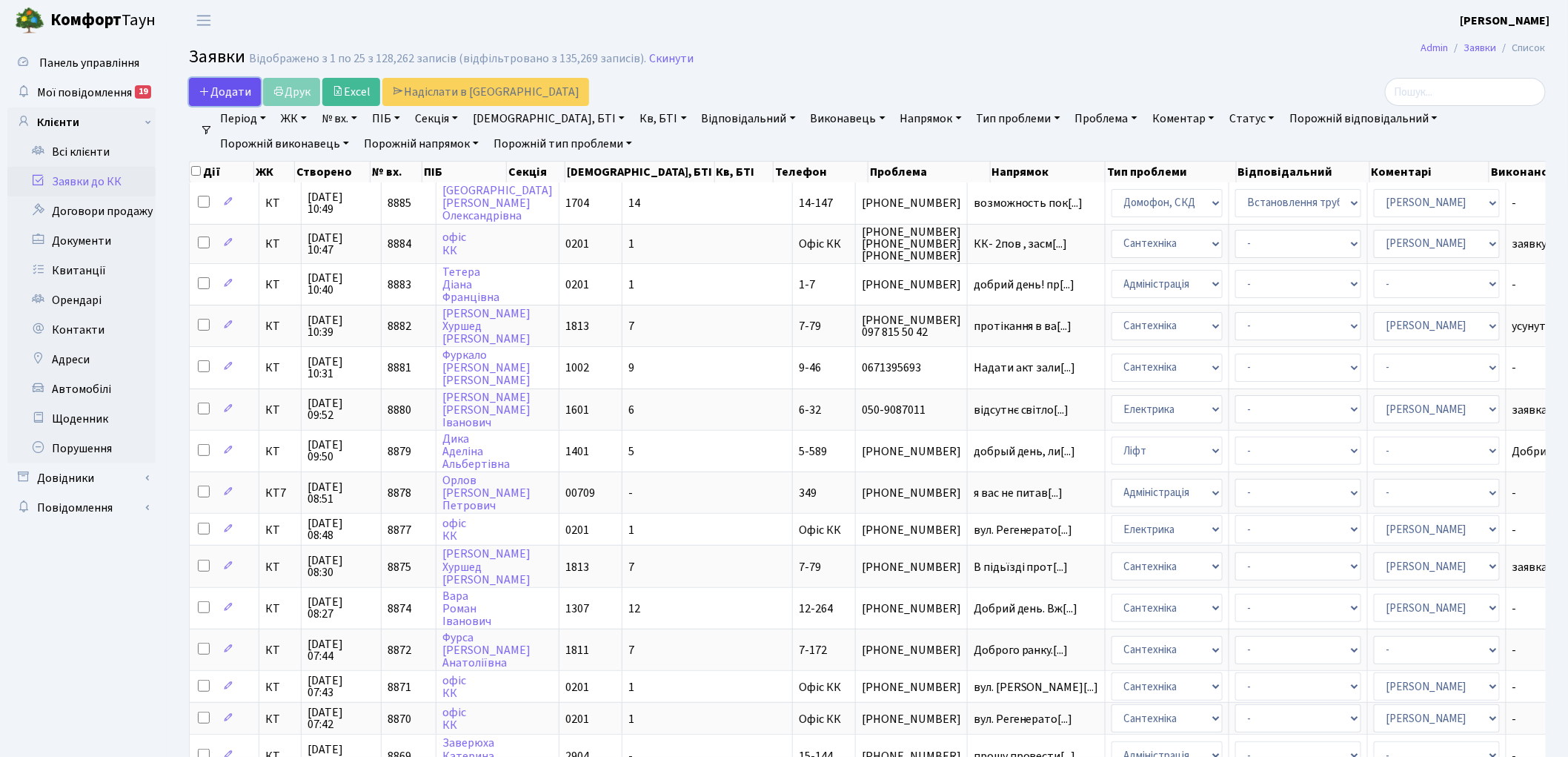
click at [220, 82] on link "Додати" at bounding box center [225, 92] width 72 height 28
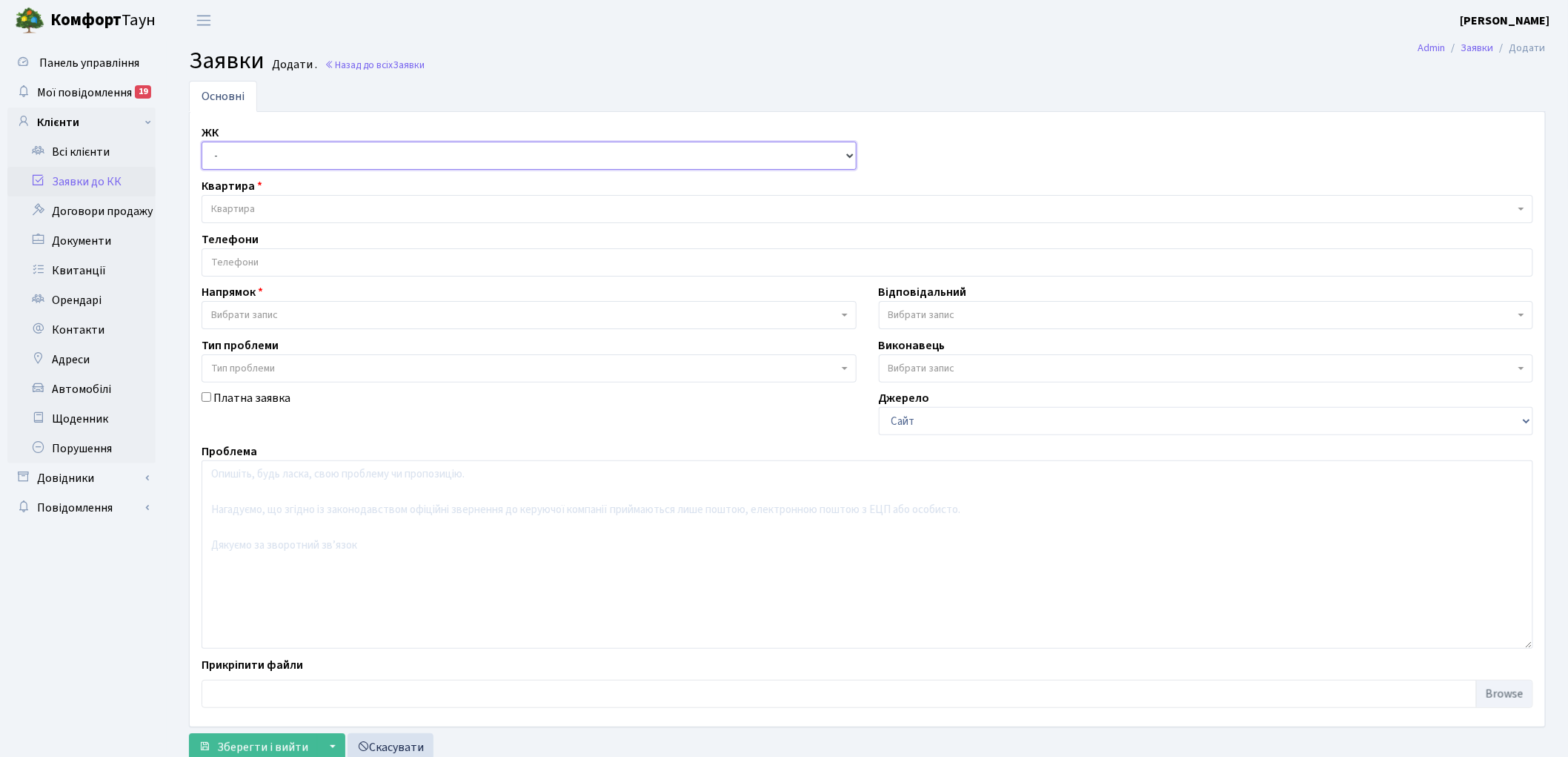
click at [239, 153] on select "- КТ, вул. Регенераторна, 4 КТ2, просп. [STREET_ADDRESS] [STREET_ADDRESS] [PERS…" at bounding box center [528, 155] width 655 height 28
select select "271"
click at [201, 142] on select "- КТ, вул. Регенераторна, 4 КТ2, просп. [STREET_ADDRESS] [STREET_ADDRESS] [PERS…" at bounding box center [528, 155] width 655 height 28
select select
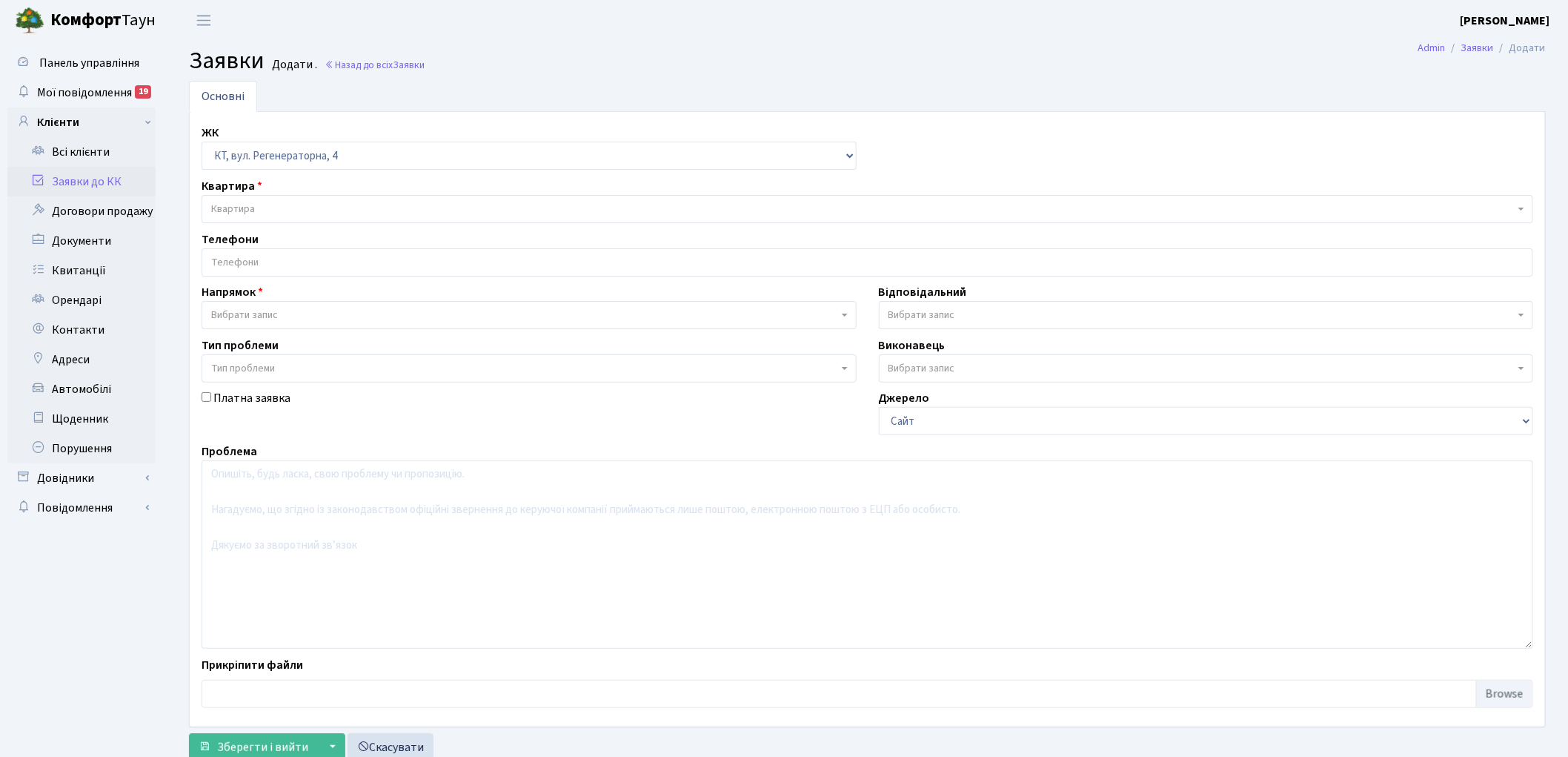
click at [256, 207] on span "Квартира" at bounding box center [862, 208] width 1303 height 15
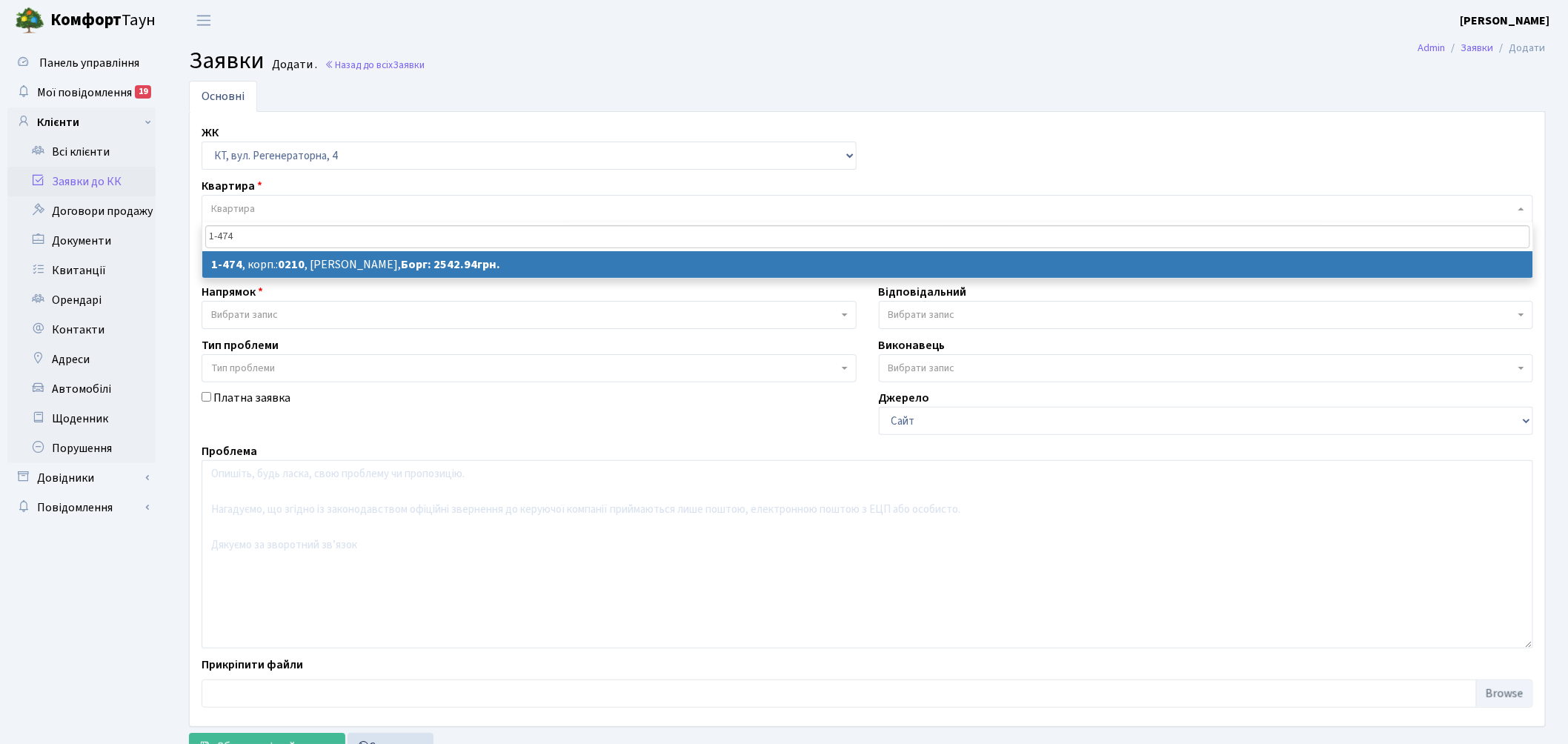
type input "1-474"
select select
select select "393"
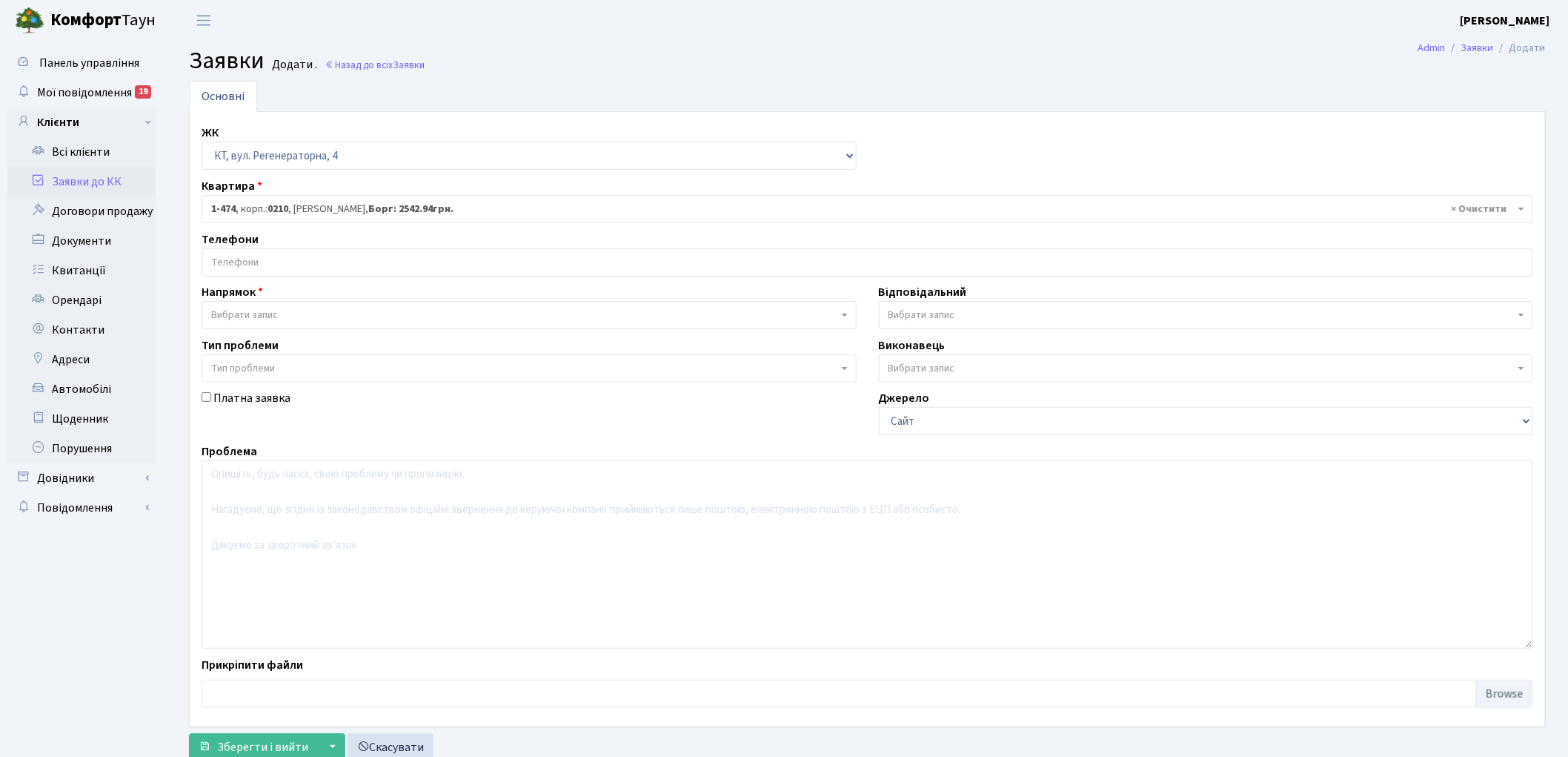
click at [260, 315] on span "Вибрати запис" at bounding box center [244, 315] width 66 height 15
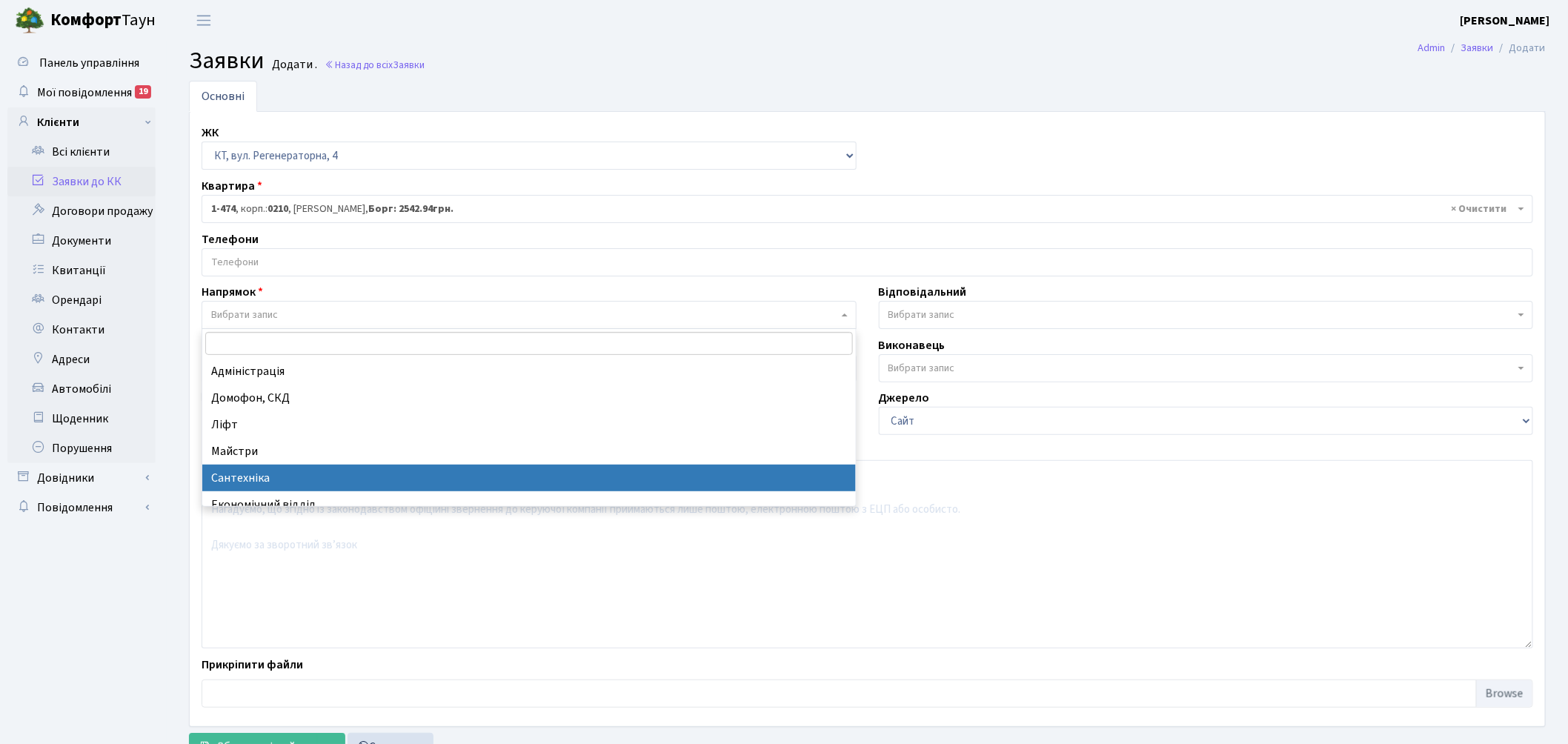
select select "2"
select select
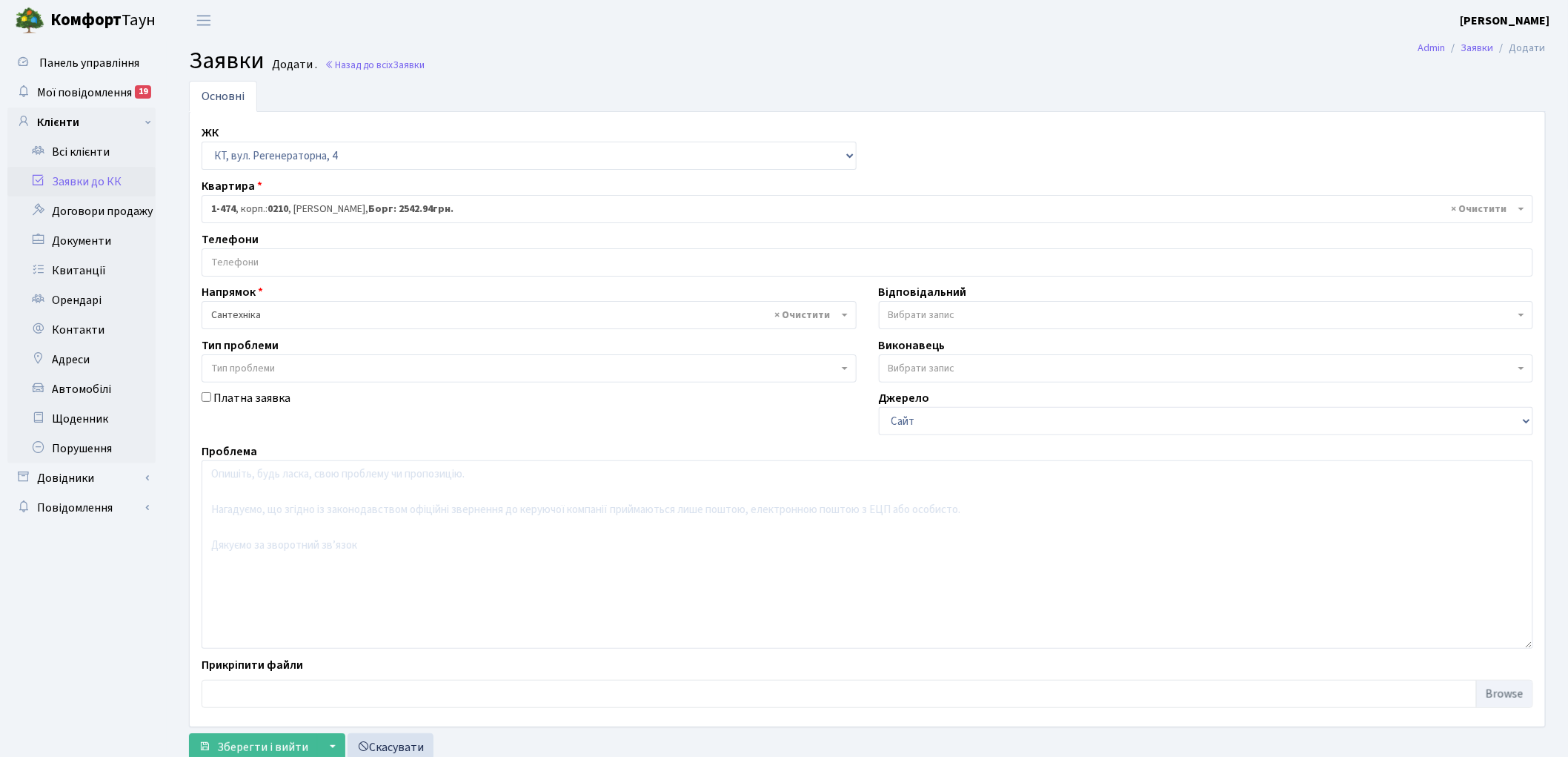
click at [919, 315] on span "Вибрати запис" at bounding box center [922, 315] width 66 height 15
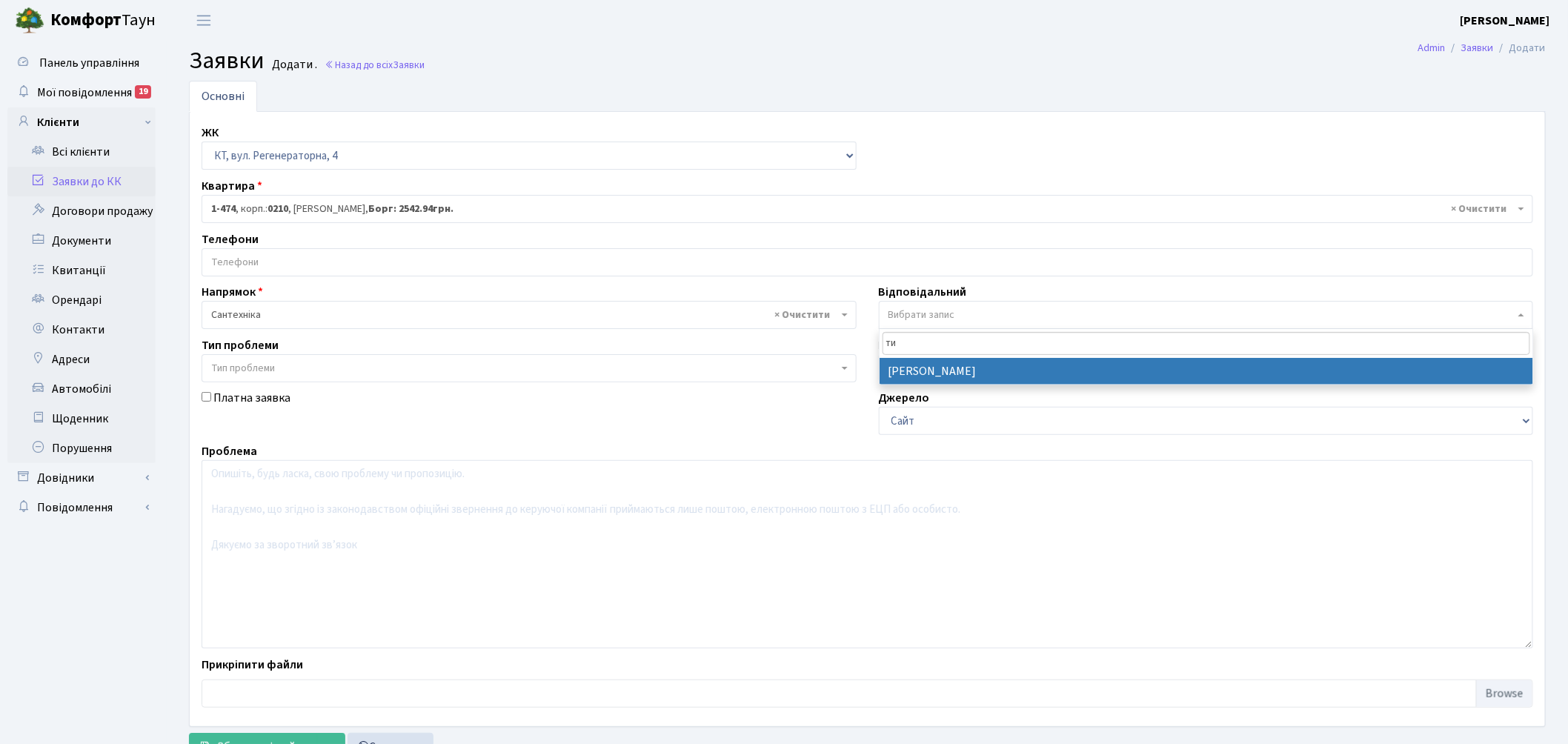
type input "ти"
select select "67"
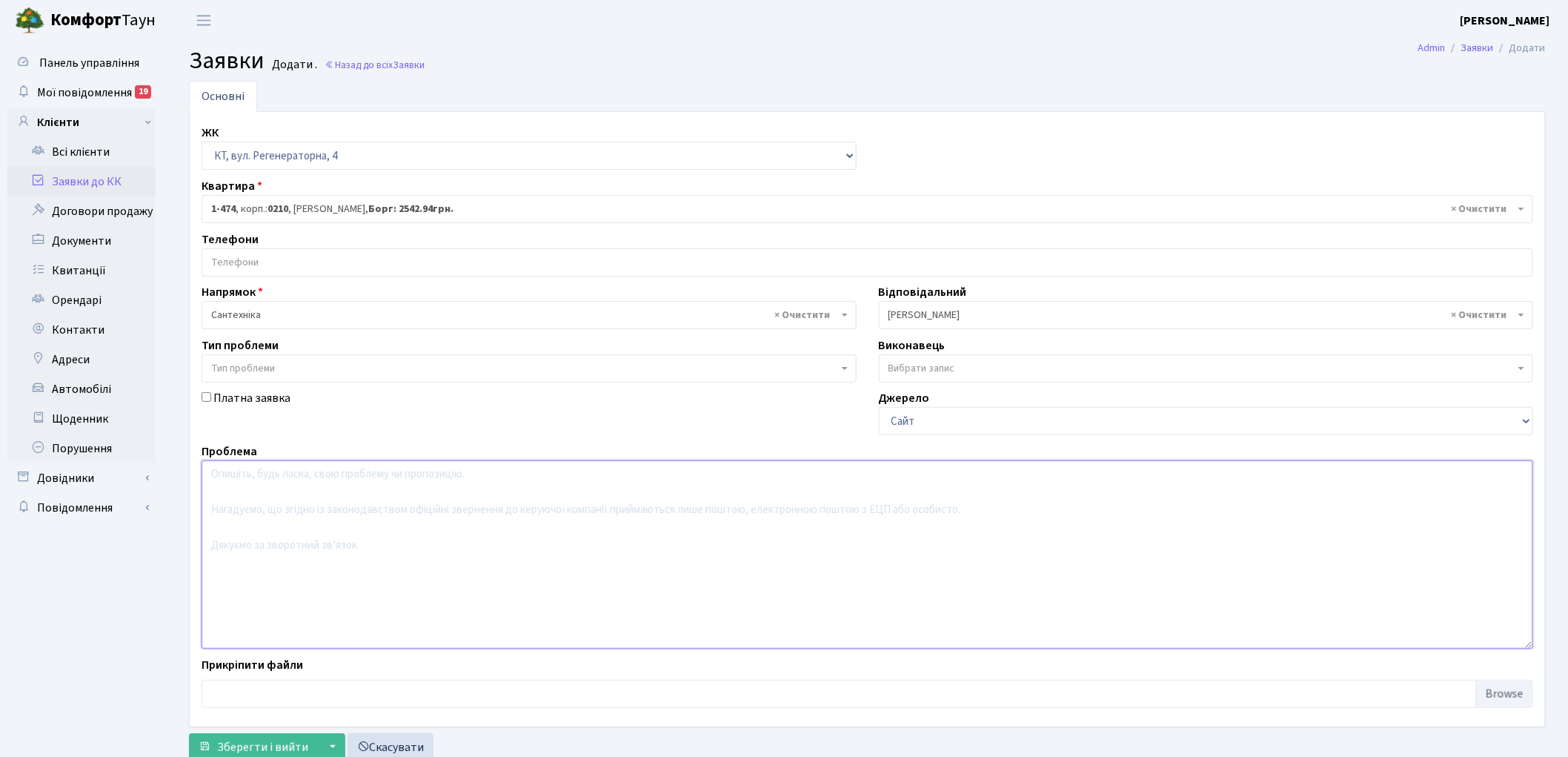
click at [347, 532] on textarea at bounding box center [867, 554] width 1332 height 189
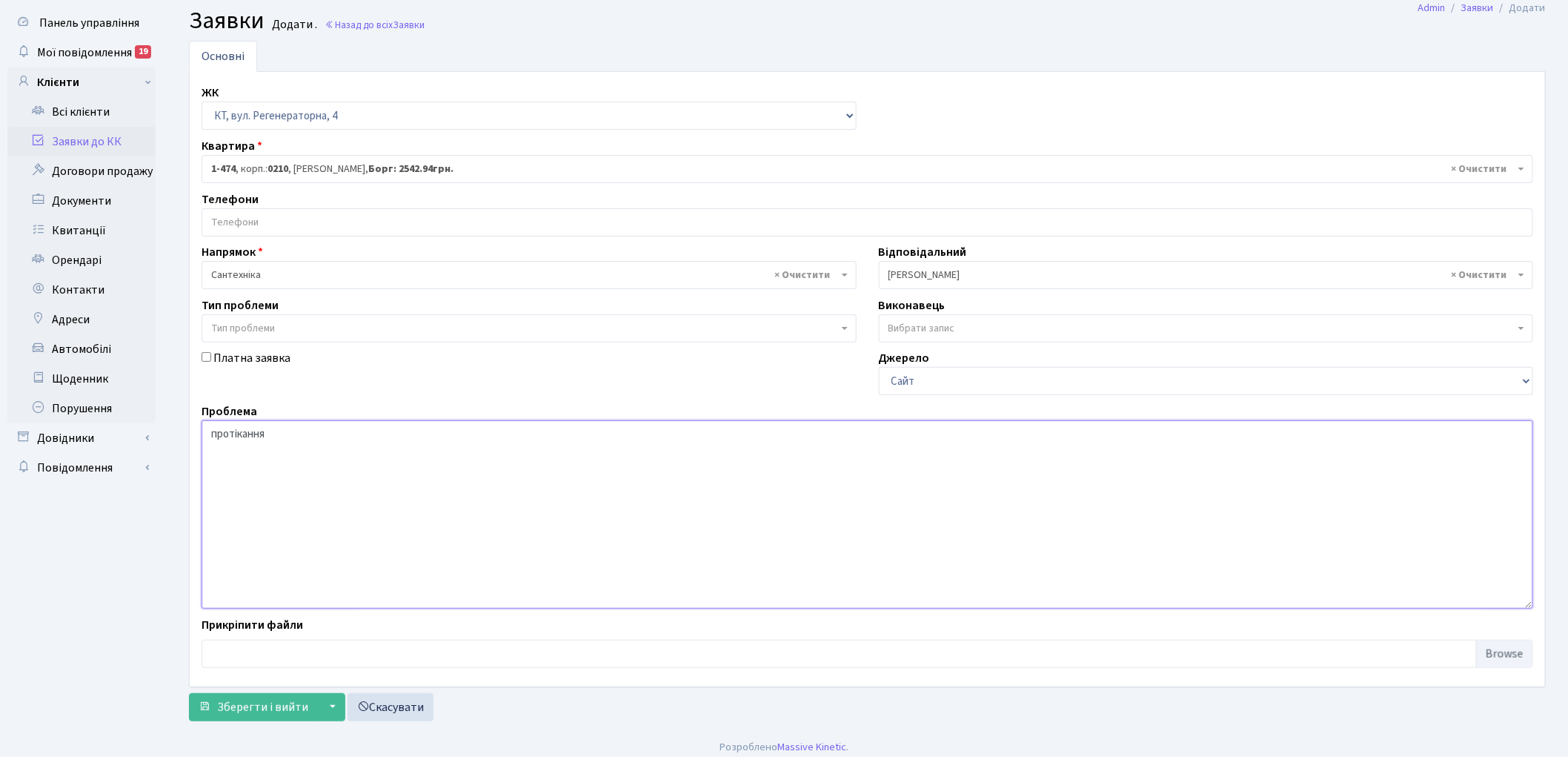
scroll to position [49, 0]
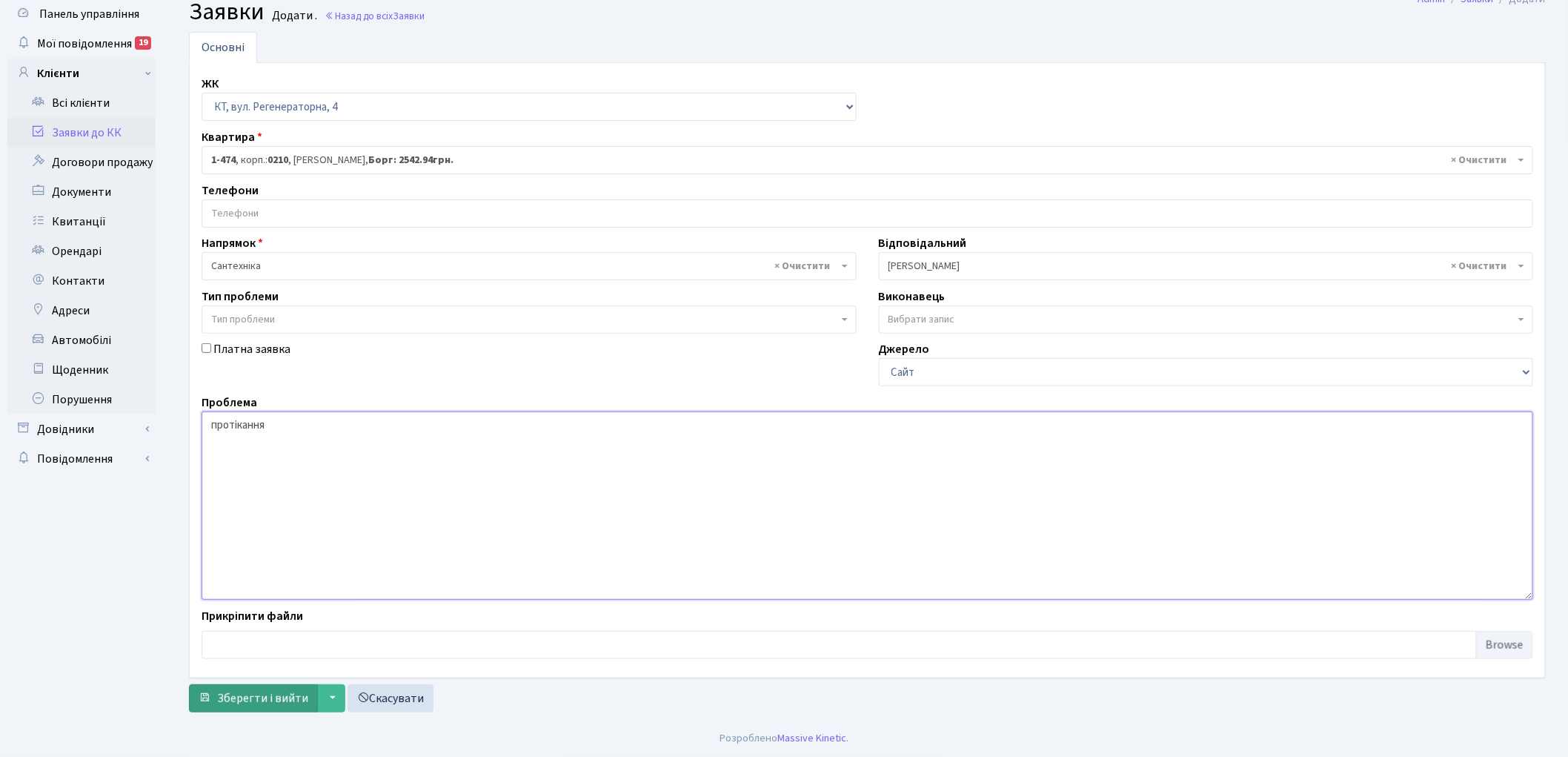
type textarea "протікання"
click at [242, 698] on span "Зберегти і вийти" at bounding box center [262, 697] width 91 height 17
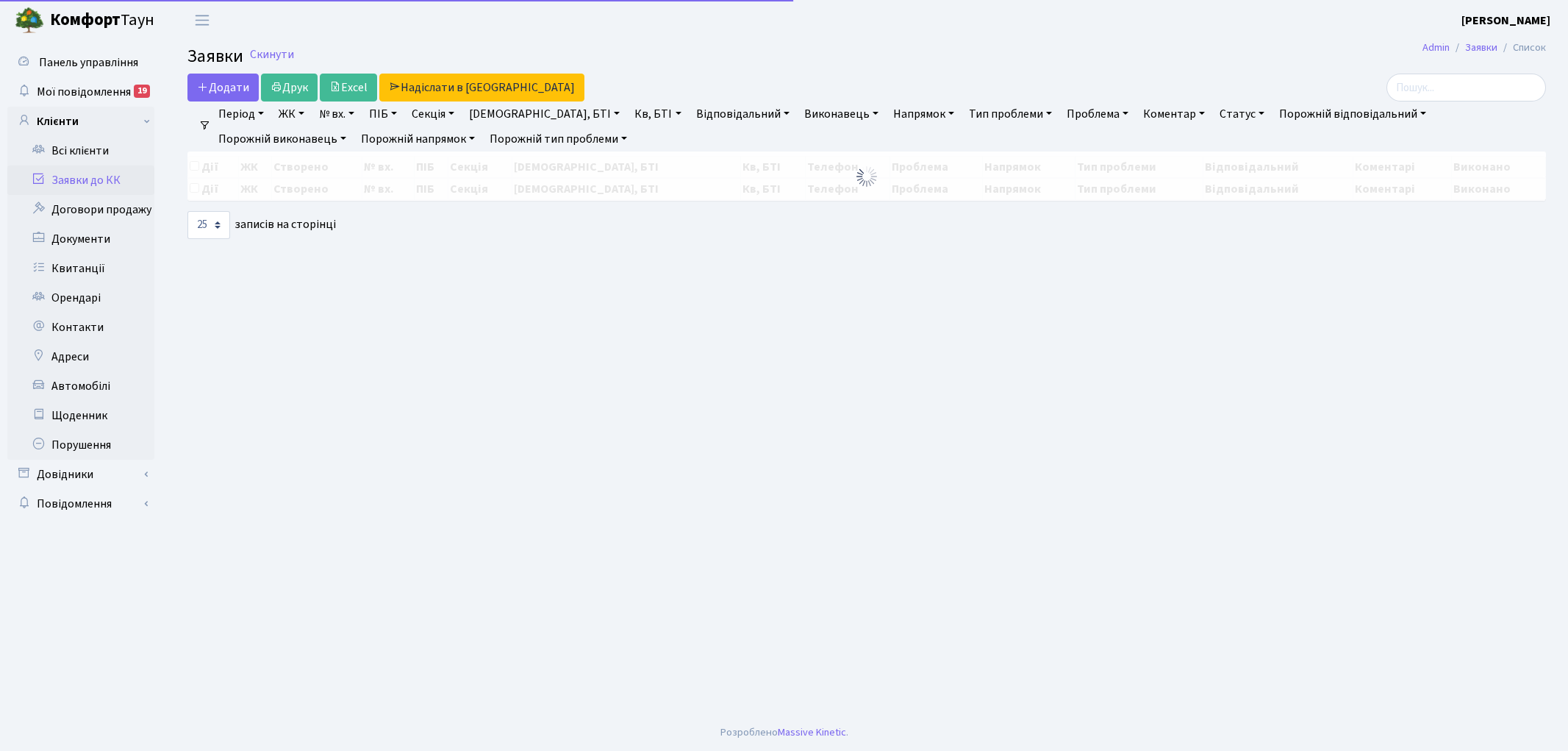
select select "25"
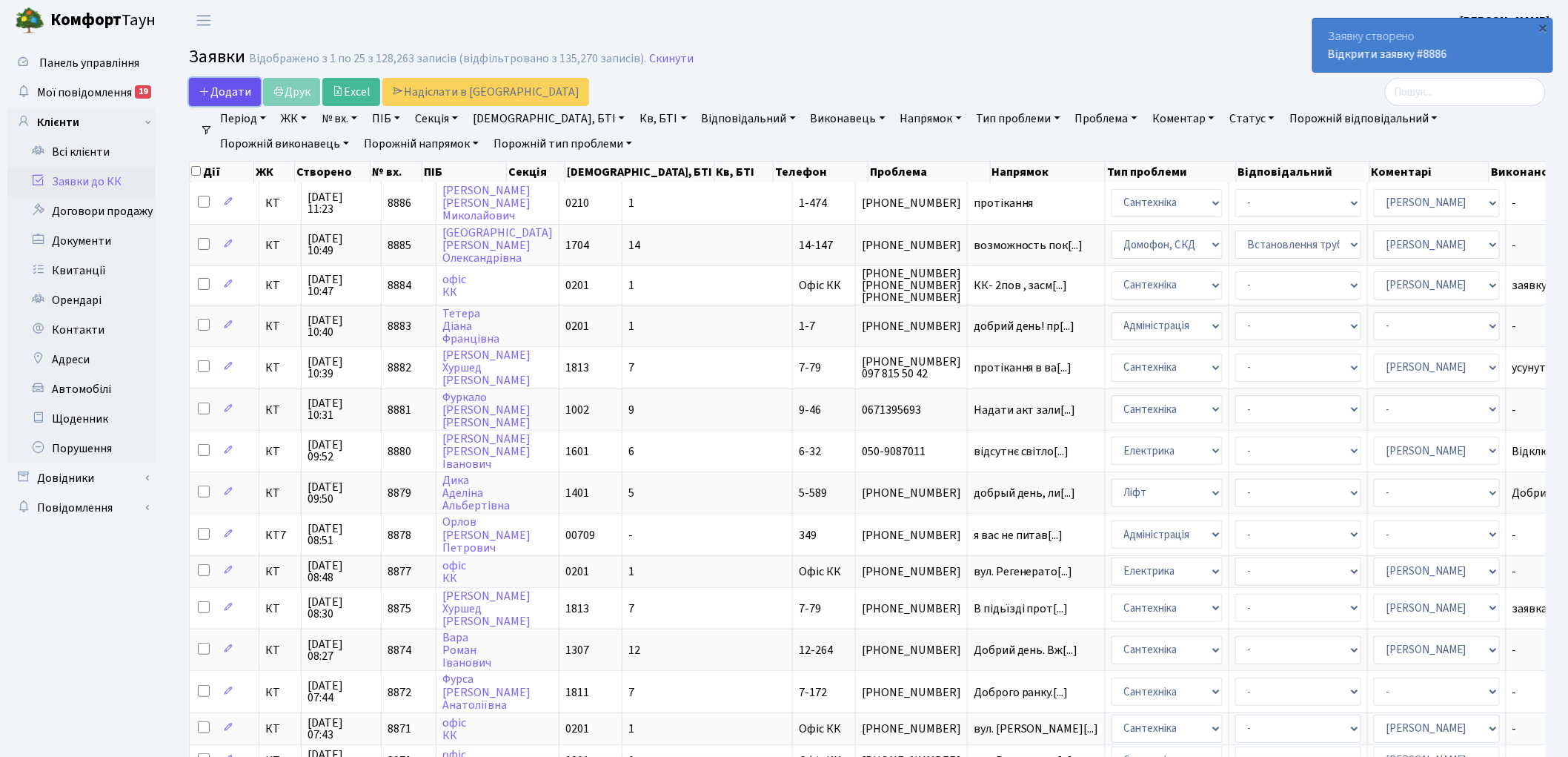
click at [216, 95] on span "Додати" at bounding box center [225, 92] width 53 height 17
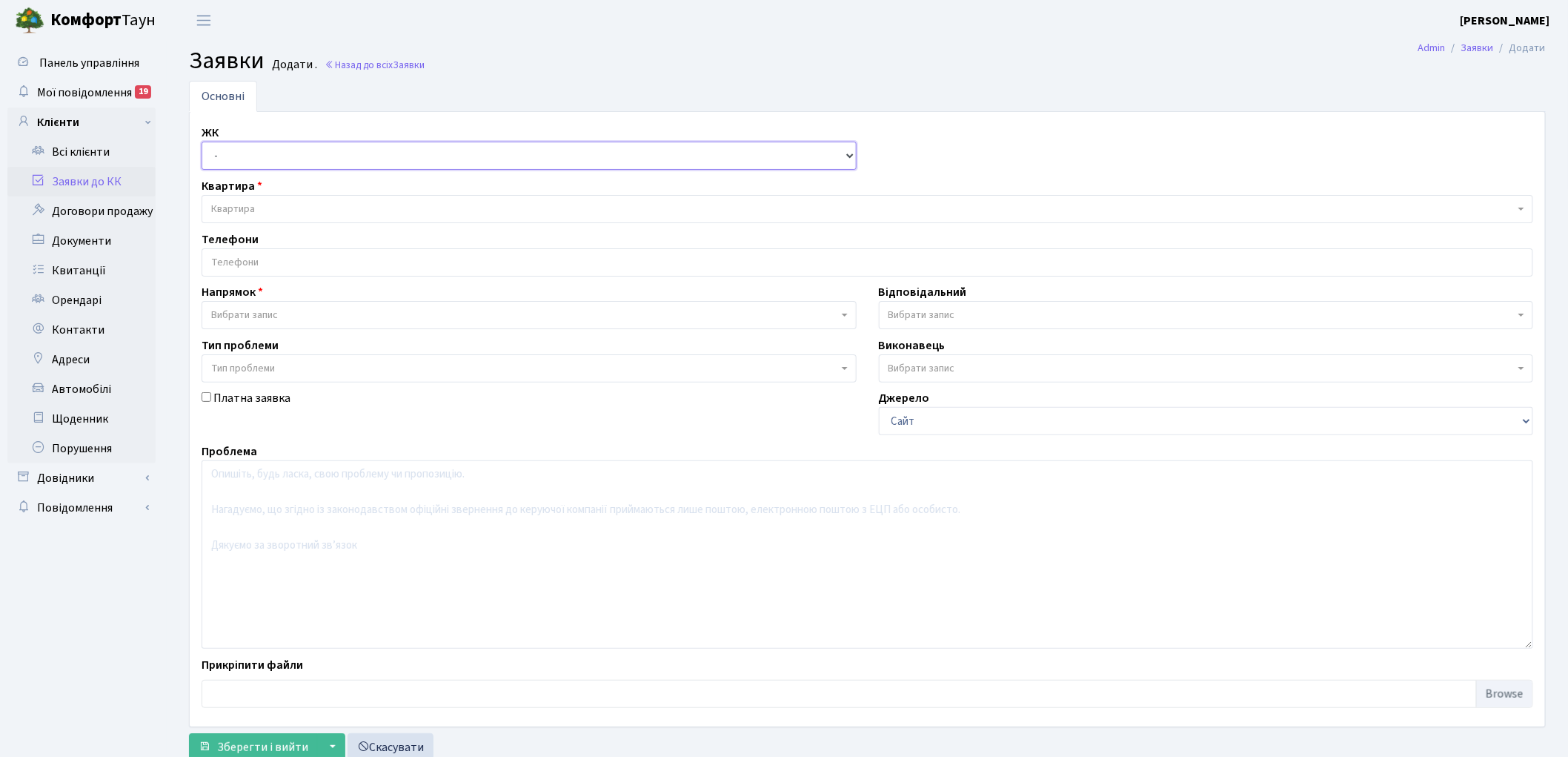
click at [252, 158] on select "- КТ, вул. Регенераторна, 4 КТ2, просп. [STREET_ADDRESS] [STREET_ADDRESS] [PERS…" at bounding box center [528, 155] width 655 height 28
select select "271"
click at [201, 142] on select "- КТ, вул. Регенераторна, 4 КТ2, просп. [STREET_ADDRESS] [STREET_ADDRESS] [PERS…" at bounding box center [528, 155] width 655 height 28
select select
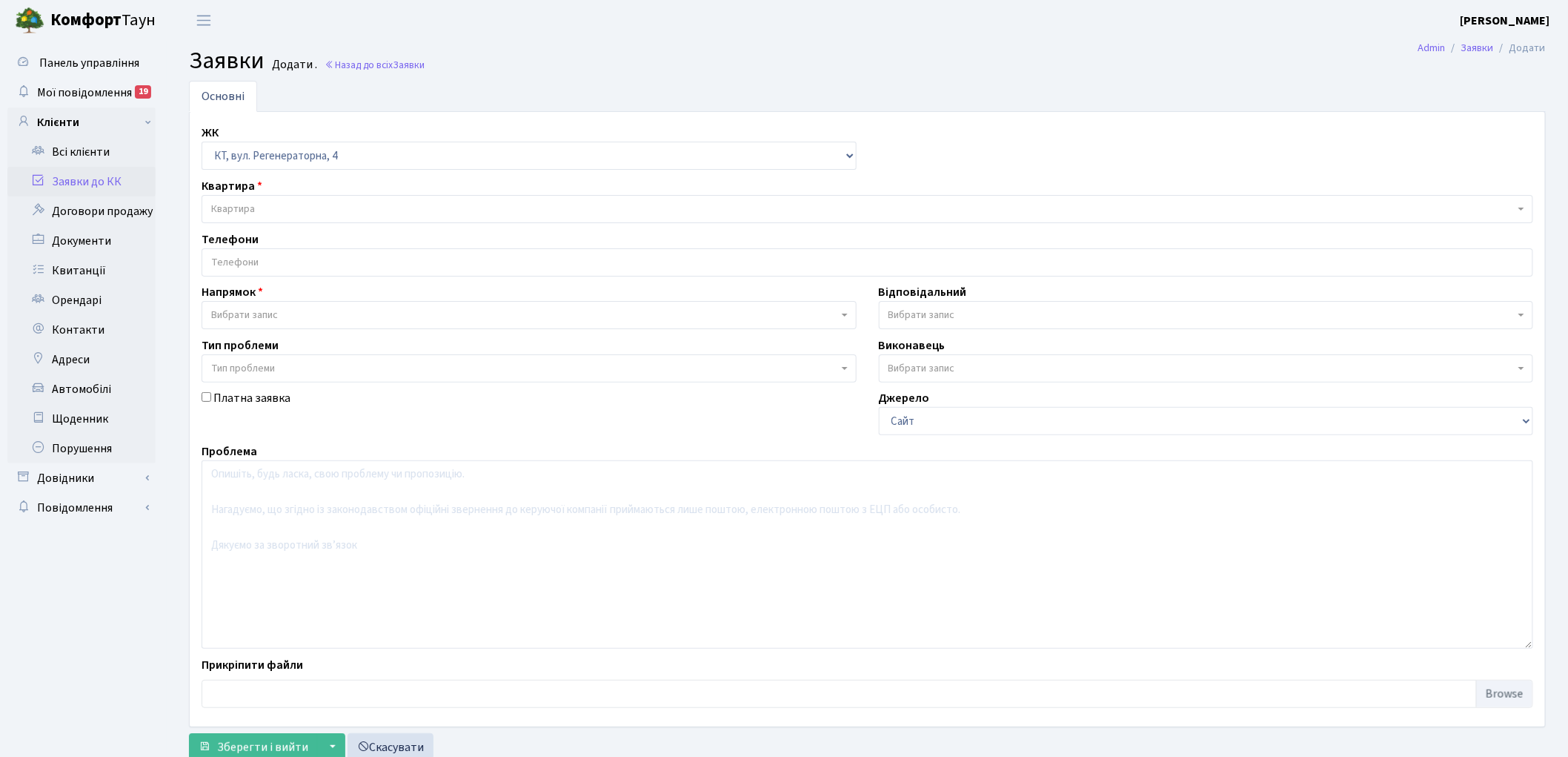
click at [260, 207] on span "Квартира" at bounding box center [862, 208] width 1303 height 15
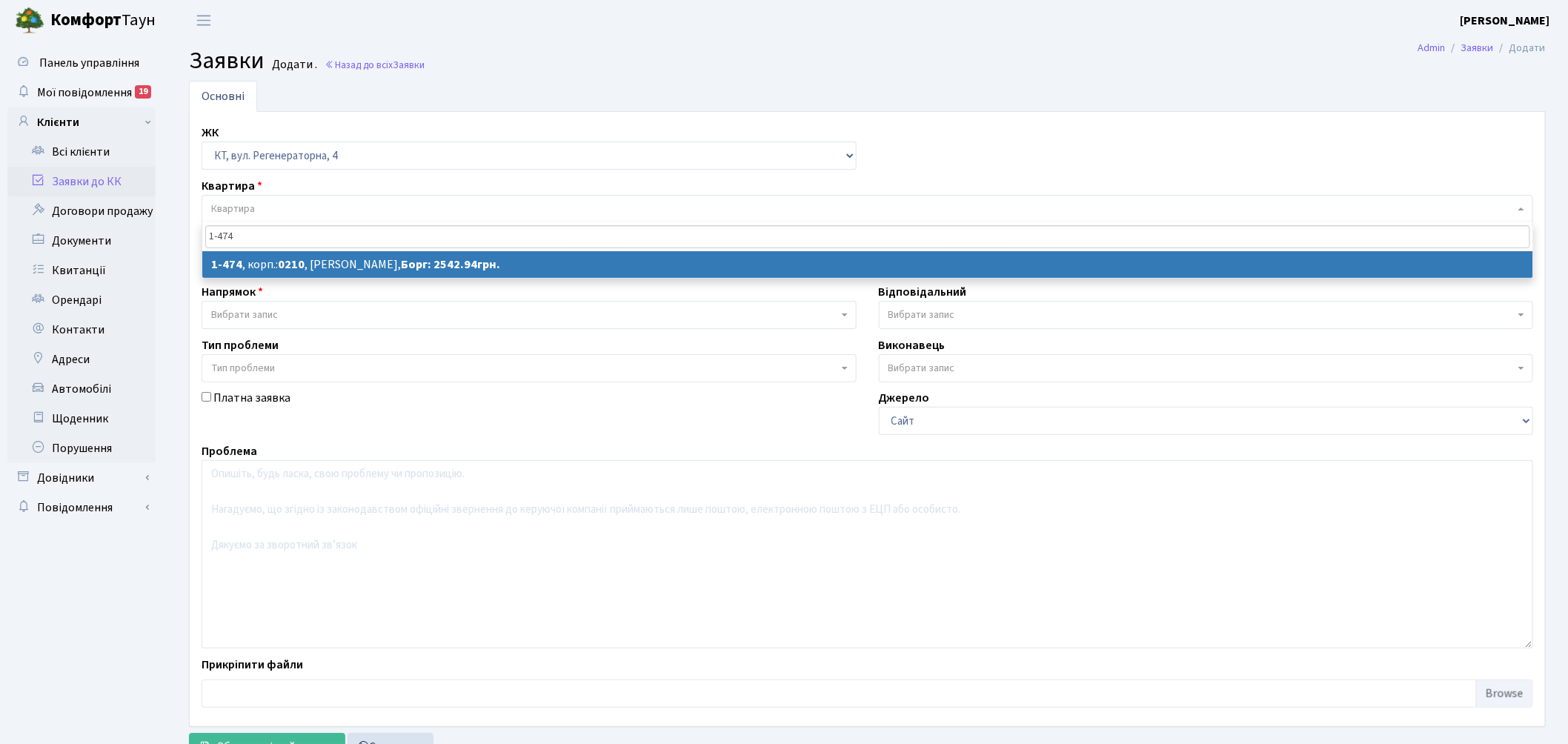
type input "1-474"
select select
select select "393"
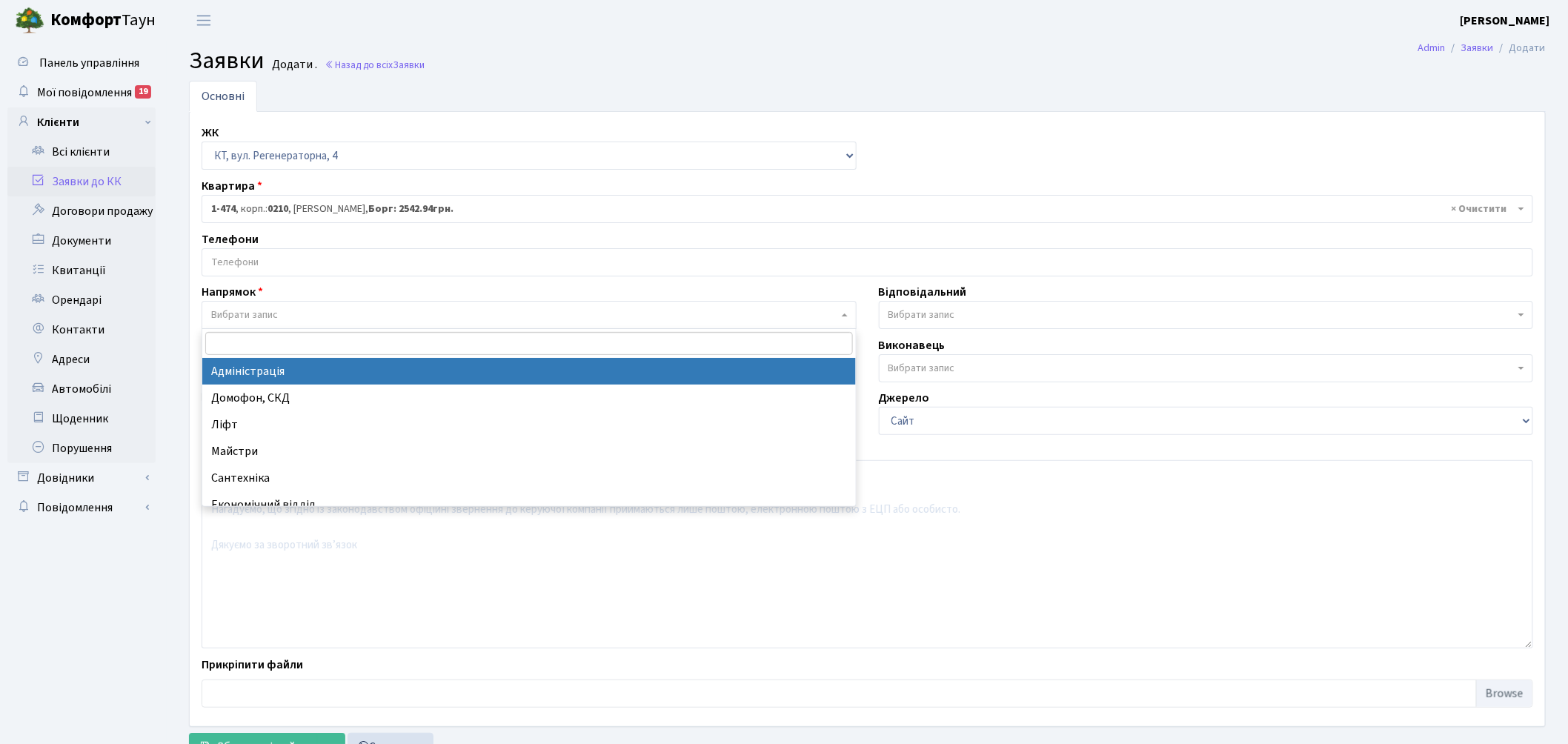
click at [263, 315] on span "Вибрати запис" at bounding box center [244, 314] width 66 height 15
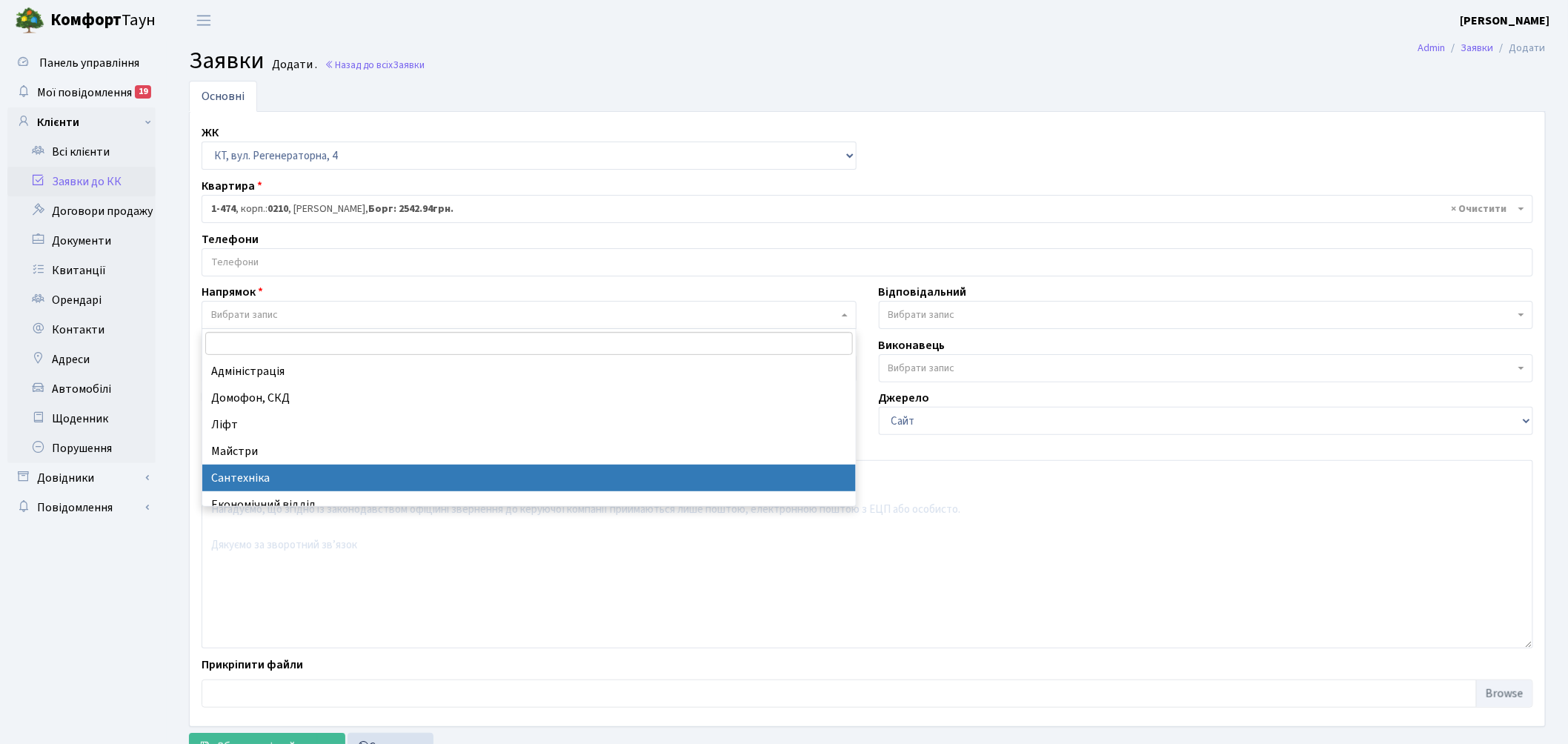
select select "2"
select select
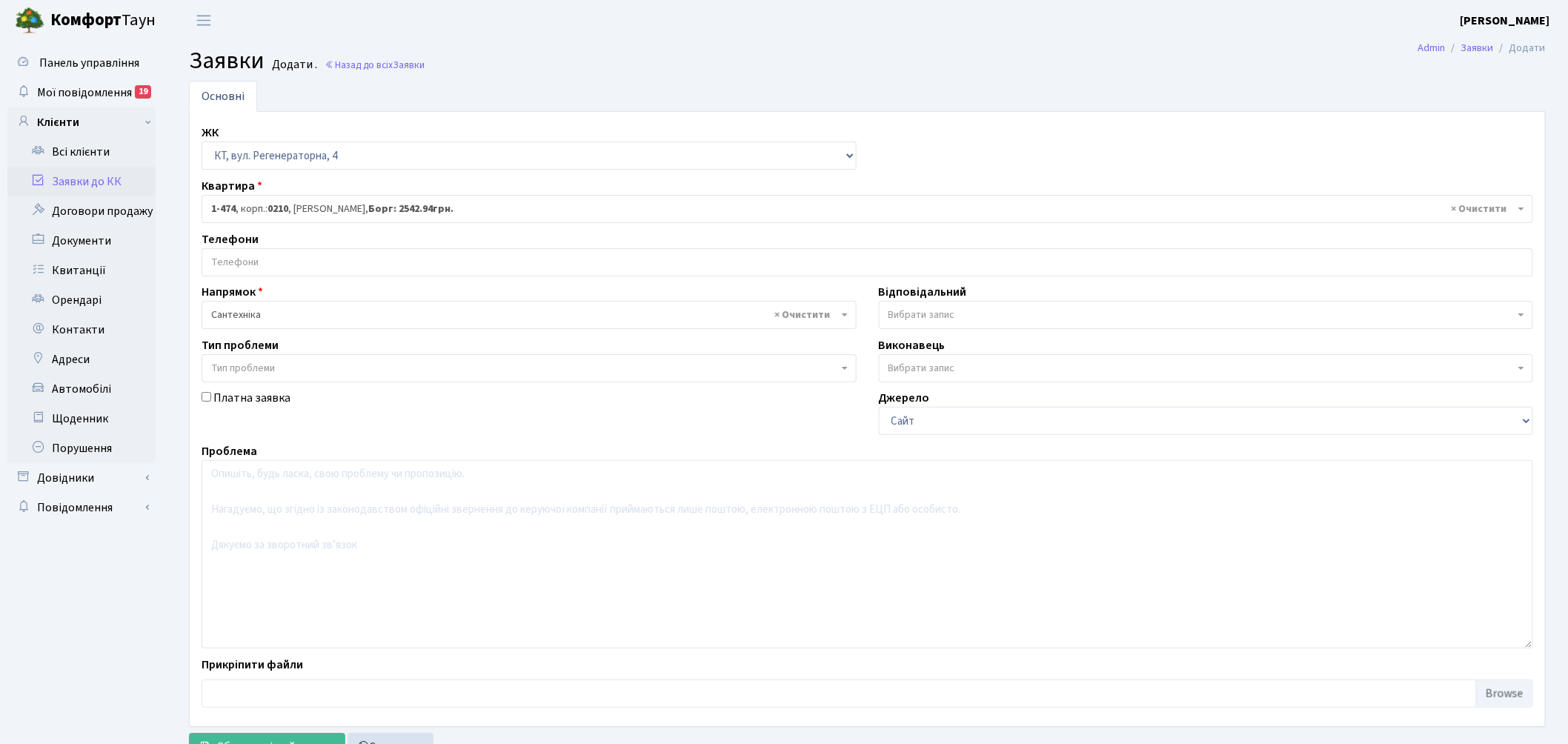
click at [934, 307] on span "Вибрати запис" at bounding box center [1206, 314] width 655 height 28
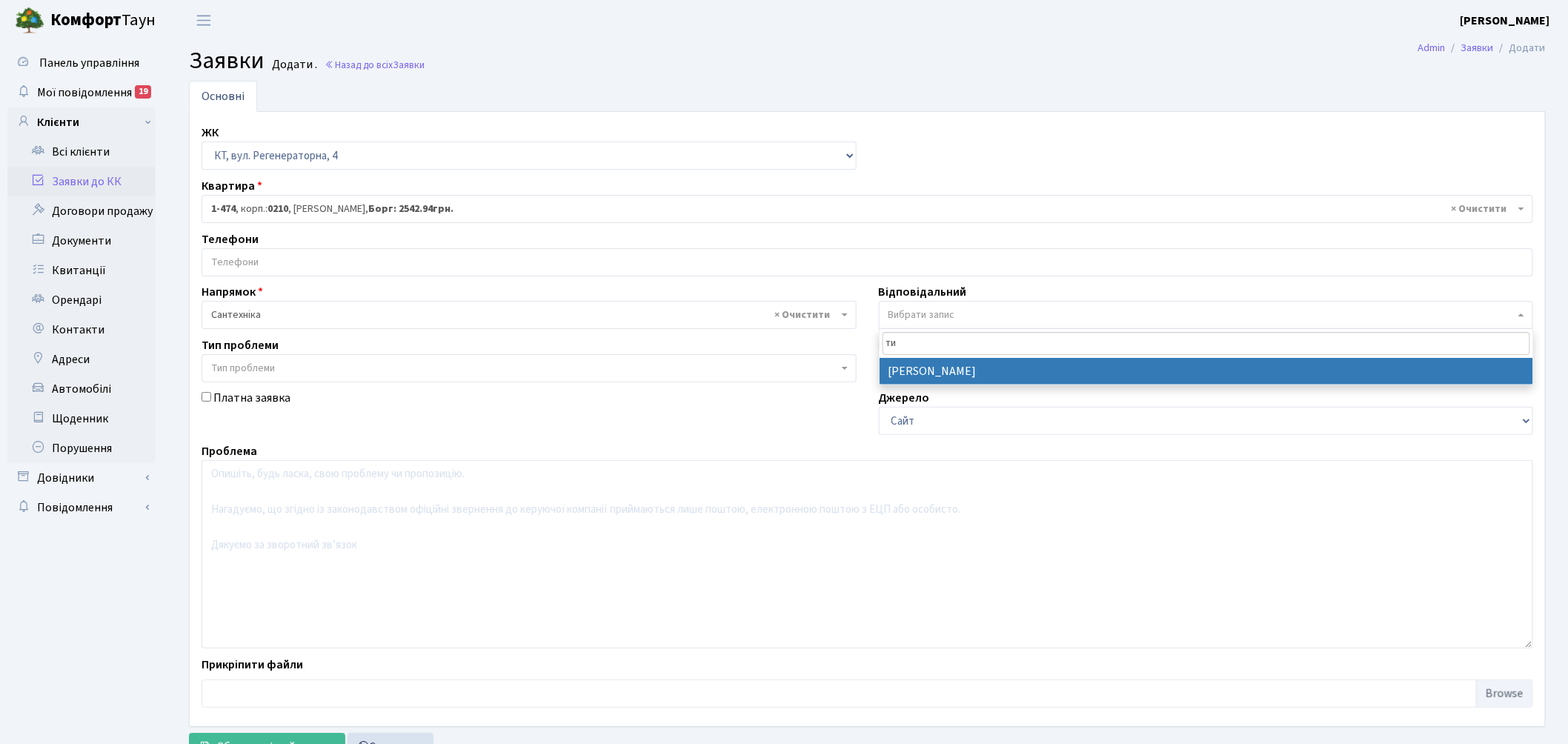
type input "ти"
select select "67"
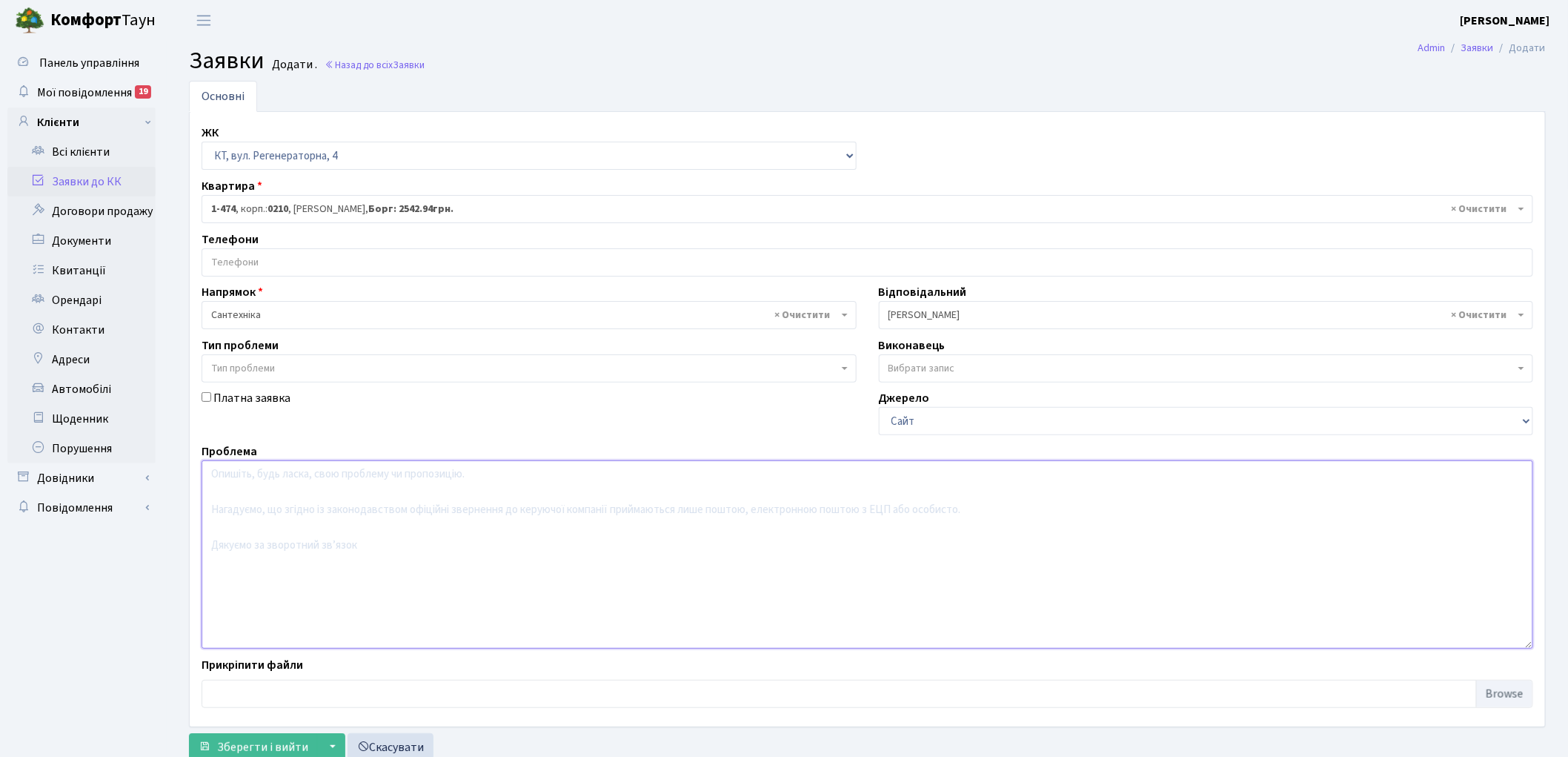
click at [400, 516] on textarea at bounding box center [867, 554] width 1332 height 189
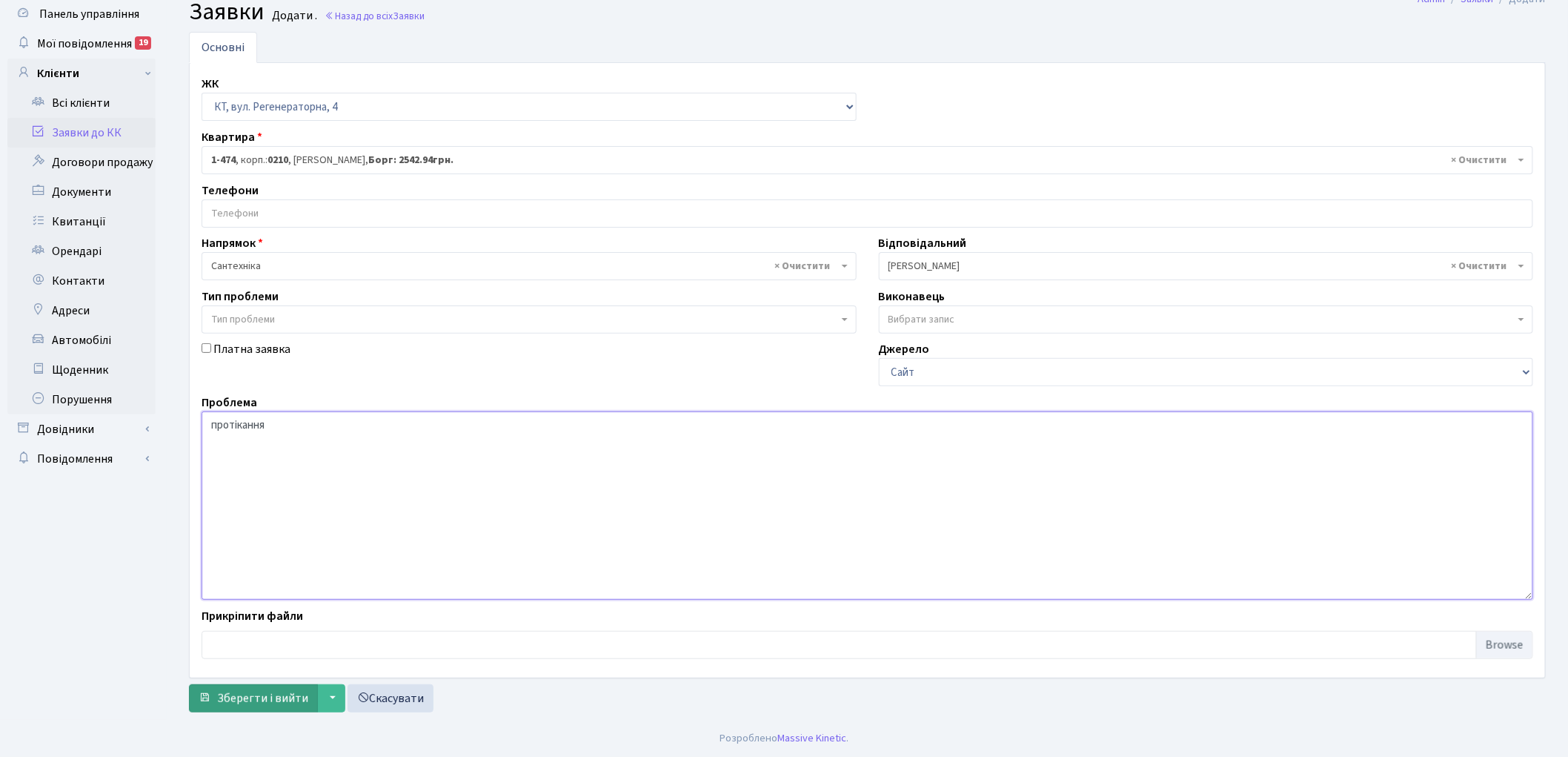
type textarea "протікання"
click at [248, 698] on span "Зберегти і вийти" at bounding box center [262, 697] width 91 height 17
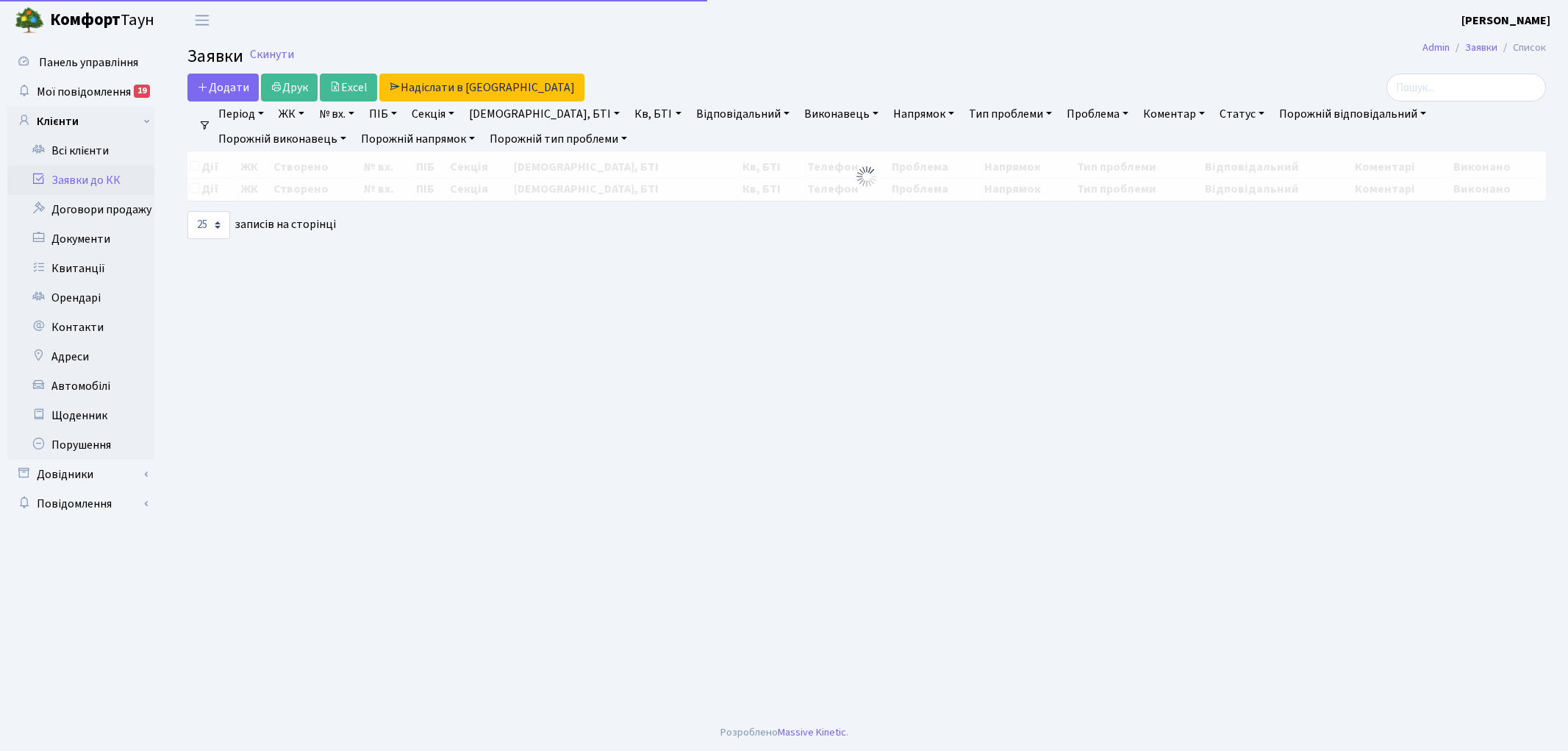
select select "25"
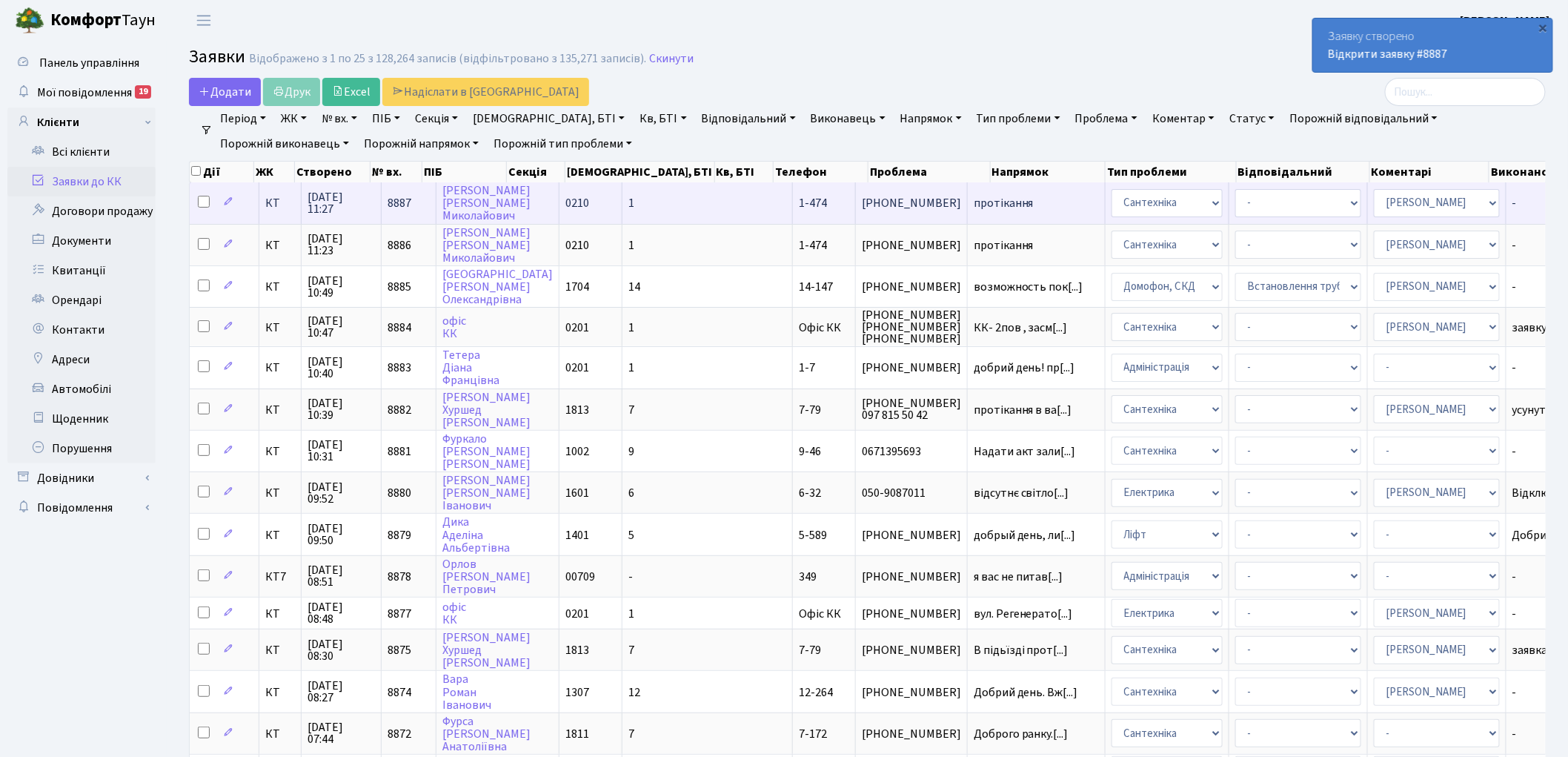
click at [392, 195] on span "8887" at bounding box center [399, 203] width 23 height 17
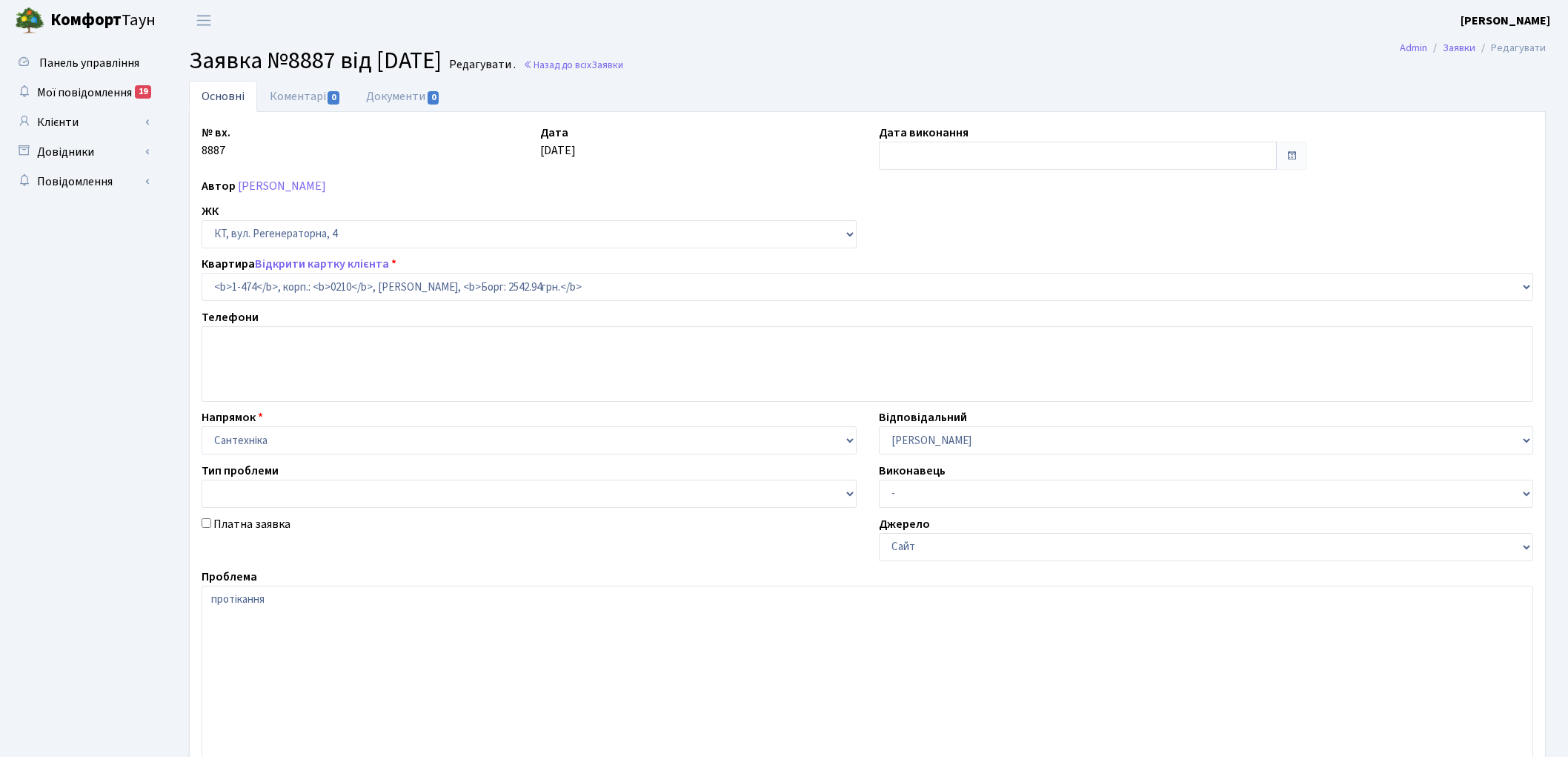
select select "393"
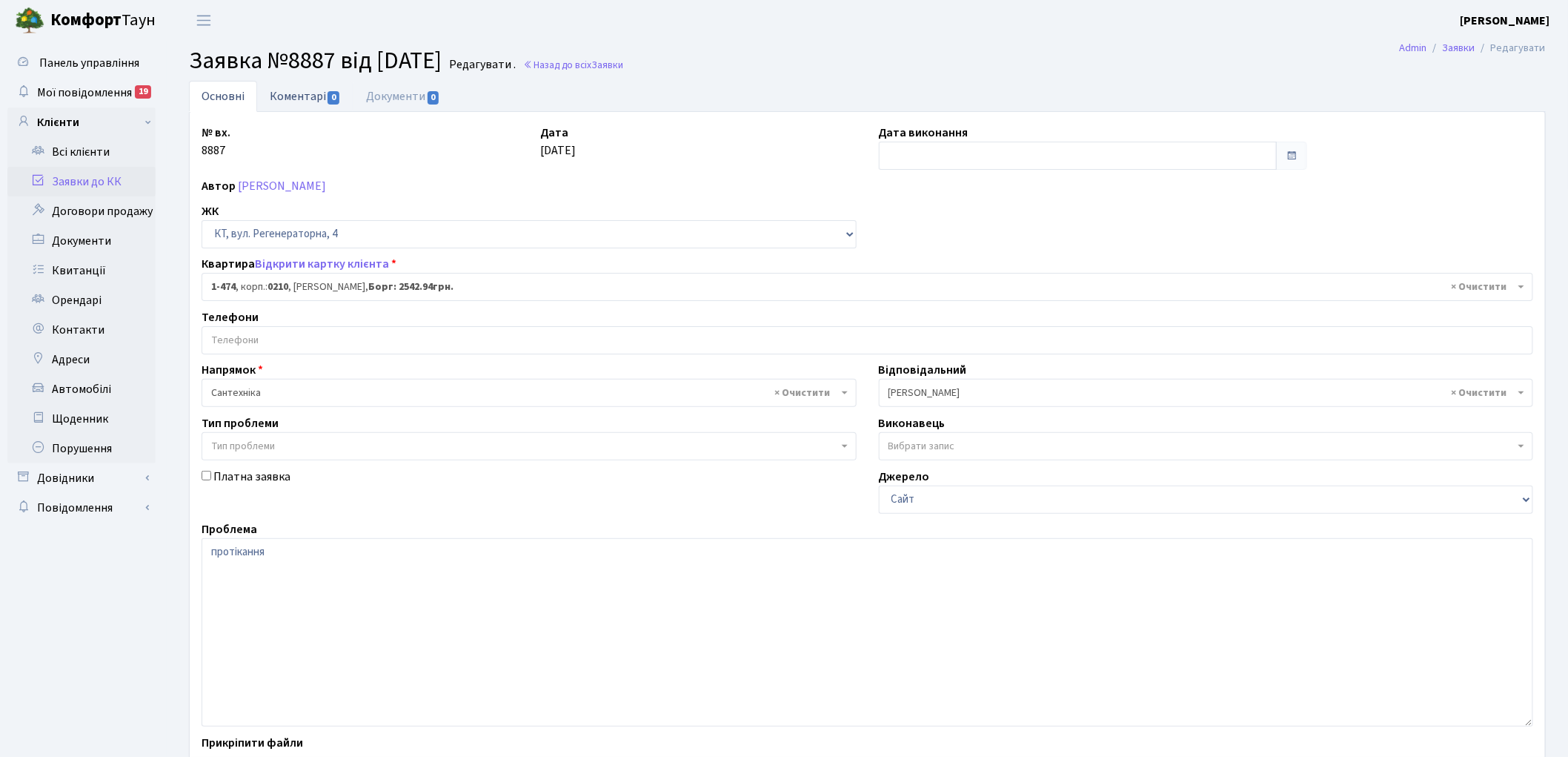
click at [280, 97] on link "Коментарі 0" at bounding box center [305, 96] width 97 height 30
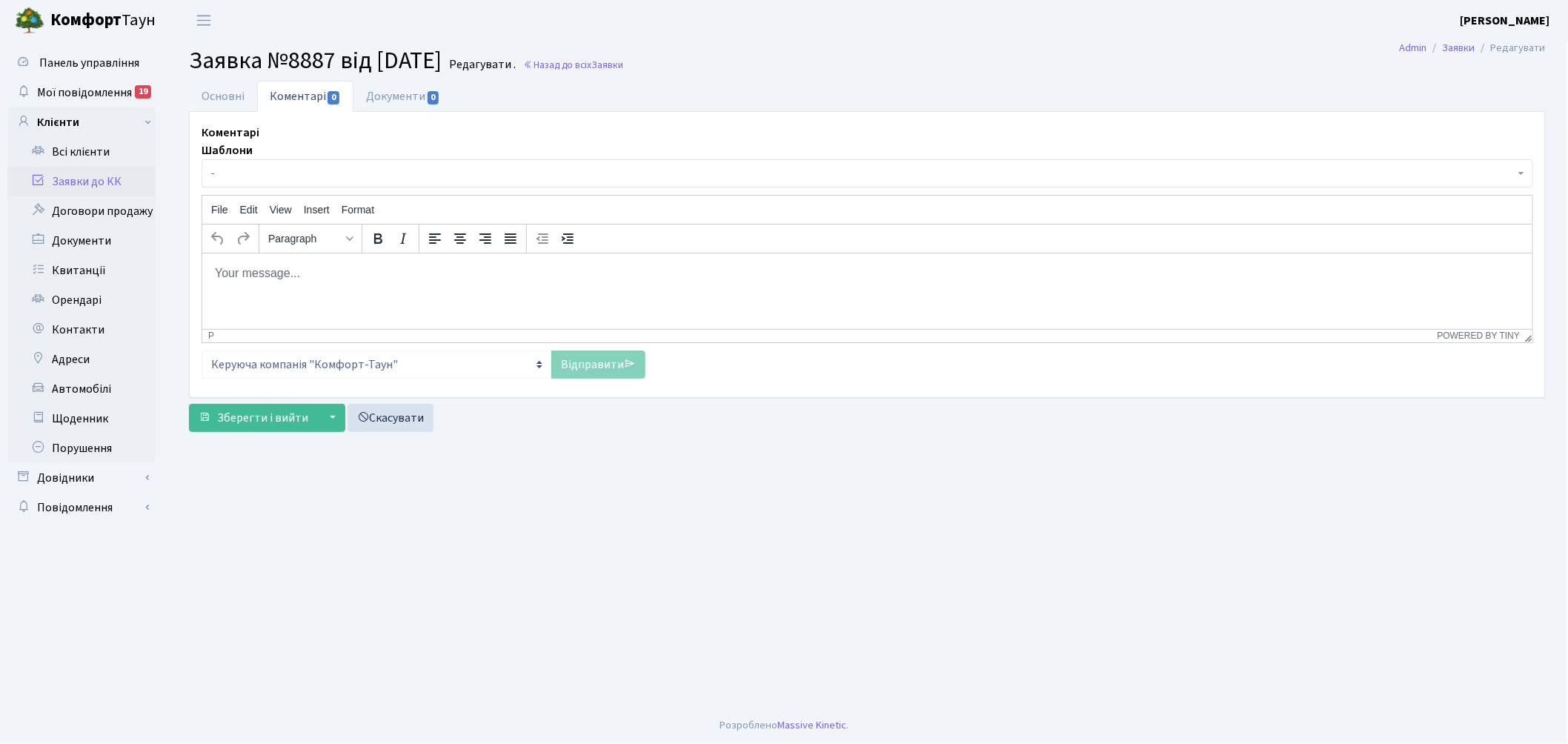
click at [331, 173] on span "-" at bounding box center [862, 173] width 1303 height 15
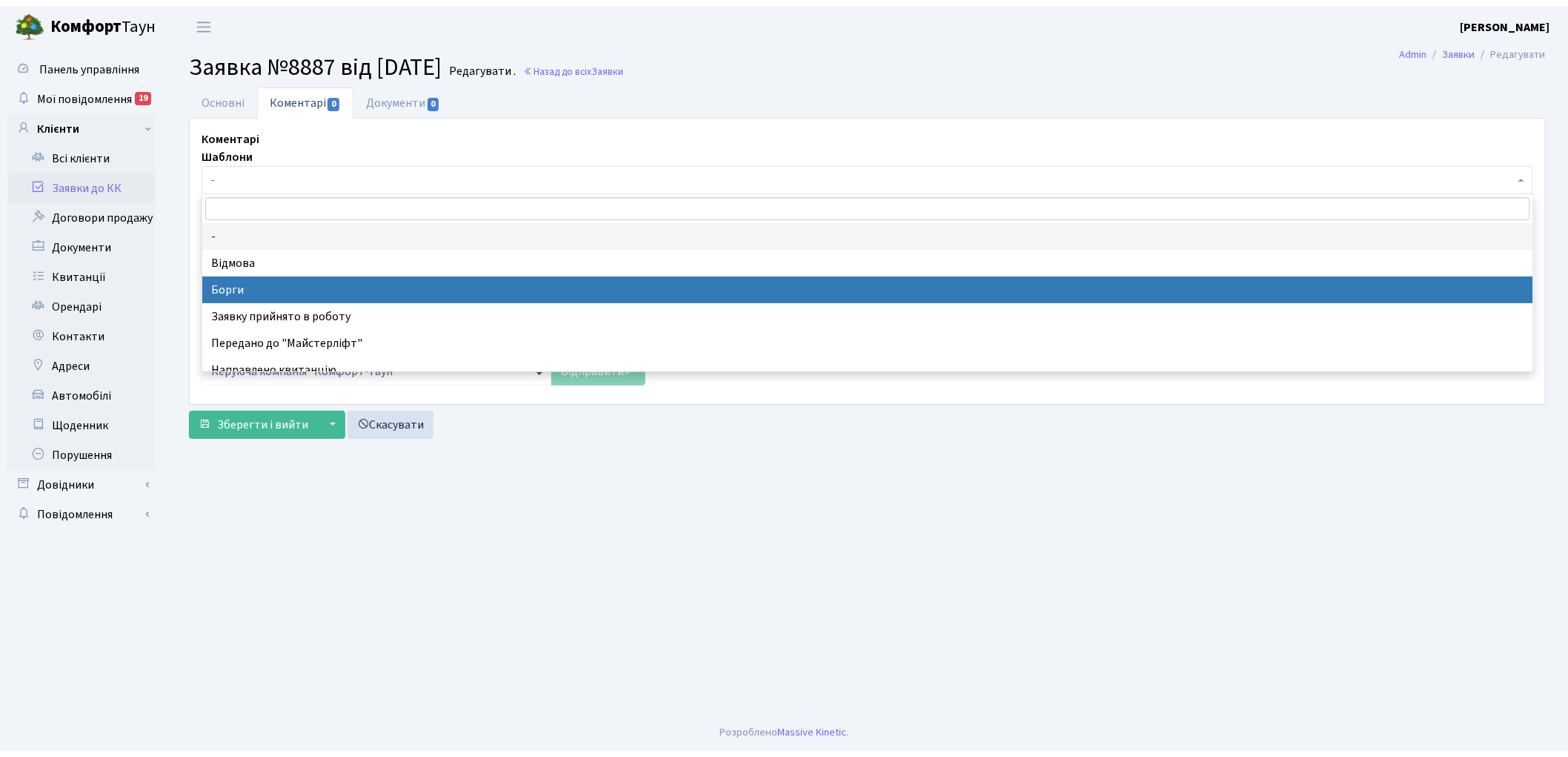
scroll to position [82, 0]
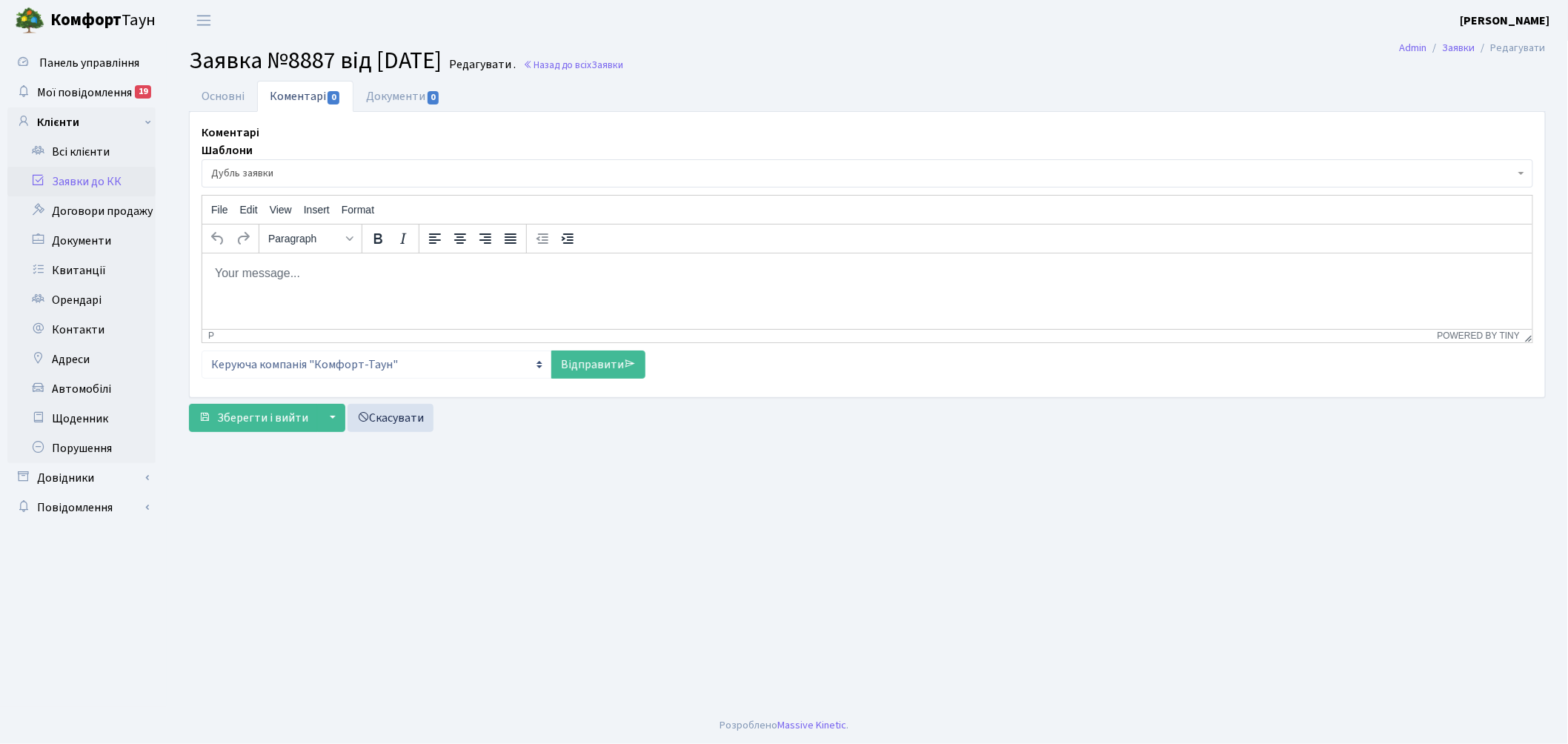
select select "17"
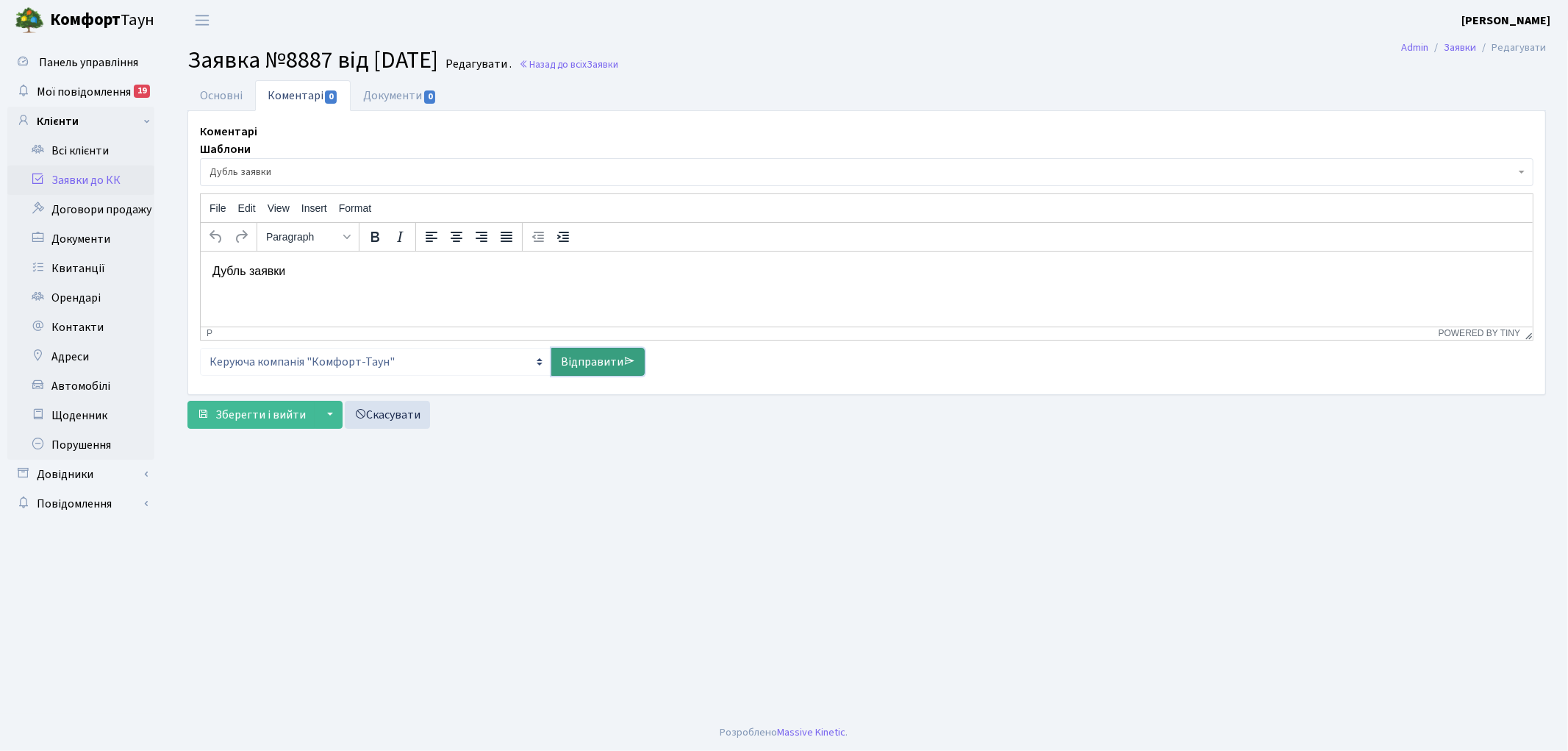
click at [553, 361] on link "Відправити" at bounding box center [598, 361] width 93 height 28
select select
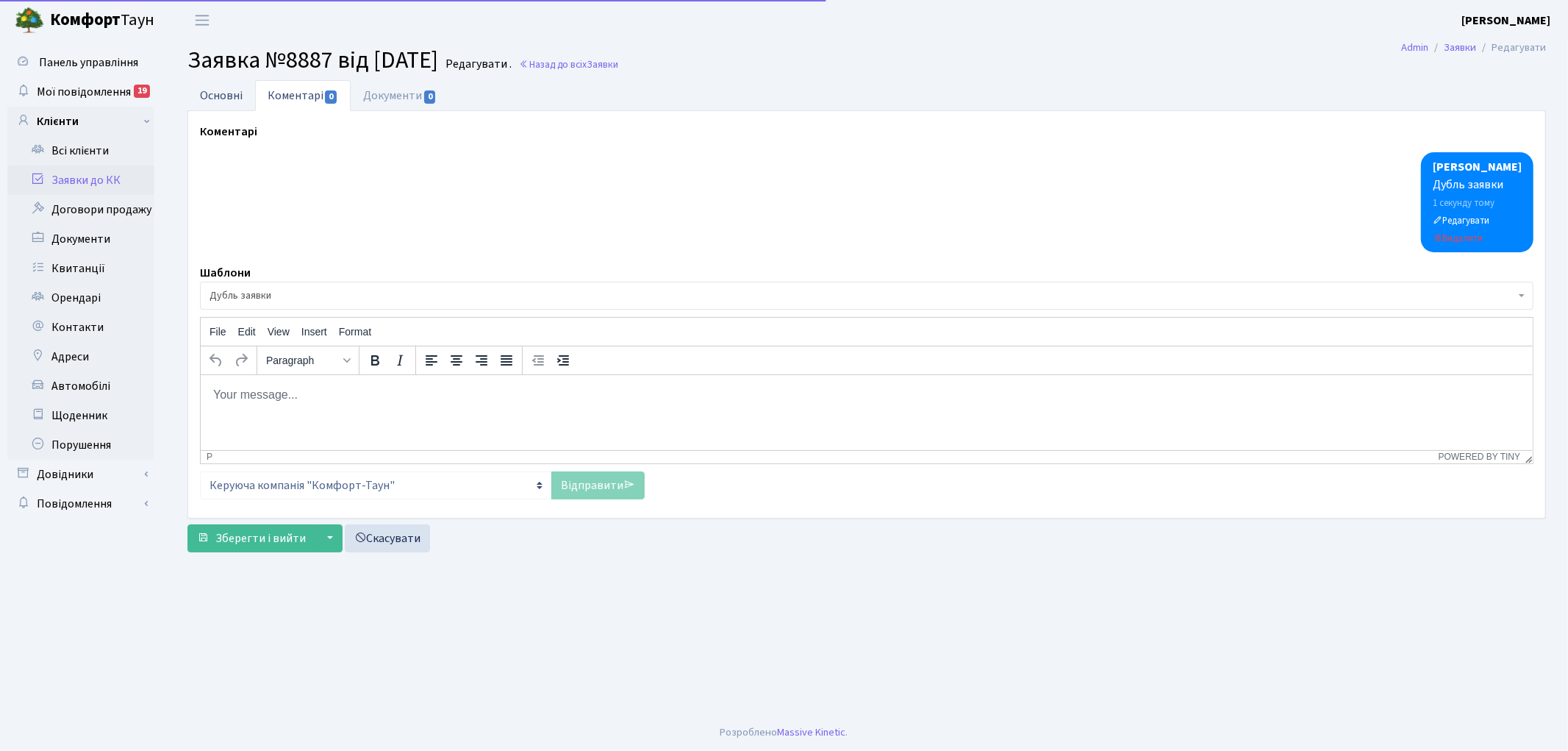
click at [226, 96] on link "Основні" at bounding box center [221, 95] width 68 height 30
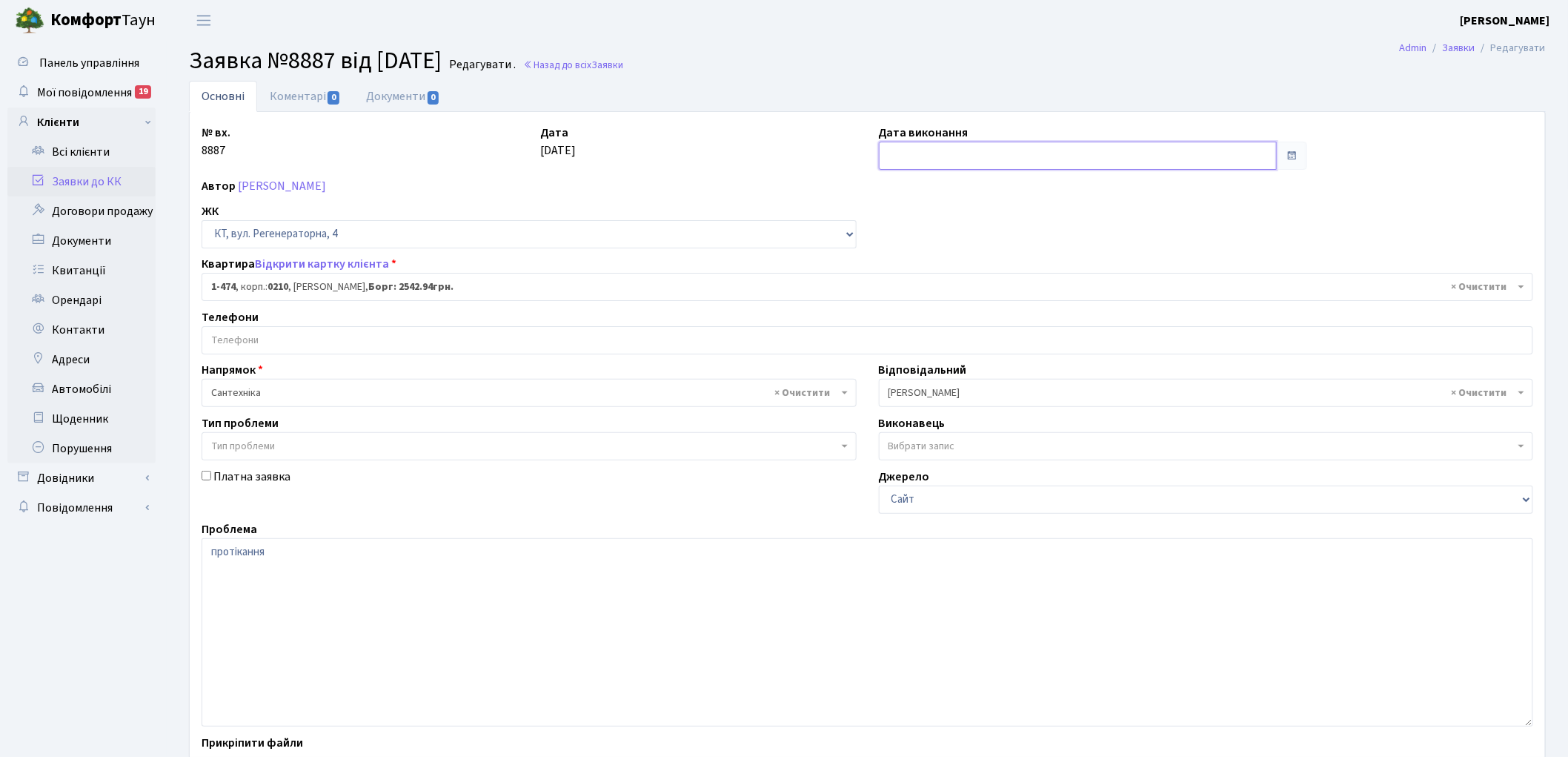
click at [947, 156] on input "text" at bounding box center [1078, 155] width 398 height 28
click at [983, 249] on td "10" at bounding box center [982, 253] width 22 height 22
type input "[DATE]"
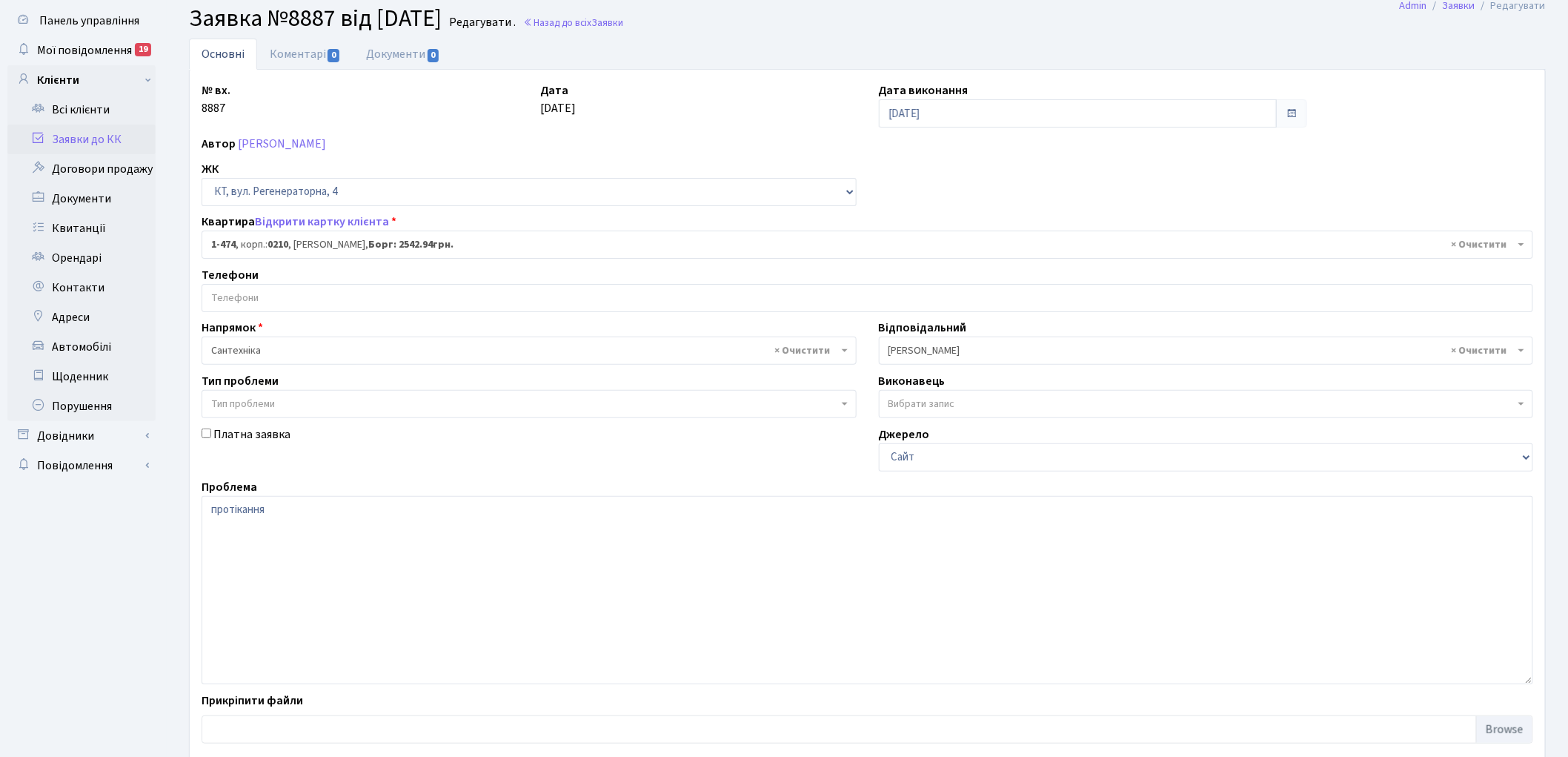
scroll to position [128, 0]
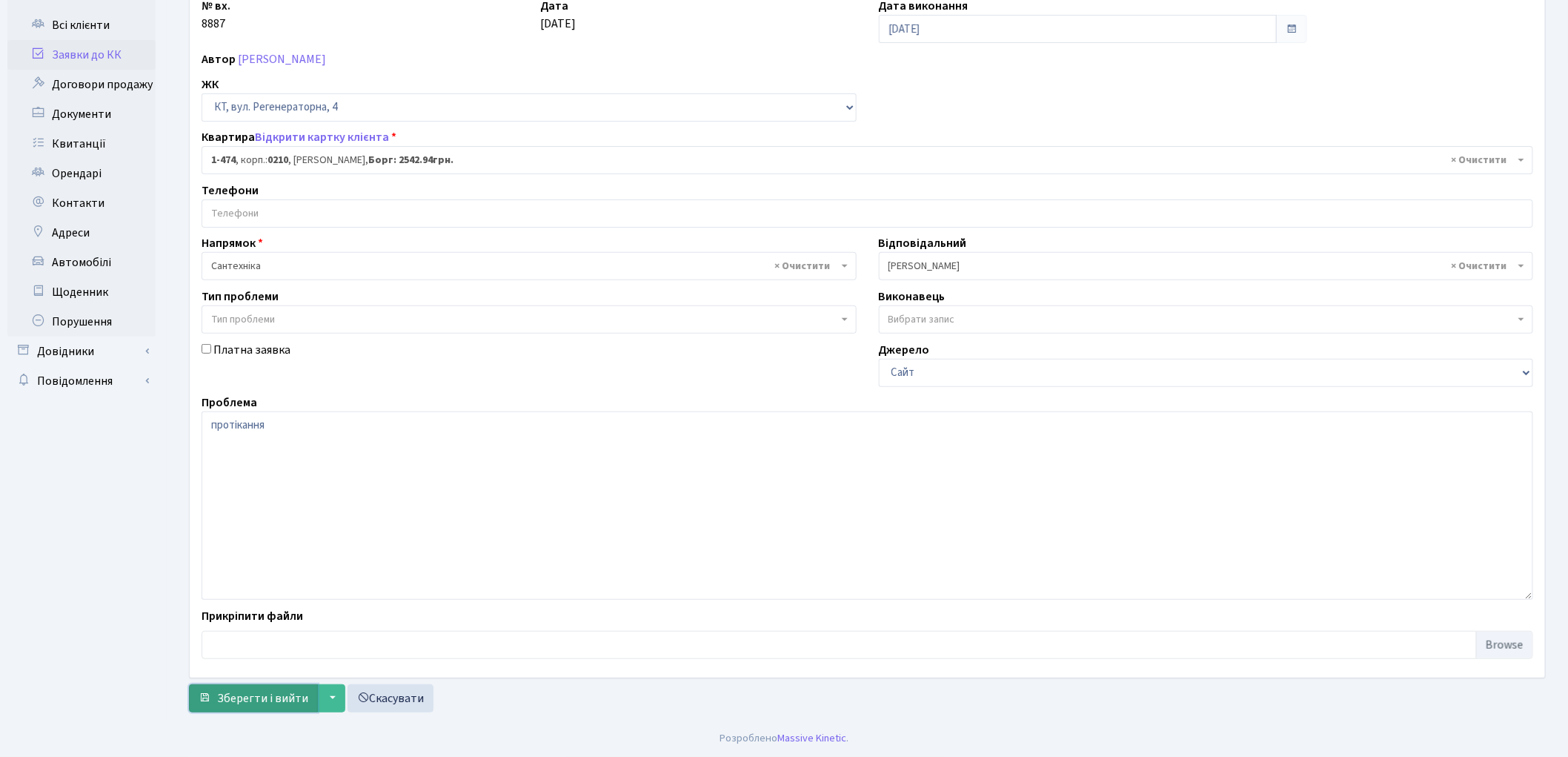
click at [249, 697] on span "Зберегти і вийти" at bounding box center [262, 697] width 91 height 17
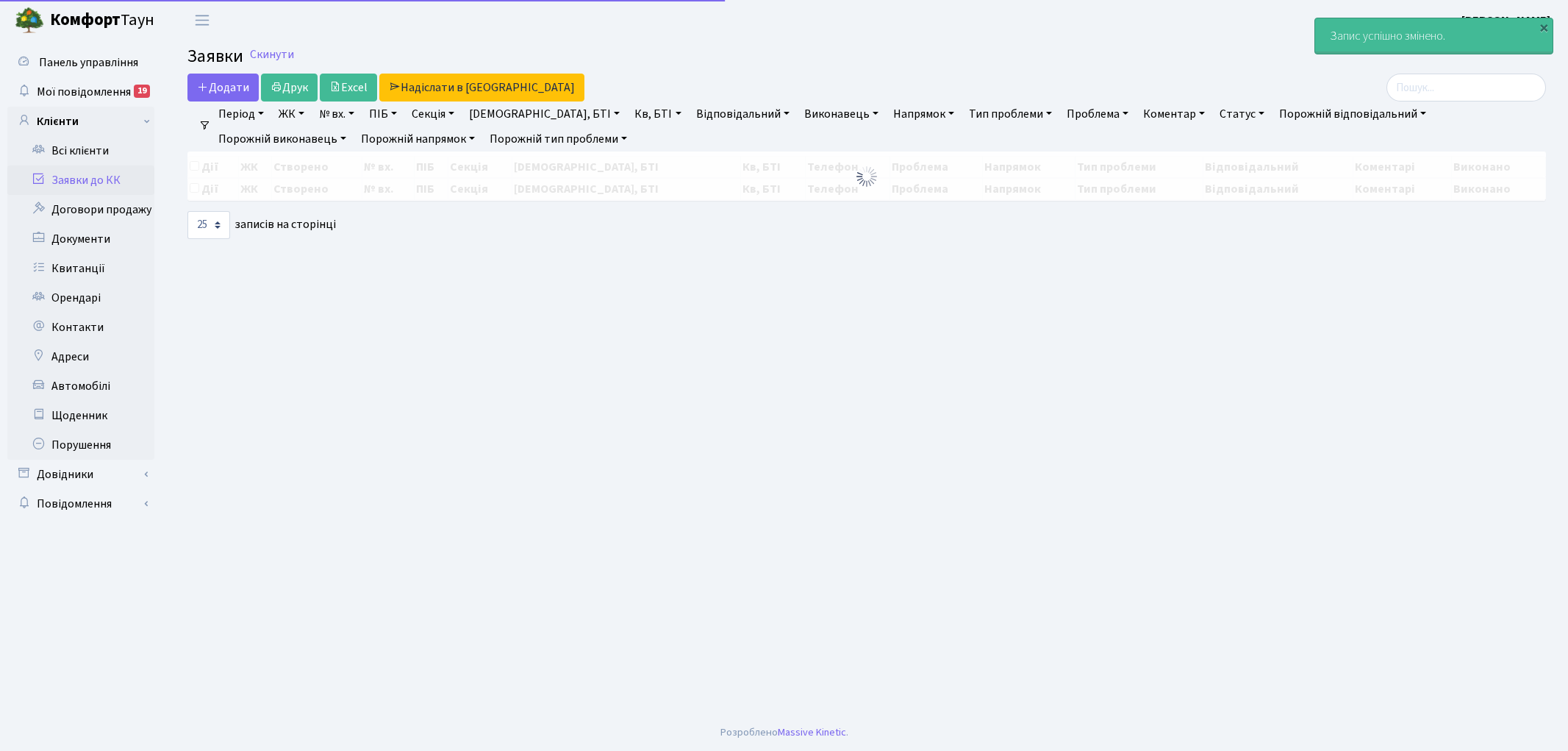
select select "25"
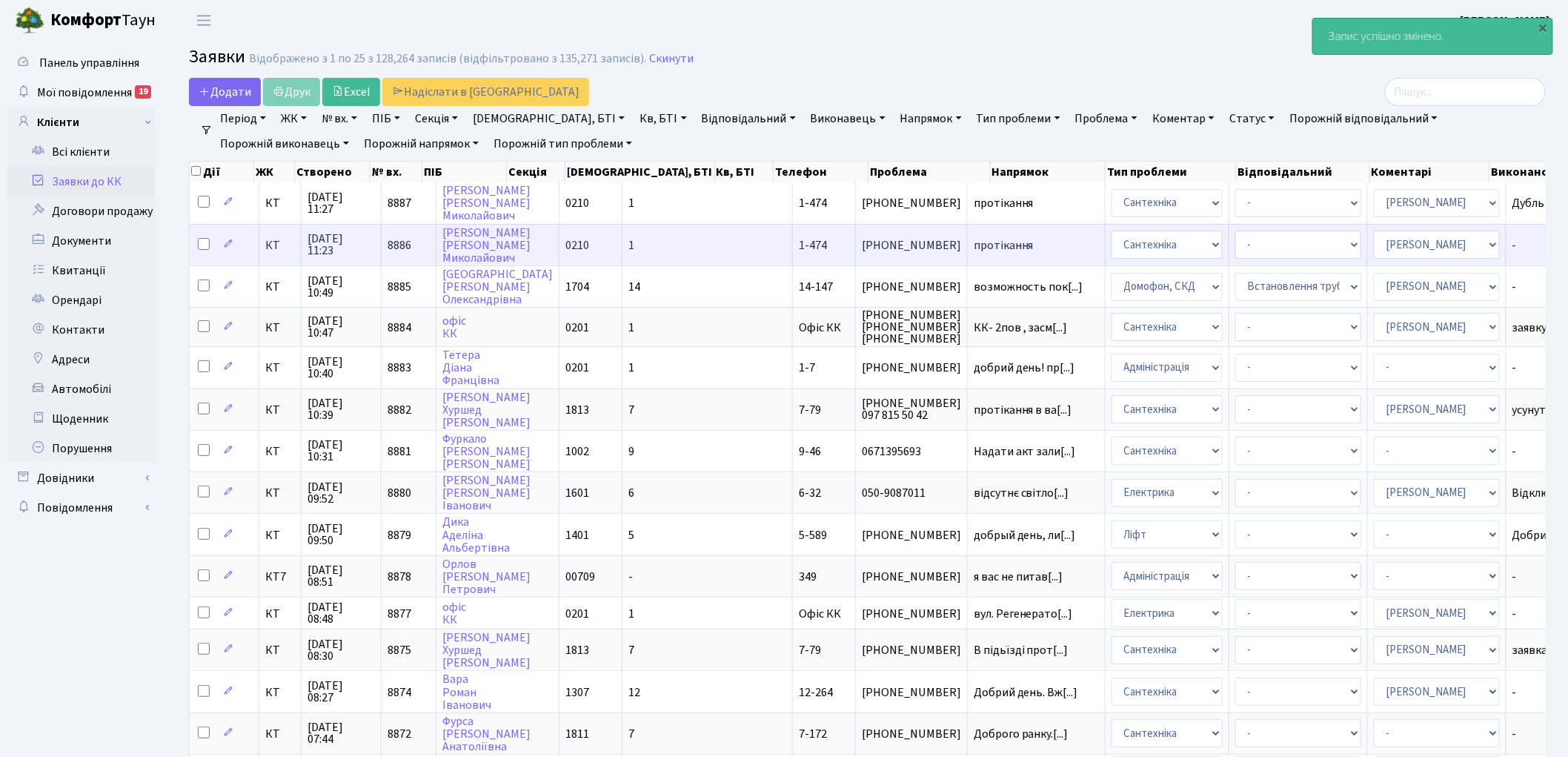
click at [397, 237] on span "8886" at bounding box center [399, 245] width 23 height 17
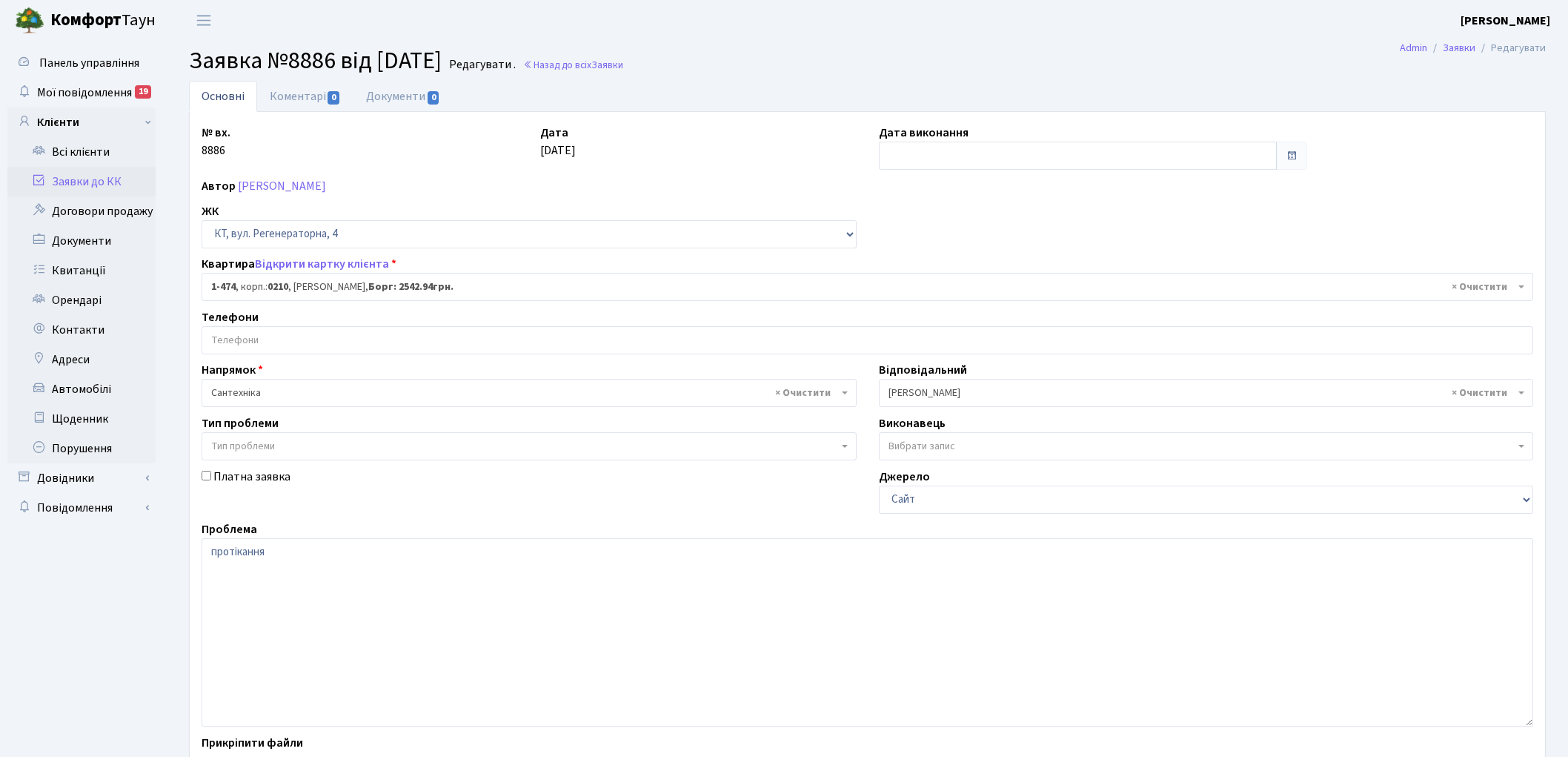
select select "393"
click at [289, 99] on link "Коментарі 0" at bounding box center [305, 96] width 97 height 30
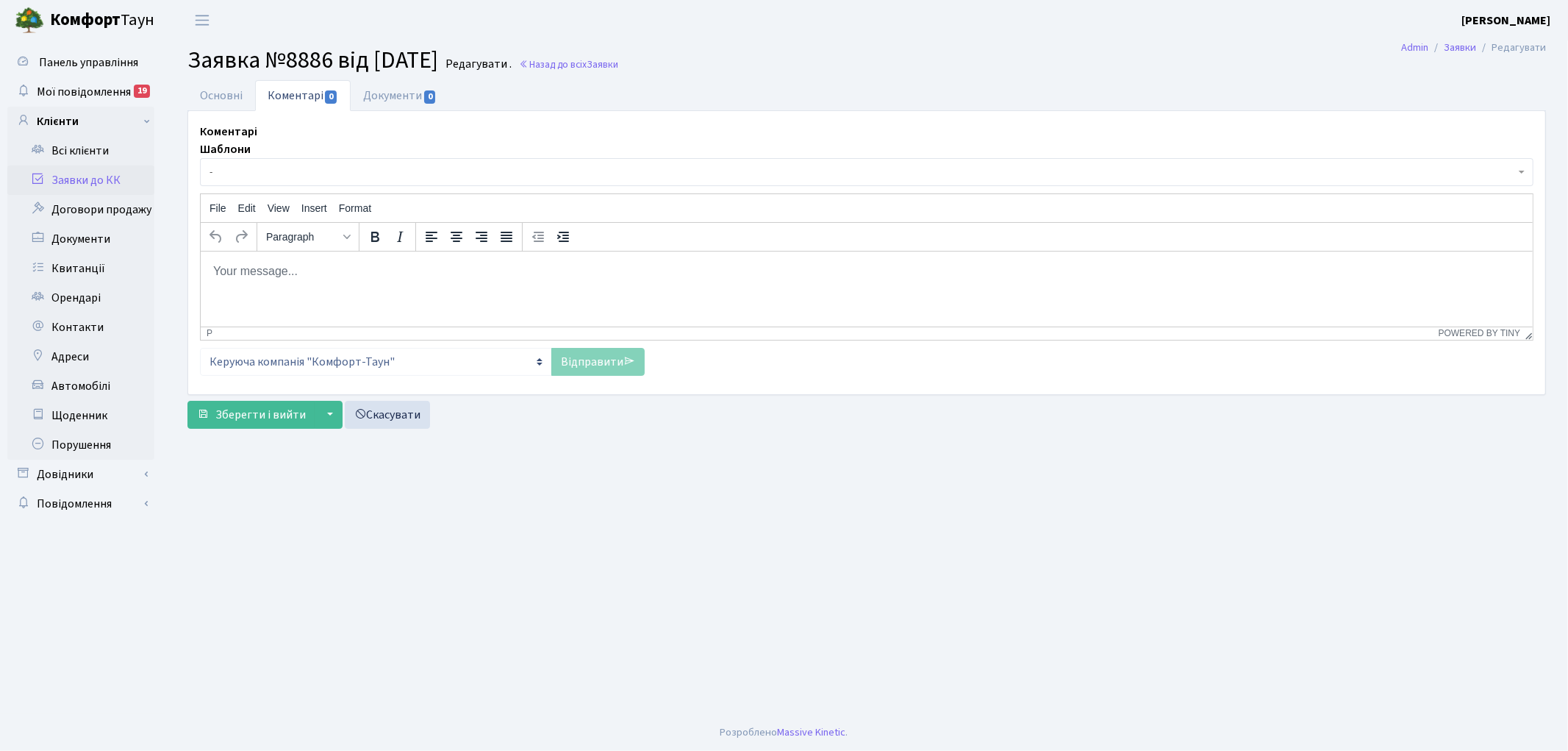
click at [329, 291] on html at bounding box center [865, 270] width 1333 height 40
click at [576, 361] on link "Відправити" at bounding box center [598, 361] width 93 height 28
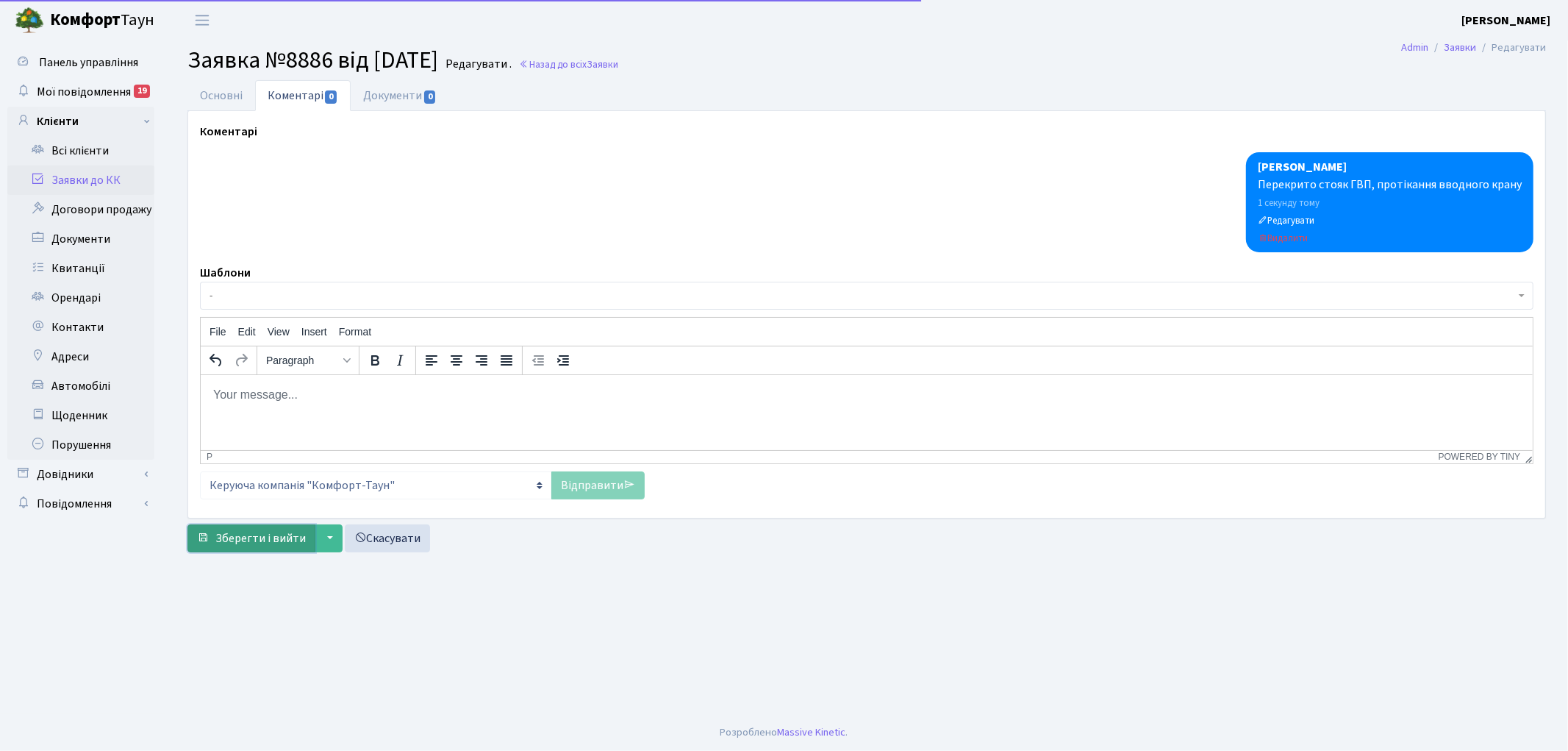
click at [237, 540] on span "Зберегти і вийти" at bounding box center [260, 538] width 90 height 16
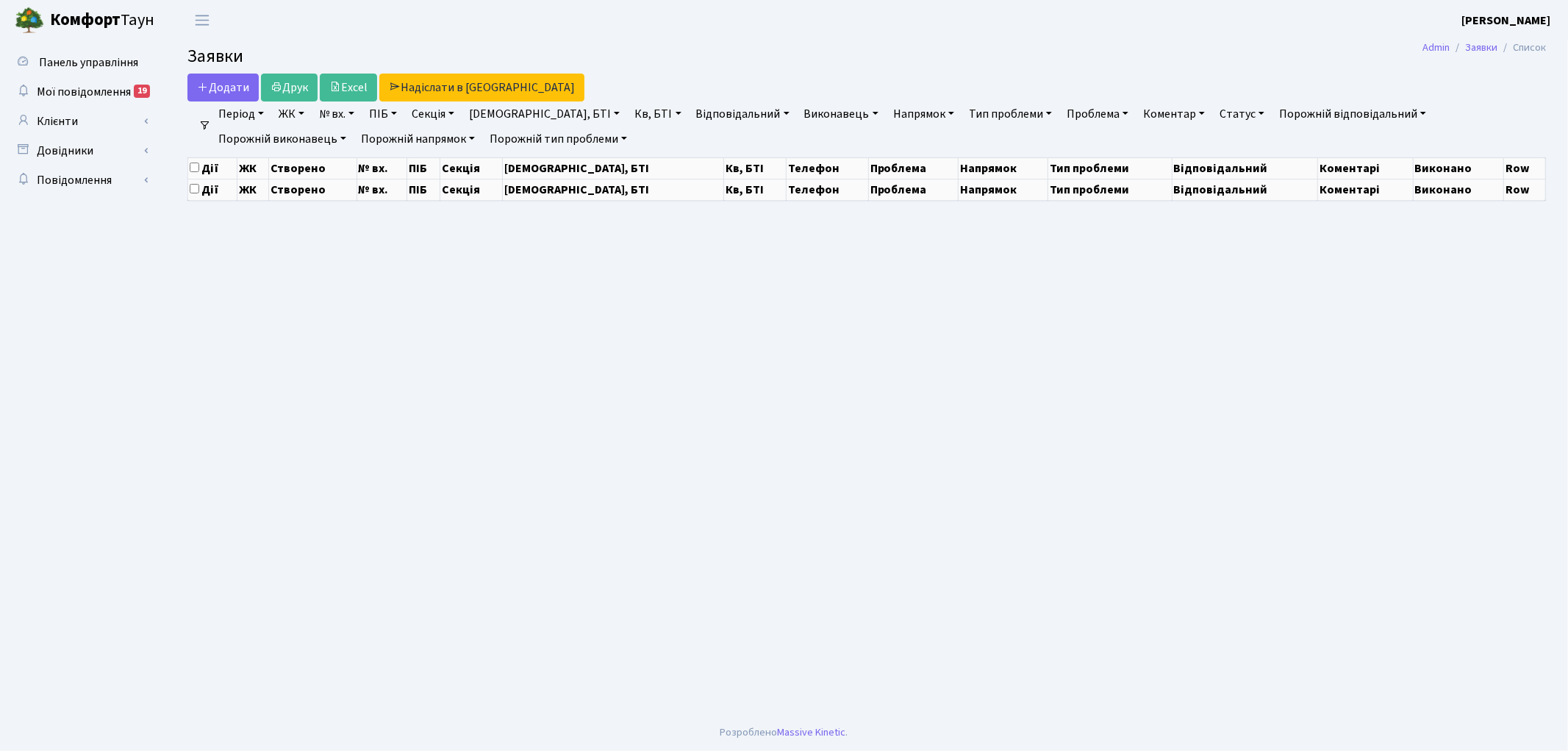
select select "25"
